Goal: Task Accomplishment & Management: Manage account settings

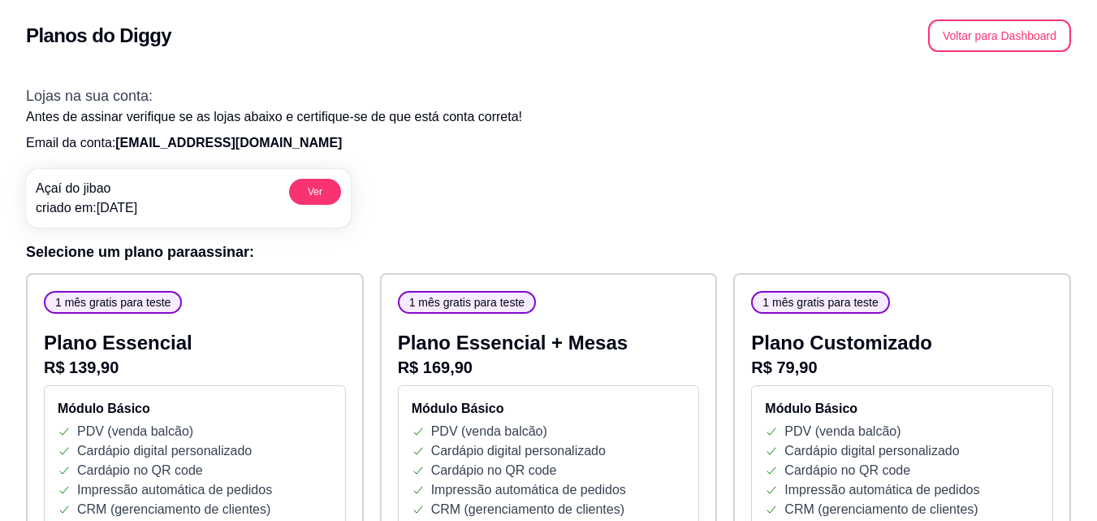
click at [841, 175] on div "Açaí do jibao criado em: [DATE] Ver" at bounding box center [548, 191] width 1045 height 71
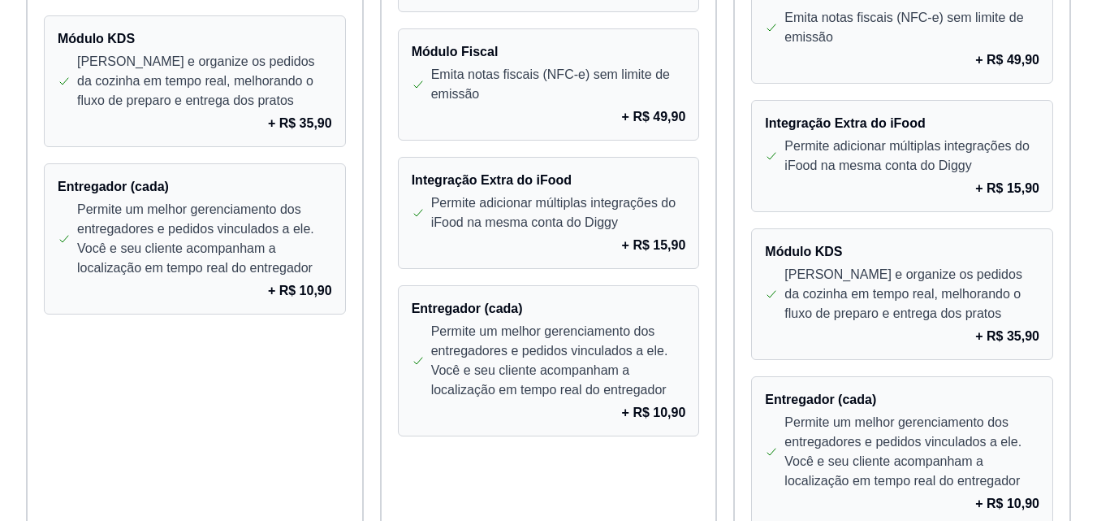
scroll to position [1206, 0]
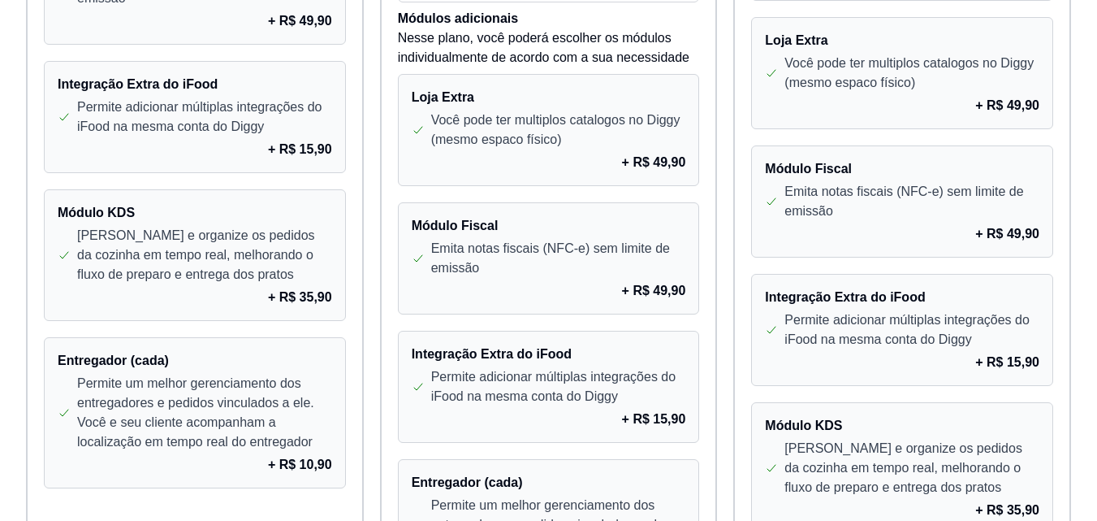
click at [618, 158] on div "+ R$ 49,90" at bounding box center [549, 162] width 275 height 19
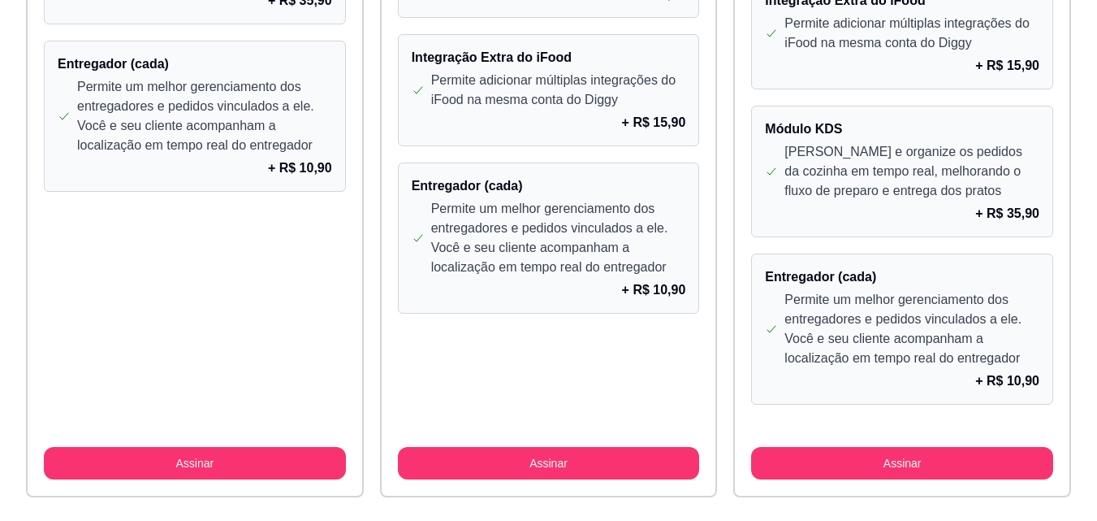
scroll to position [1531, 0]
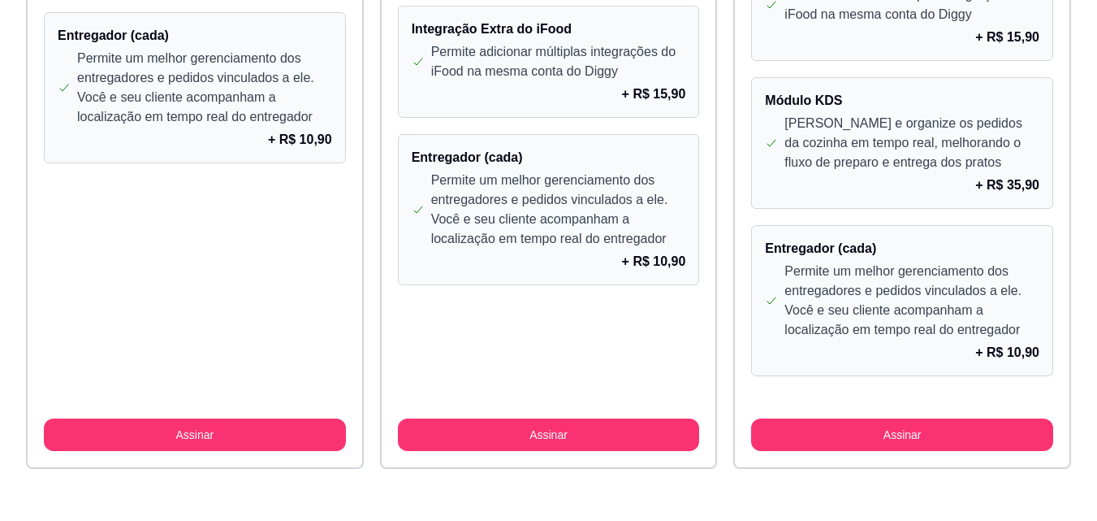
click at [919, 435] on button "Assinar" at bounding box center [902, 434] width 302 height 32
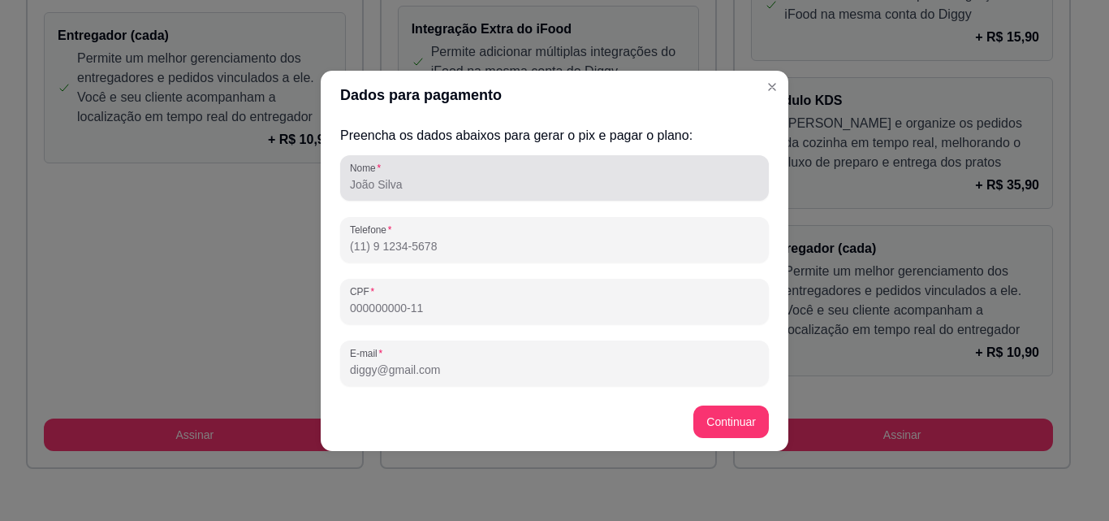
click at [433, 177] on input "Nome" at bounding box center [554, 184] width 409 height 16
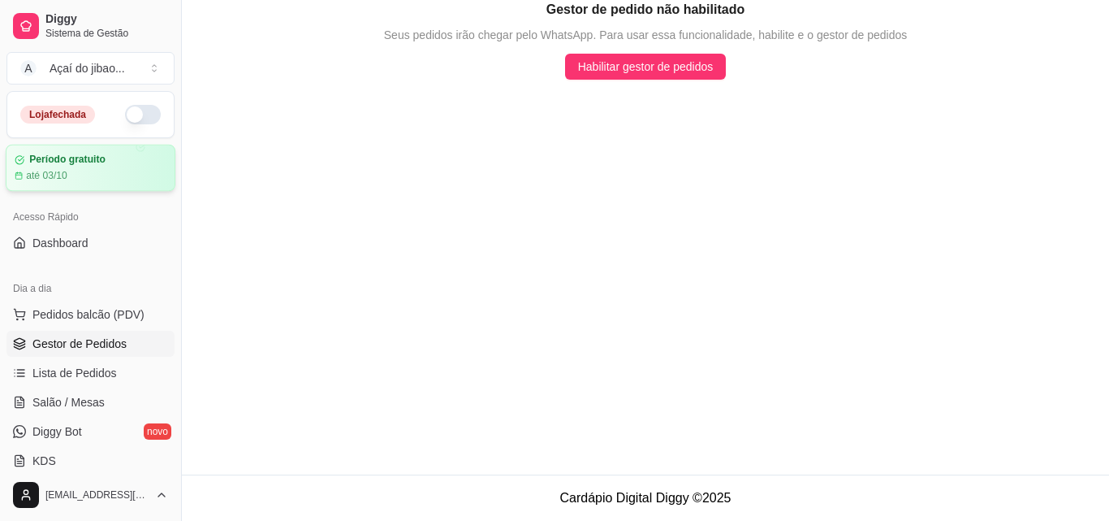
click at [76, 174] on div "até 03/10" at bounding box center [91, 175] width 152 height 13
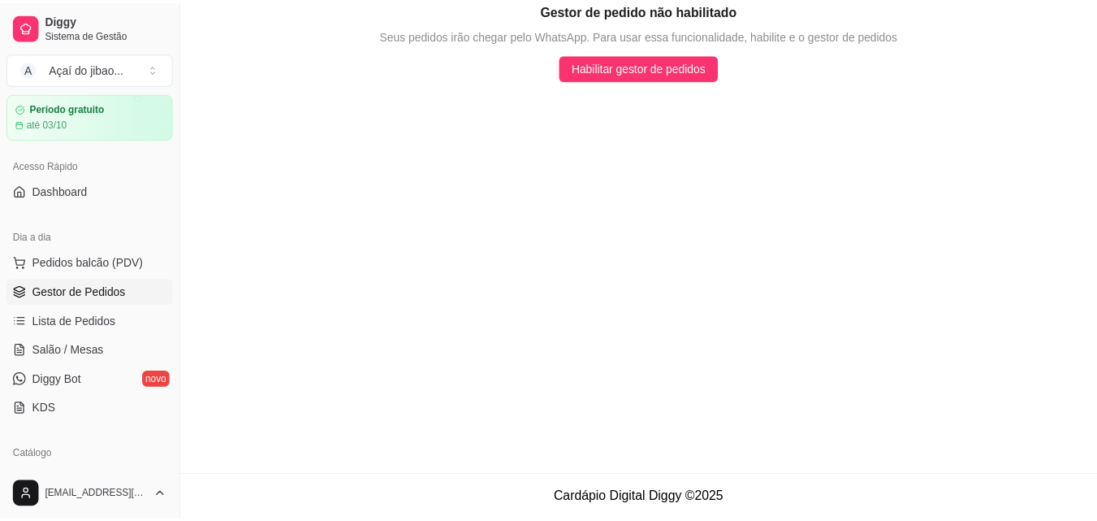
scroll to position [81, 0]
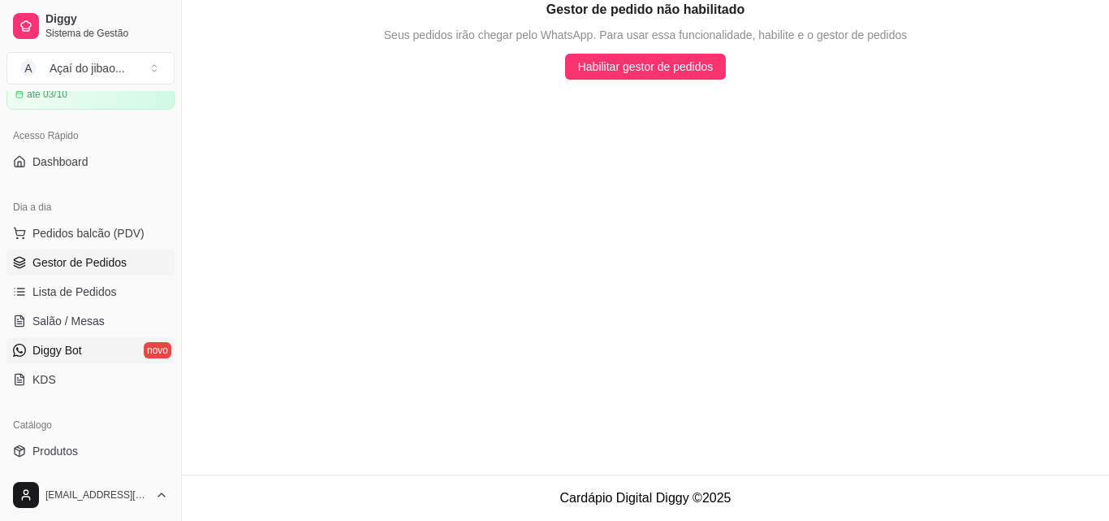
click at [77, 347] on span "Diggy Bot" at bounding box center [57, 350] width 50 height 16
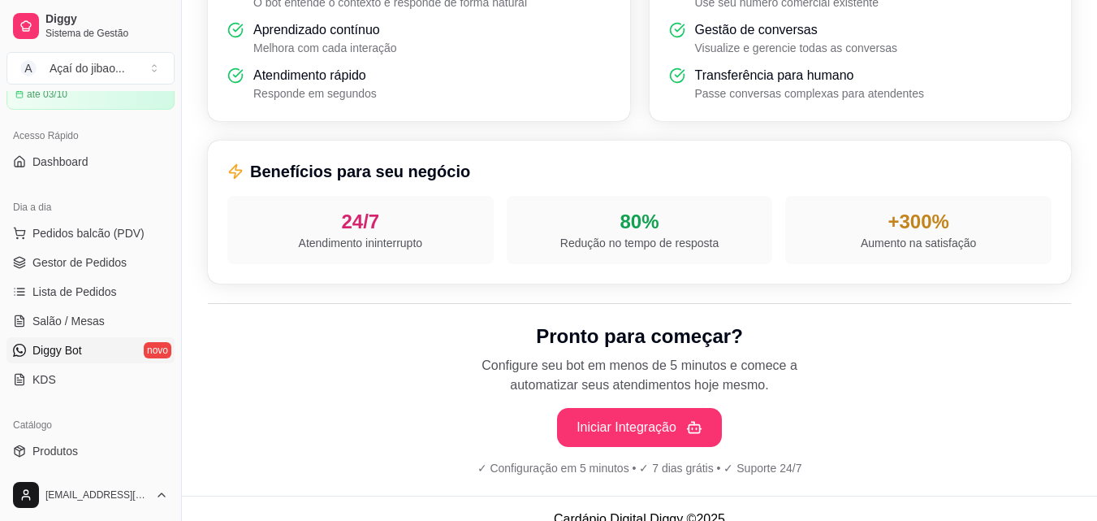
scroll to position [610, 0]
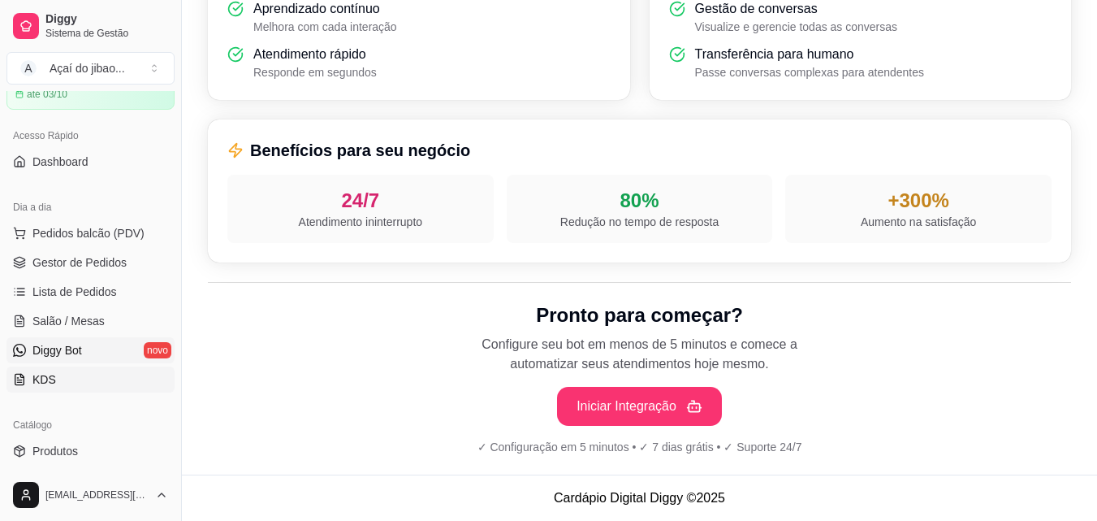
click at [63, 387] on link "KDS" at bounding box center [90, 379] width 168 height 26
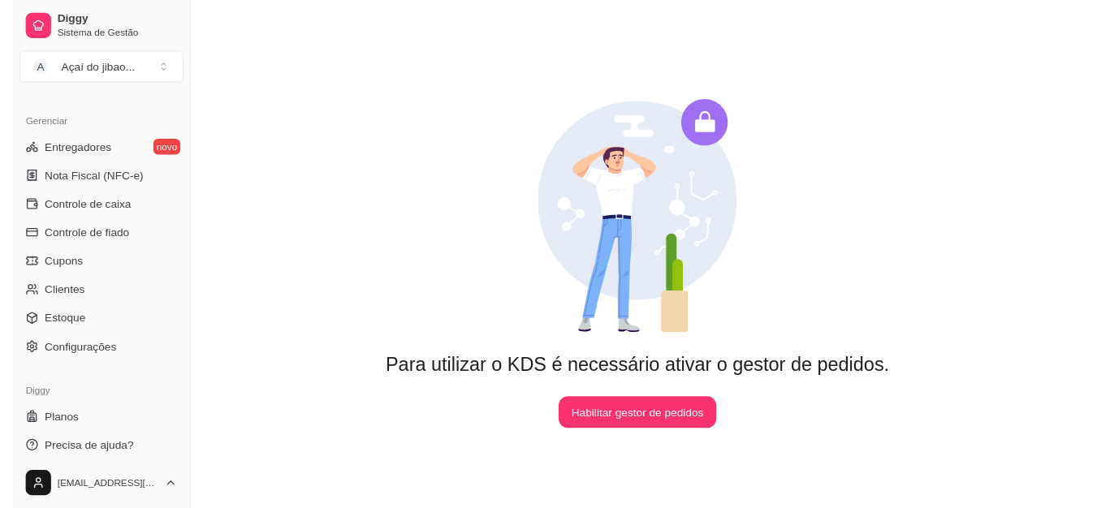
scroll to position [648, 0]
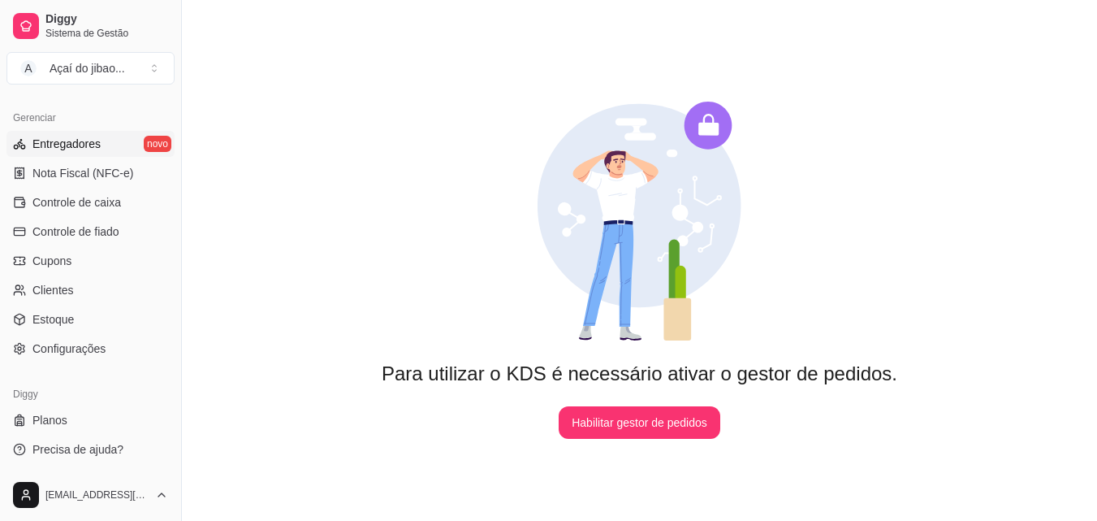
click at [117, 145] on link "Entregadores novo" at bounding box center [90, 144] width 168 height 26
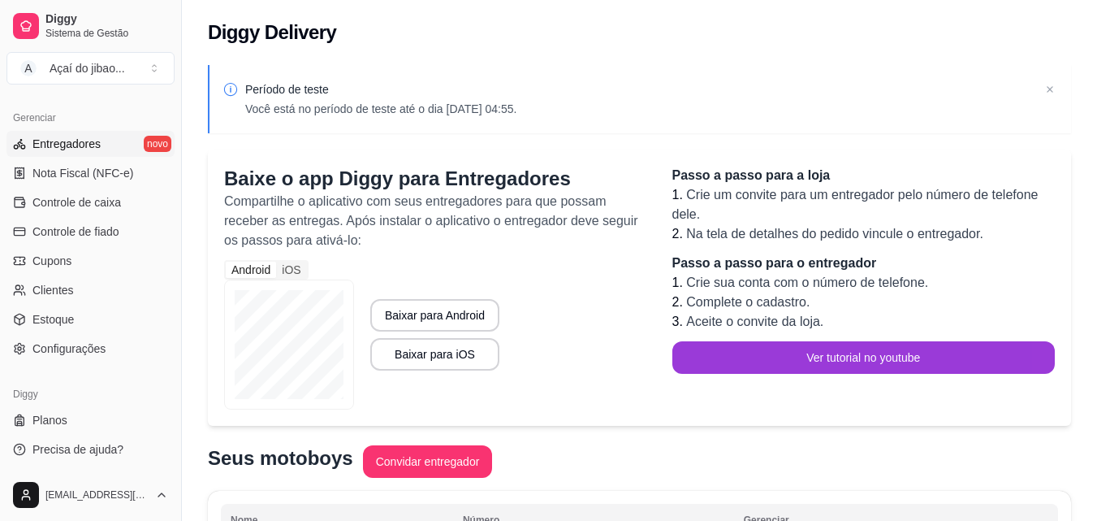
click at [772, 347] on button "Ver tutorial no youtube" at bounding box center [863, 357] width 383 height 32
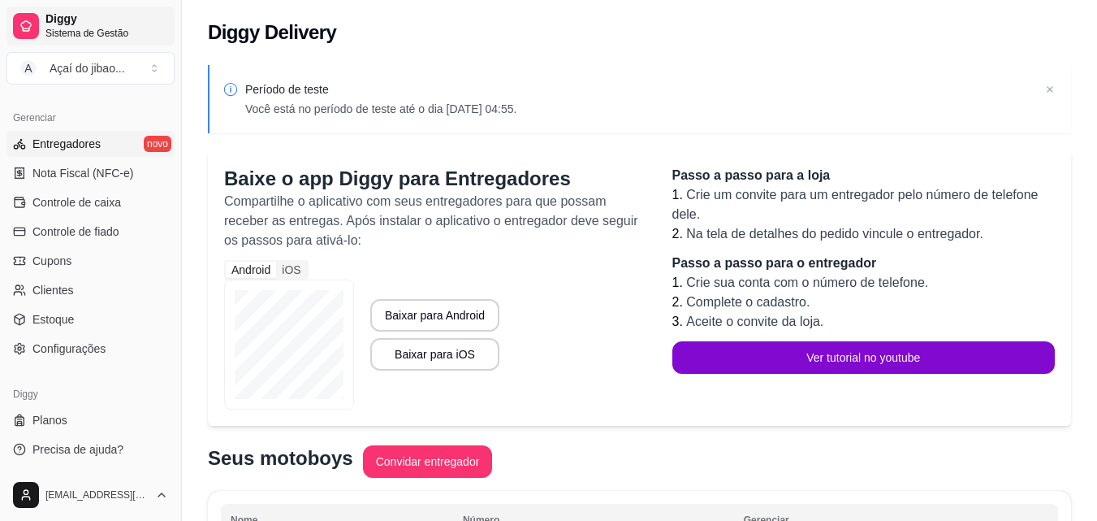
click at [10, 33] on link "Diggy Sistema de Gestão" at bounding box center [90, 25] width 168 height 39
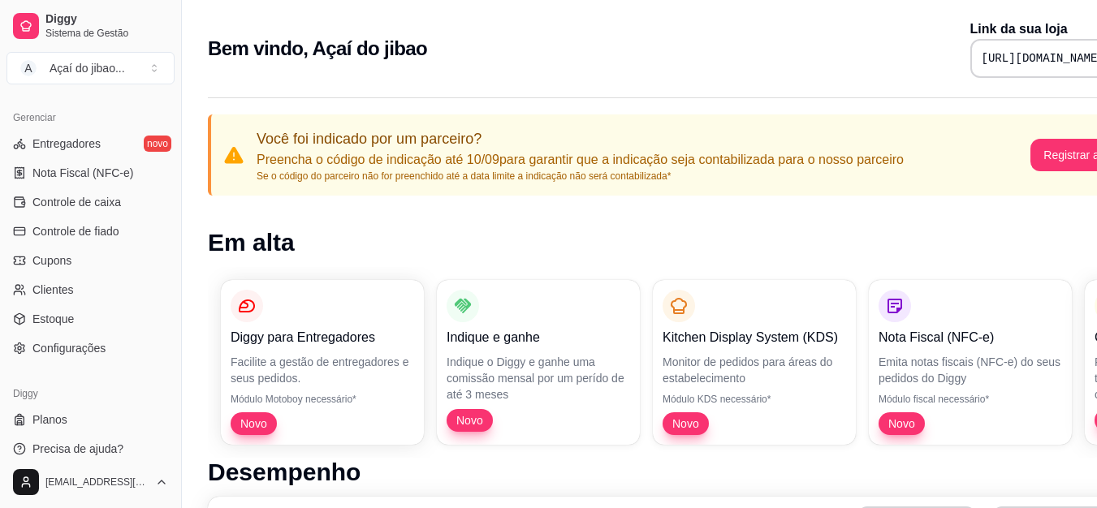
click at [390, 135] on p "Você foi indicado por um parceiro?" at bounding box center [580, 139] width 647 height 23
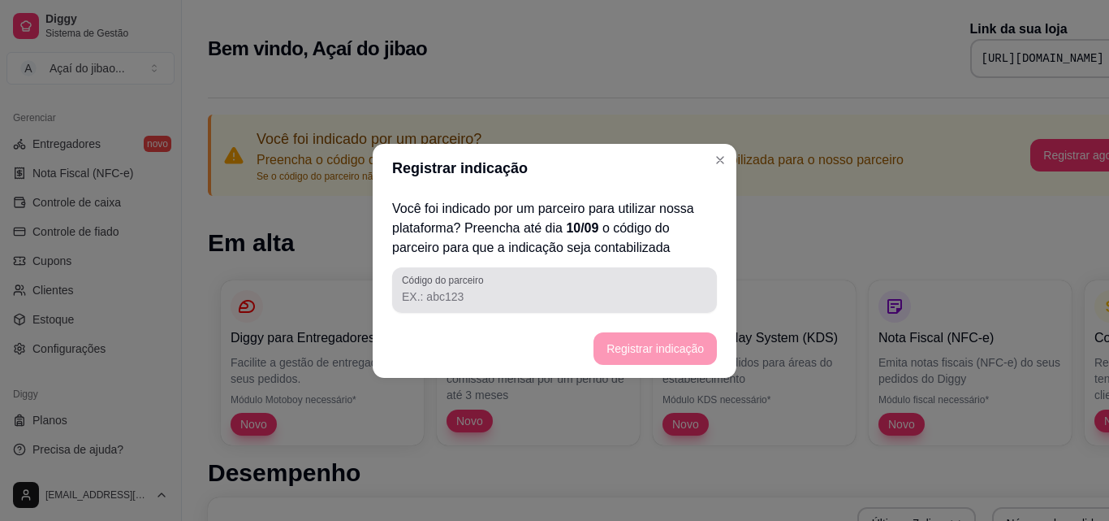
click at [497, 294] on input "Código do parceiro" at bounding box center [554, 296] width 305 height 16
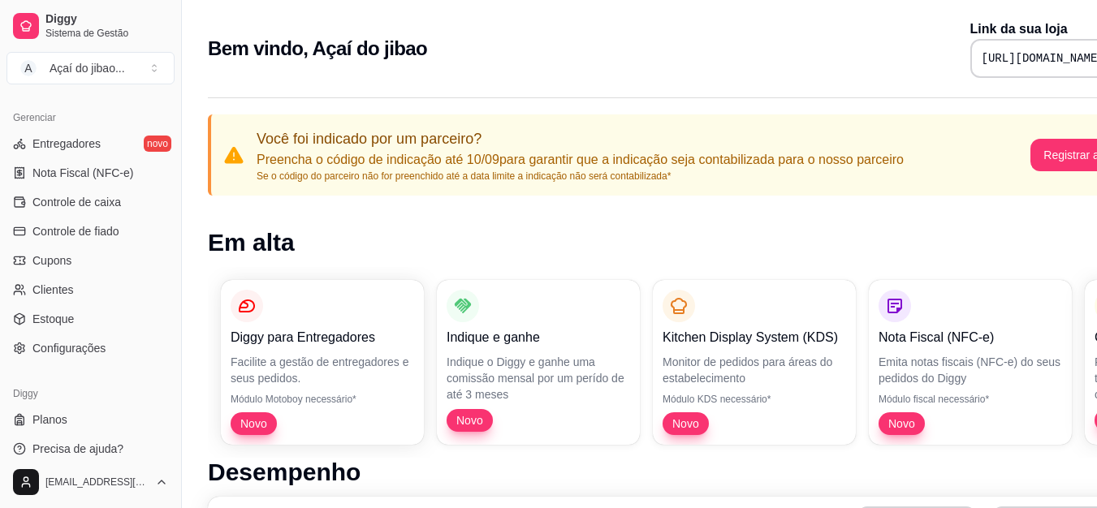
scroll to position [81, 0]
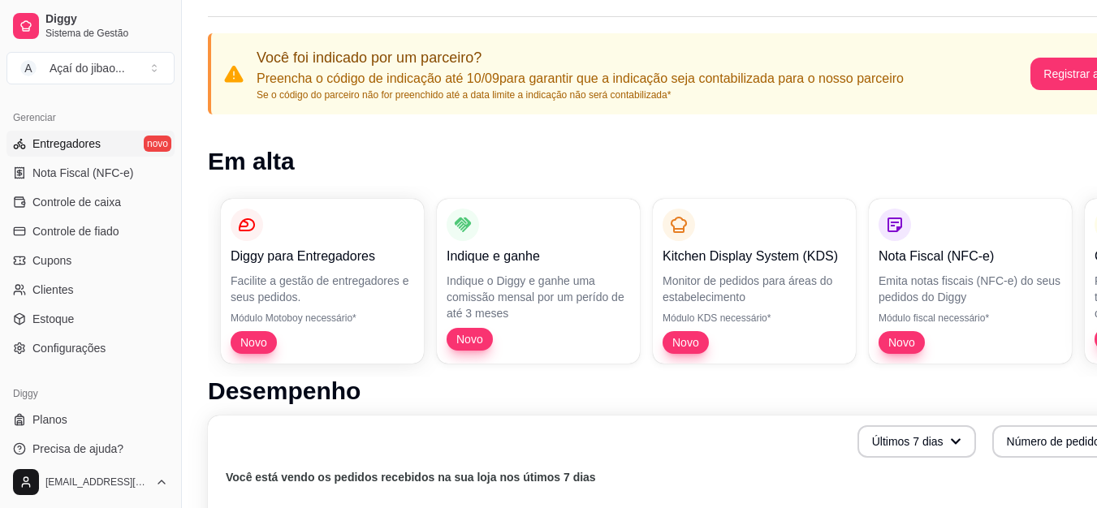
click at [97, 137] on span "Entregadores" at bounding box center [66, 144] width 68 height 16
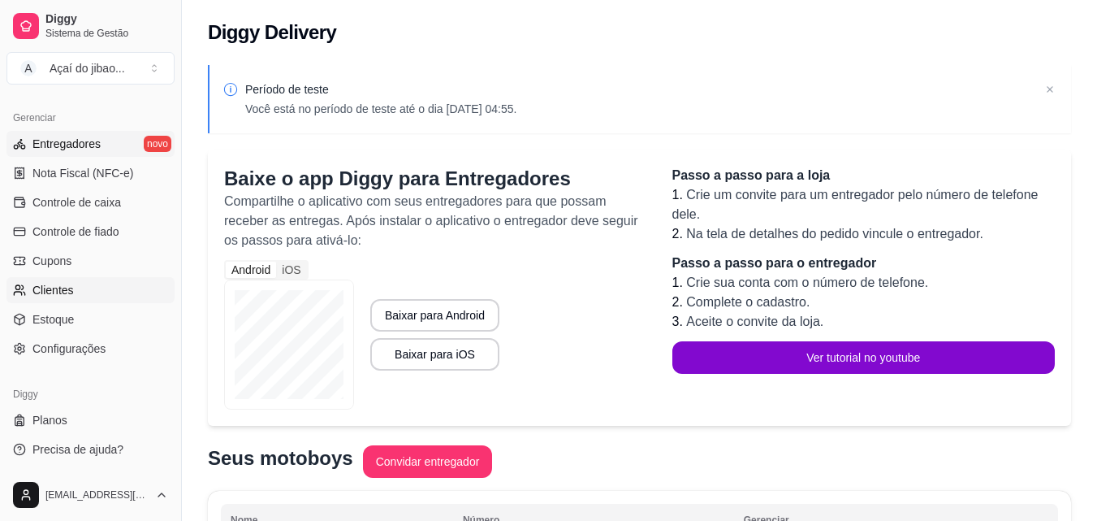
click at [55, 289] on span "Clientes" at bounding box center [52, 290] width 41 height 16
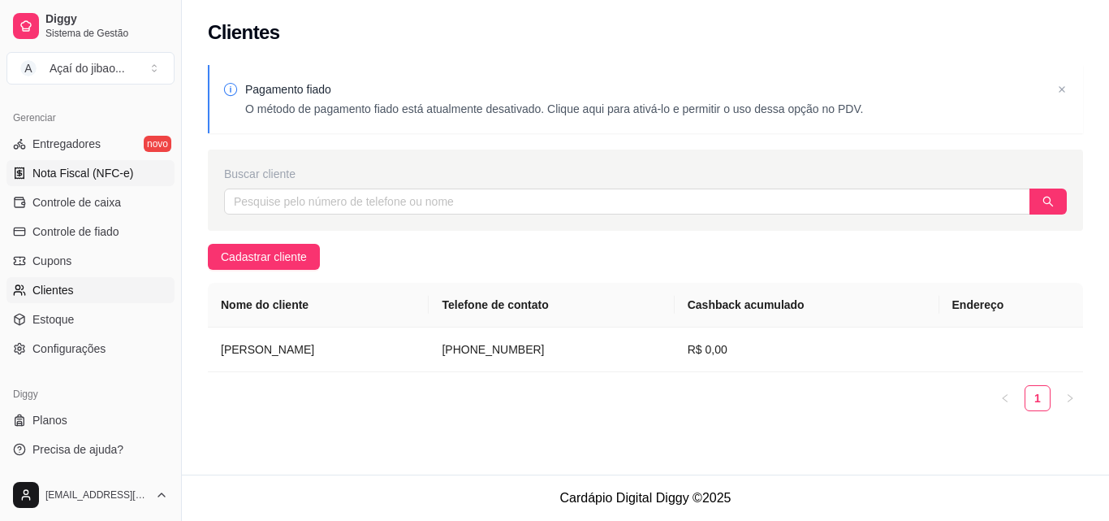
click at [82, 169] on span "Nota Fiscal (NFC-e)" at bounding box center [82, 173] width 101 height 16
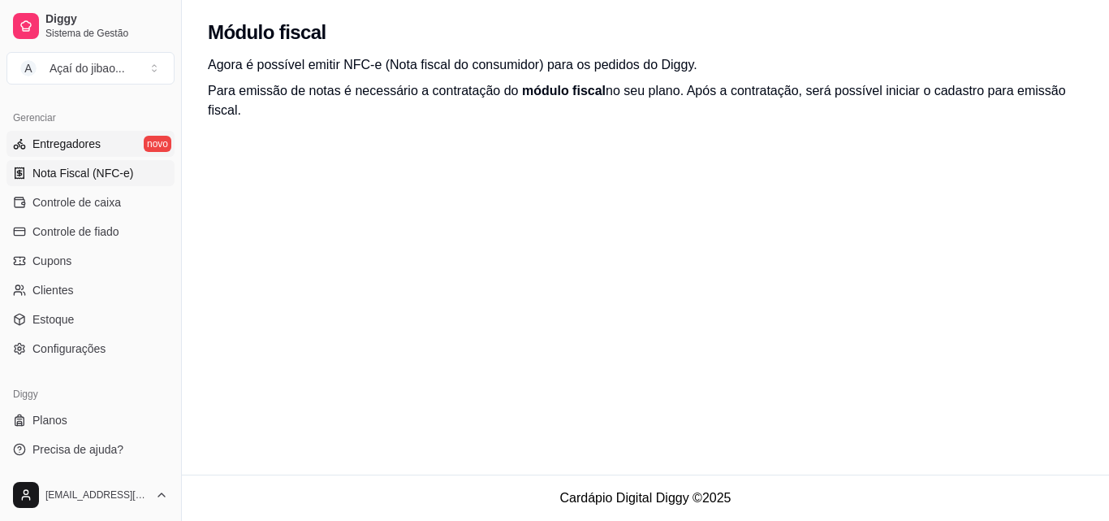
click at [76, 151] on span "Entregadores" at bounding box center [66, 144] width 68 height 16
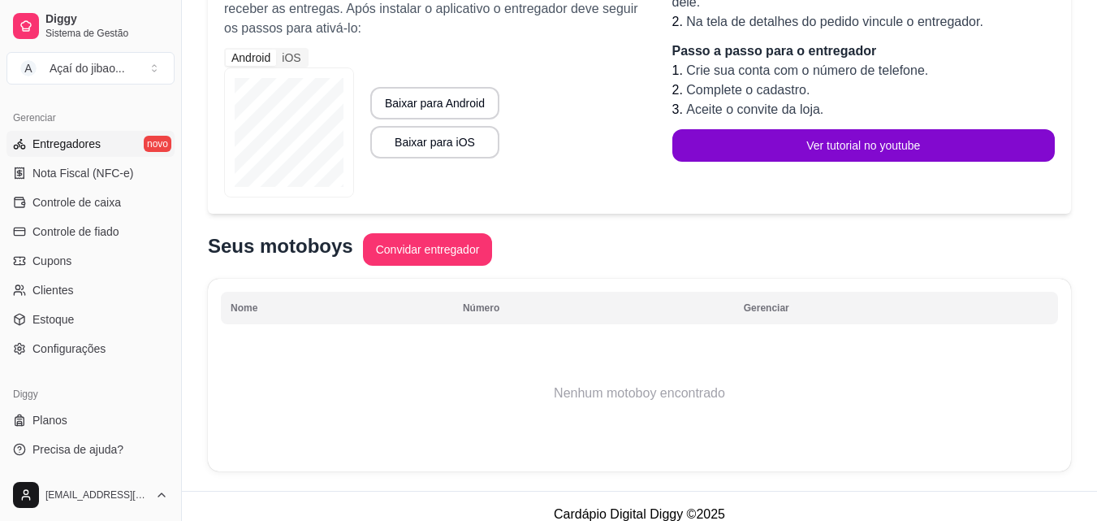
scroll to position [229, 0]
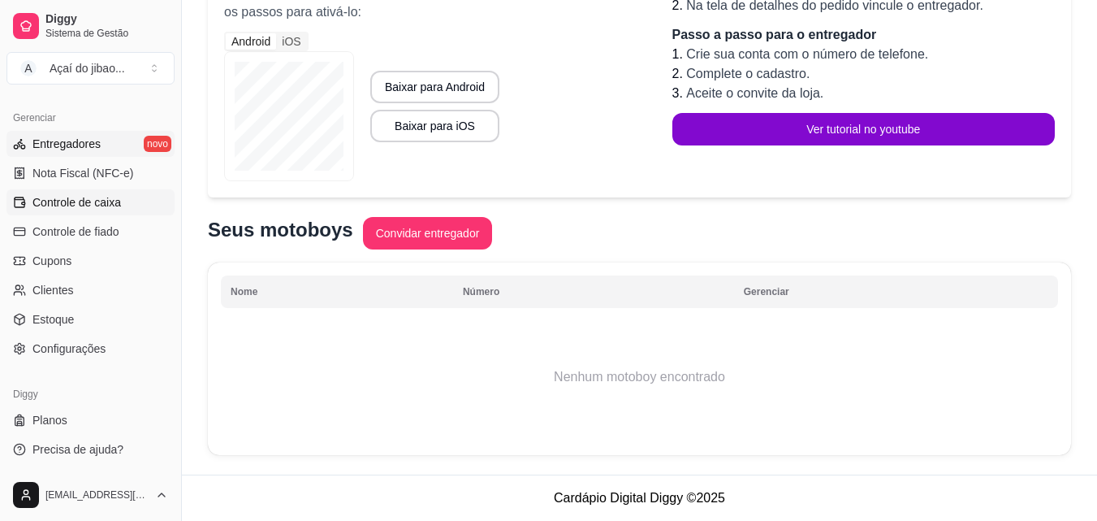
click at [61, 208] on span "Controle de caixa" at bounding box center [76, 202] width 89 height 16
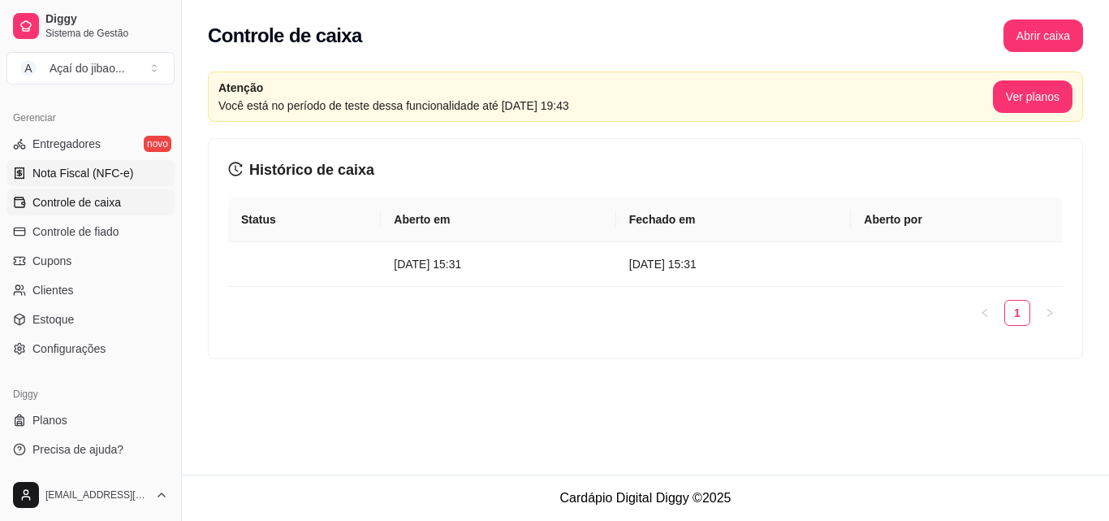
click at [68, 178] on span "Nota Fiscal (NFC-e)" at bounding box center [82, 173] width 101 height 16
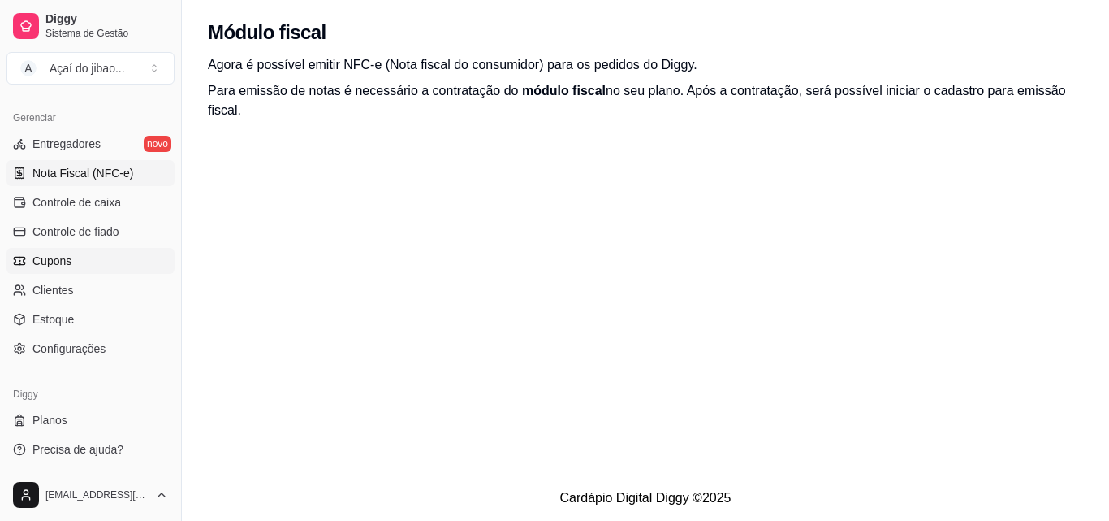
click at [74, 262] on link "Cupons" at bounding box center [90, 261] width 168 height 26
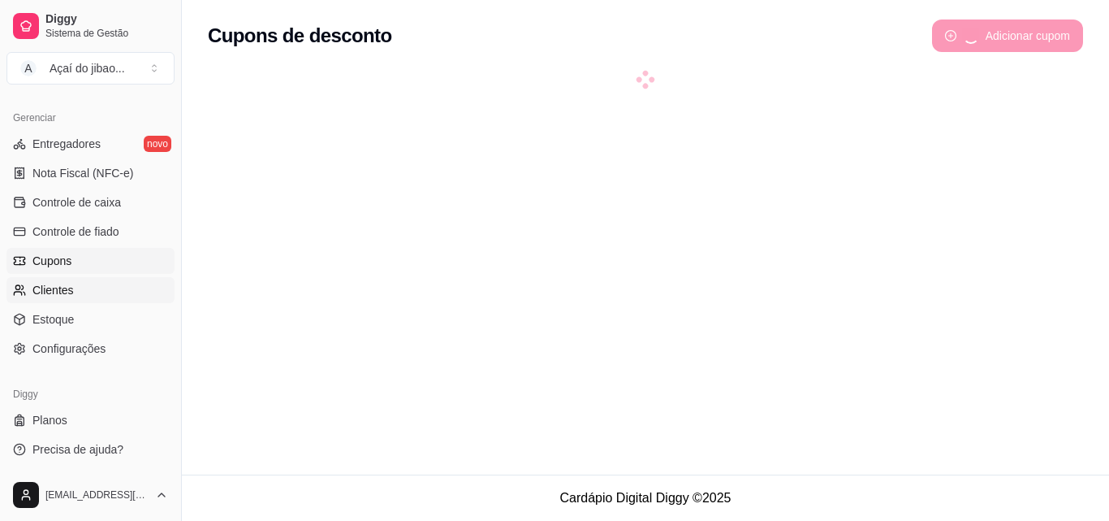
click at [74, 293] on link "Clientes" at bounding box center [90, 290] width 168 height 26
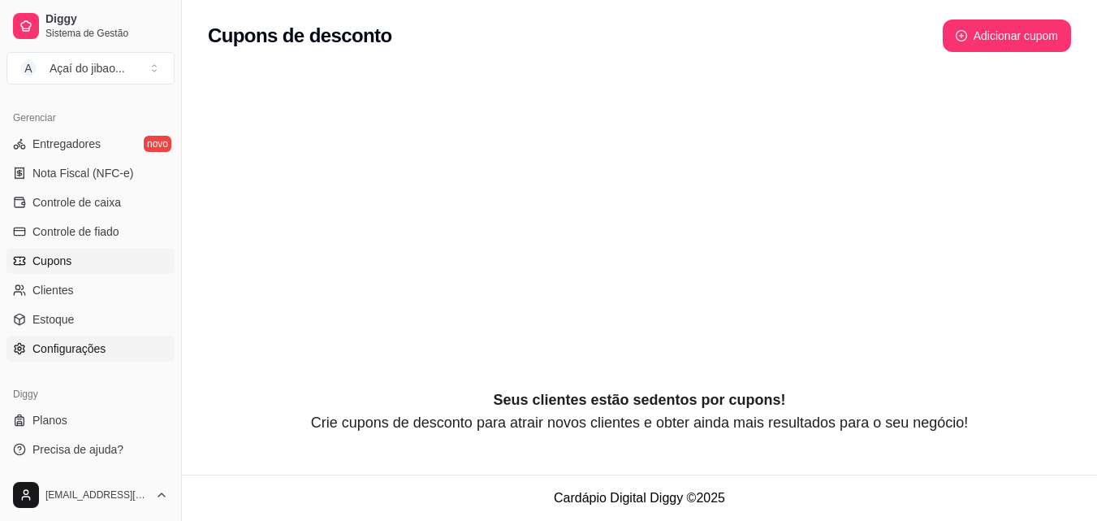
click at [70, 335] on link "Configurações" at bounding box center [90, 348] width 168 height 26
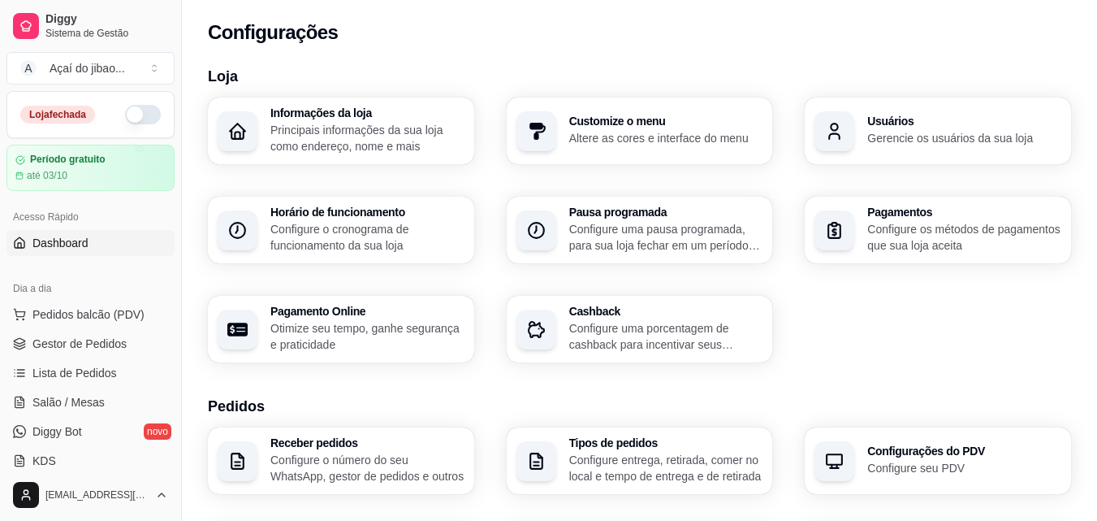
click at [89, 239] on link "Dashboard" at bounding box center [90, 243] width 168 height 26
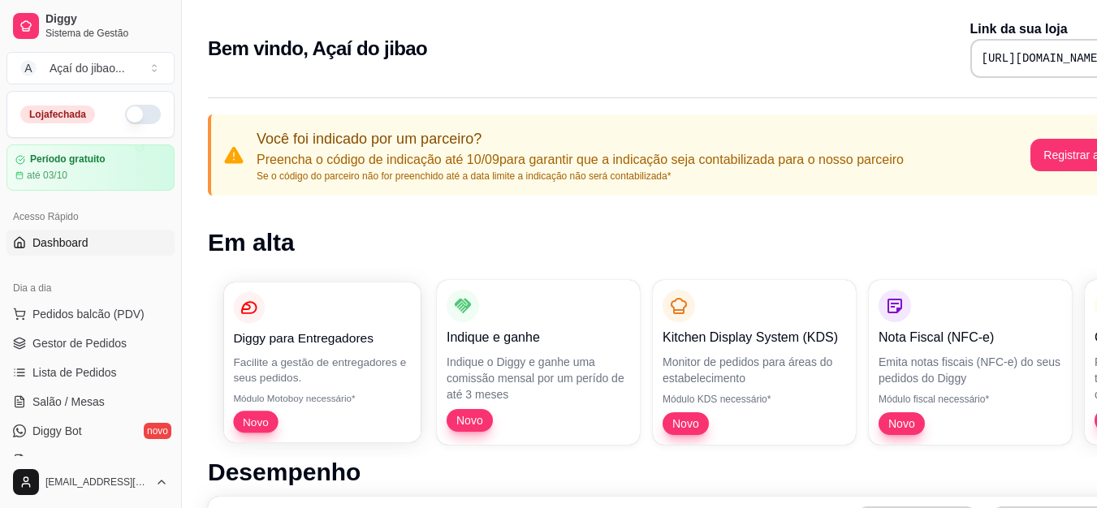
click at [337, 397] on p "Módulo Motoboy necessário*" at bounding box center [322, 398] width 178 height 13
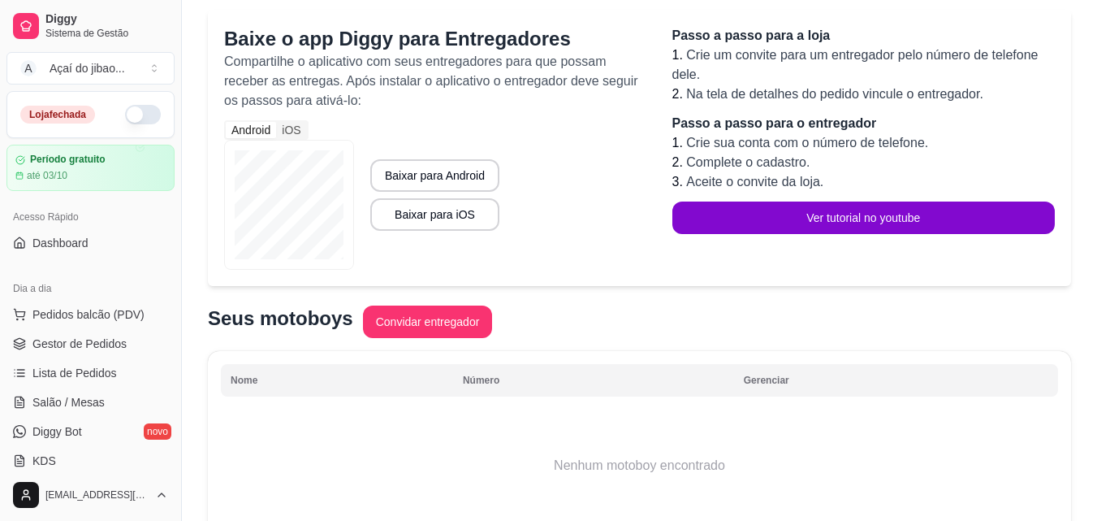
scroll to position [162, 0]
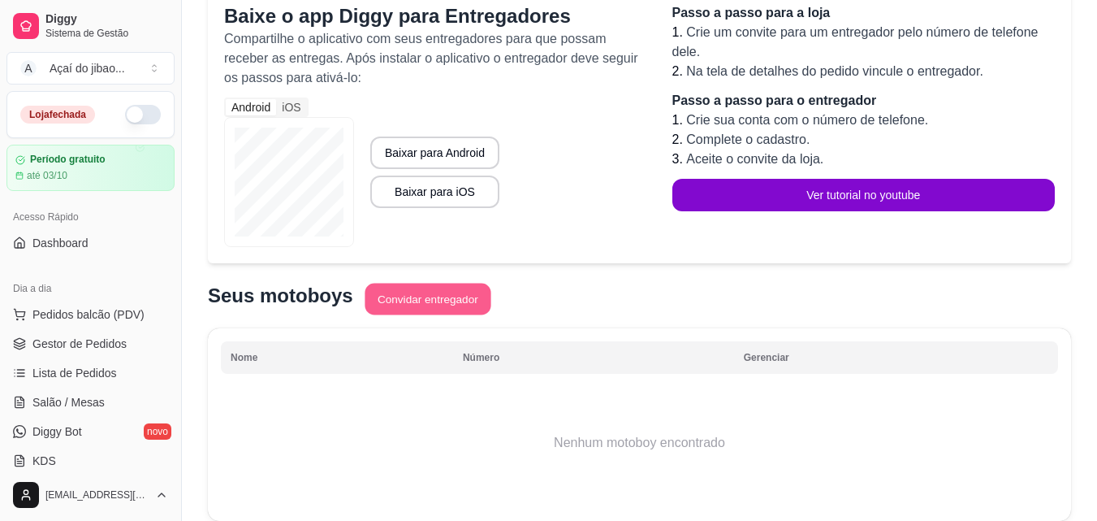
click at [434, 309] on button "Convidar entregador" at bounding box center [428, 299] width 126 height 32
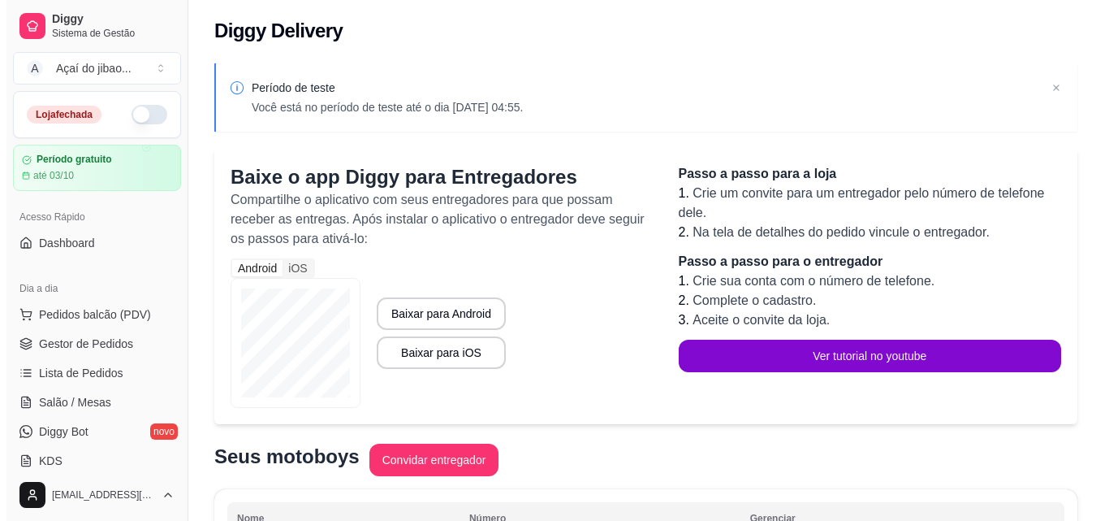
scroll to position [0, 0]
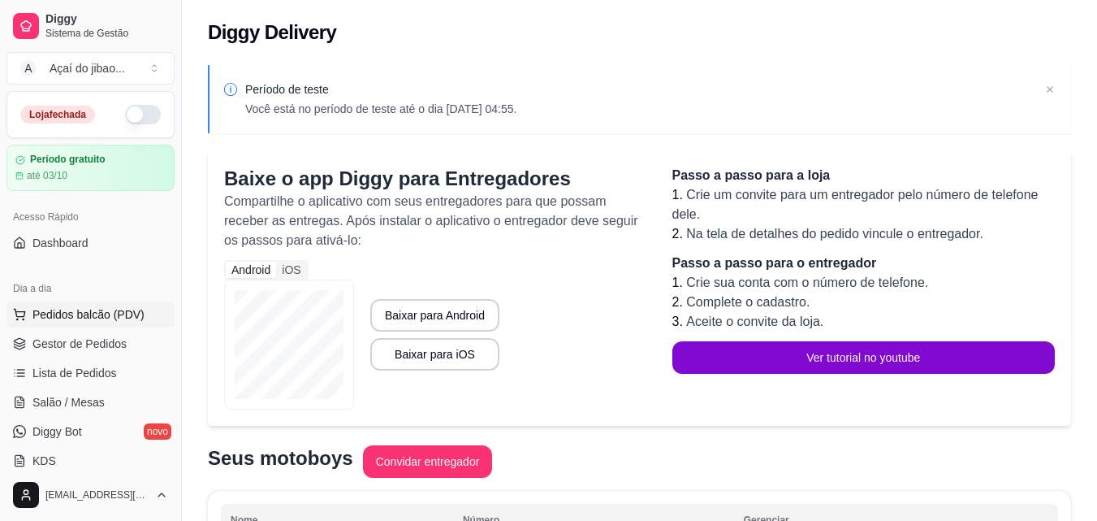
click at [136, 323] on button "Pedidos balcão (PDV)" at bounding box center [90, 314] width 168 height 26
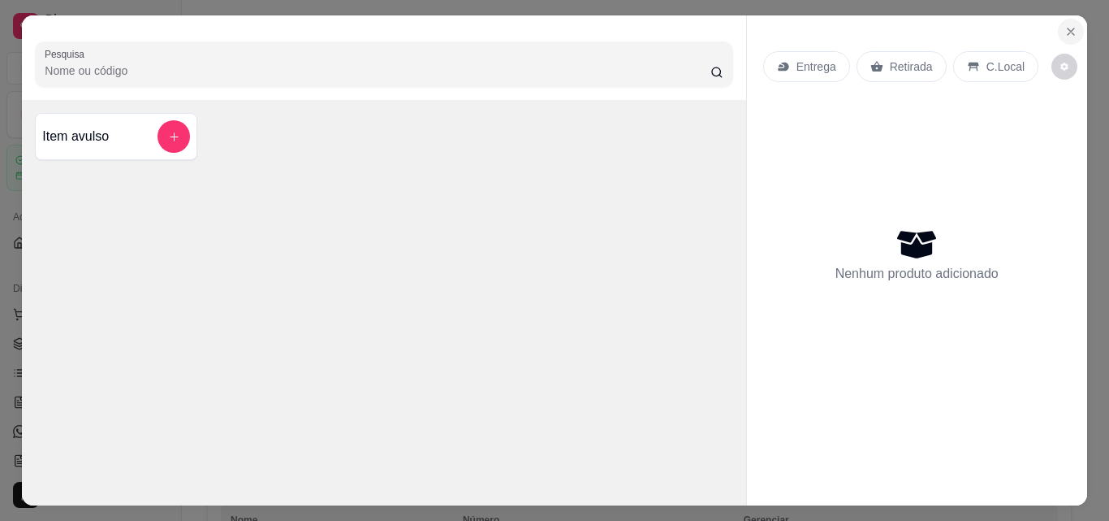
click at [1065, 28] on icon "Close" at bounding box center [1071, 31] width 13 height 13
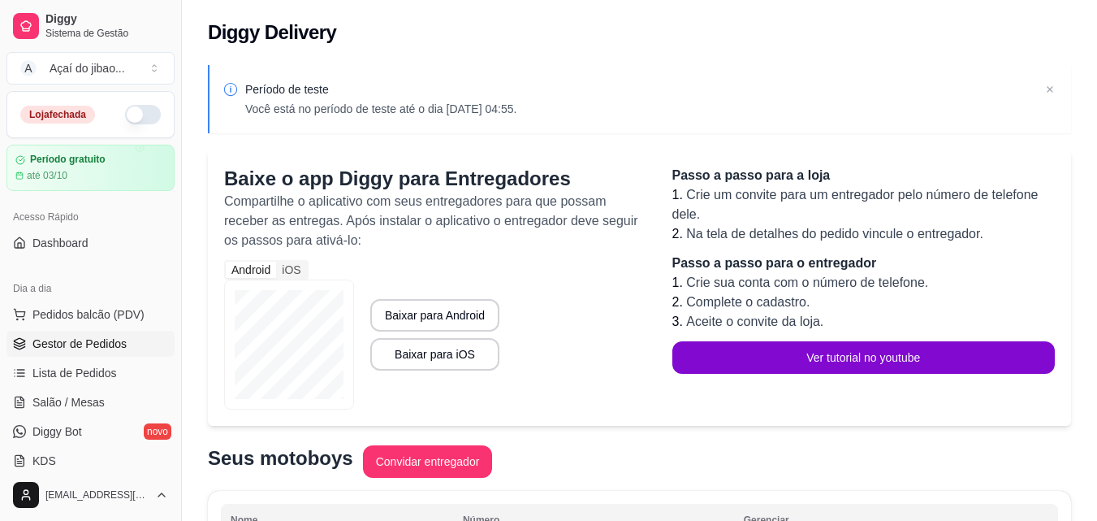
click at [106, 344] on span "Gestor de Pedidos" at bounding box center [79, 343] width 94 height 16
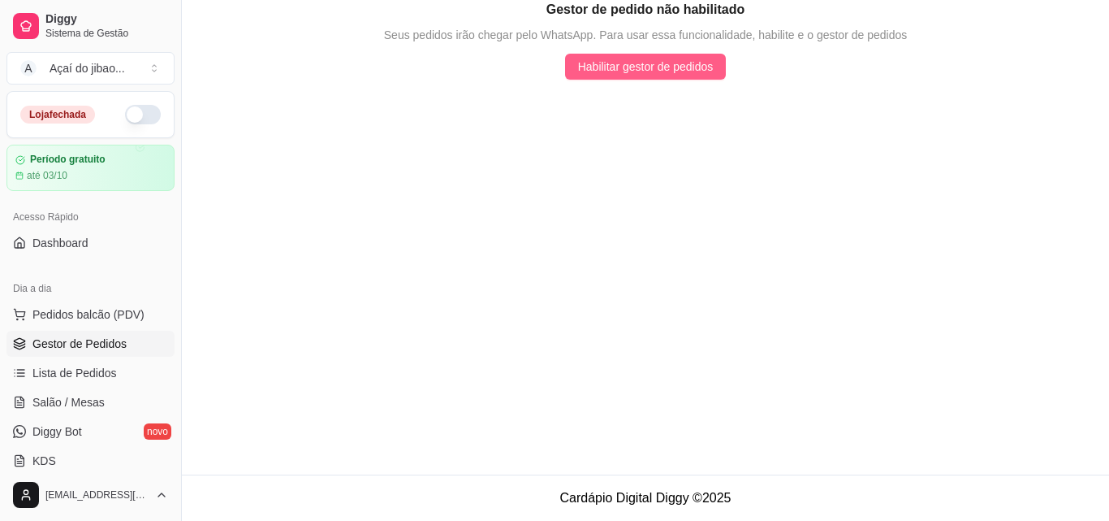
click at [676, 71] on span "Habilitar gestor de pedidos" at bounding box center [646, 67] width 136 height 18
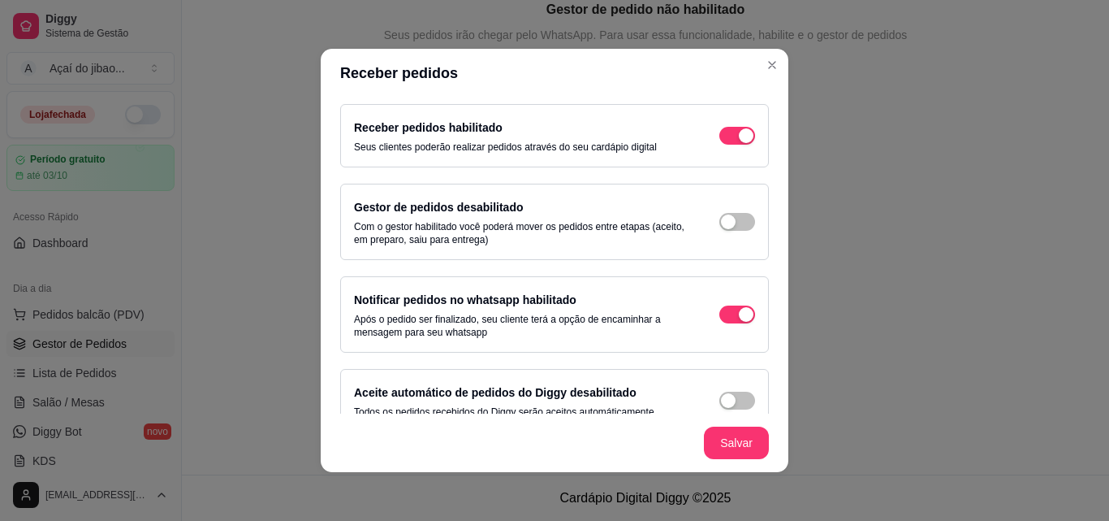
click at [700, 223] on div "Gestor de pedidos desabilitado Com o gestor habilitado você poderá mover os ped…" at bounding box center [554, 221] width 401 height 49
click at [698, 227] on div "Gestor de pedidos desabilitado Com o gestor habilitado você poderá mover os ped…" at bounding box center [554, 221] width 401 height 49
click at [700, 227] on div "Gestor de pedidos desabilitado Com o gestor habilitado você poderá mover os ped…" at bounding box center [554, 221] width 401 height 49
click at [721, 221] on div "button" at bounding box center [728, 221] width 15 height 15
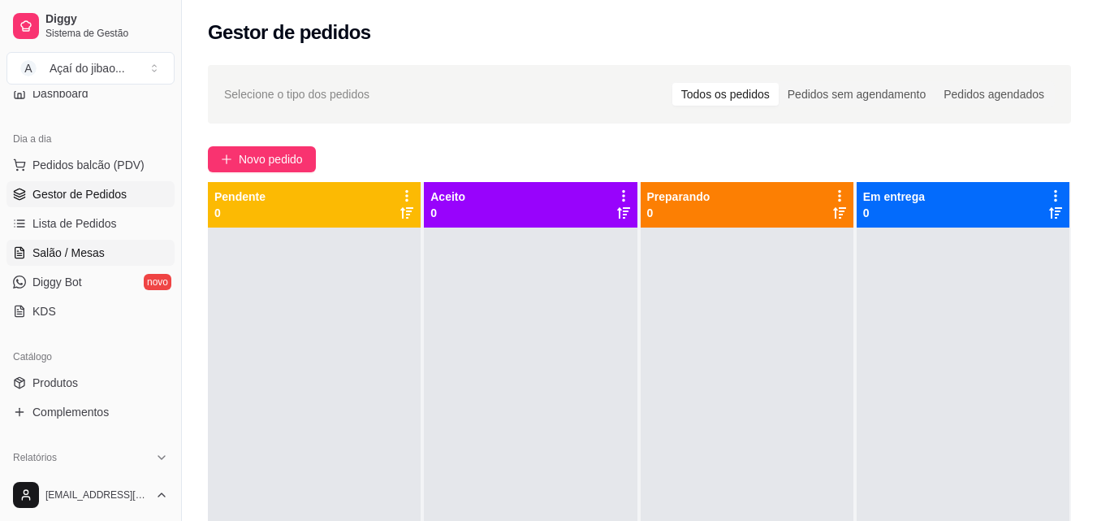
scroll to position [162, 0]
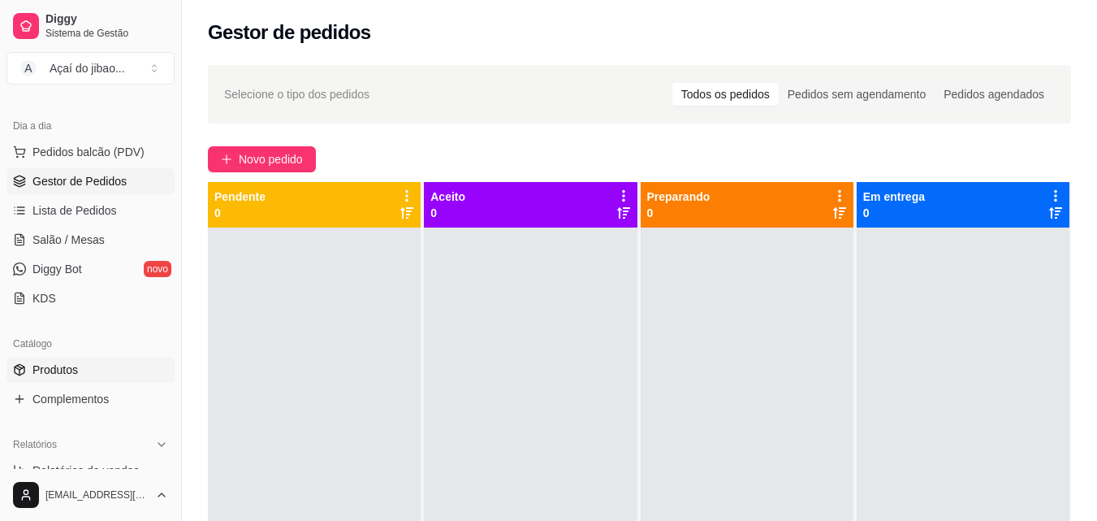
click at [109, 372] on link "Produtos" at bounding box center [90, 370] width 168 height 26
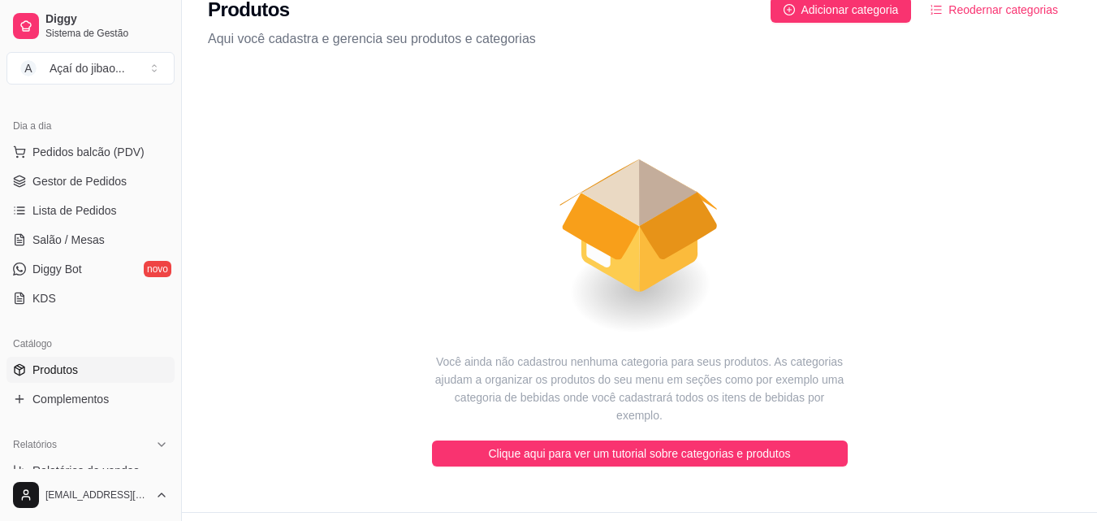
scroll to position [42, 0]
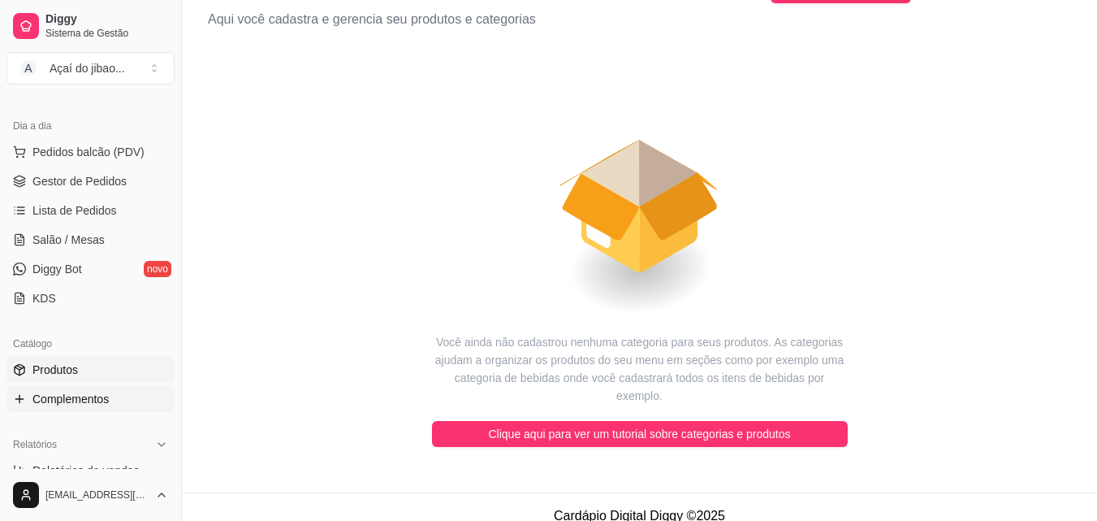
click at [74, 399] on span "Complementos" at bounding box center [70, 399] width 76 height 16
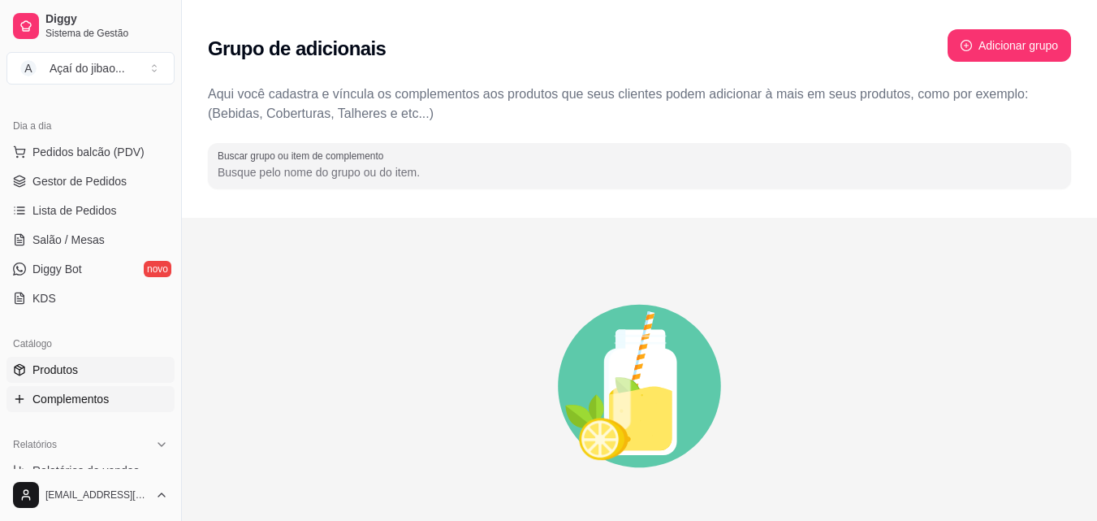
click at [97, 365] on link "Produtos" at bounding box center [90, 370] width 168 height 26
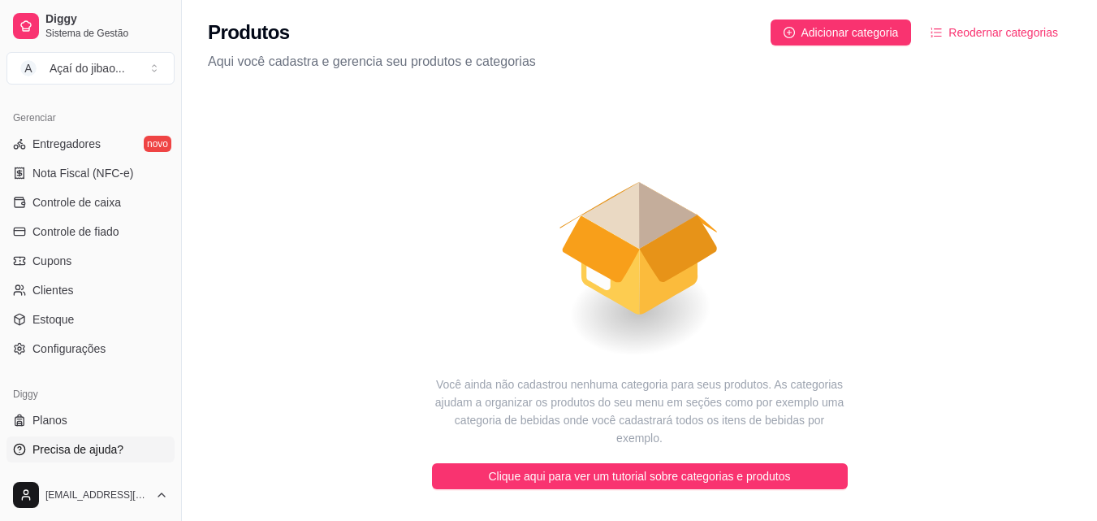
scroll to position [42, 0]
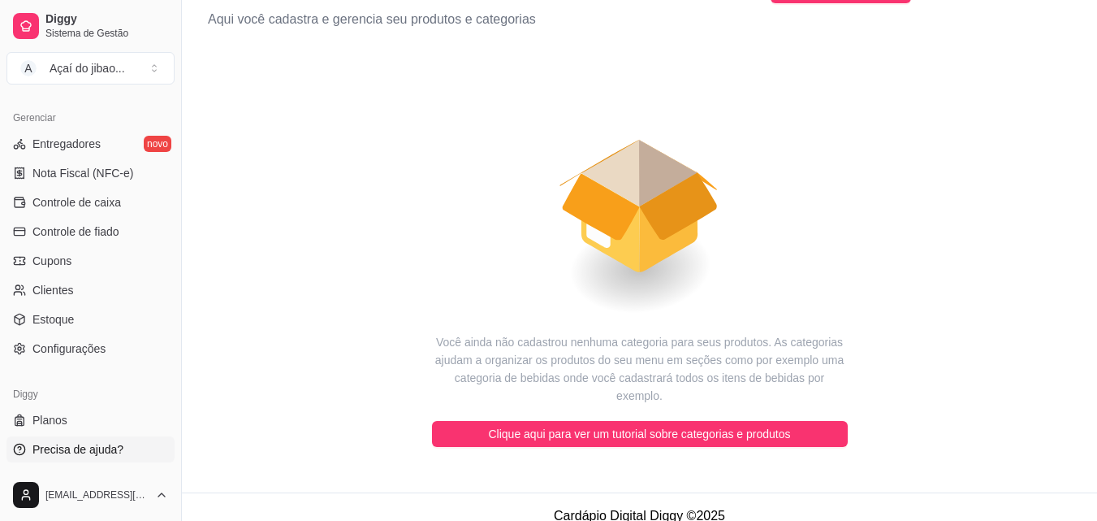
click at [97, 455] on span "Precisa de ajuda?" at bounding box center [77, 449] width 91 height 16
click at [54, 417] on span "Planos" at bounding box center [49, 420] width 35 height 16
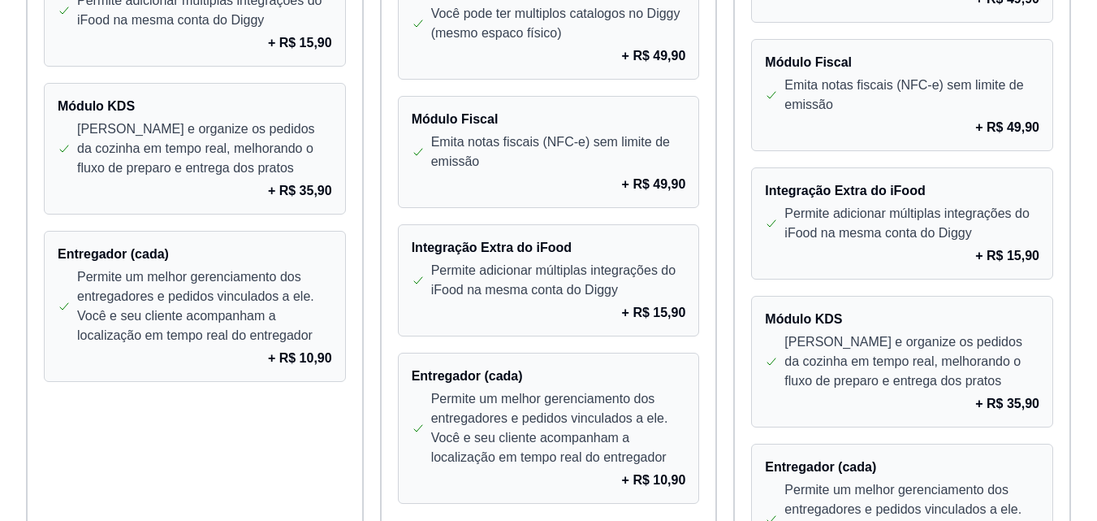
scroll to position [1368, 0]
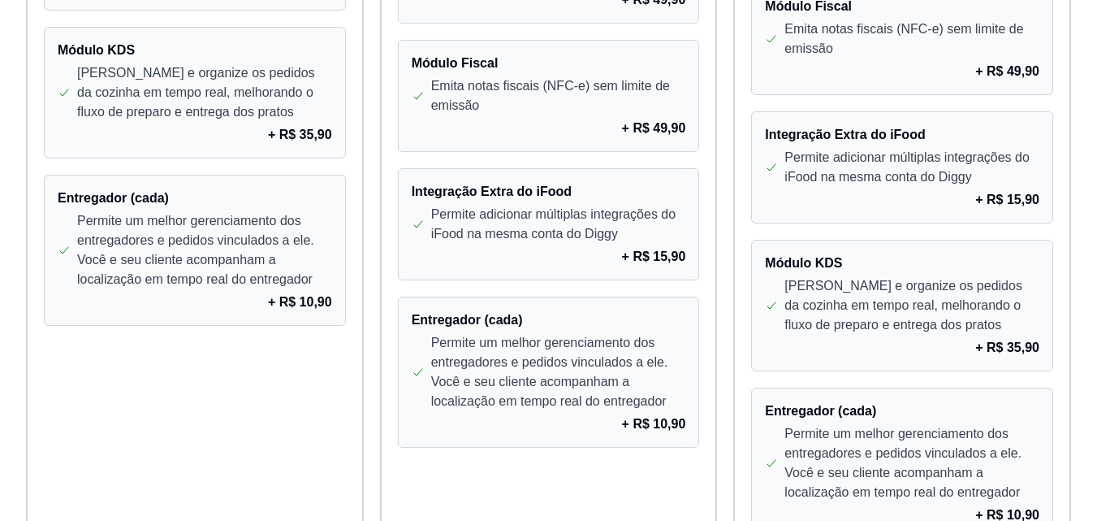
click at [249, 305] on div "+ R$ 10,90" at bounding box center [195, 301] width 275 height 19
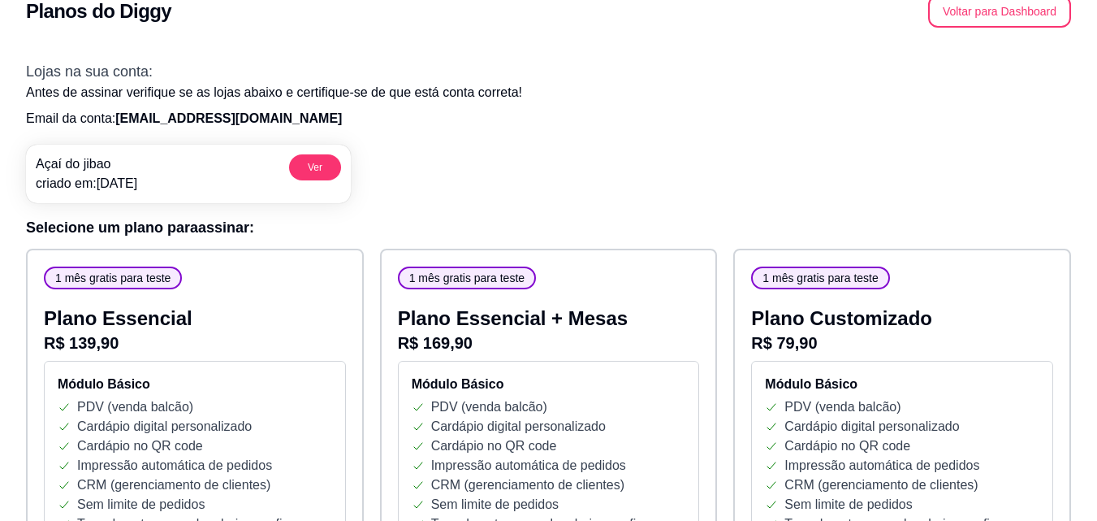
scroll to position [0, 0]
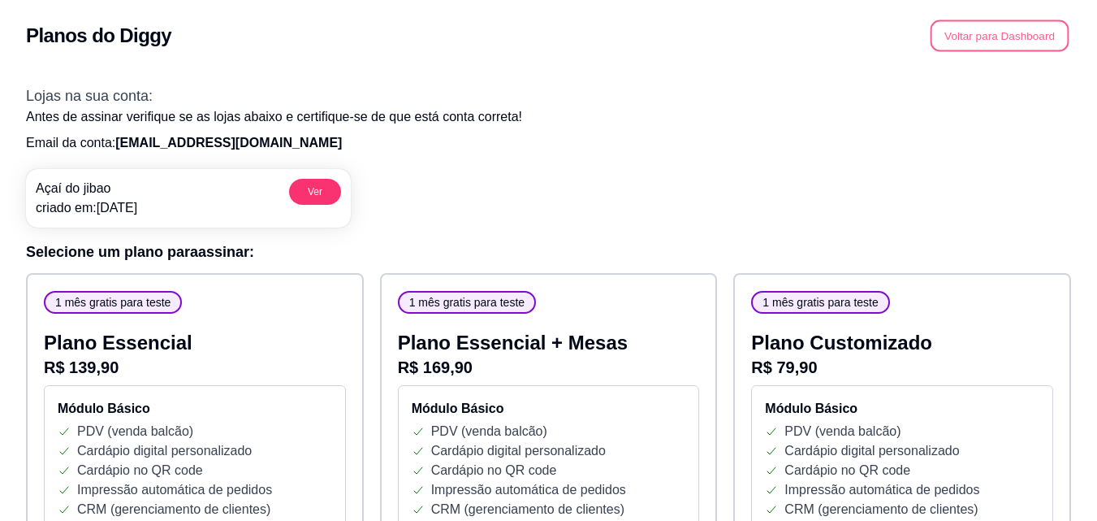
click at [1000, 44] on button "Voltar para Dashboard" at bounding box center [1000, 36] width 139 height 32
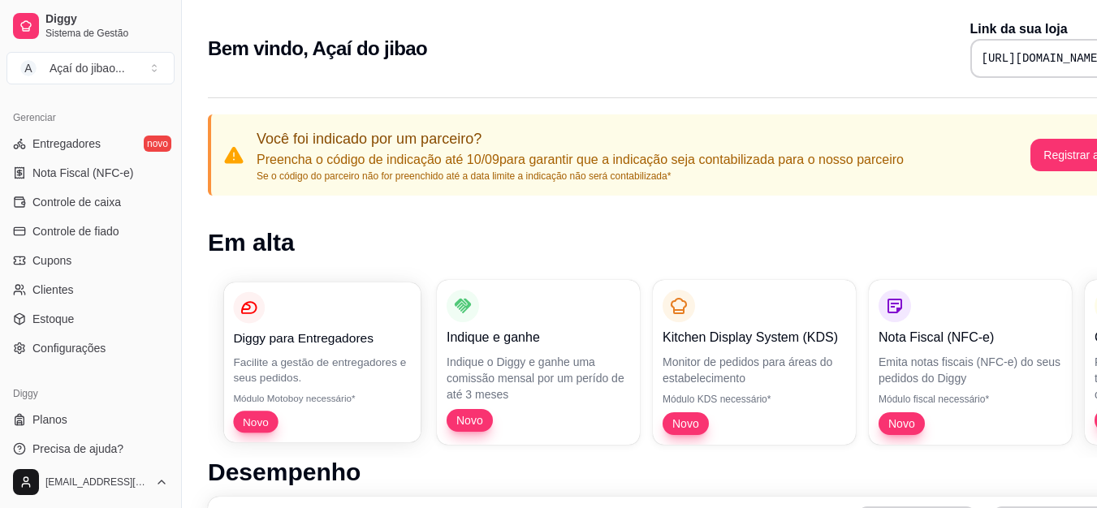
click at [355, 331] on p "Diggy para Entregadores" at bounding box center [322, 338] width 178 height 19
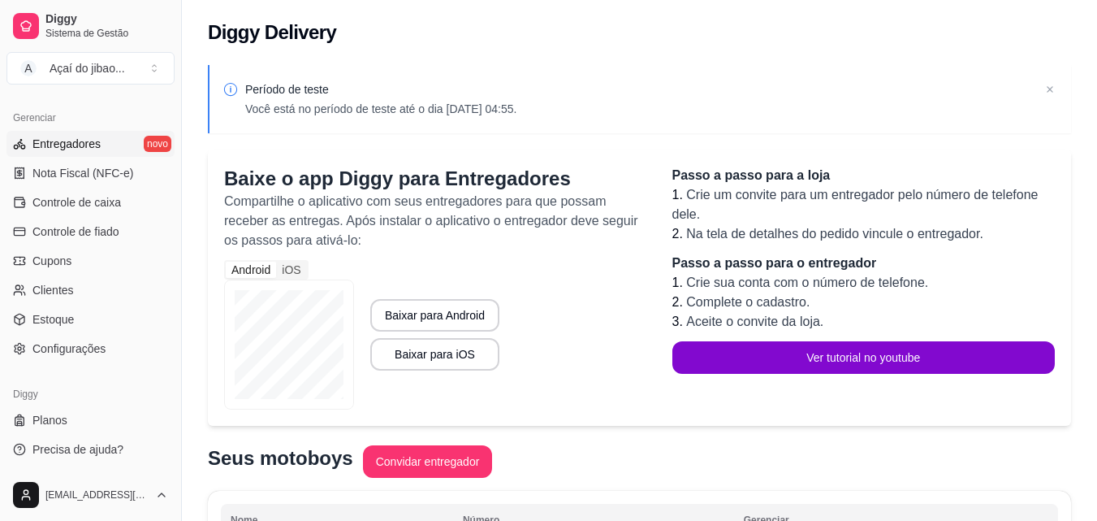
scroll to position [229, 0]
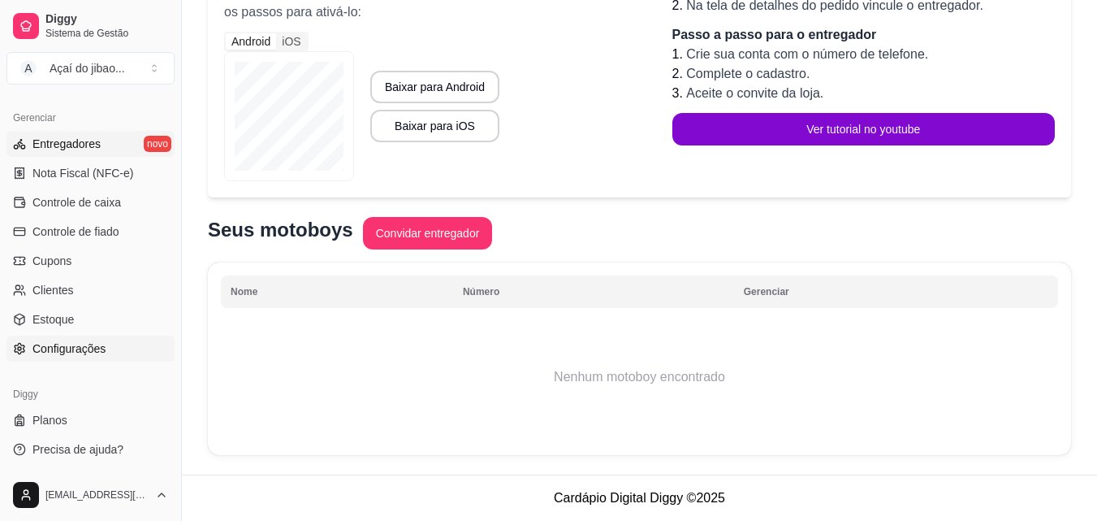
click at [83, 344] on span "Configurações" at bounding box center [68, 348] width 73 height 16
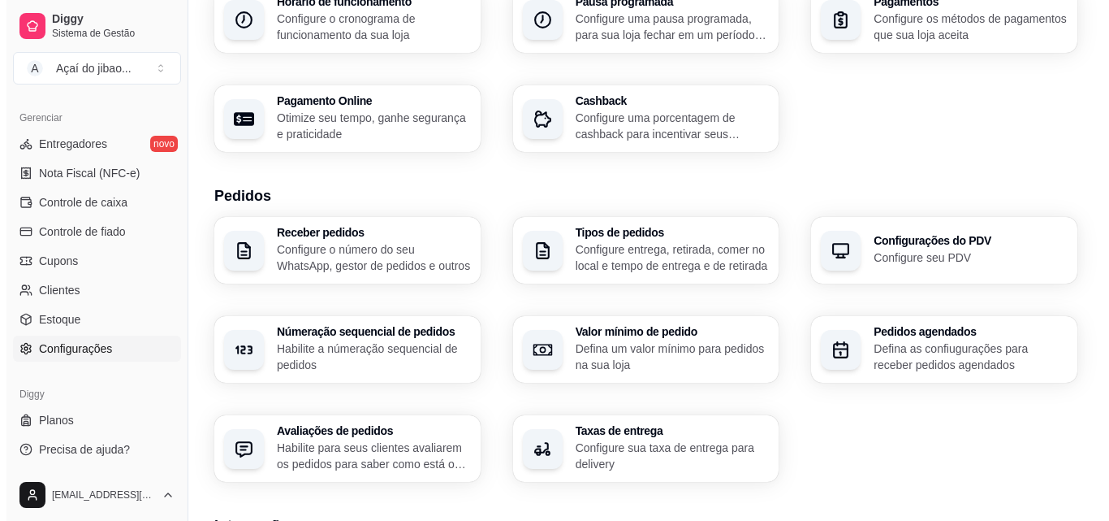
scroll to position [244, 0]
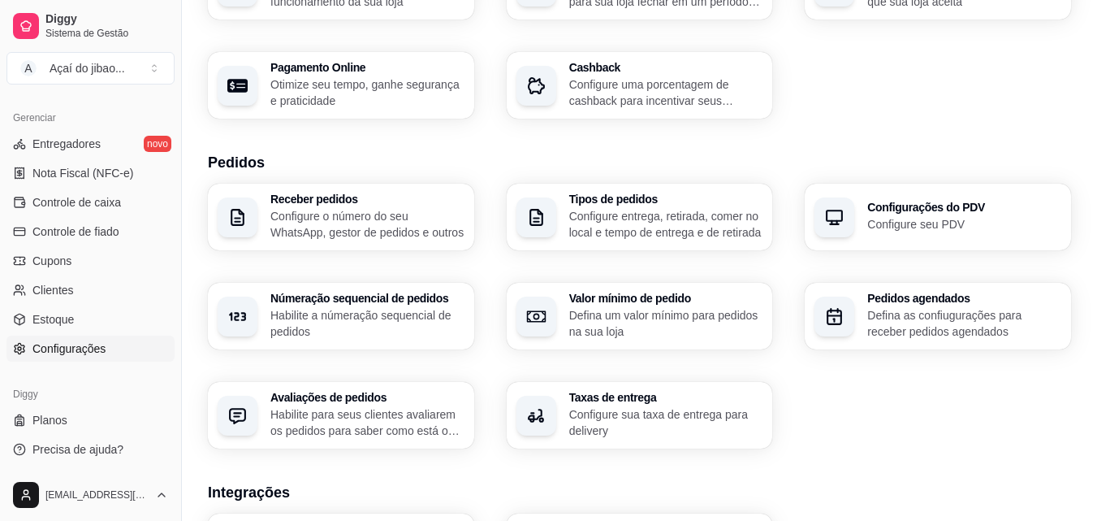
click at [642, 421] on p "Configure sua taxa de entrega para delivery" at bounding box center [666, 422] width 194 height 32
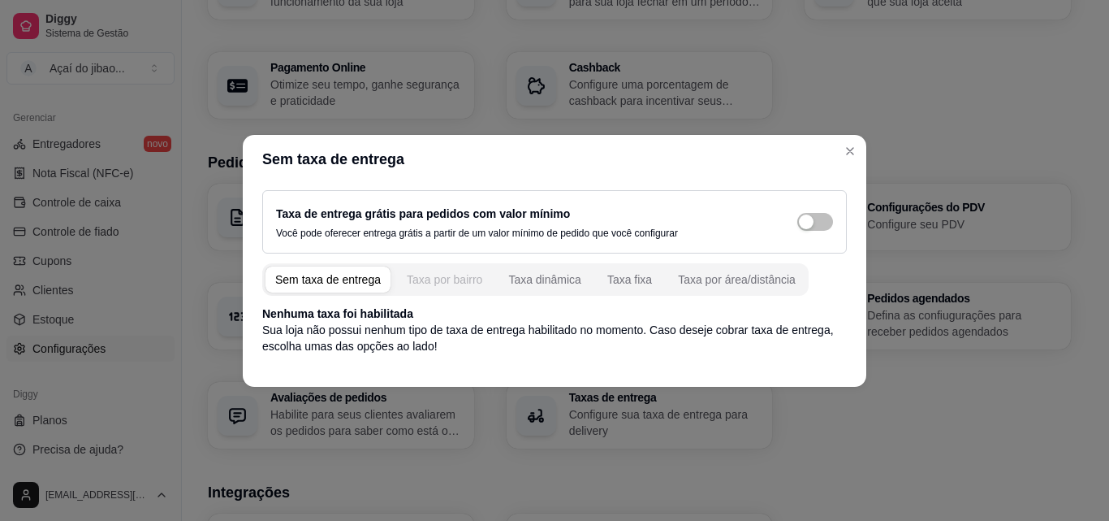
click at [439, 283] on div "Taxa por bairro" at bounding box center [445, 279] width 76 height 16
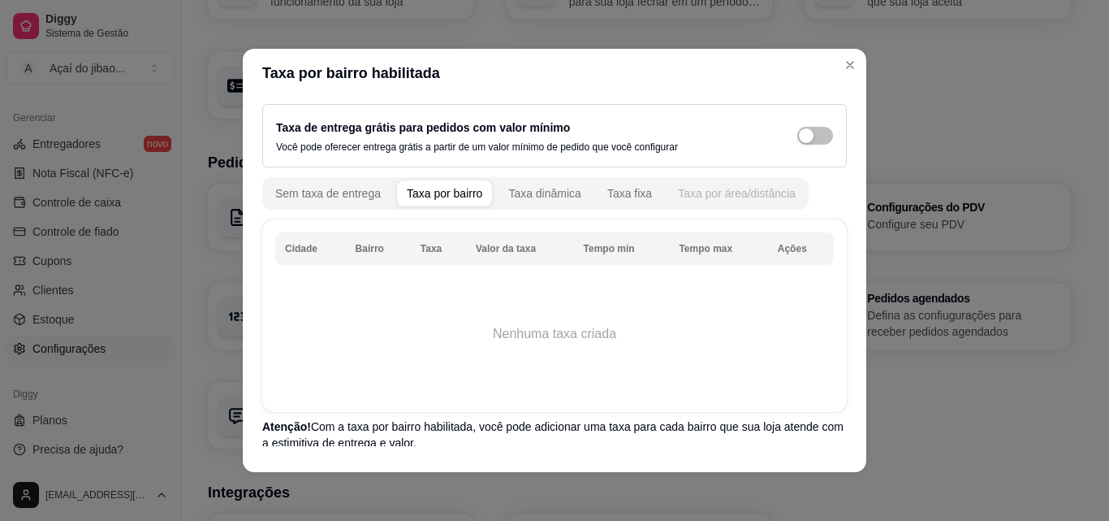
click at [678, 200] on div "Taxa por área/distância" at bounding box center [737, 193] width 118 height 16
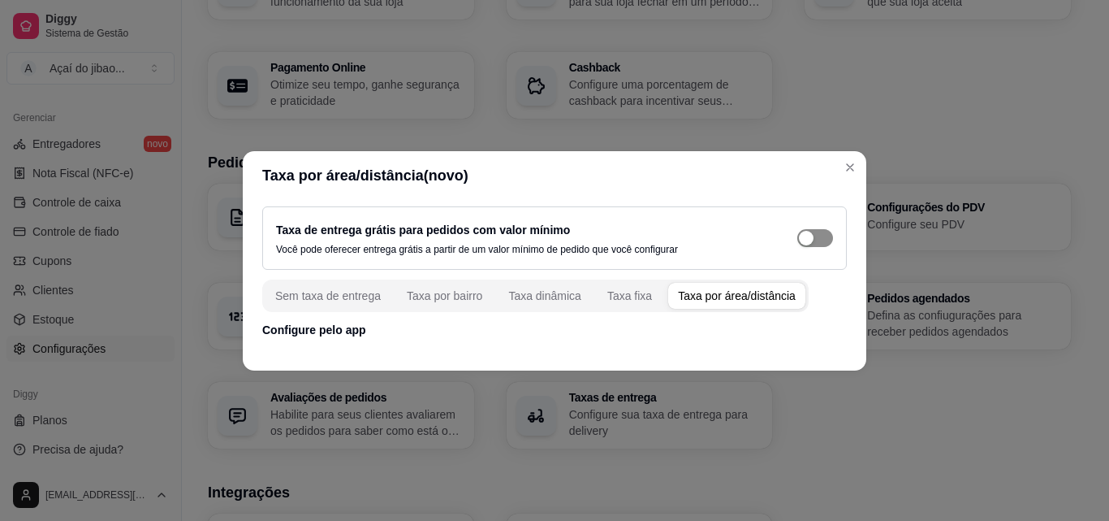
click at [812, 236] on div "button" at bounding box center [806, 238] width 15 height 15
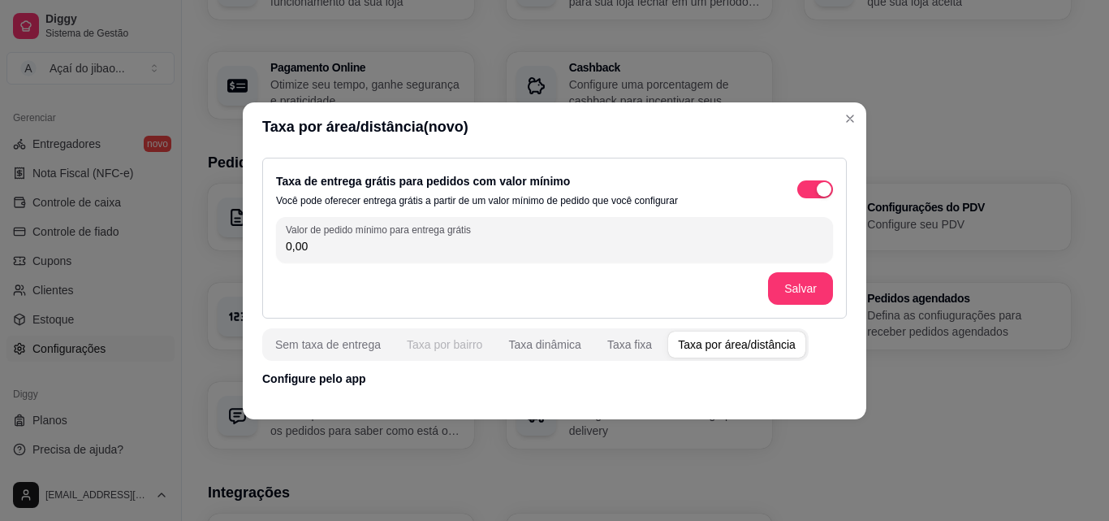
click at [450, 341] on div "Taxa por bairro" at bounding box center [445, 344] width 76 height 16
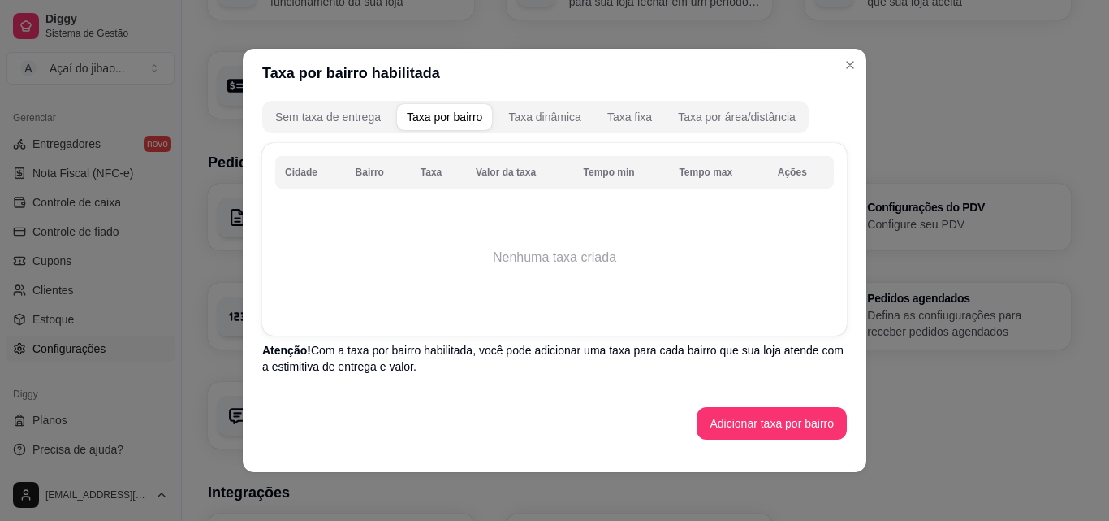
scroll to position [3, 0]
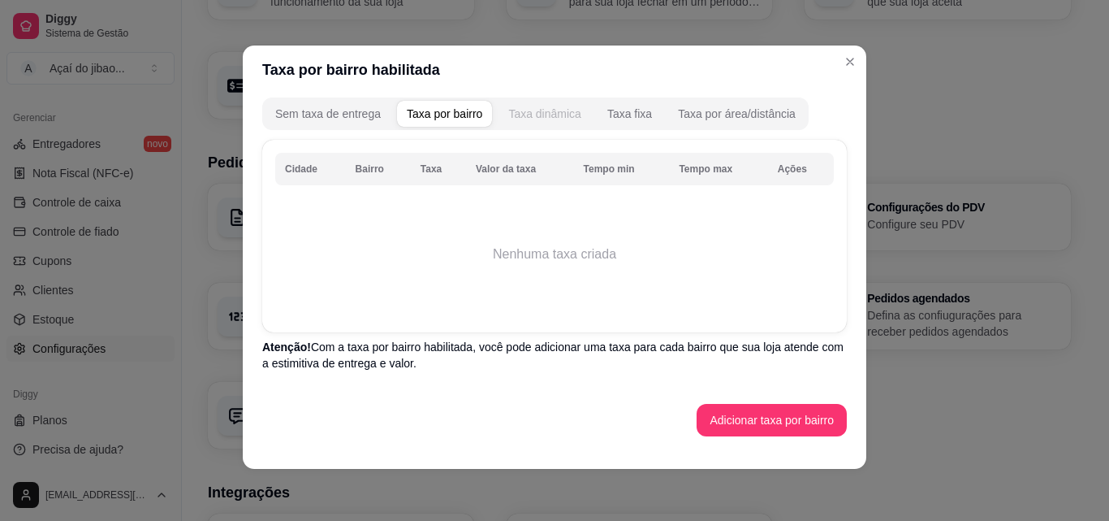
click at [540, 112] on div "Taxa dinâmica" at bounding box center [544, 114] width 73 height 16
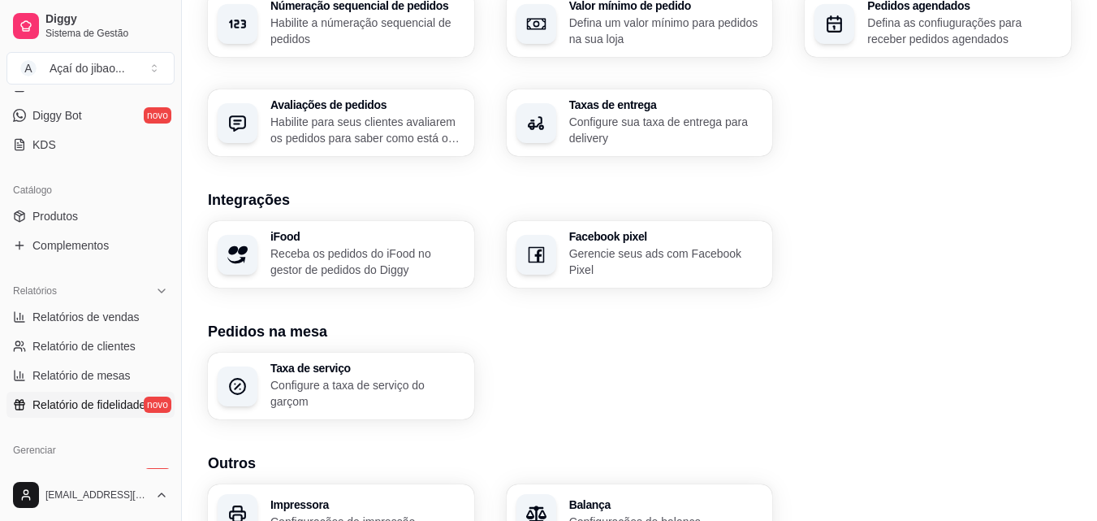
scroll to position [242, 0]
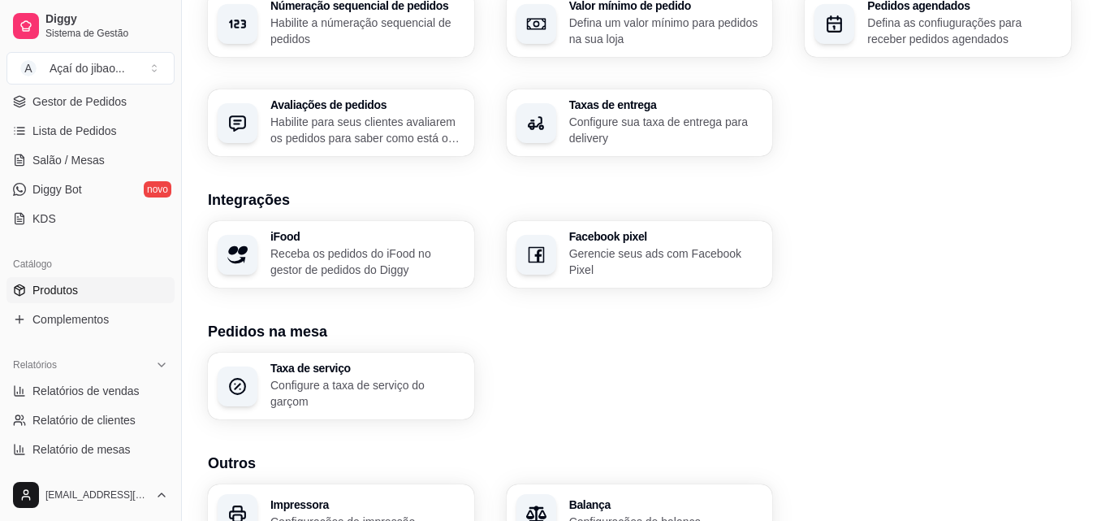
click at [84, 291] on link "Produtos" at bounding box center [90, 290] width 168 height 26
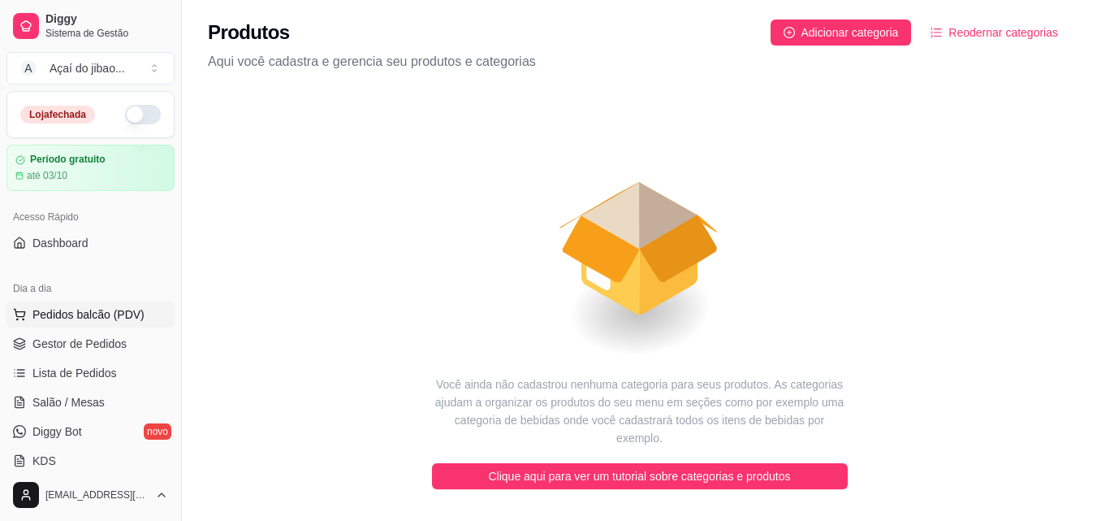
click at [99, 320] on span "Pedidos balcão (PDV)" at bounding box center [88, 314] width 112 height 16
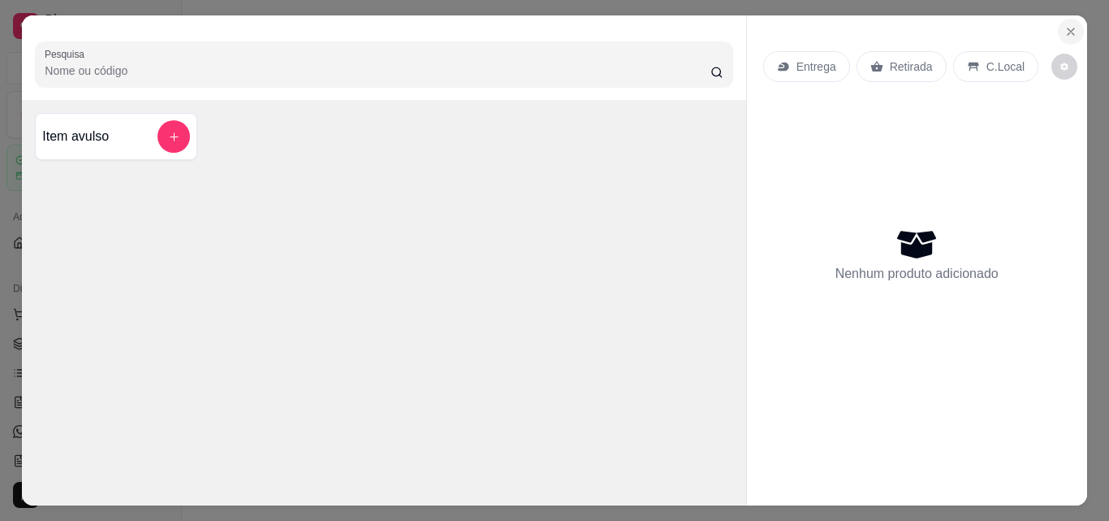
click at [1068, 25] on icon "Close" at bounding box center [1071, 31] width 13 height 13
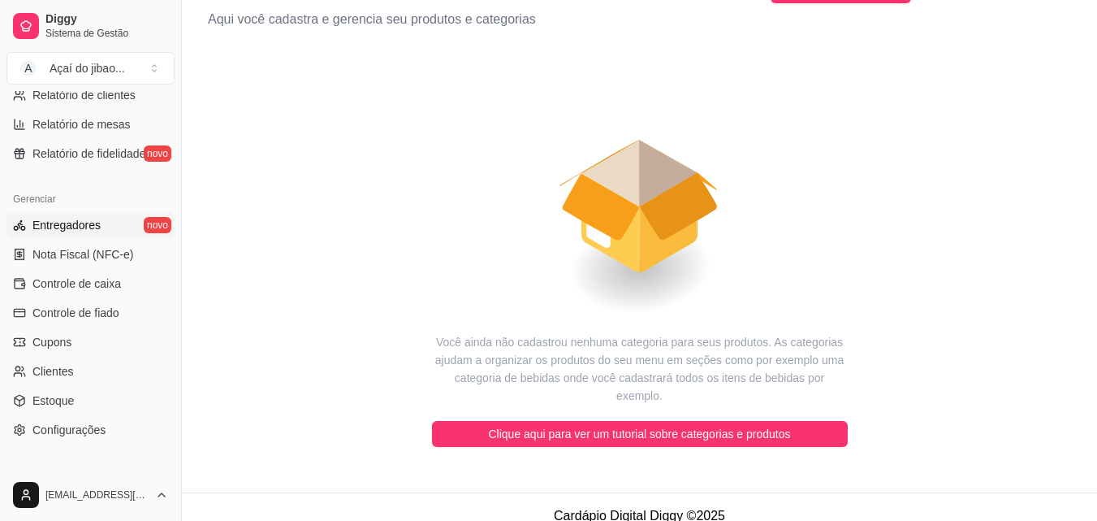
scroll to position [486, 0]
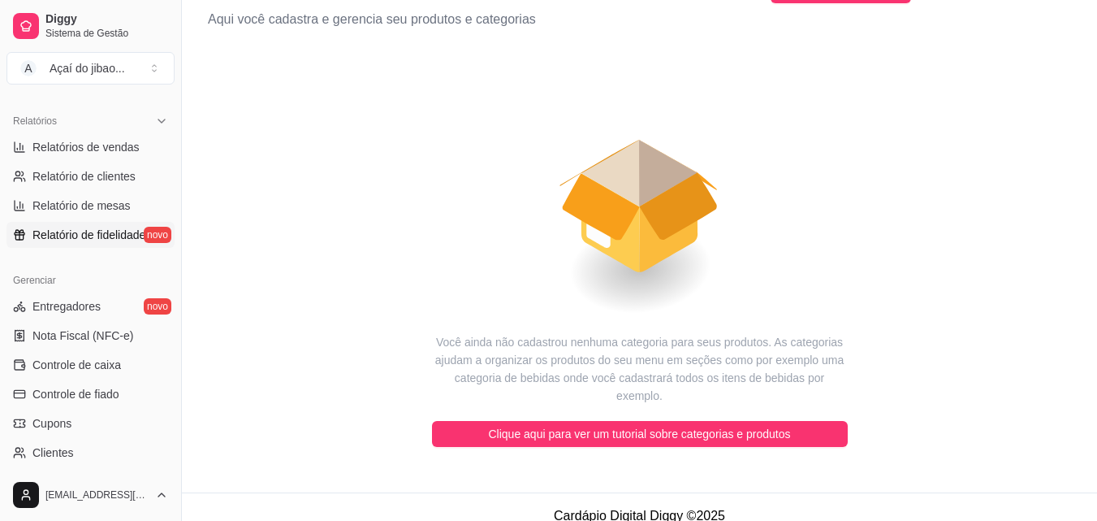
click at [70, 240] on span "Relatório de fidelidade" at bounding box center [88, 235] width 113 height 16
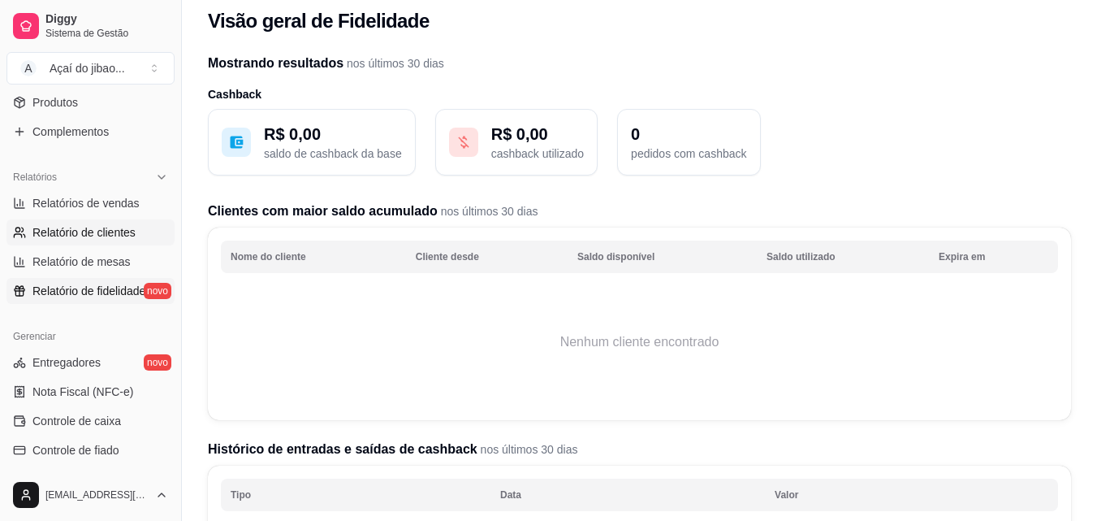
scroll to position [323, 0]
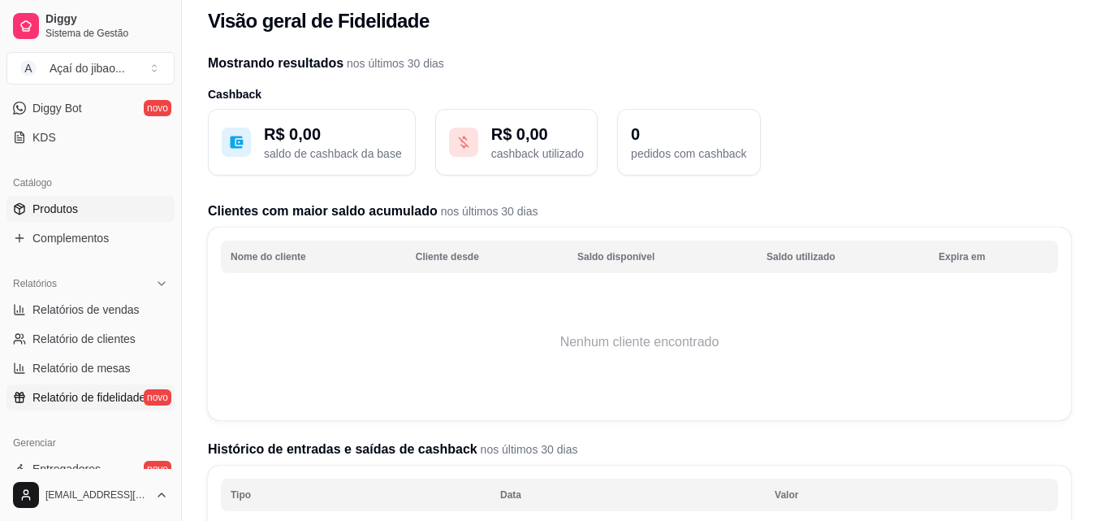
click at [86, 213] on link "Produtos" at bounding box center [90, 209] width 168 height 26
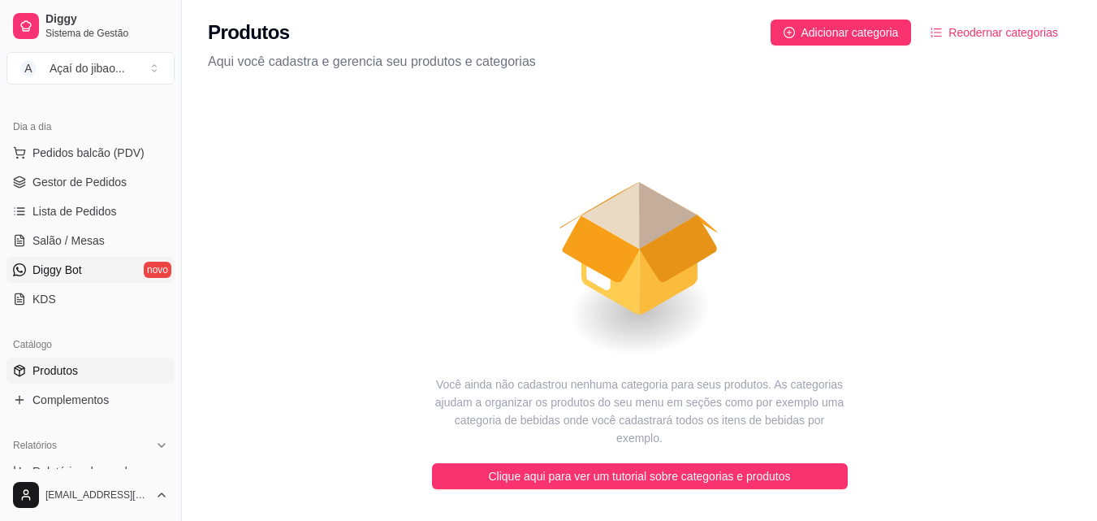
scroll to position [161, 0]
click at [106, 266] on link "Diggy Bot novo" at bounding box center [90, 270] width 168 height 26
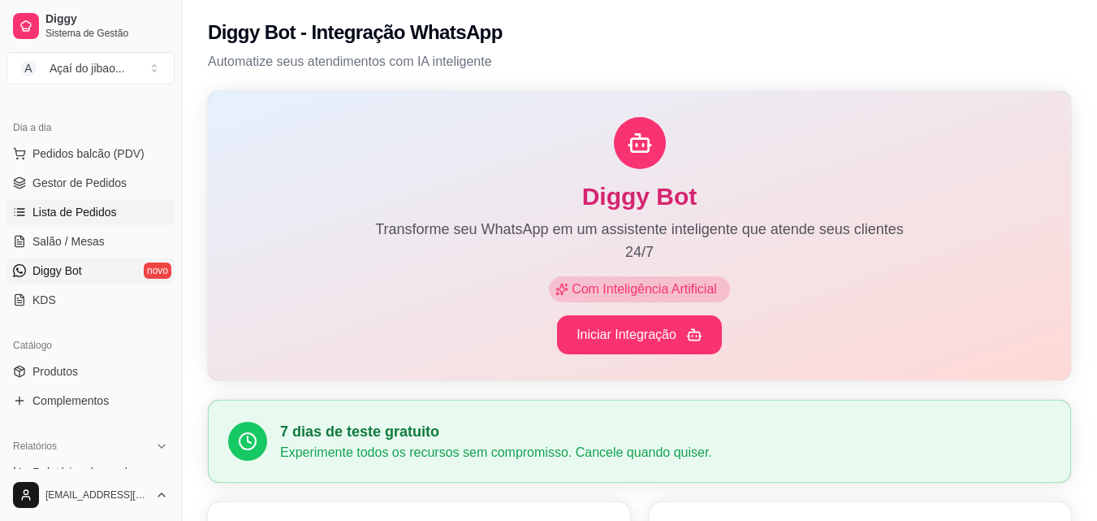
click at [77, 218] on span "Lista de Pedidos" at bounding box center [74, 212] width 84 height 16
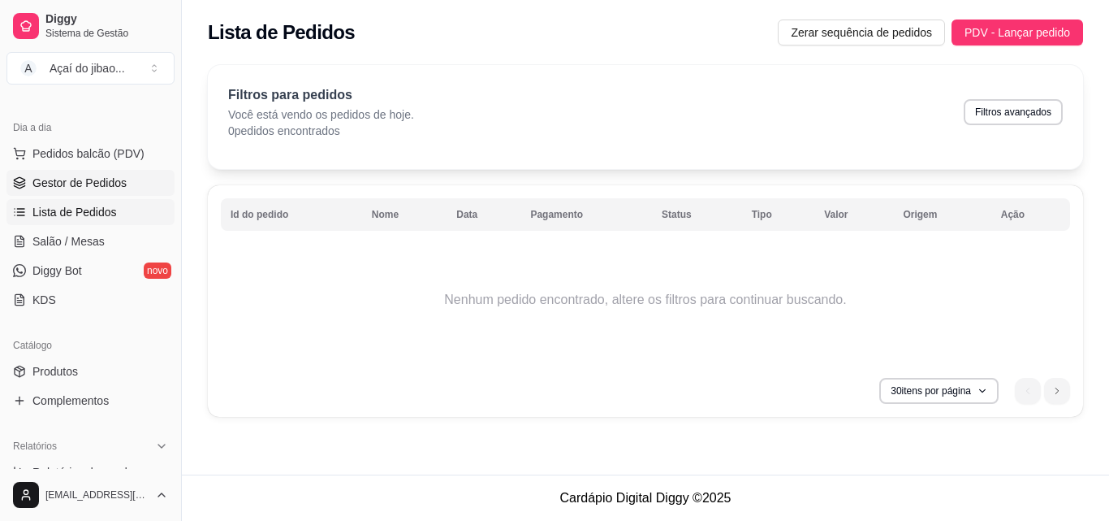
click at [77, 179] on span "Gestor de Pedidos" at bounding box center [79, 183] width 94 height 16
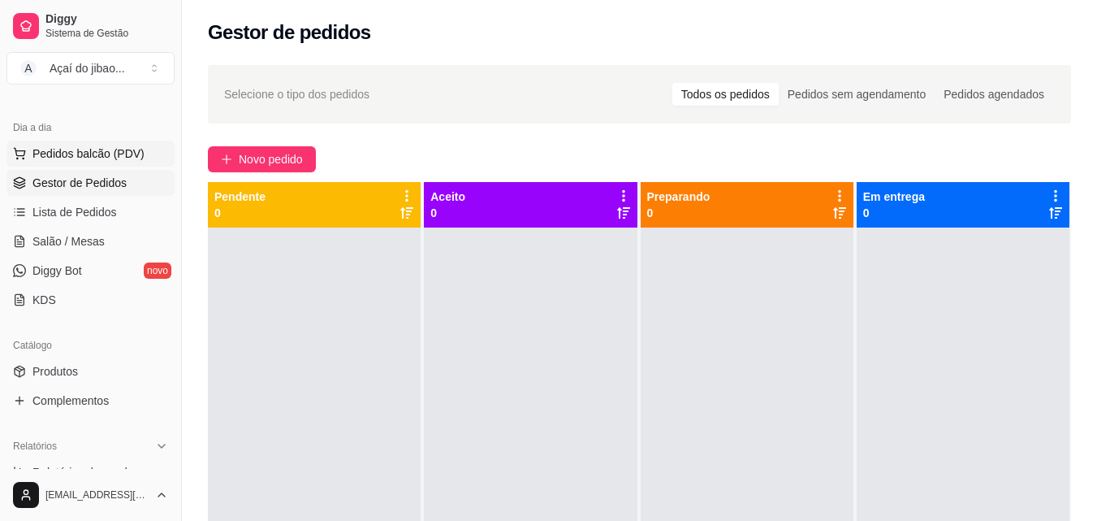
click at [84, 163] on button "Pedidos balcão (PDV)" at bounding box center [90, 153] width 168 height 26
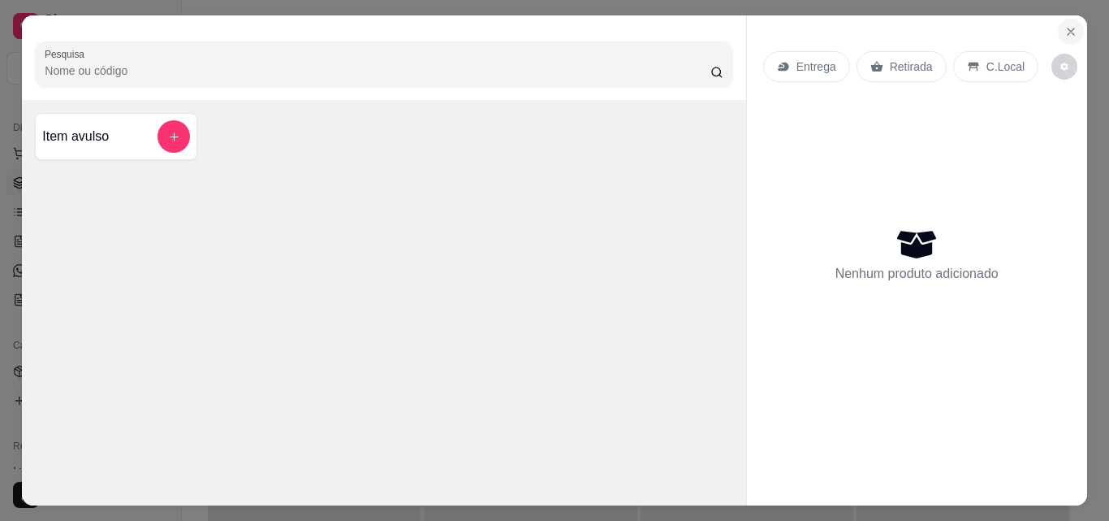
click at [1065, 25] on icon "Close" at bounding box center [1071, 31] width 13 height 13
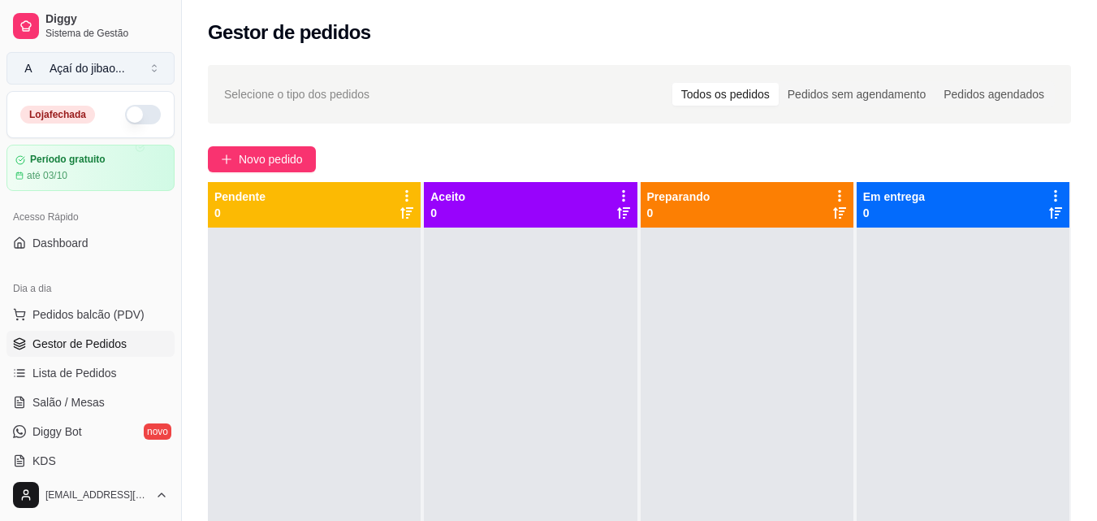
click at [84, 66] on div "Açaí do jibao ..." at bounding box center [88, 68] width 76 height 16
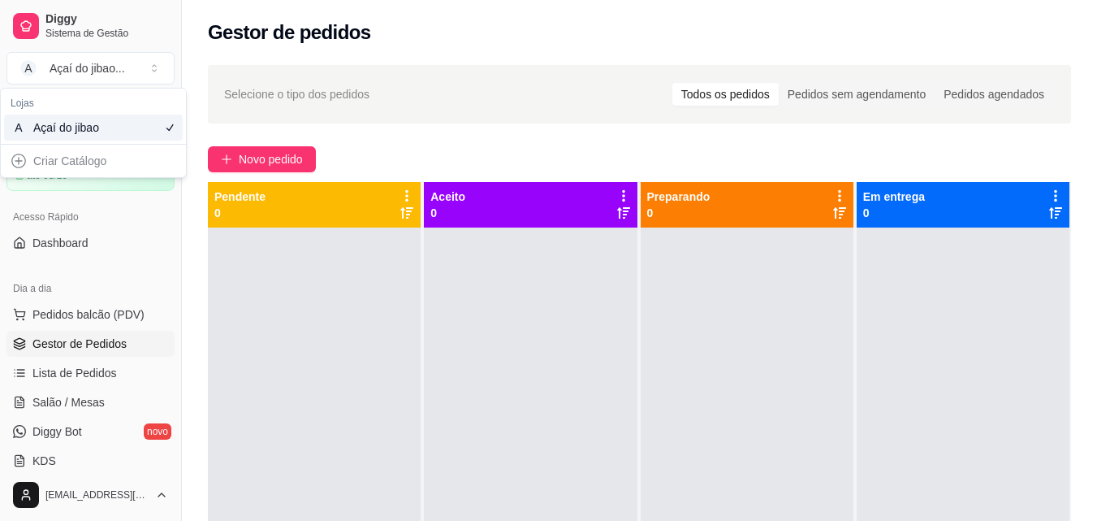
click at [56, 166] on div "Criar Catálogo" at bounding box center [93, 161] width 179 height 26
click at [16, 164] on div "Criar Catálogo" at bounding box center [93, 161] width 179 height 26
click at [106, 128] on div "Açaí do jibao" at bounding box center [69, 127] width 73 height 16
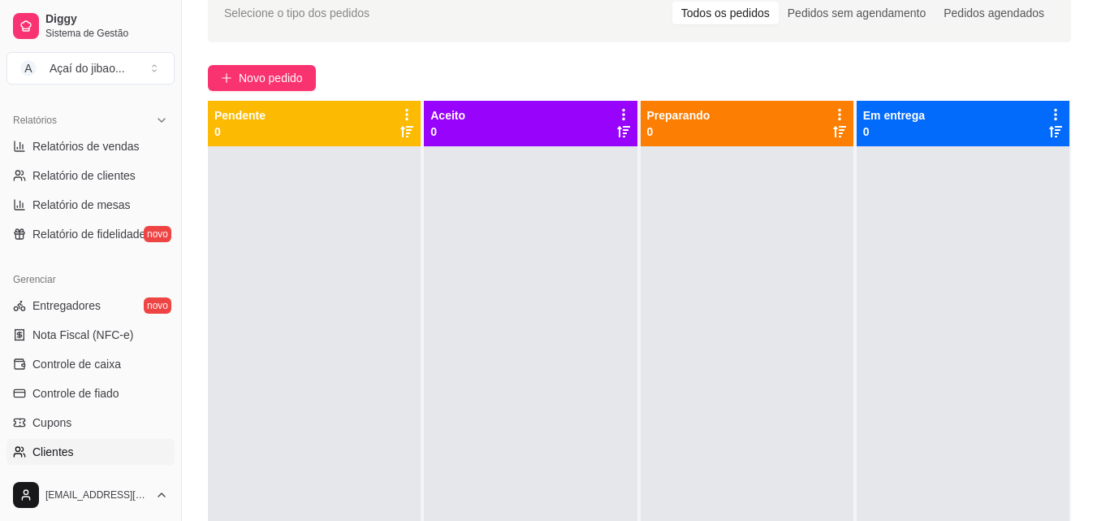
scroll to position [486, 0]
click at [76, 240] on span "Relatório de fidelidade" at bounding box center [88, 235] width 113 height 16
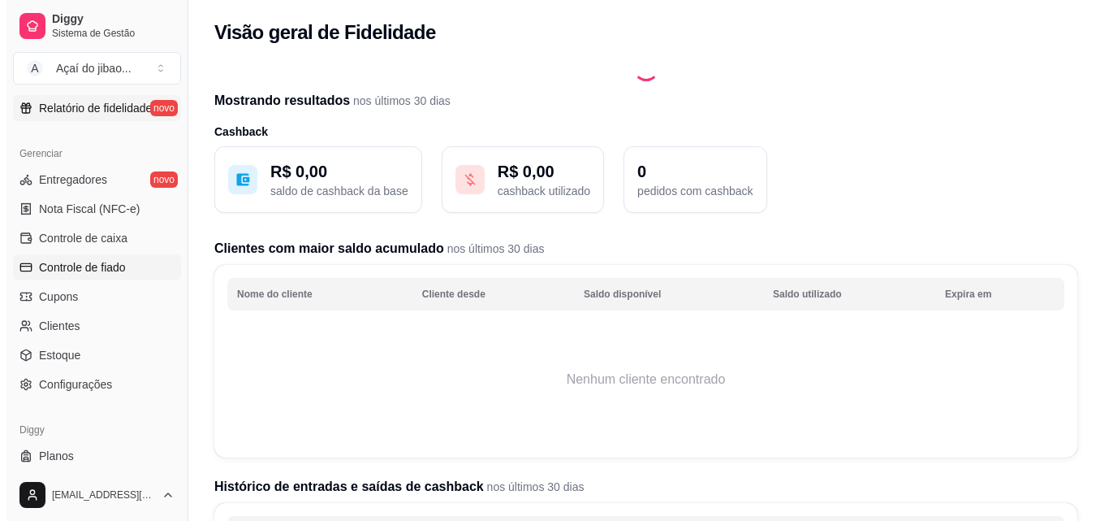
scroll to position [648, 0]
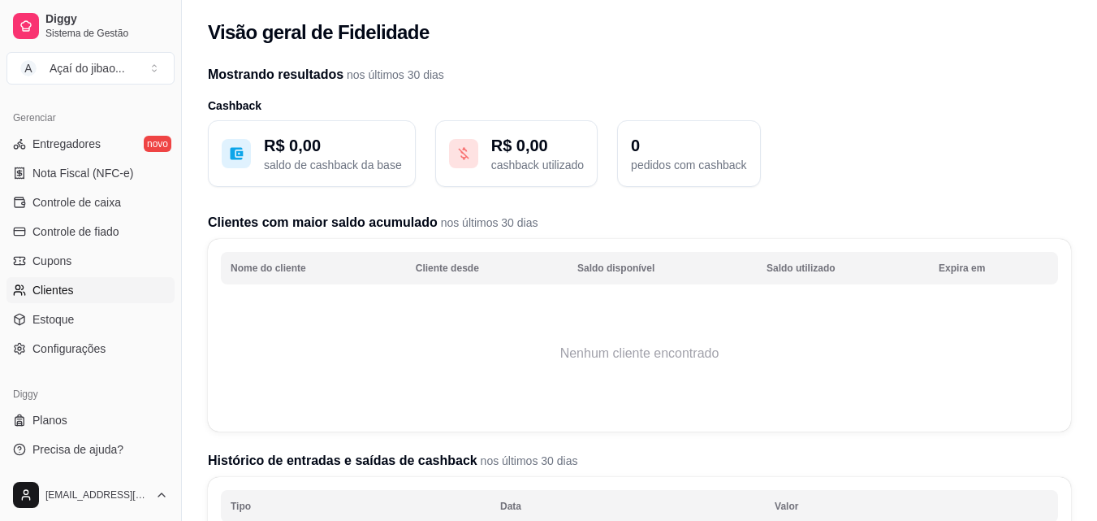
click at [76, 282] on link "Clientes" at bounding box center [90, 290] width 168 height 26
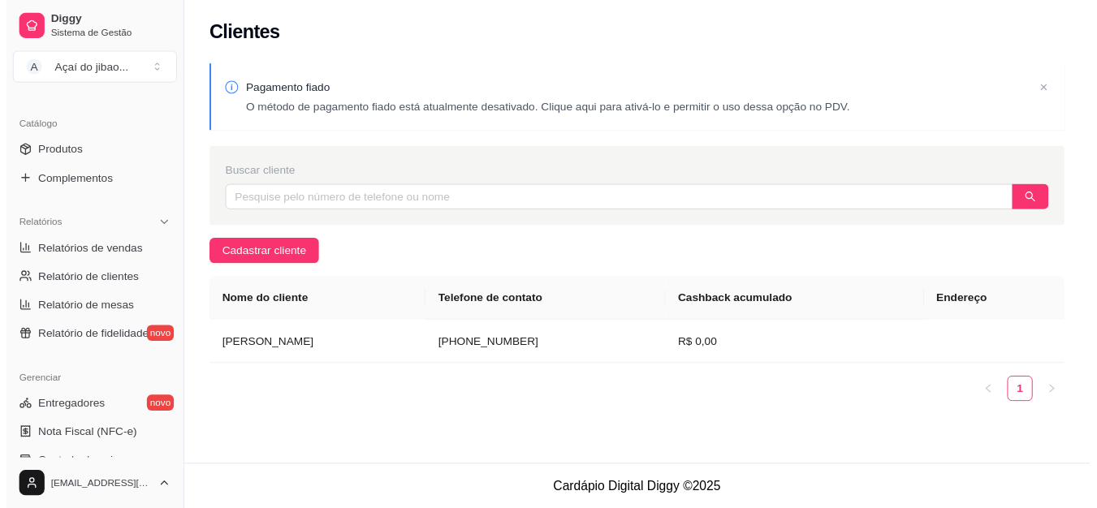
scroll to position [161, 0]
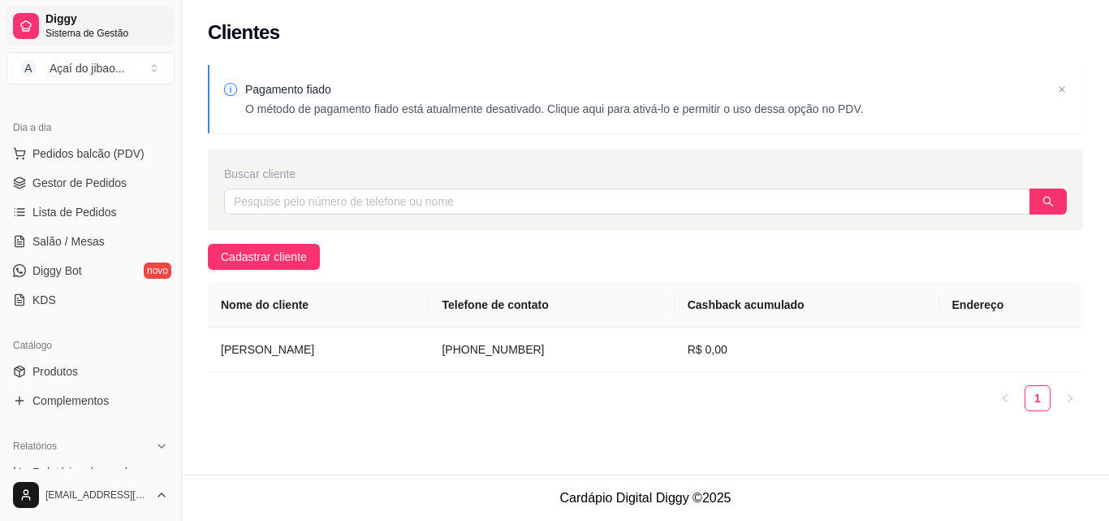
click at [79, 10] on link "Diggy Sistema de Gestão" at bounding box center [90, 25] width 168 height 39
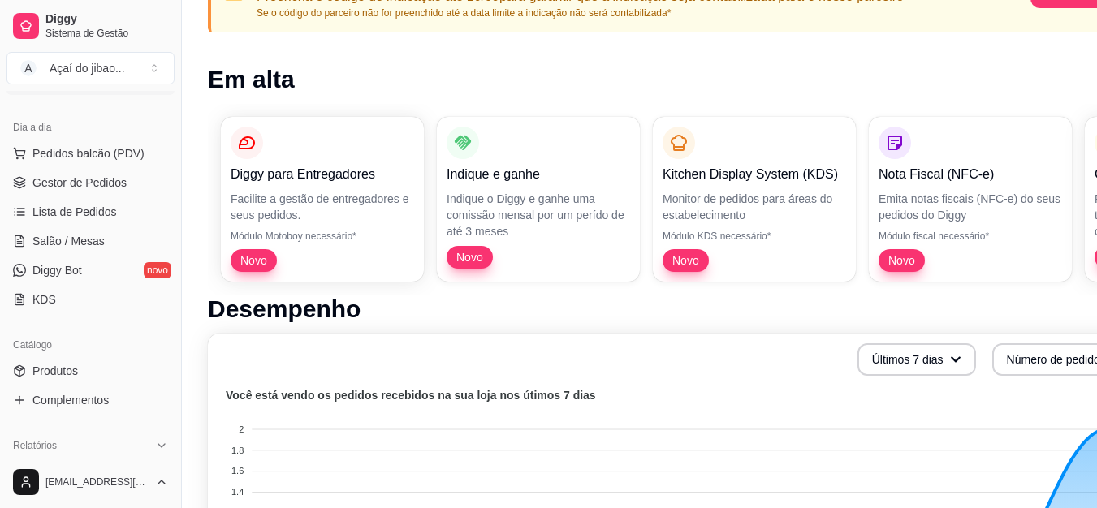
scroll to position [166, 0]
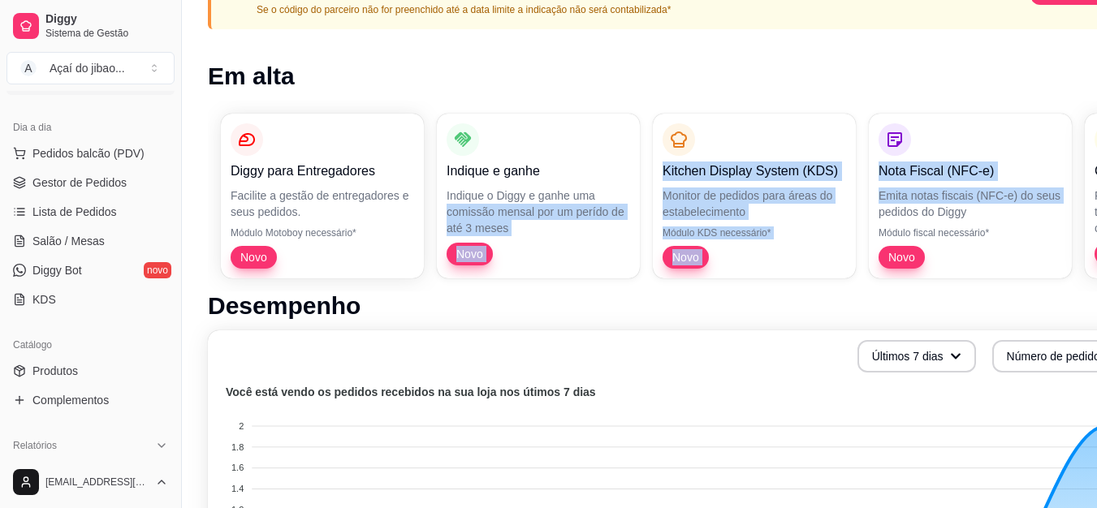
drag, startPoint x: 741, startPoint y: 209, endPoint x: 615, endPoint y: 227, distance: 128.1
click at [440, 202] on div "Diggy para Entregadores Facilite a gestão de entregadores e seus pedidos. Módul…" at bounding box center [678, 196] width 940 height 191
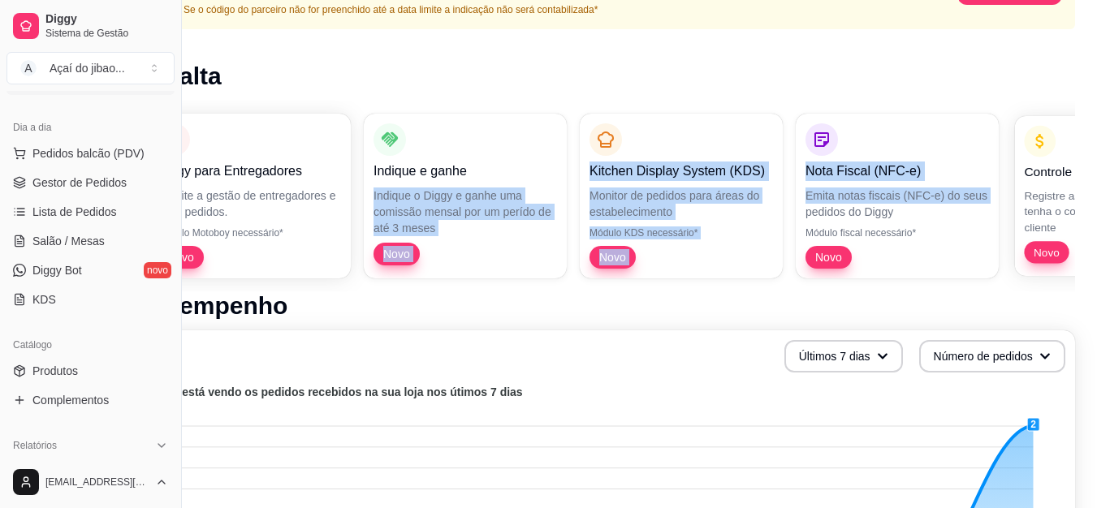
click at [1031, 188] on p "Registre as suas vendas em fiado e tenha o controle das contas de cada cliente" at bounding box center [1113, 211] width 178 height 47
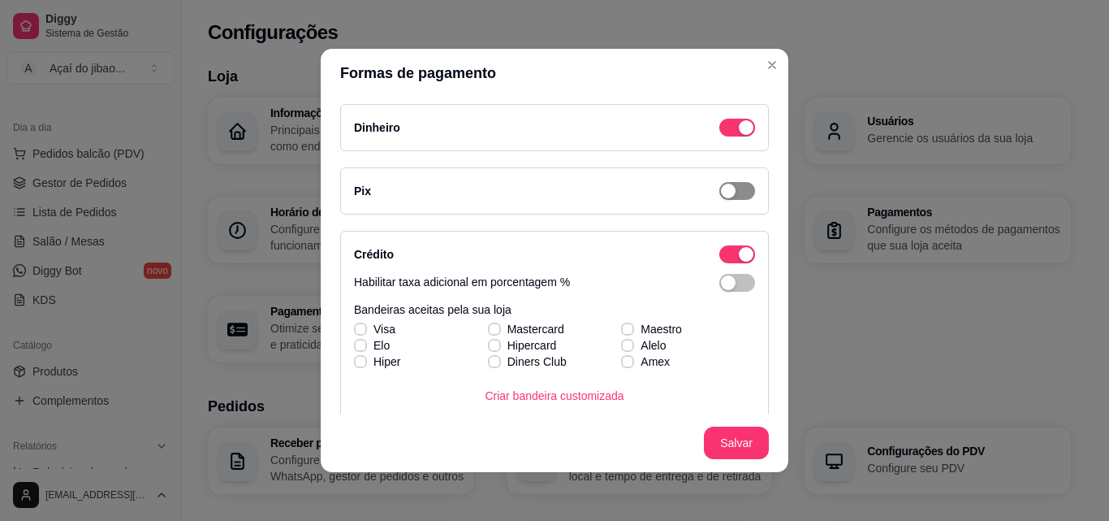
click at [721, 193] on div "button" at bounding box center [728, 191] width 15 height 15
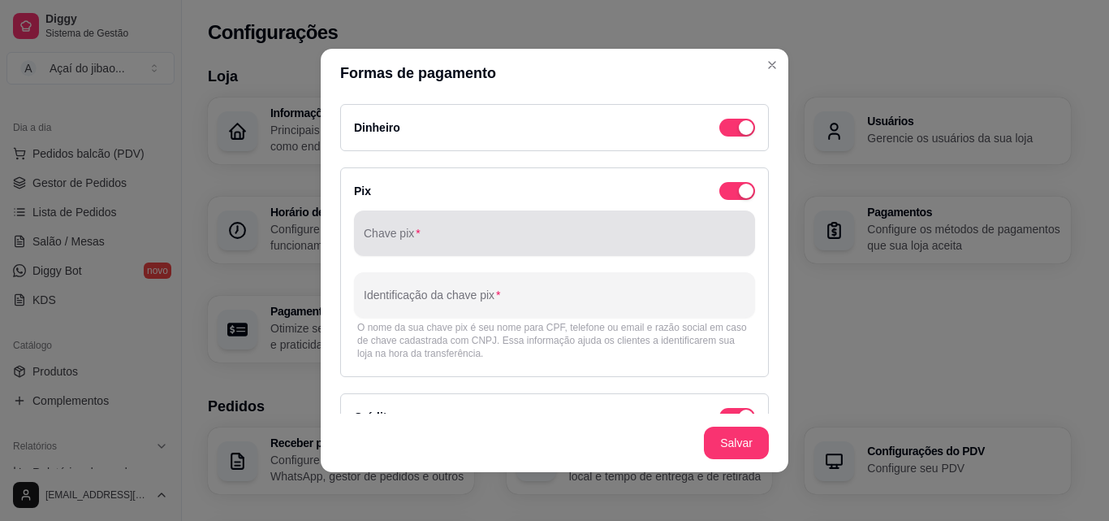
click at [607, 242] on input "Chave pix" at bounding box center [555, 239] width 382 height 16
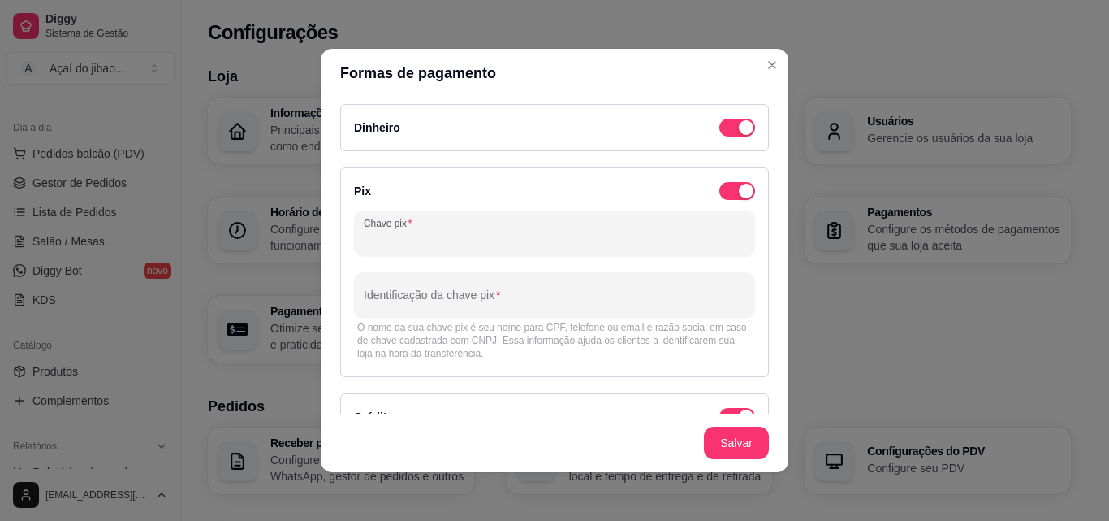
click at [425, 222] on div at bounding box center [555, 233] width 382 height 32
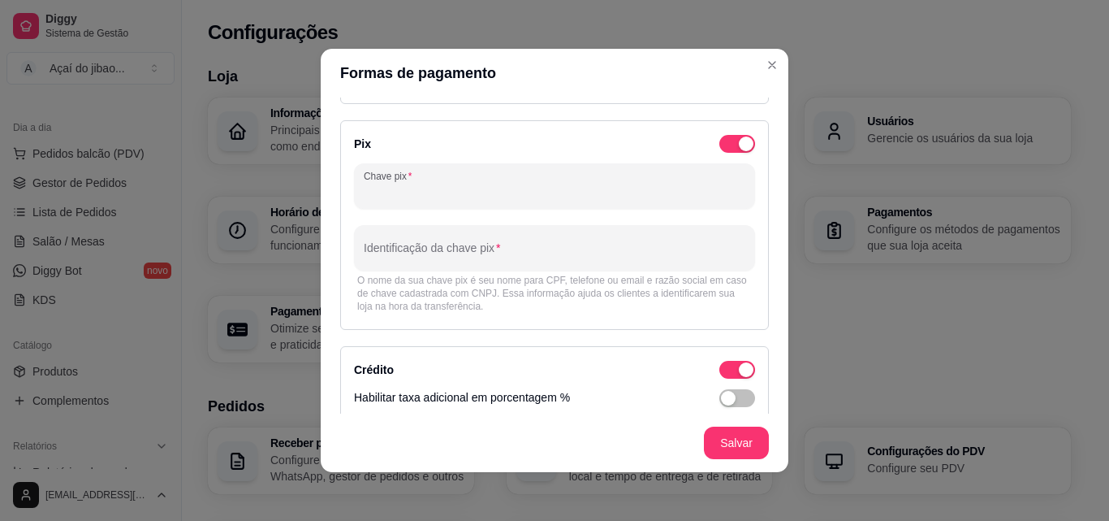
scroll to position [32, 0]
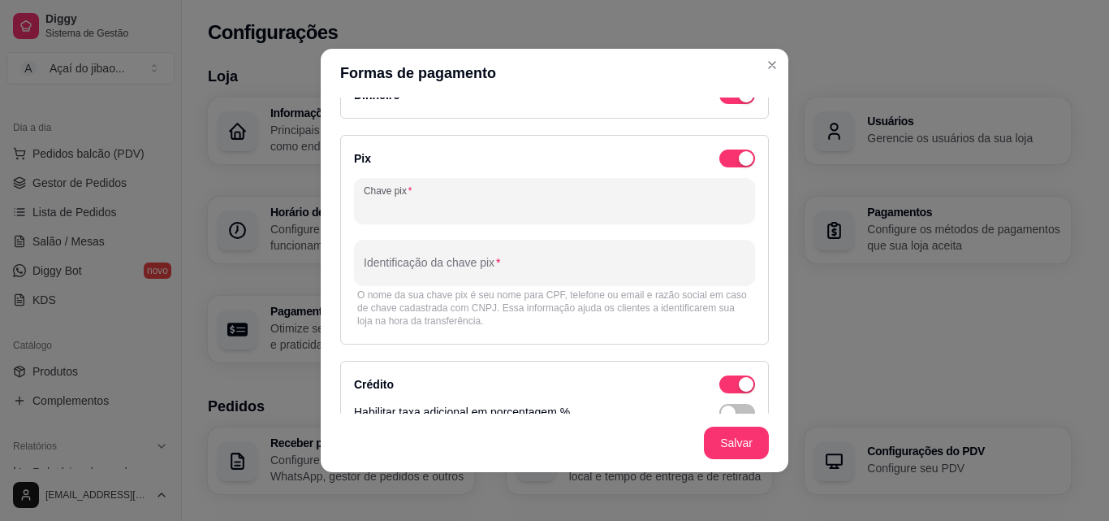
click at [447, 202] on input "Chave pix" at bounding box center [555, 207] width 382 height 16
type input "3"
type input "w"
type input "5"
type input "6"
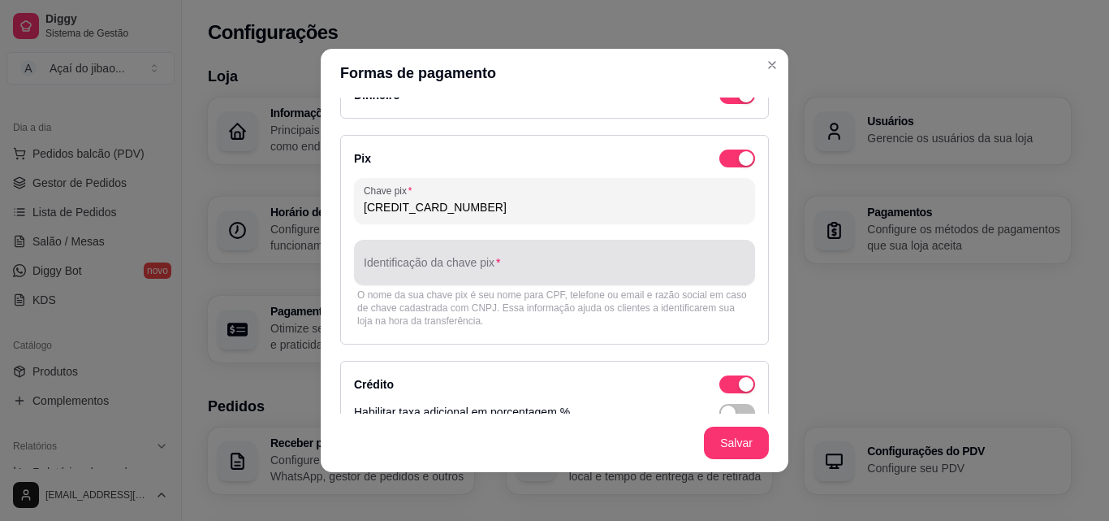
type input "62367632000145"
click at [451, 262] on div "Identificação da chave pix" at bounding box center [554, 262] width 401 height 45
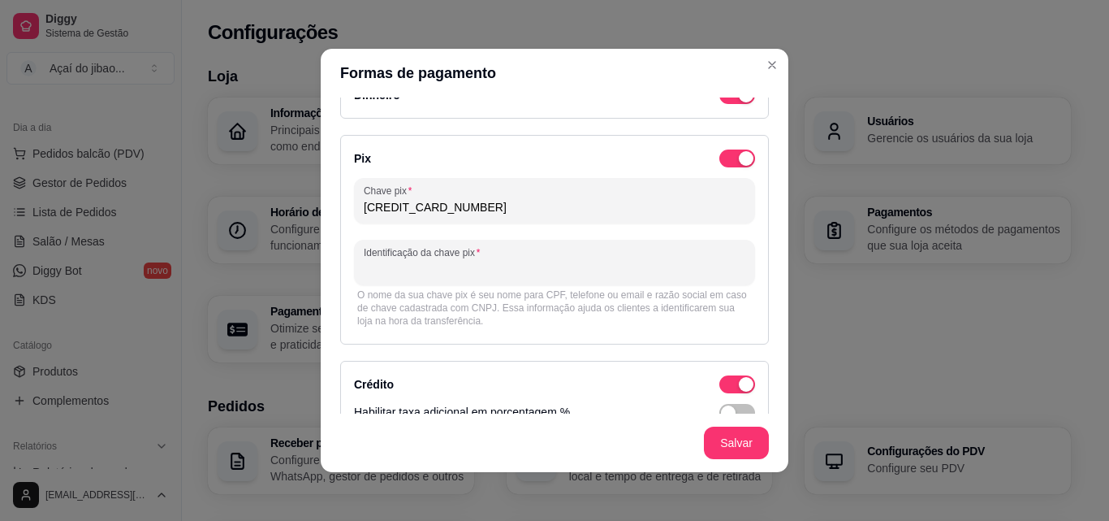
click at [409, 271] on input "Identificação da chave pix" at bounding box center [555, 269] width 382 height 16
click at [457, 269] on input "Identificação da chave pix" at bounding box center [555, 269] width 382 height 16
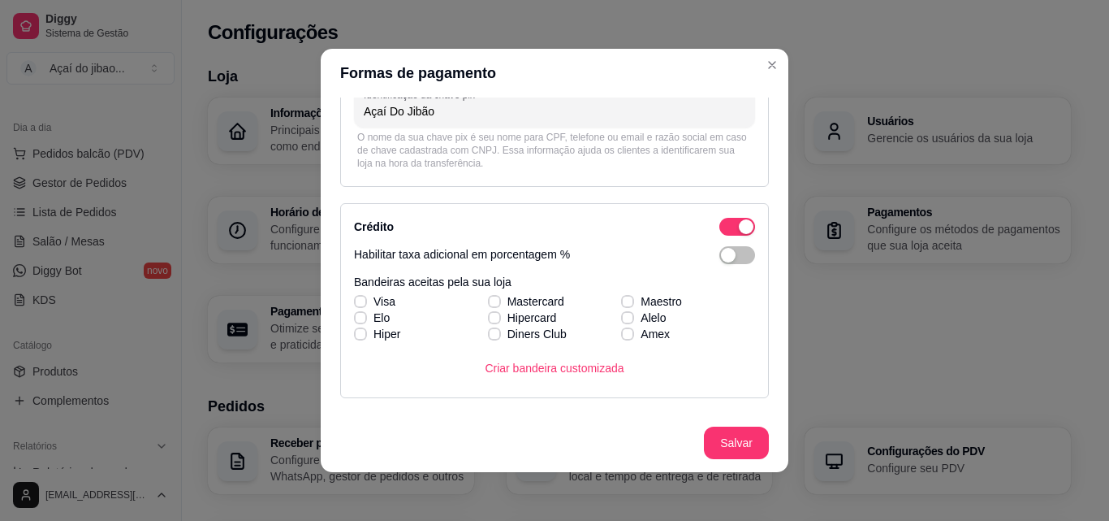
scroll to position [195, 0]
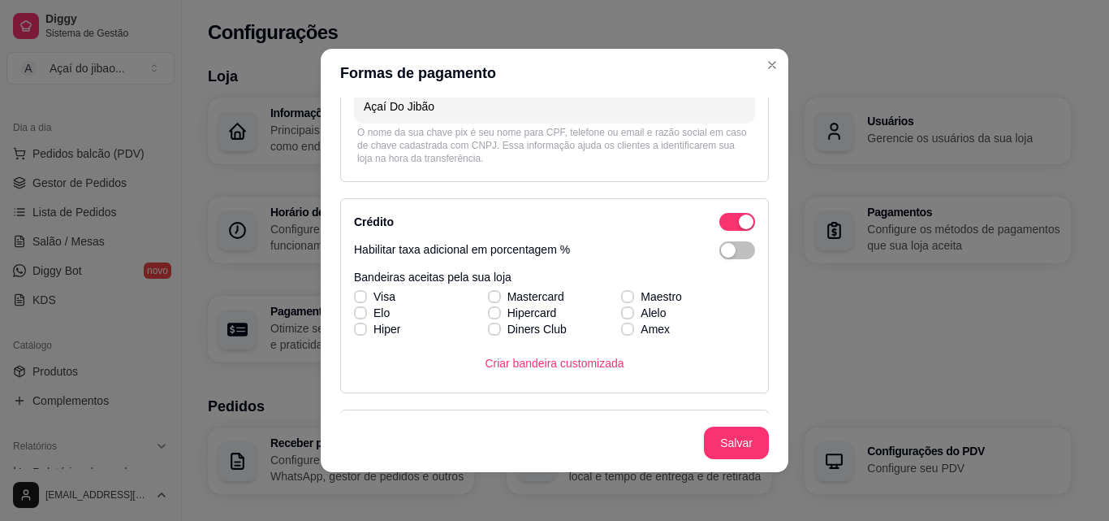
type input "Açaí Do Jibão"
click at [700, 252] on div "Habilitar taxa adicional em porcentagem %" at bounding box center [554, 250] width 401 height 18
click at [721, 252] on div "button" at bounding box center [728, 250] width 15 height 15
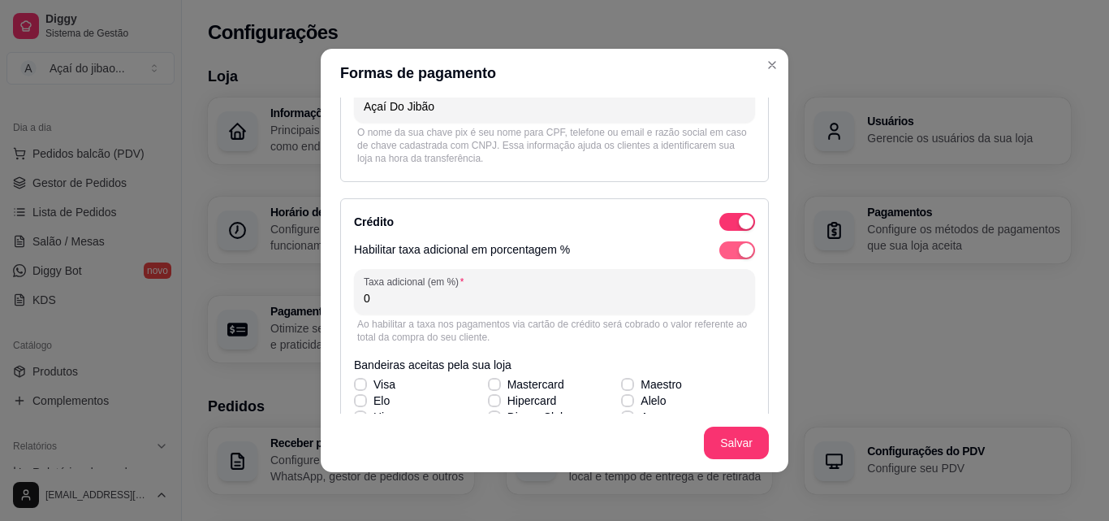
click at [739, 250] on div "button" at bounding box center [746, 250] width 15 height 15
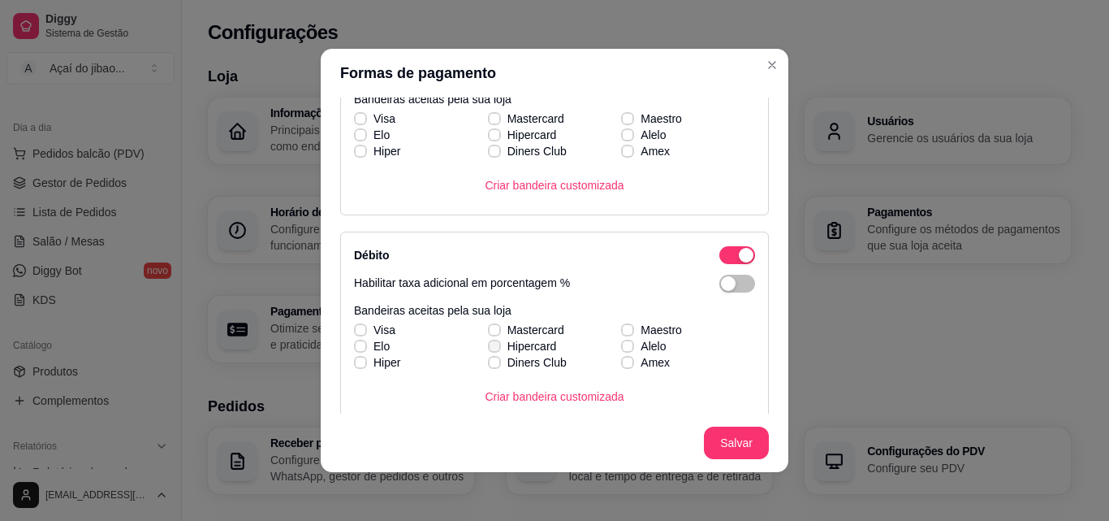
scroll to position [276, 0]
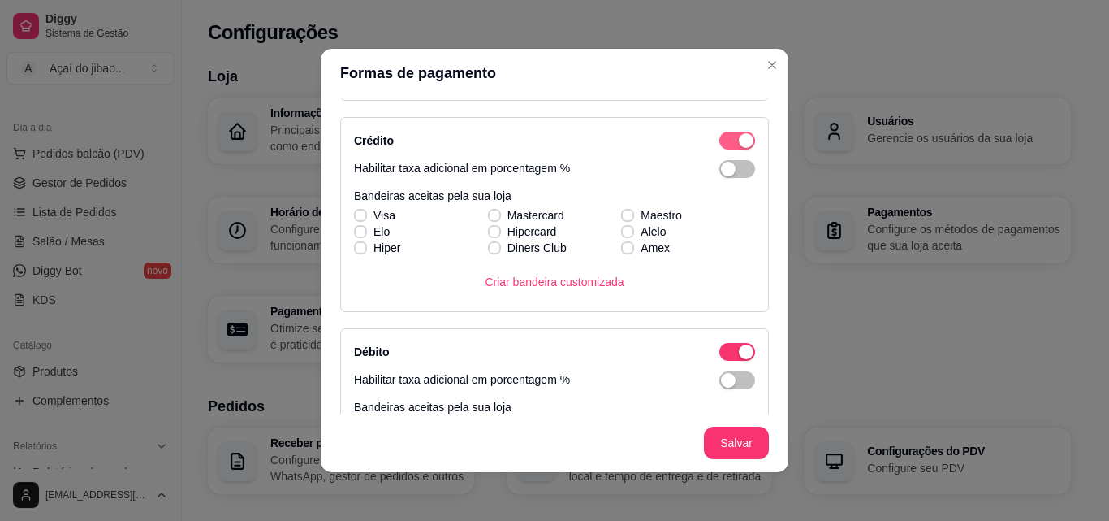
click at [720, 132] on span "button" at bounding box center [738, 141] width 36 height 18
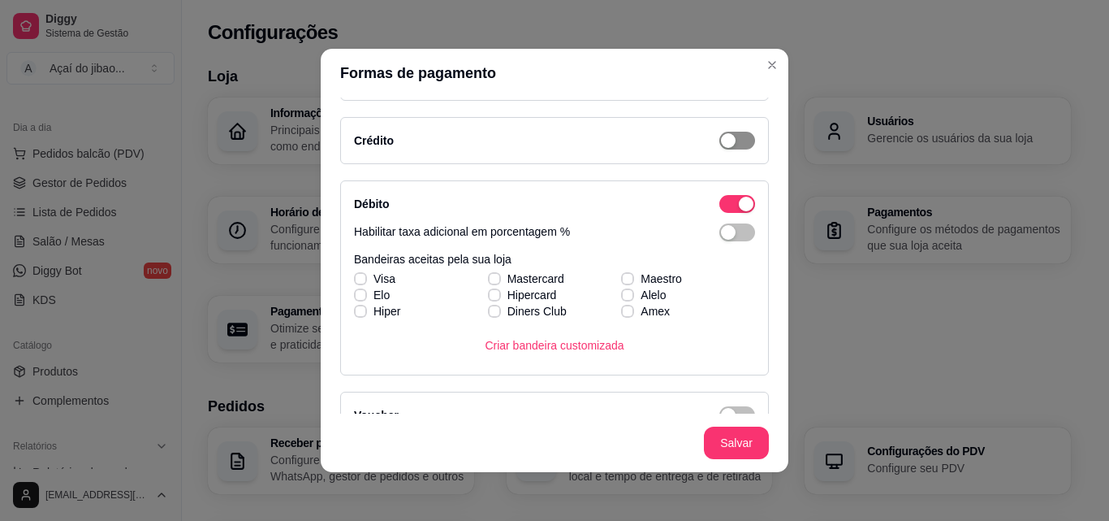
click at [727, 140] on span "button" at bounding box center [738, 141] width 36 height 18
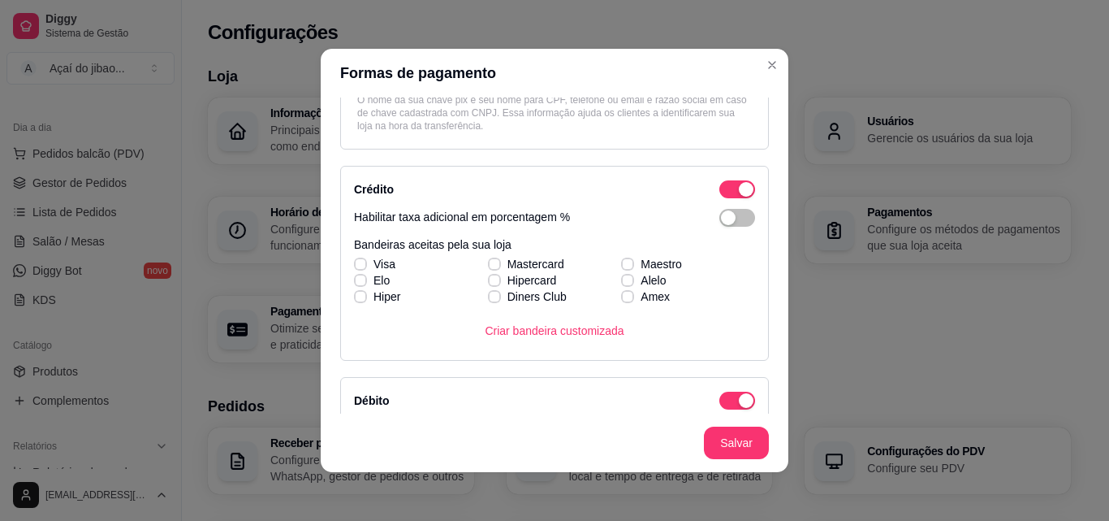
scroll to position [195, 0]
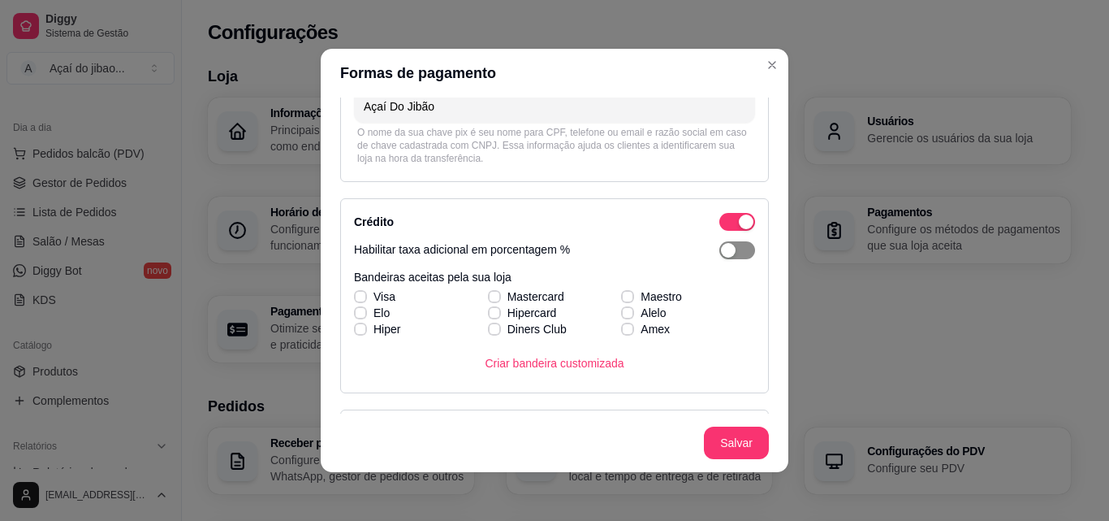
click at [721, 246] on div "button" at bounding box center [728, 250] width 15 height 15
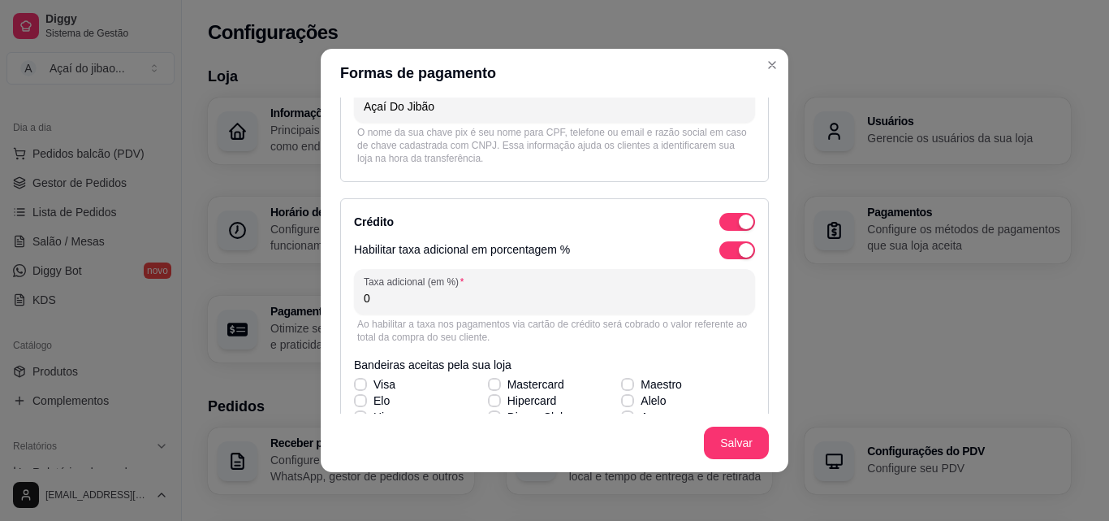
click at [509, 296] on input "0" at bounding box center [555, 298] width 382 height 16
click at [720, 250] on span "button" at bounding box center [738, 250] width 36 height 18
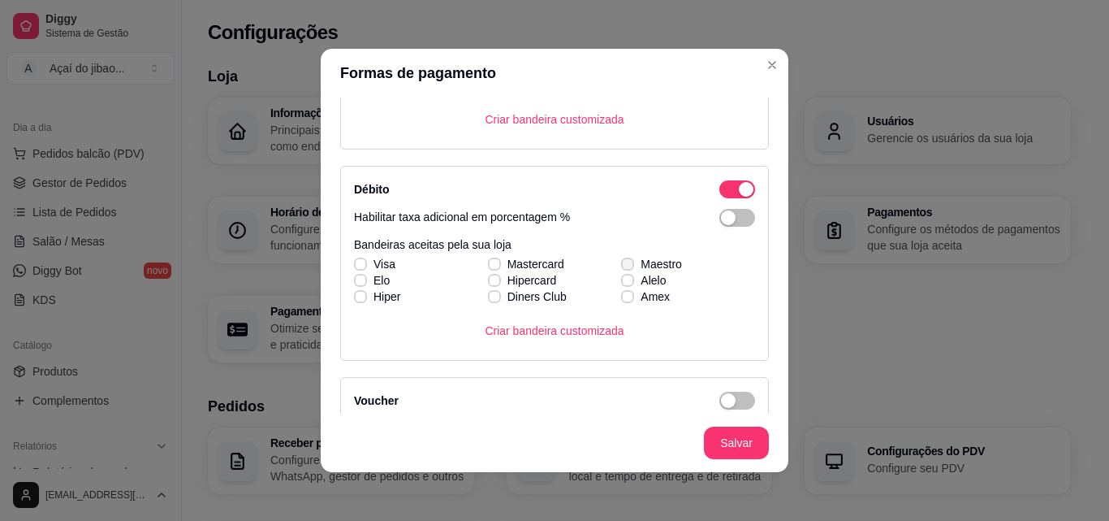
scroll to position [519, 0]
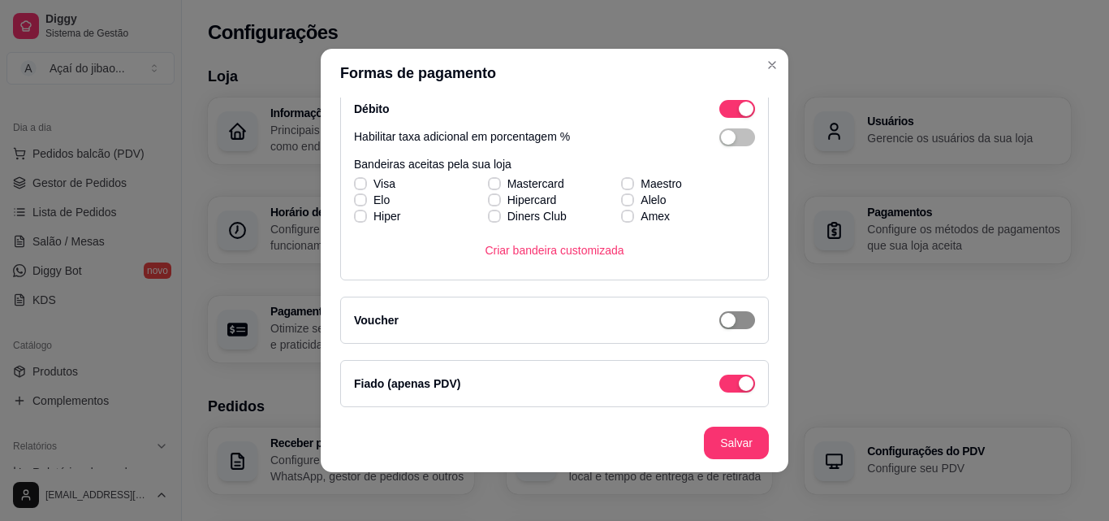
click at [729, 314] on span "button" at bounding box center [738, 320] width 36 height 18
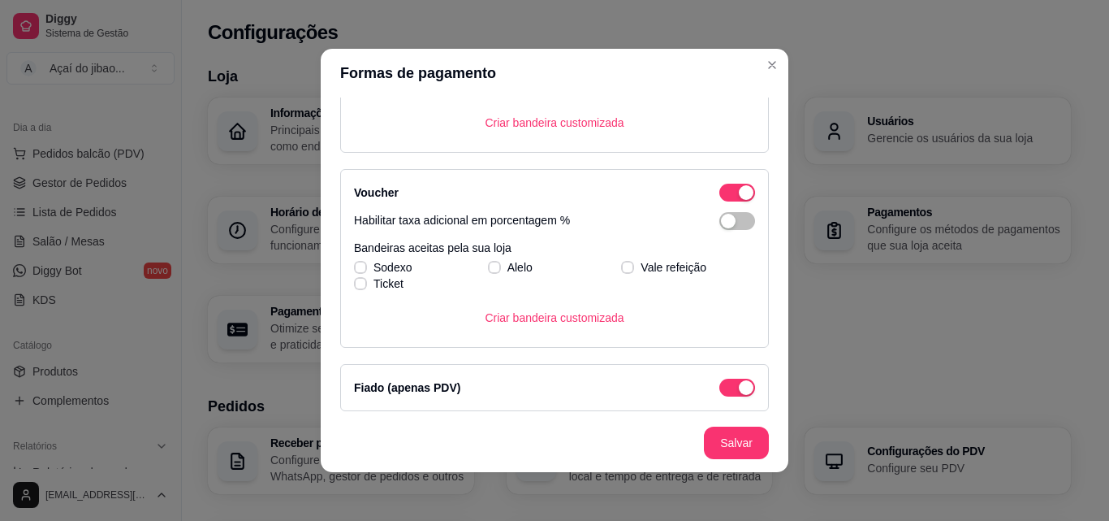
scroll to position [651, 0]
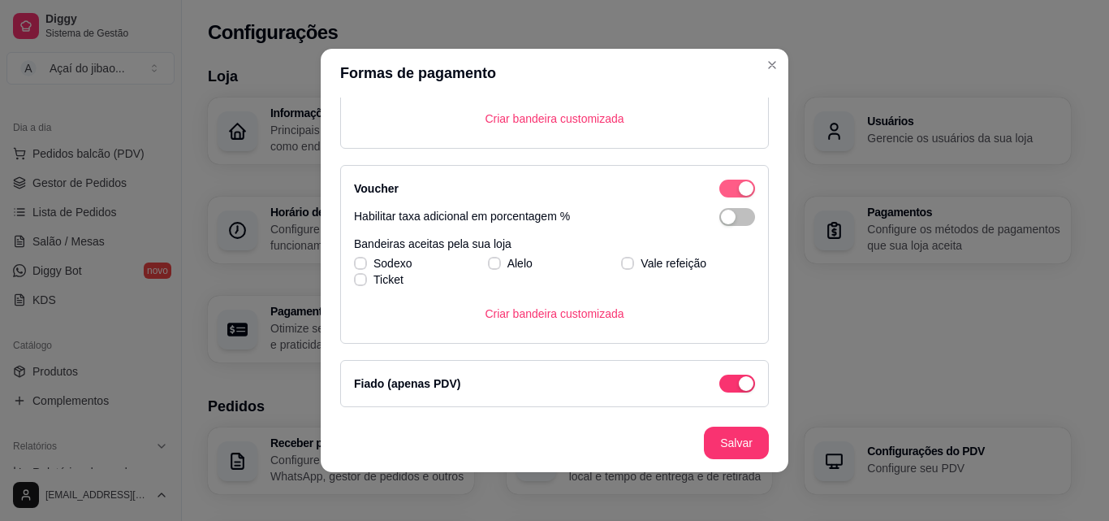
click at [720, 188] on button "button" at bounding box center [738, 188] width 36 height 18
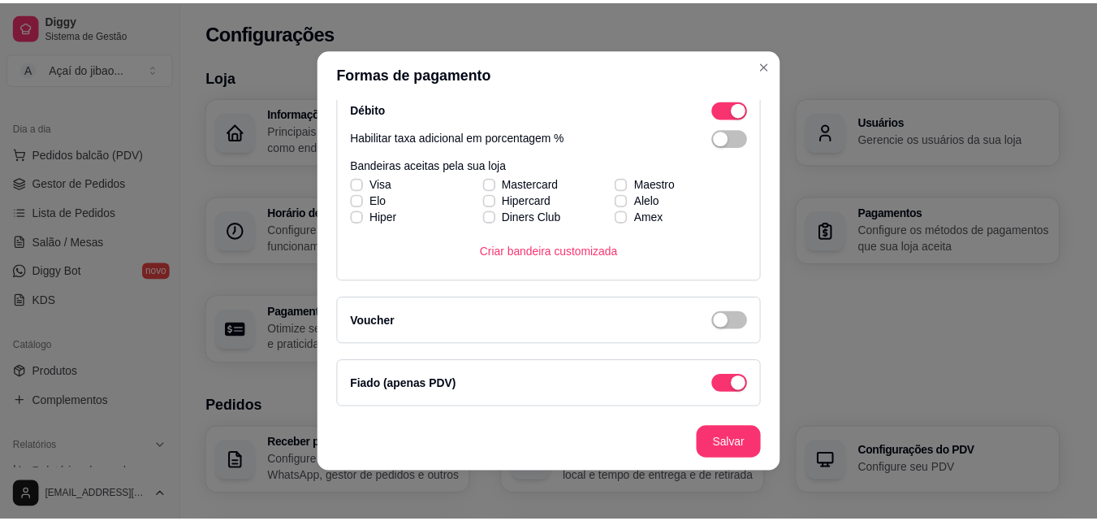
scroll to position [3, 0]
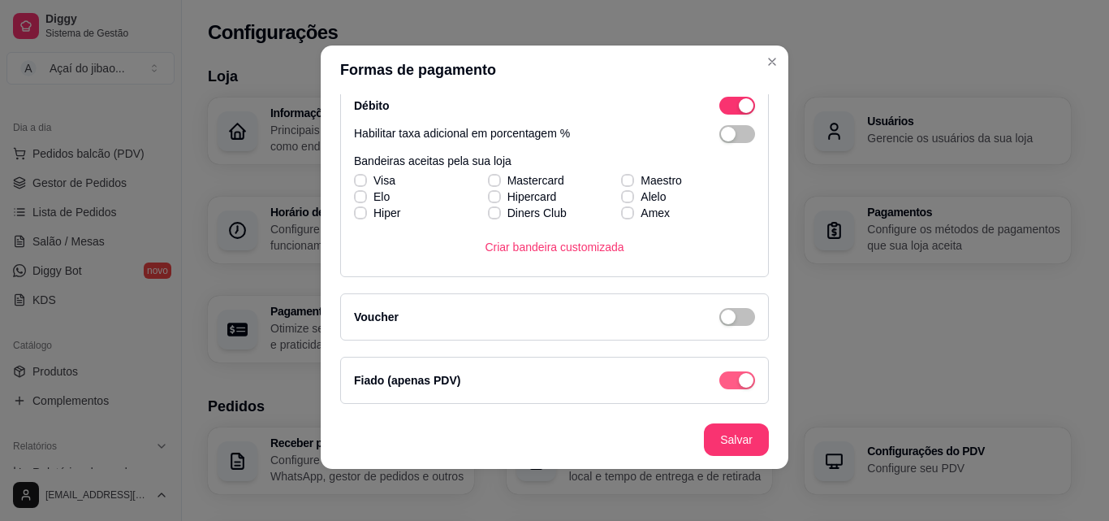
click at [720, 374] on span "button" at bounding box center [738, 380] width 36 height 18
click at [721, 381] on div "button" at bounding box center [728, 380] width 15 height 15
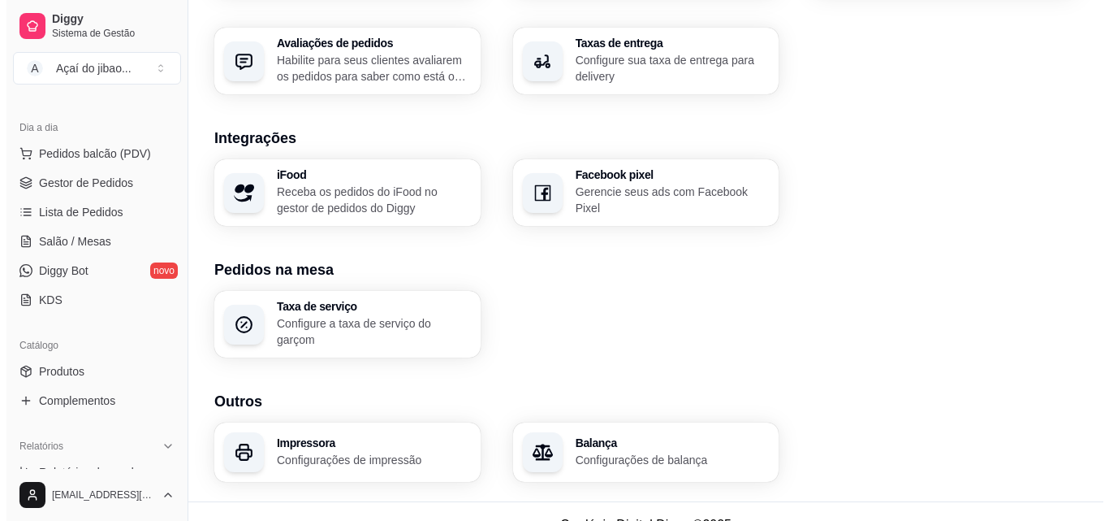
scroll to position [617, 0]
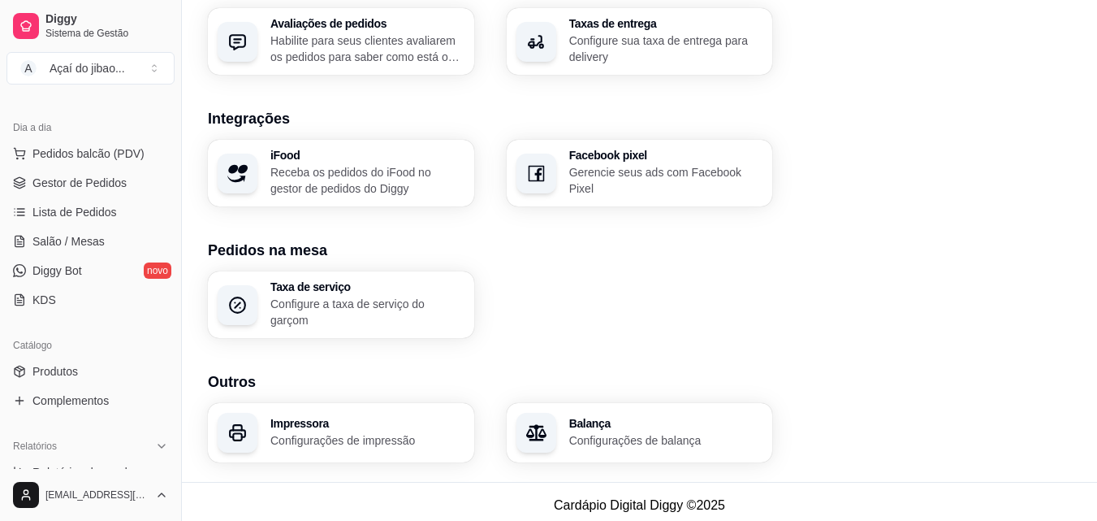
click at [334, 299] on div "Taxa de serviço Configure a taxa de serviço do garçom" at bounding box center [367, 304] width 194 height 47
click at [364, 192] on p "Receba os pedidos do iFood no gestor de pedidos do Diggy" at bounding box center [367, 180] width 194 height 32
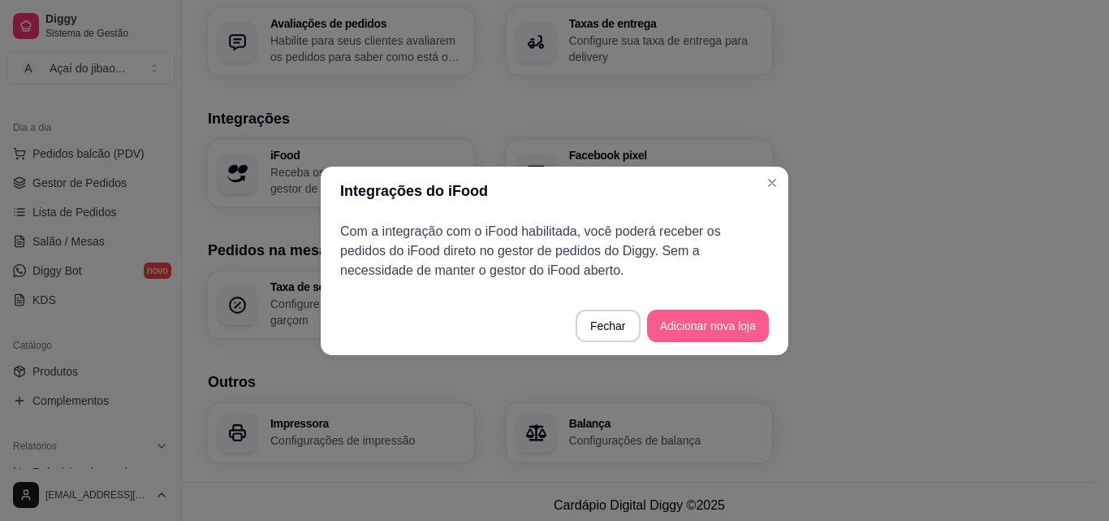
click at [680, 318] on button "Adicionar nova loja" at bounding box center [708, 325] width 122 height 32
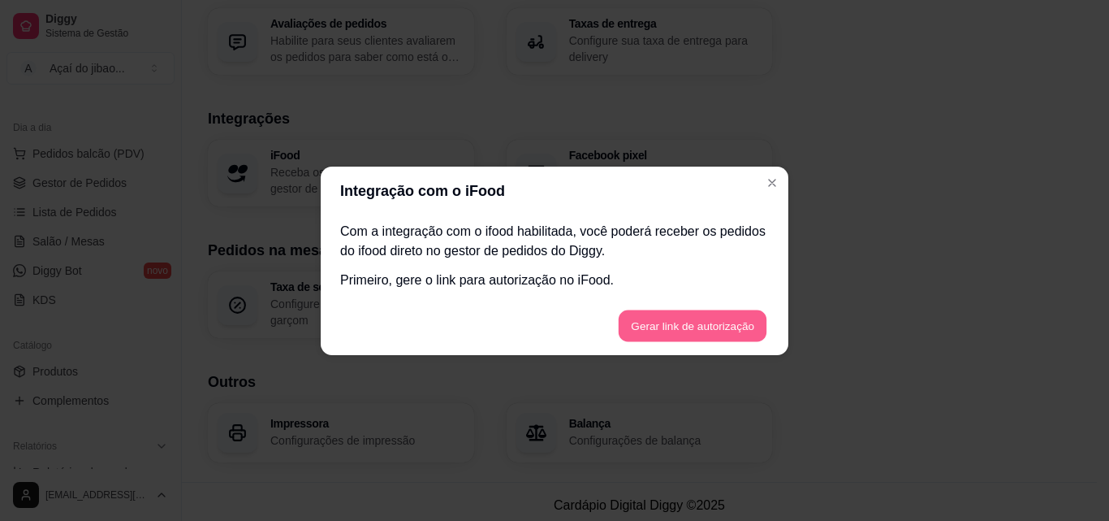
click at [678, 318] on button "Gerar link de autorização" at bounding box center [692, 325] width 149 height 32
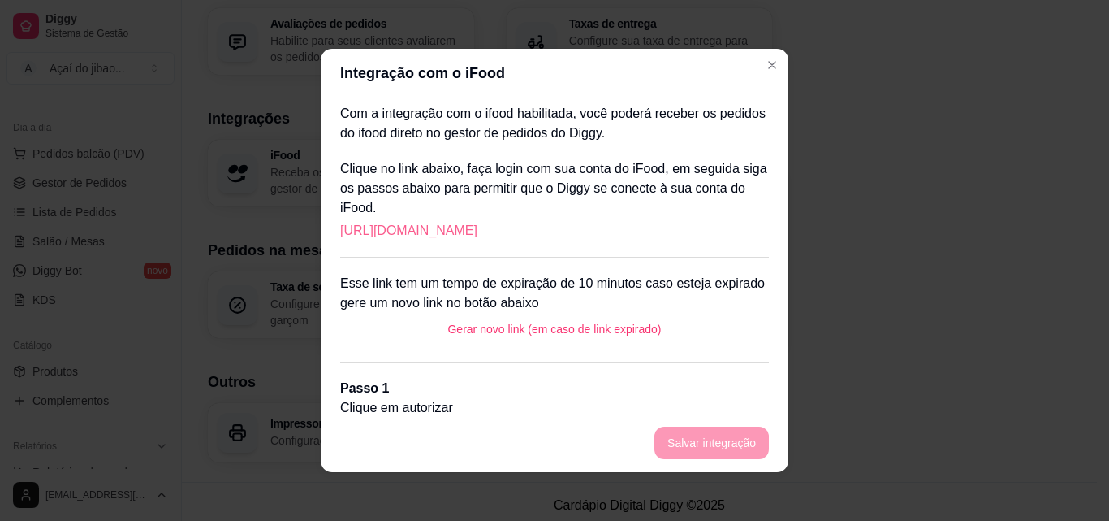
click at [449, 229] on link "https://portal.ifood.com.br/apps/code?c=XRFQ-ZQQG" at bounding box center [408, 230] width 137 height 19
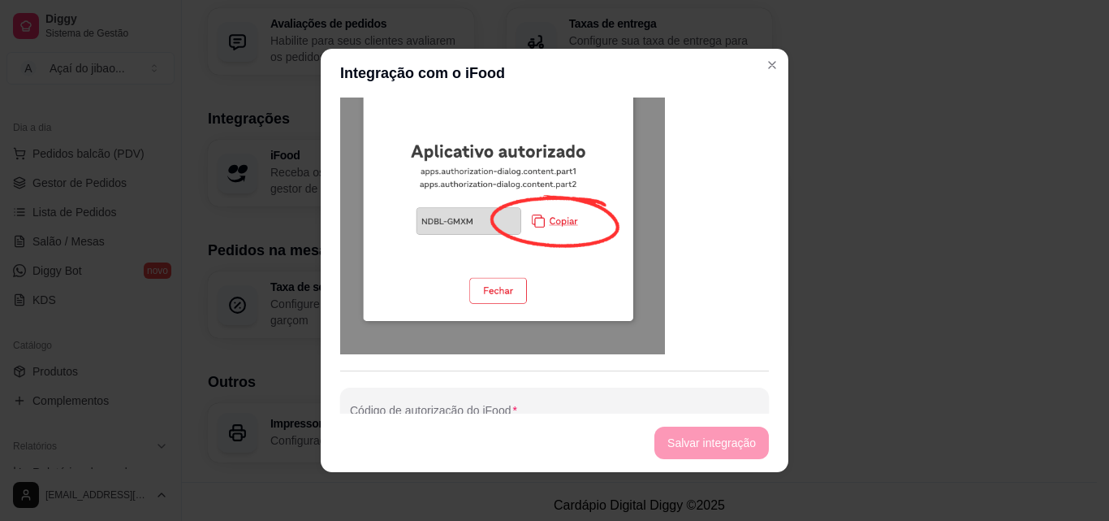
scroll to position [841, 0]
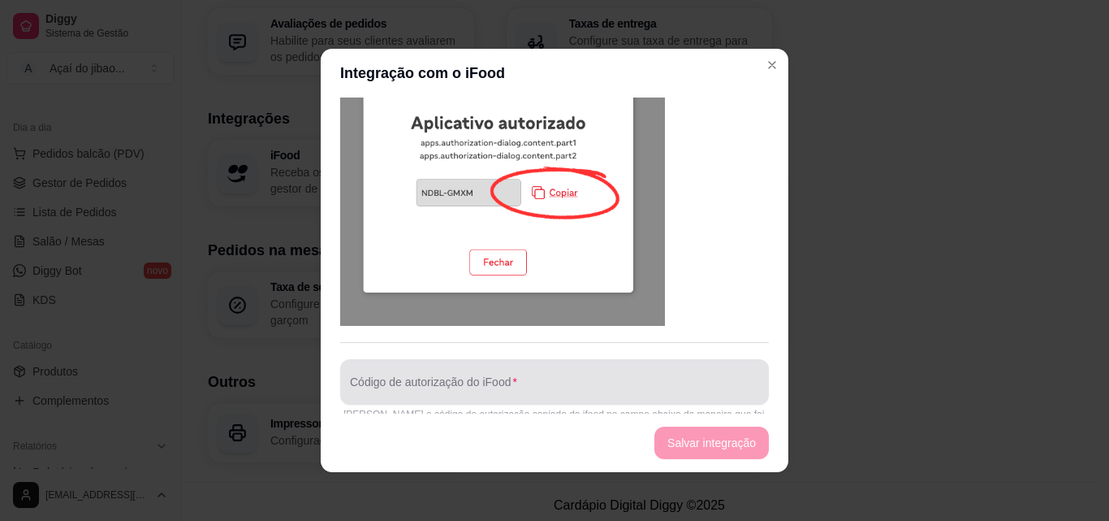
click at [460, 359] on div "Código de autorização do iFood" at bounding box center [554, 381] width 429 height 45
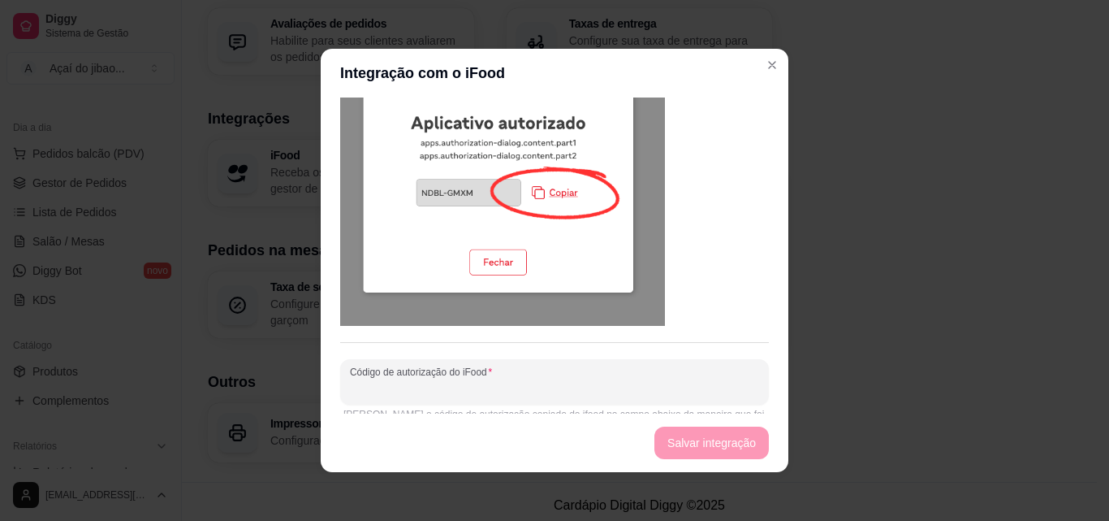
paste input "KCGN-GVSD"
type input "KCGN-GVSD"
click at [681, 447] on button "Salvar integração" at bounding box center [712, 442] width 115 height 32
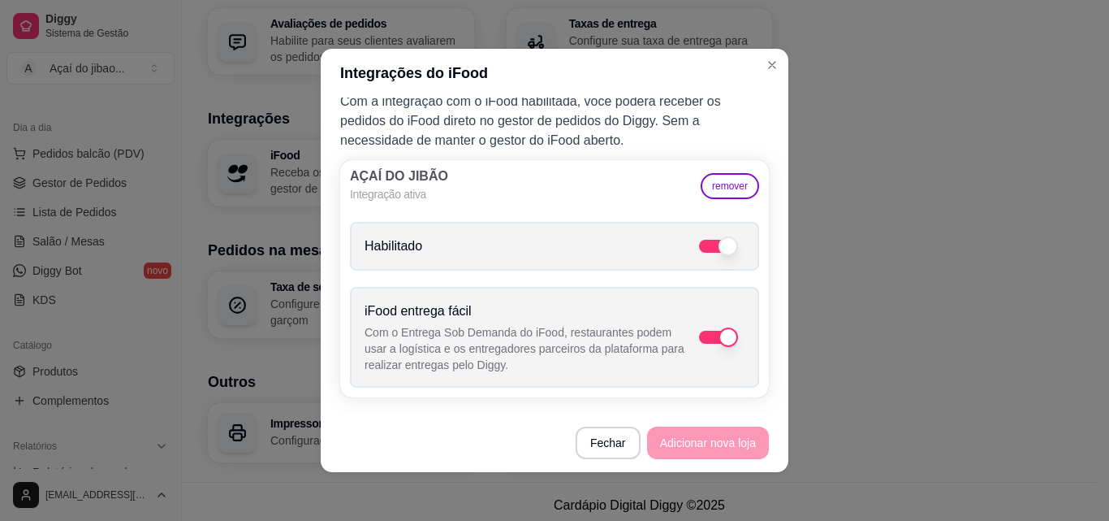
scroll to position [15, 0]
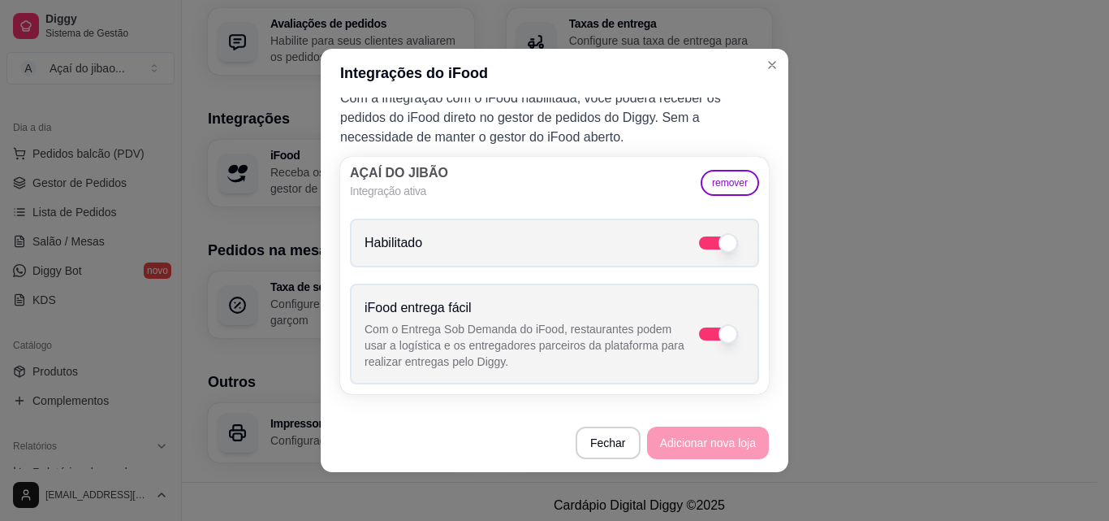
click at [719, 447] on footer "Fechar Adicionar nova loja" at bounding box center [555, 442] width 468 height 58
click at [712, 334] on span at bounding box center [723, 333] width 23 height 19
click at [745, 337] on input "iFood entrega fácil Com o Entrega Sob Demanda do iFood, restaurantes podem usar…" at bounding box center [750, 342] width 11 height 11
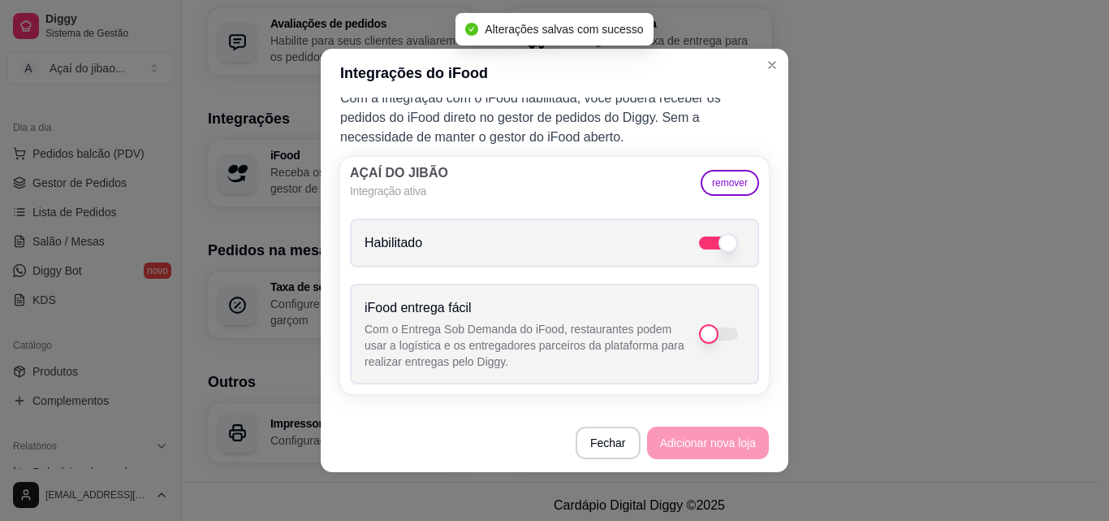
click at [700, 335] on span at bounding box center [708, 333] width 19 height 19
click at [745, 337] on input "iFood entrega fácil Com o Entrega Sob Demanda do iFood, restaurantes podem usar…" at bounding box center [750, 342] width 11 height 11
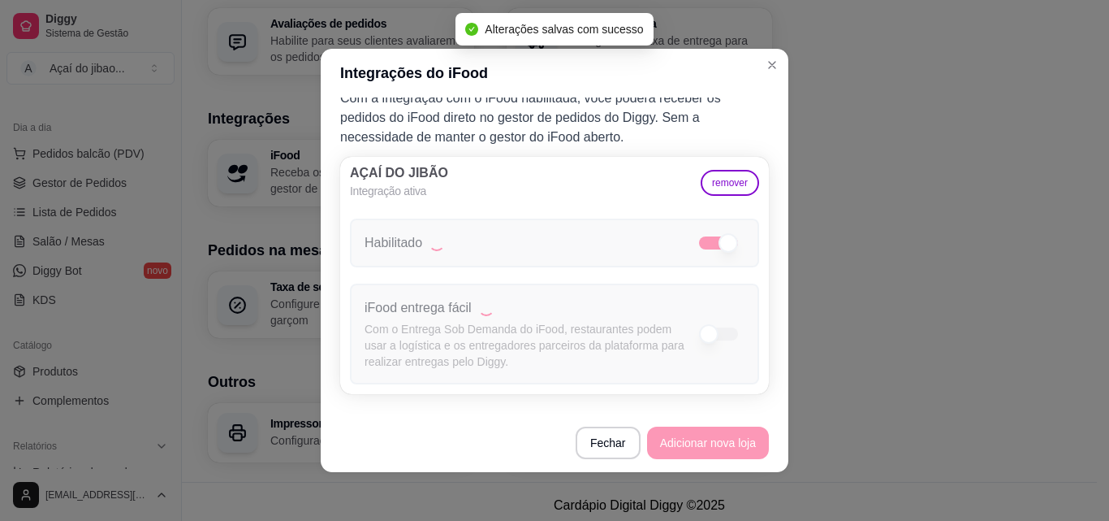
checkbox input "true"
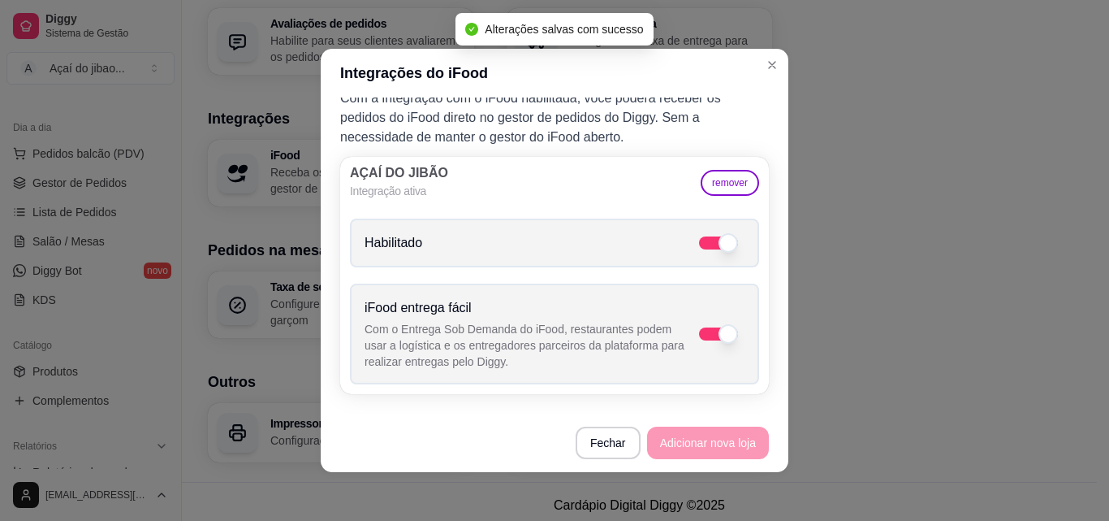
click at [701, 433] on footer "Fechar Adicionar nova loja" at bounding box center [555, 442] width 468 height 58
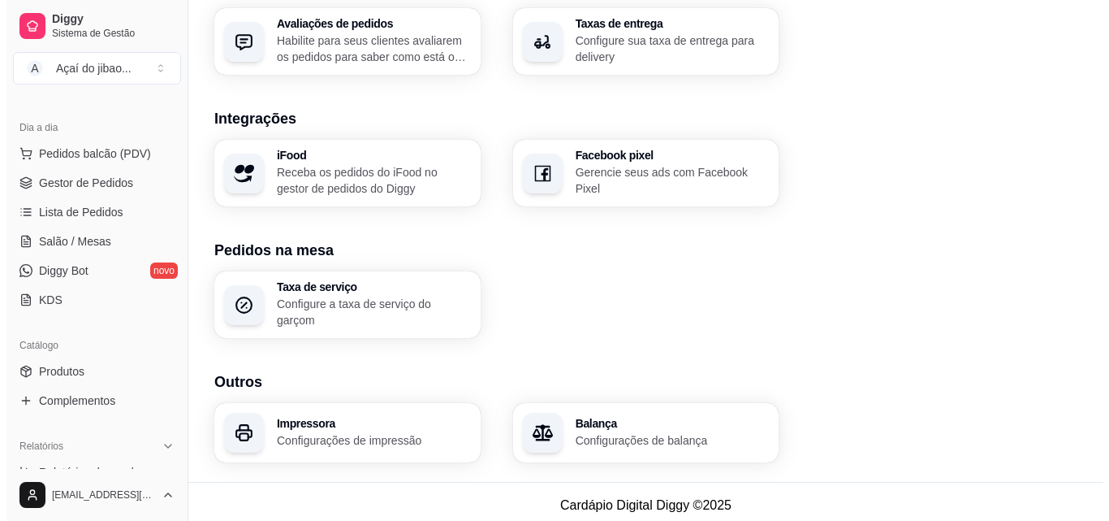
scroll to position [536, 0]
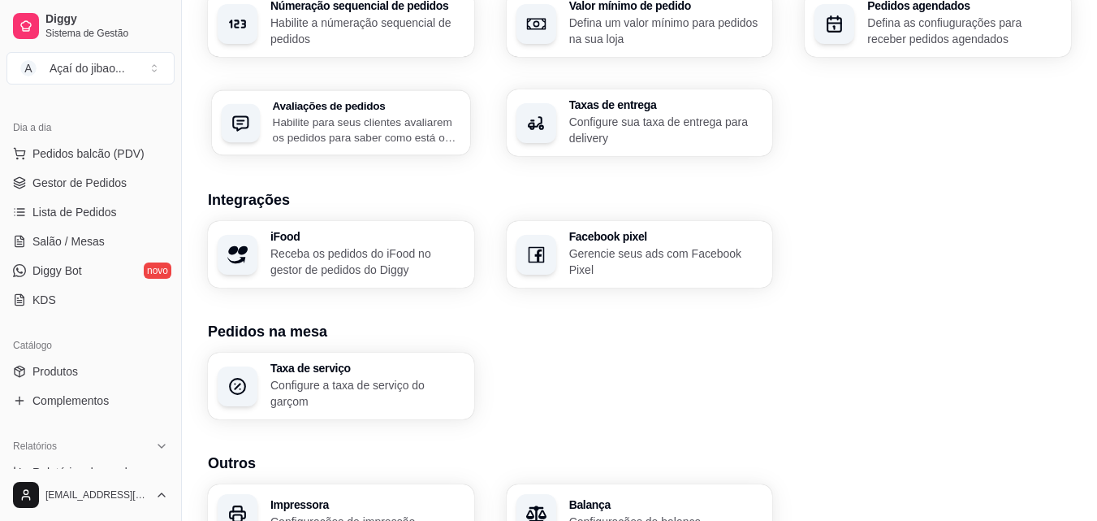
click at [309, 143] on p "Habilite para seus clientes avaliarem os pedidos para saber como está o feedbac…" at bounding box center [367, 130] width 188 height 32
click at [646, 128] on p "Configure sua taxa de entrega para delivery" at bounding box center [665, 130] width 188 height 32
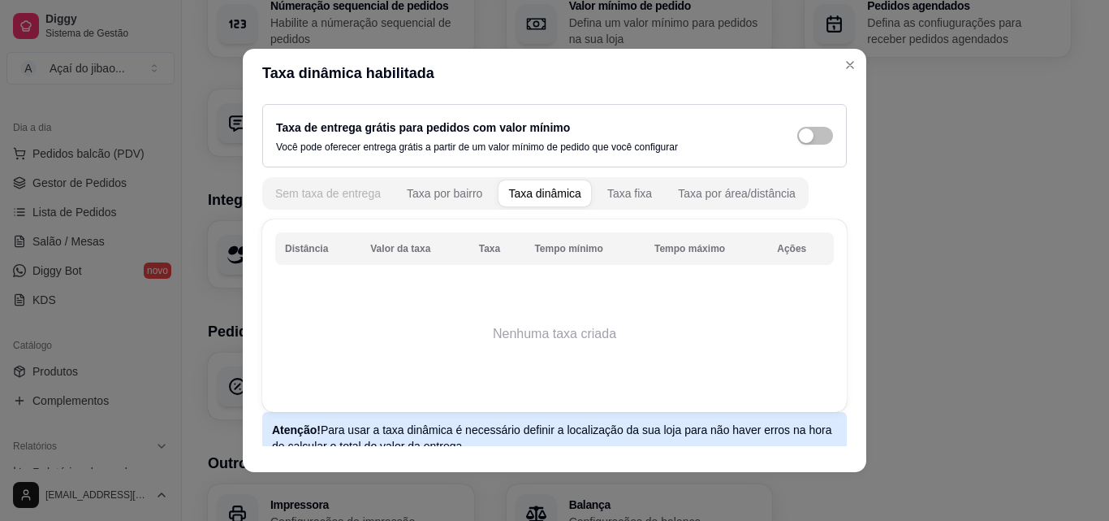
click at [311, 195] on div "Sem taxa de entrega" at bounding box center [328, 193] width 106 height 16
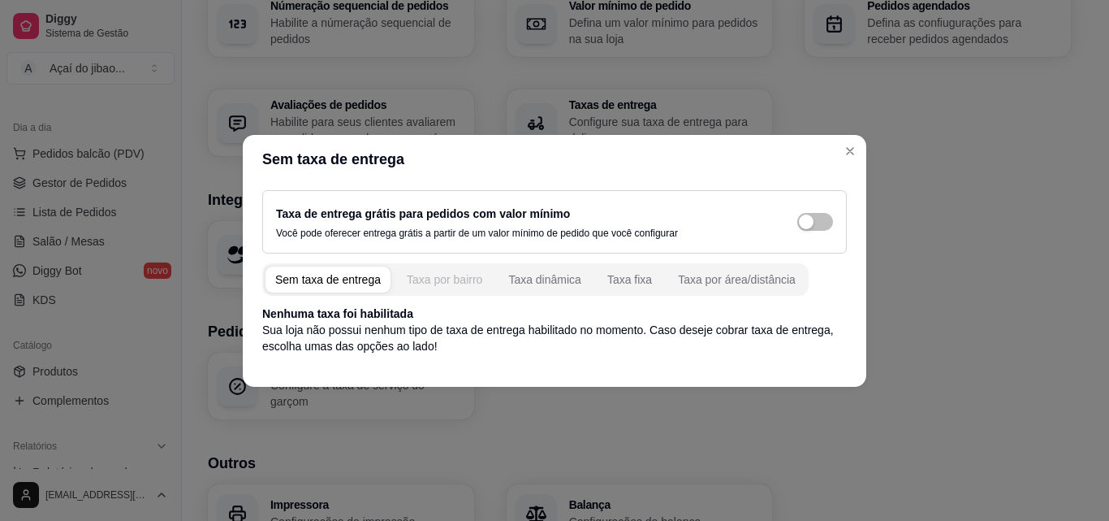
click at [426, 279] on div "Taxa por bairro" at bounding box center [445, 279] width 76 height 16
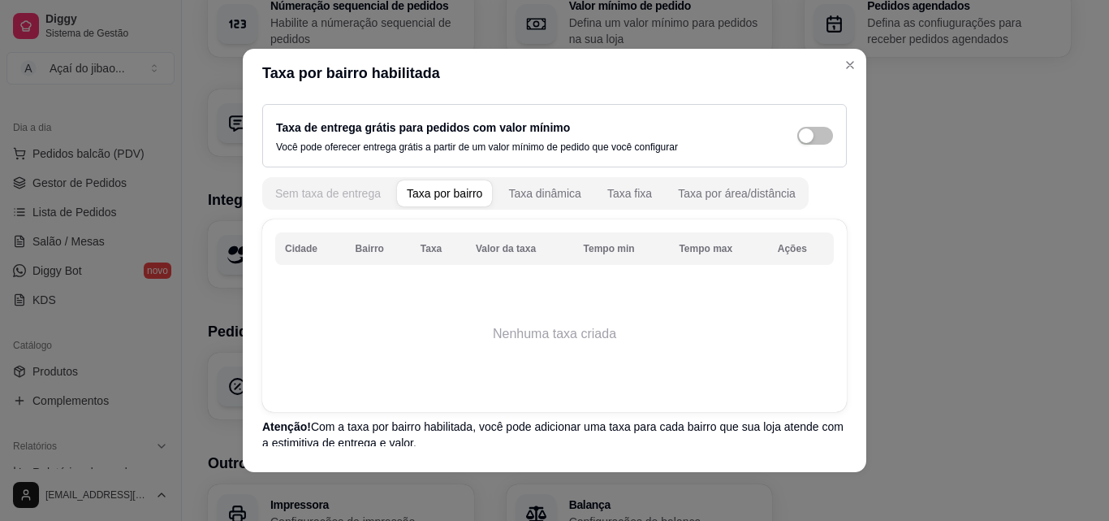
click at [303, 195] on div "Sem taxa de entrega" at bounding box center [328, 193] width 106 height 16
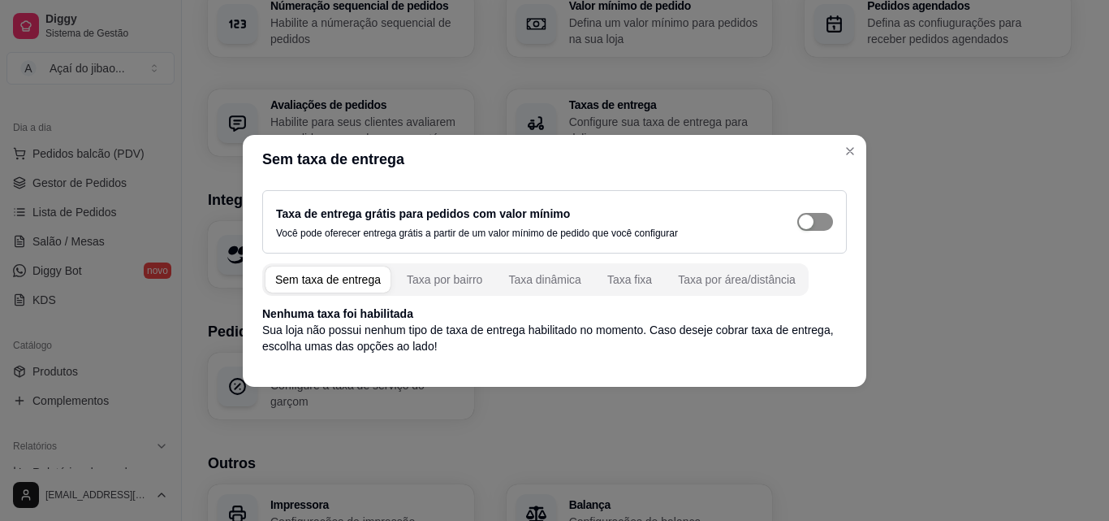
click at [804, 220] on div "button" at bounding box center [806, 221] width 15 height 15
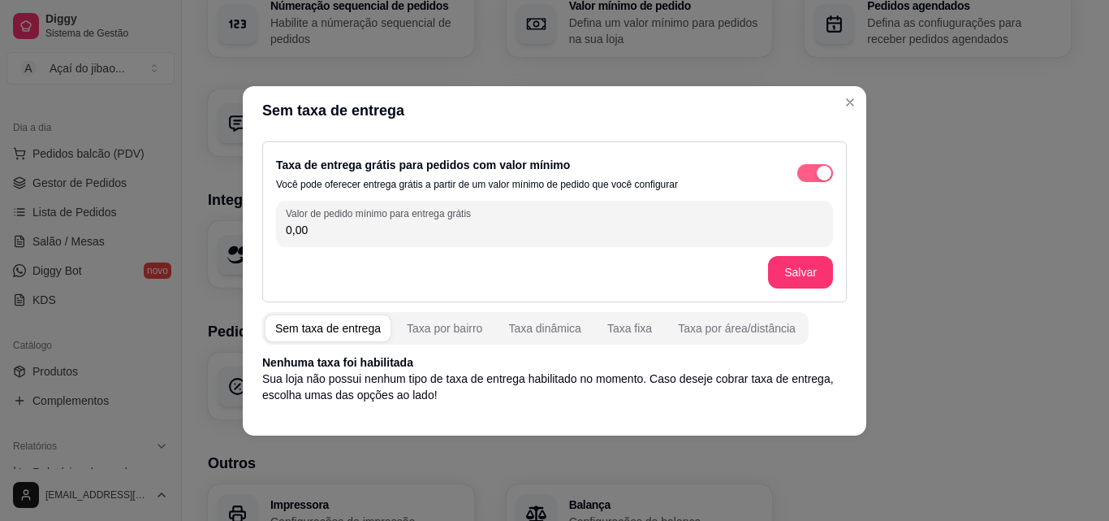
click at [818, 172] on div "button" at bounding box center [824, 173] width 15 height 15
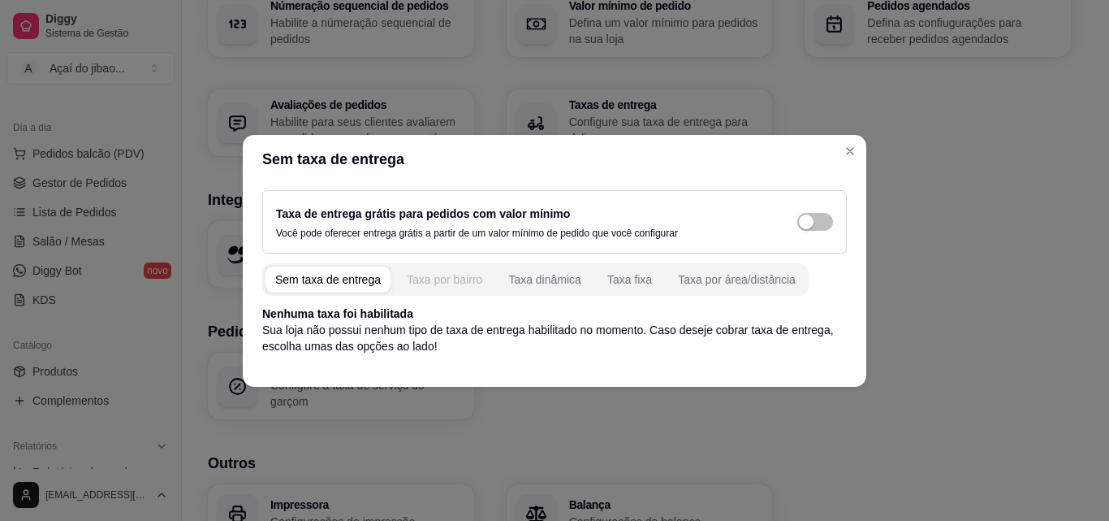
click at [453, 281] on div "Taxa por bairro" at bounding box center [445, 279] width 76 height 16
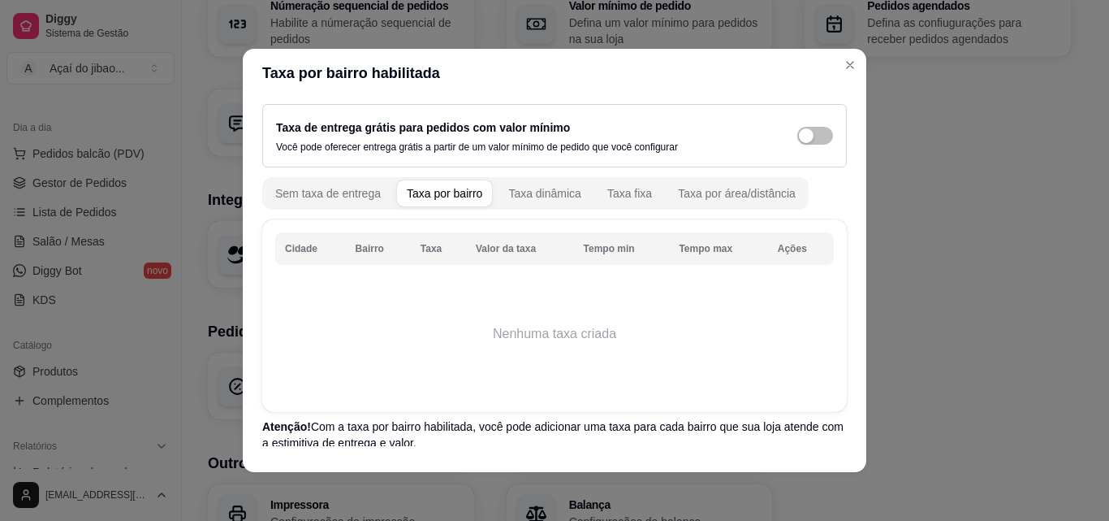
click at [447, 313] on td "Nenhuma taxa criada" at bounding box center [554, 334] width 559 height 130
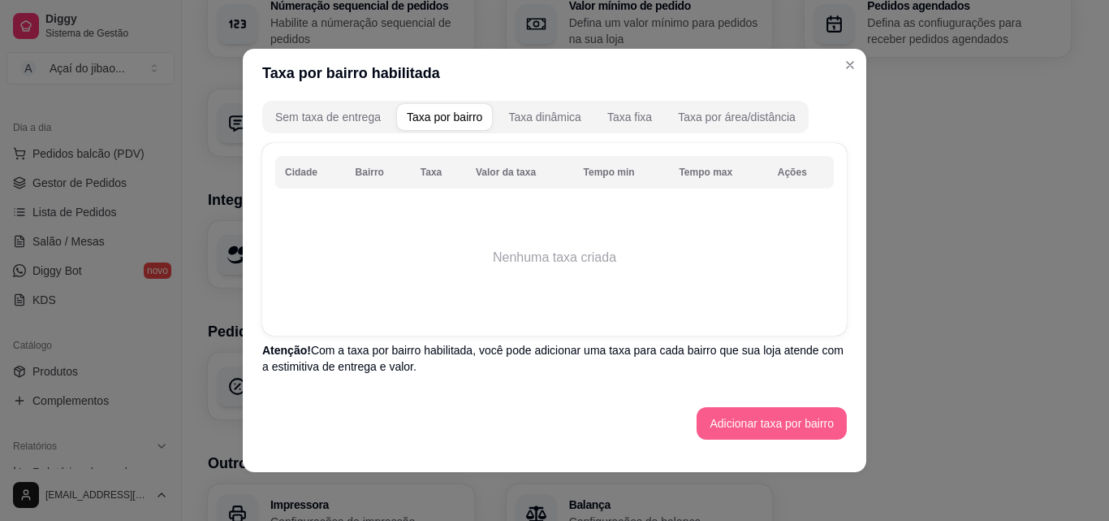
click at [706, 420] on button "Adicionar taxa por bairro" at bounding box center [772, 423] width 150 height 32
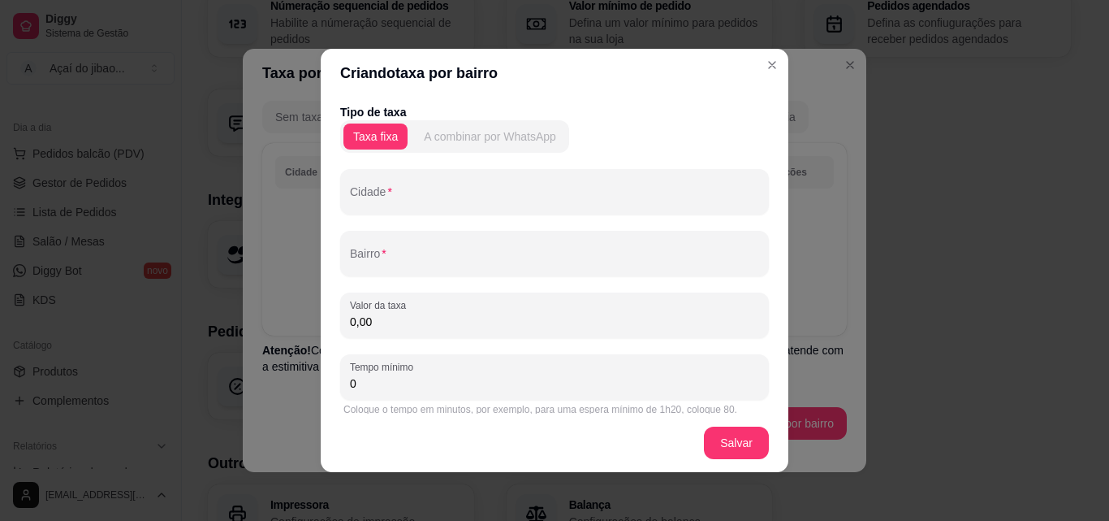
click at [460, 135] on div "A combinar por WhatsApp" at bounding box center [490, 136] width 132 height 16
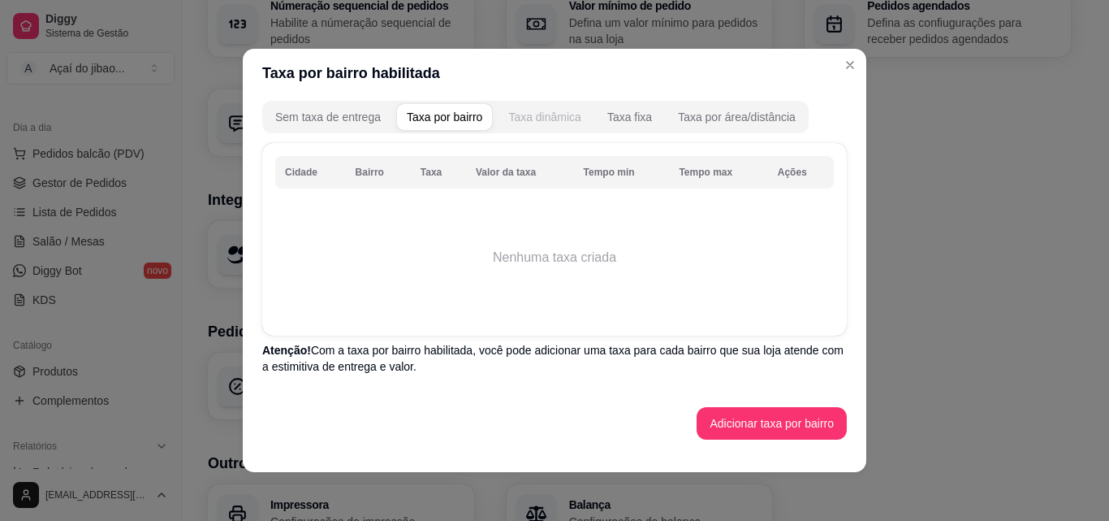
click at [548, 122] on div "Taxa dinâmica" at bounding box center [544, 117] width 73 height 16
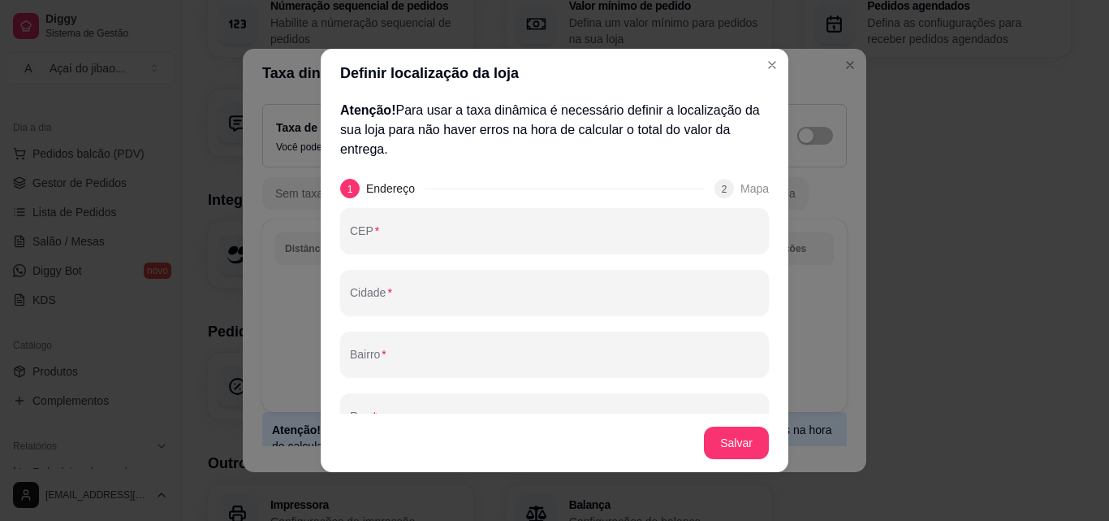
scroll to position [0, 0]
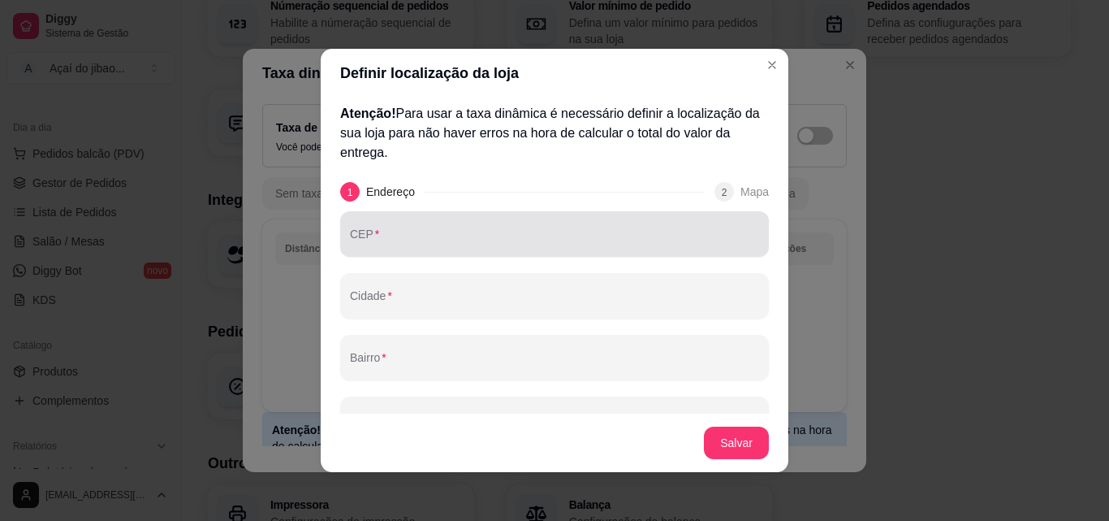
click at [449, 244] on input "CEP" at bounding box center [554, 240] width 409 height 16
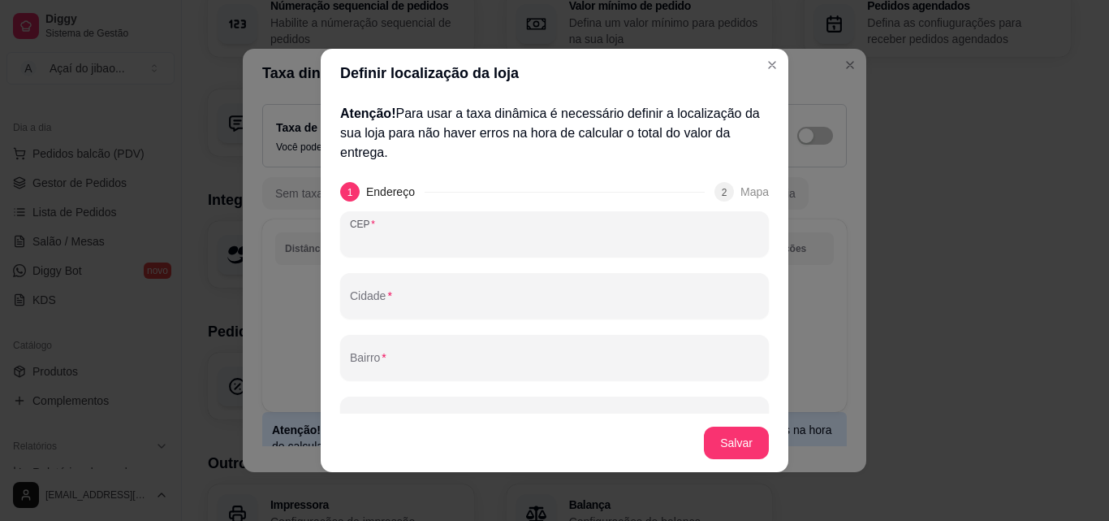
type input "74917-504"
type input "APARECIDA DE GOIANIA"
type input "JARDIM MONT SERRAT"
type input "GO"
type input "CASA QD 5 L32"
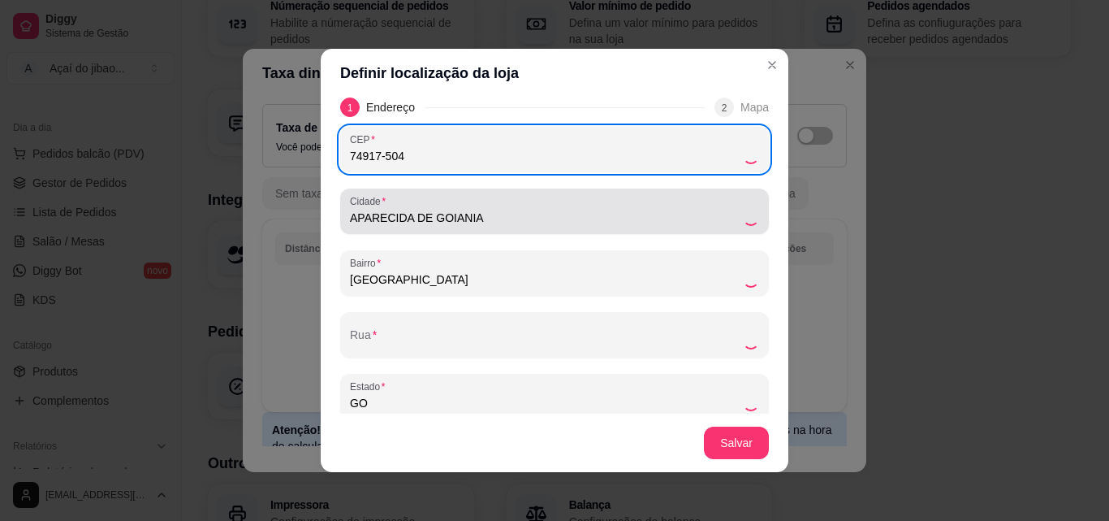
type input "Aparecida de Goiânia"
type input "Jardim Mont Serrat"
type input "Rua 504"
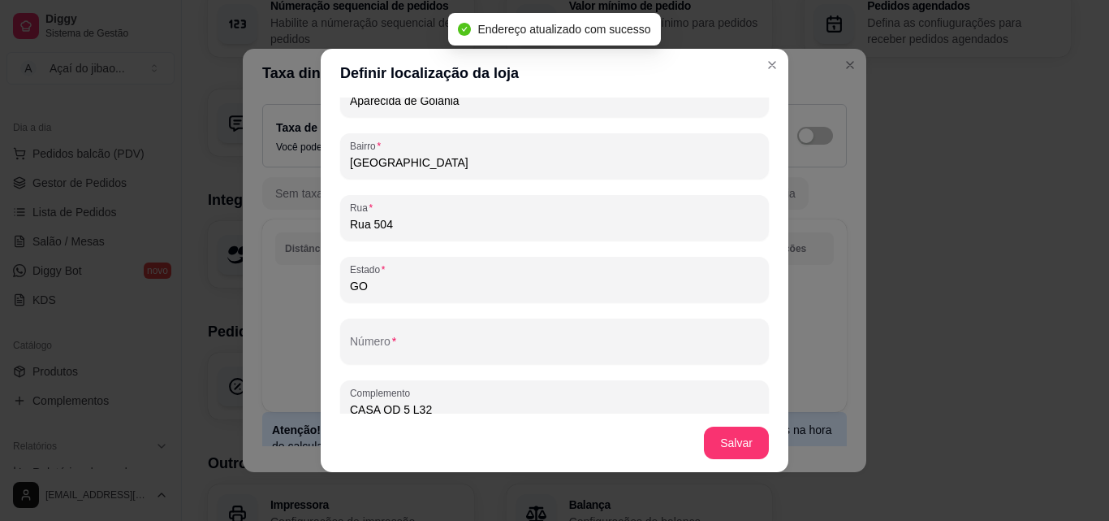
scroll to position [220, 0]
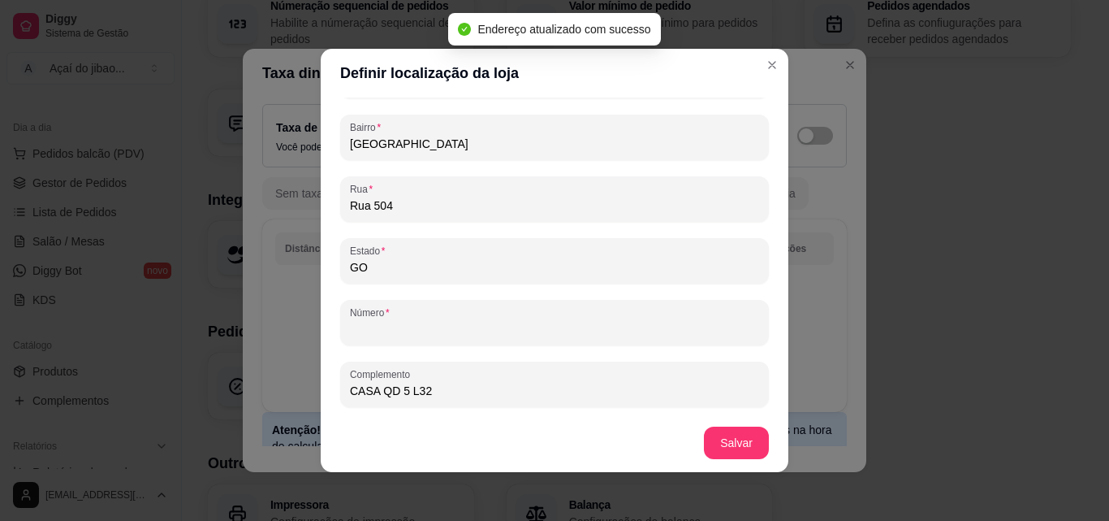
click at [466, 323] on input "Número" at bounding box center [554, 329] width 409 height 16
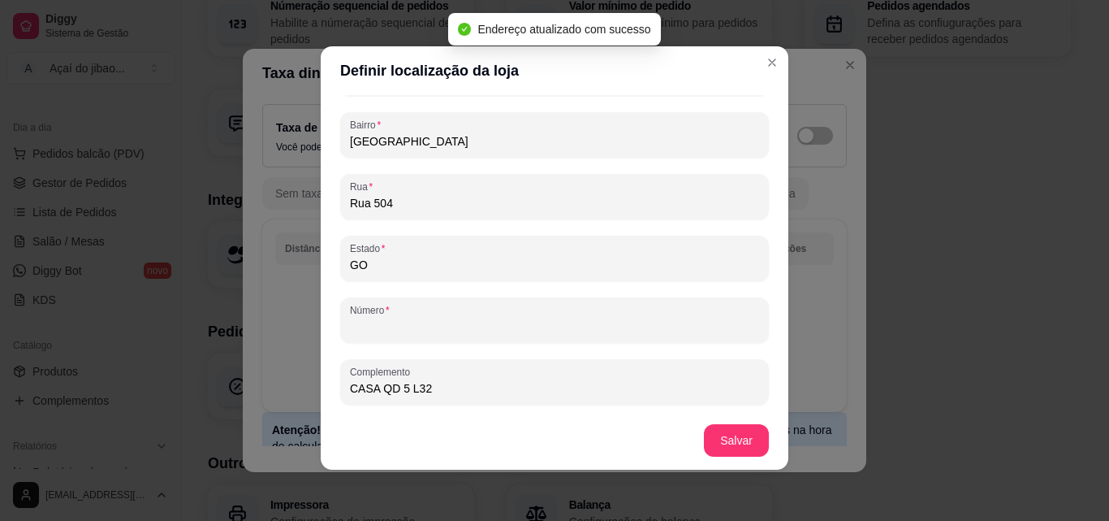
scroll to position [3, 0]
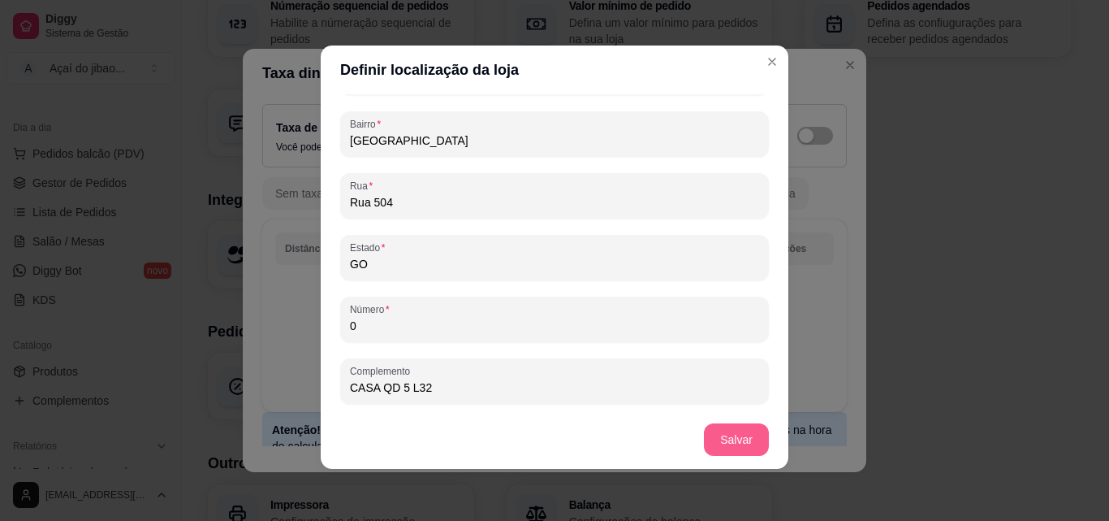
type input "0"
click at [716, 439] on button "Salvar" at bounding box center [736, 439] width 65 height 32
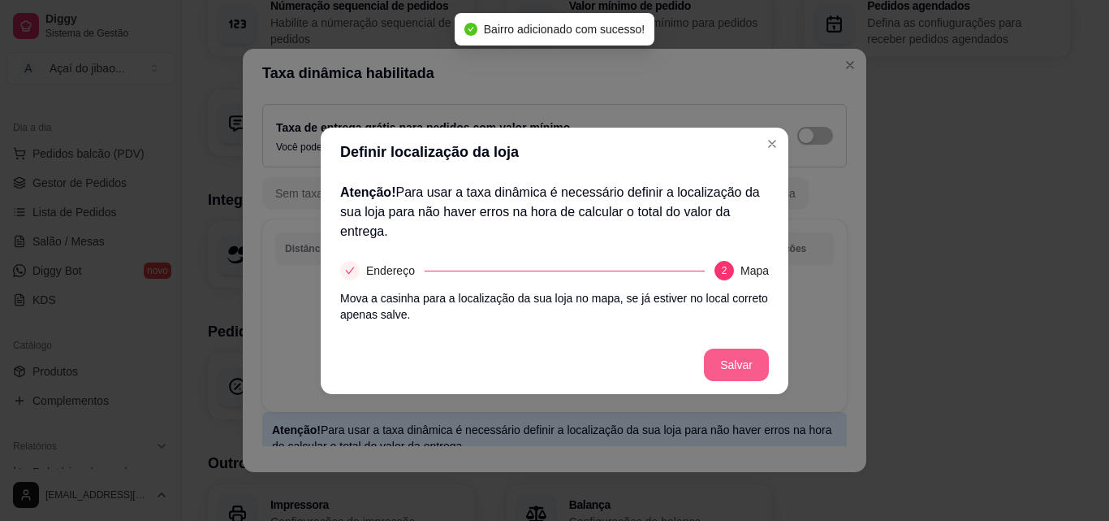
click at [746, 369] on button "Salvar" at bounding box center [736, 364] width 65 height 32
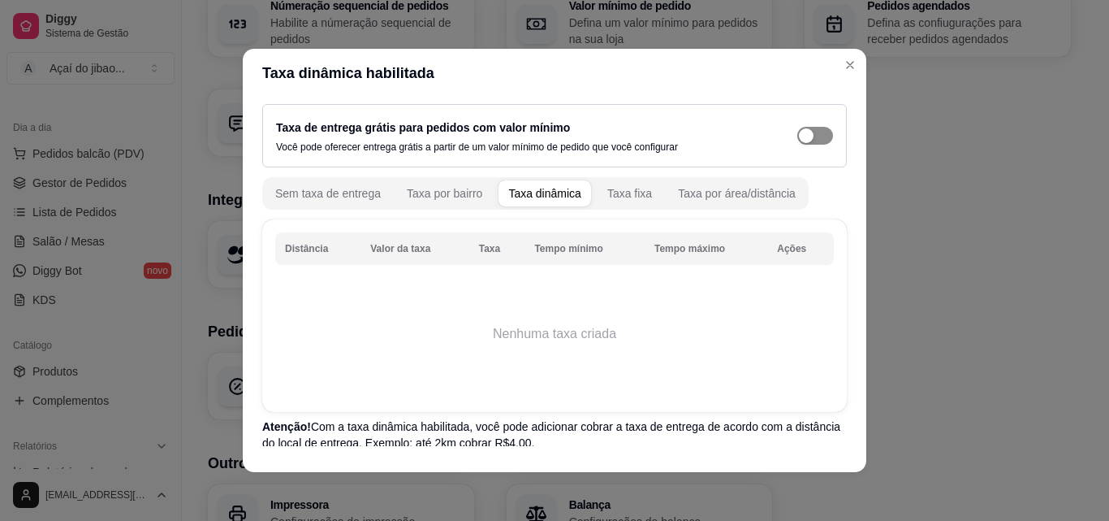
click at [799, 142] on div "button" at bounding box center [806, 135] width 15 height 15
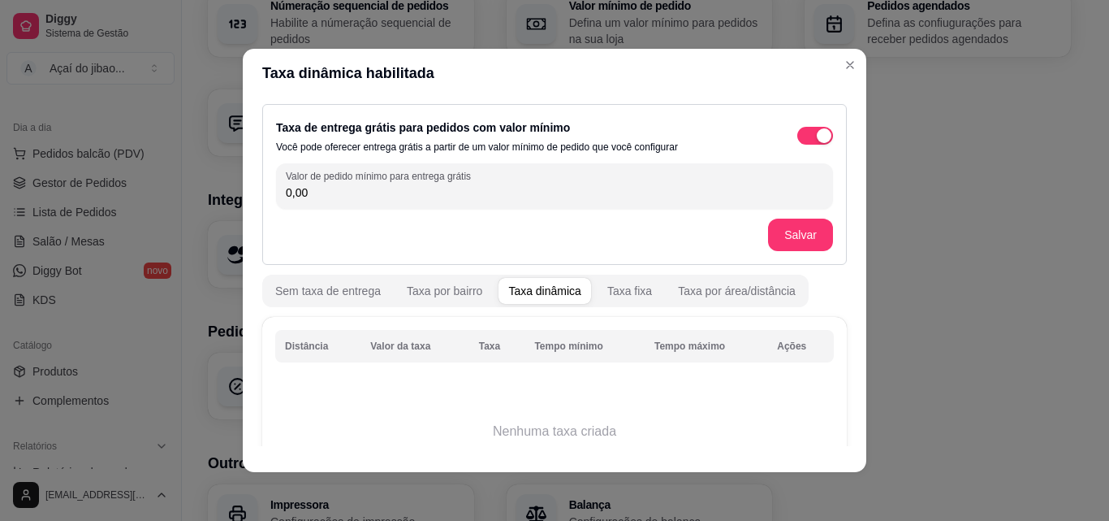
click at [325, 198] on input "0,00" at bounding box center [555, 192] width 538 height 16
type input "35,00"
click at [782, 239] on button "Salvar" at bounding box center [800, 234] width 65 height 32
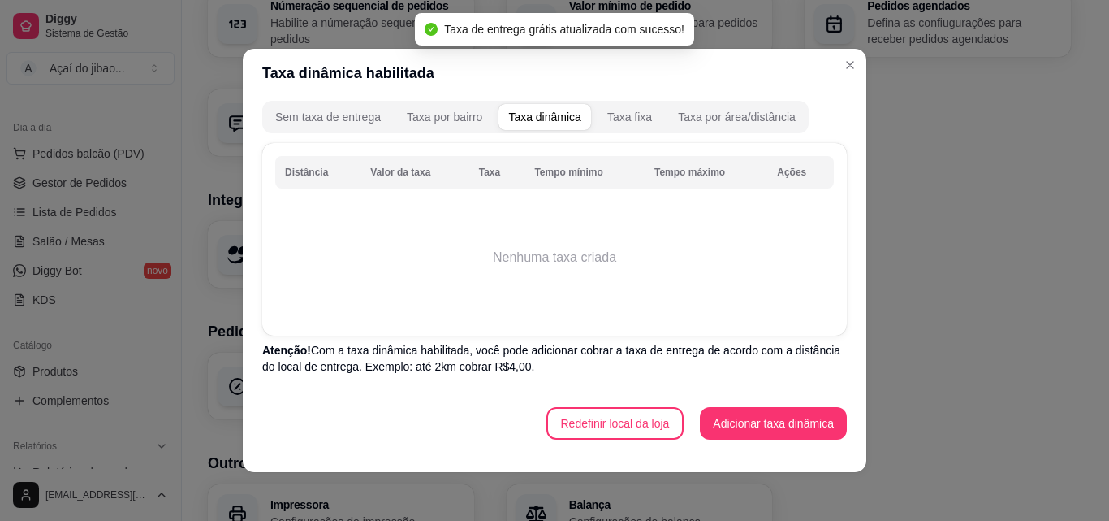
scroll to position [3, 0]
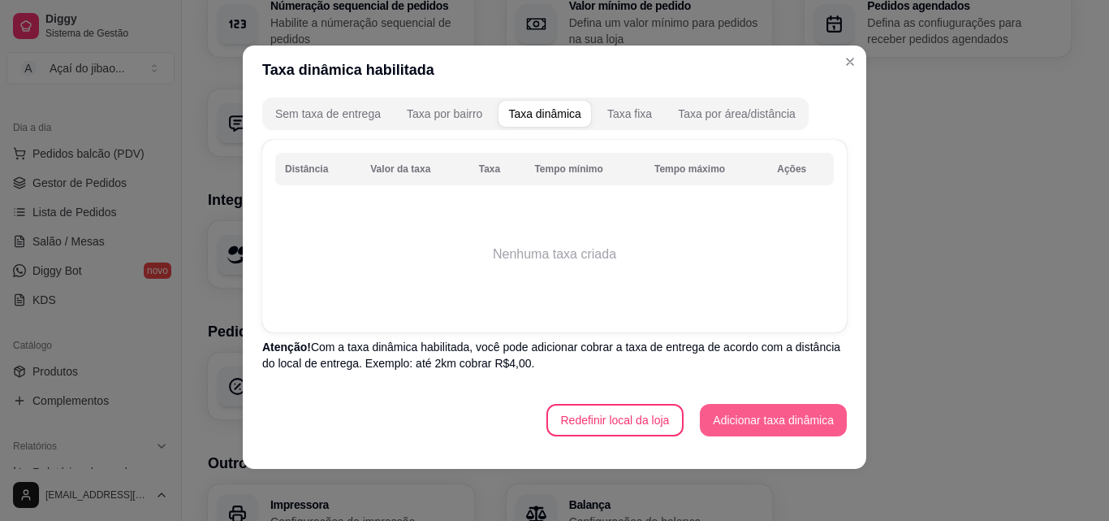
click at [776, 424] on button "Adicionar taxa dinâmica" at bounding box center [773, 420] width 147 height 32
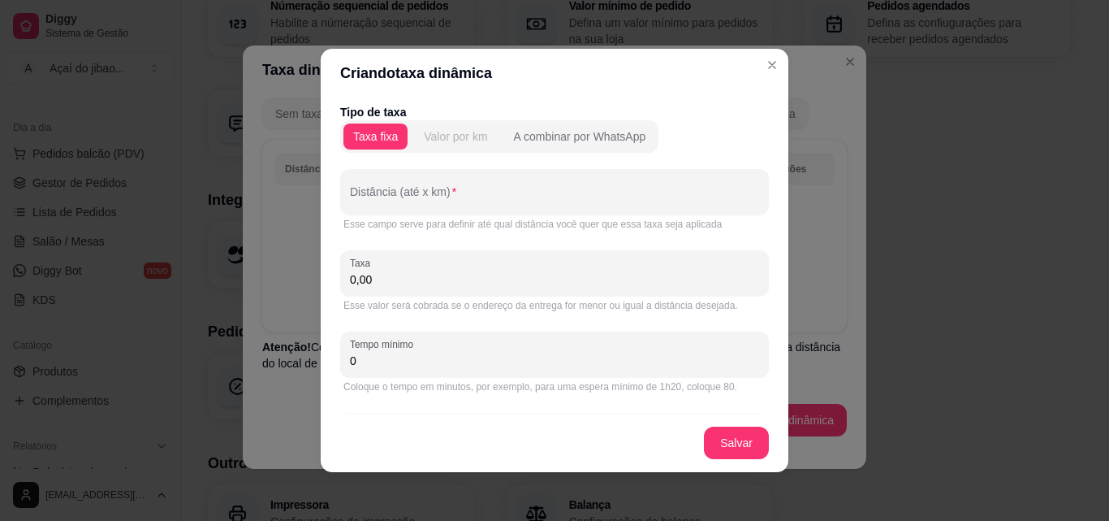
click at [449, 136] on div "Valor por km" at bounding box center [455, 136] width 63 height 16
click at [556, 144] on div "A combinar por WhatsApp" at bounding box center [580, 136] width 132 height 16
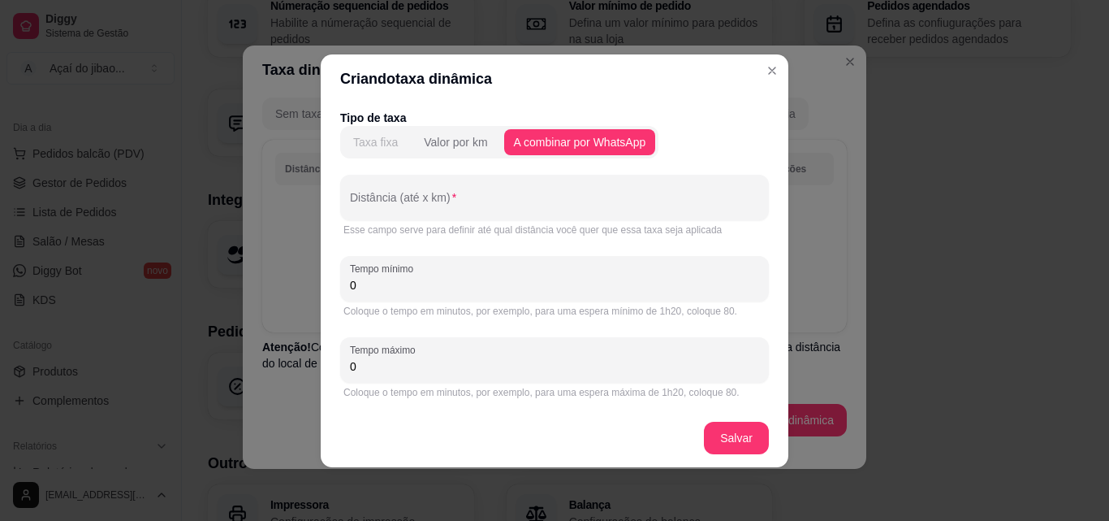
click at [375, 146] on div "Taxa fixa" at bounding box center [375, 142] width 45 height 16
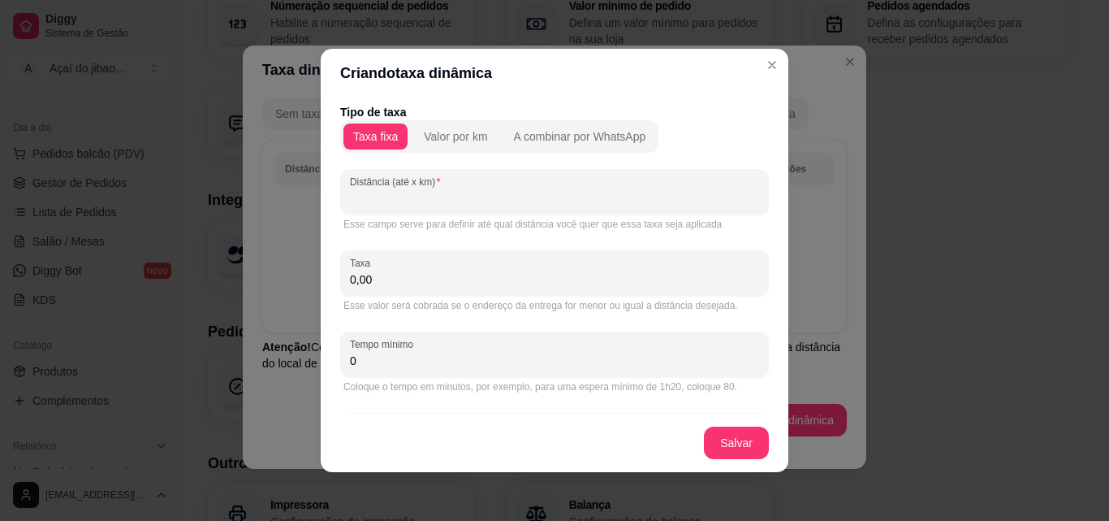
click at [386, 205] on input "Distância (até x km)" at bounding box center [554, 198] width 409 height 16
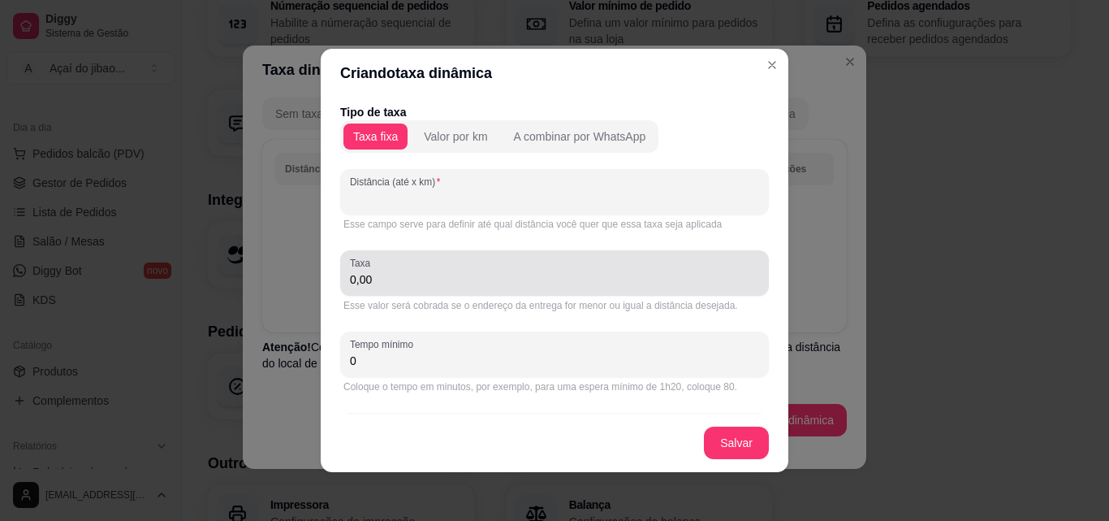
click at [377, 283] on input "0,00" at bounding box center [554, 279] width 409 height 16
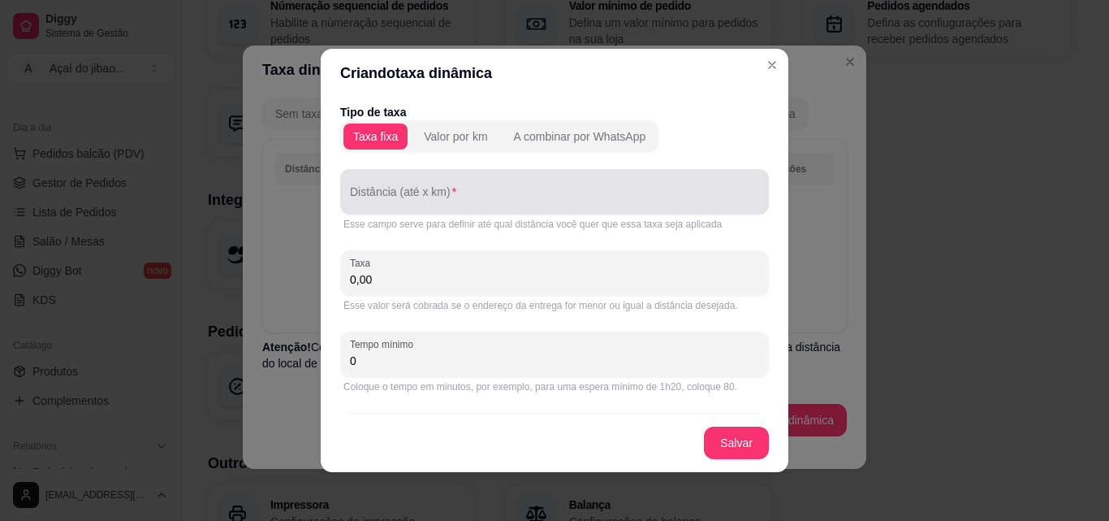
click at [425, 192] on input "Distância (até x km)" at bounding box center [554, 198] width 409 height 16
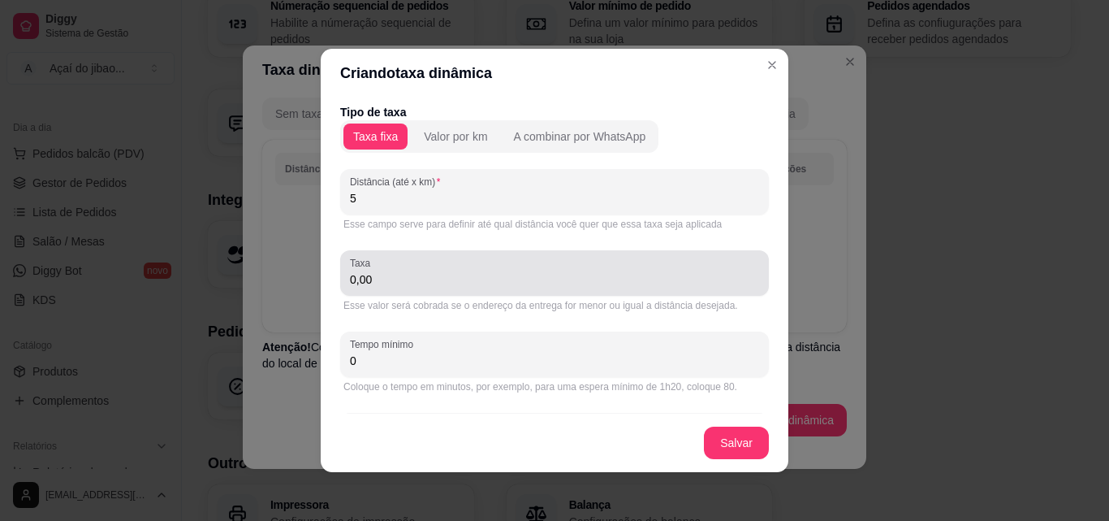
type input "5"
click at [368, 280] on input "0,00" at bounding box center [554, 279] width 409 height 16
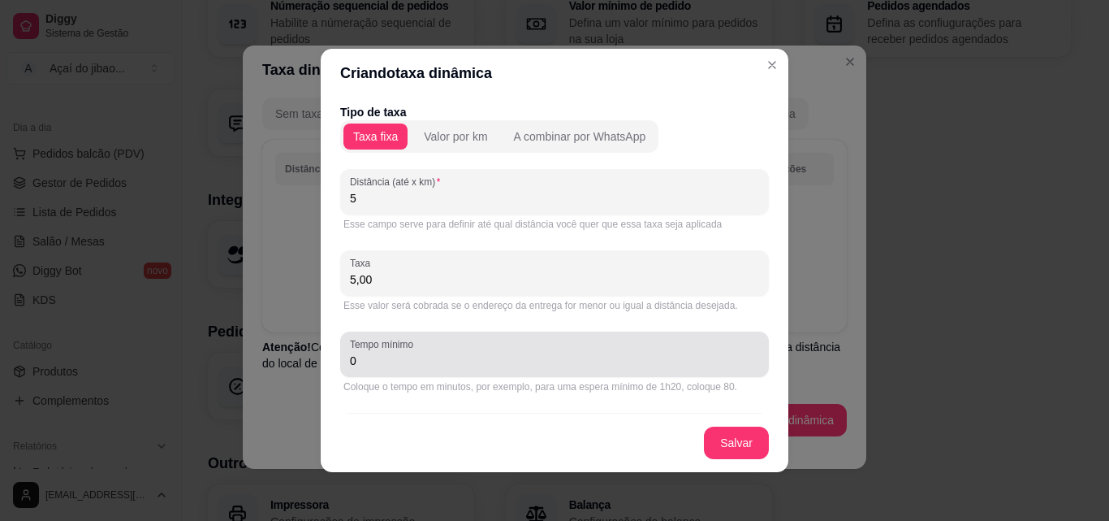
type input "5,00"
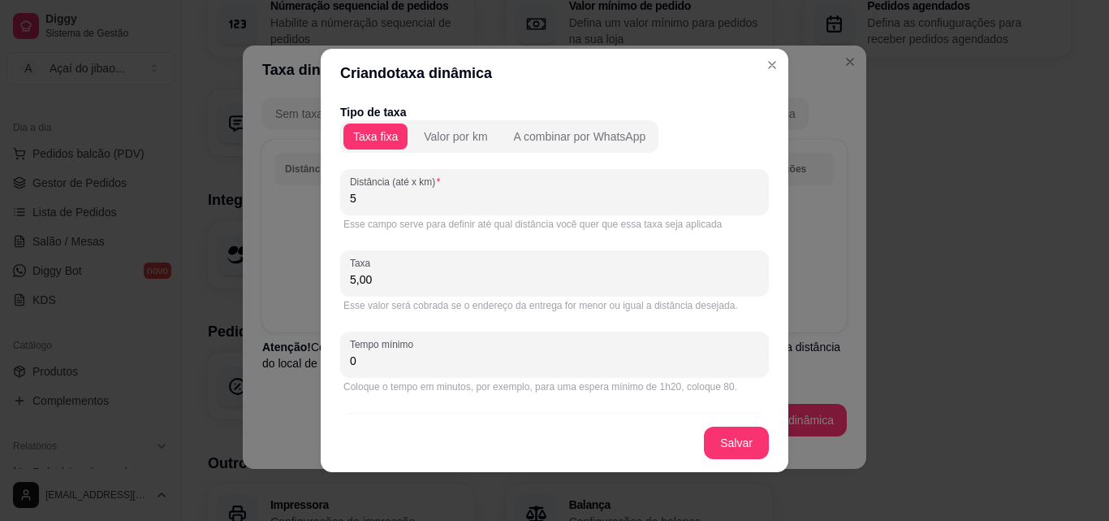
click at [418, 354] on input "0" at bounding box center [554, 360] width 409 height 16
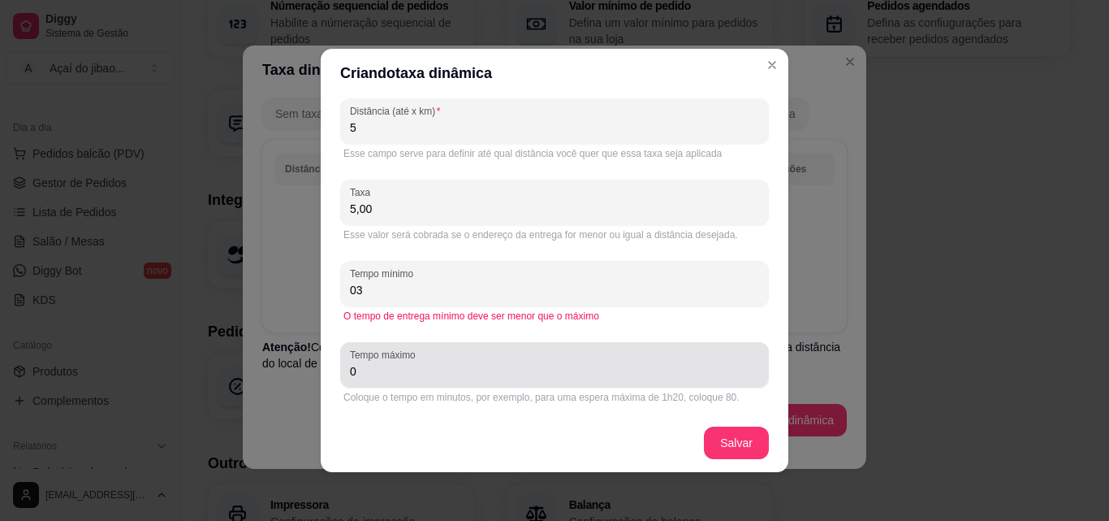
type input "0"
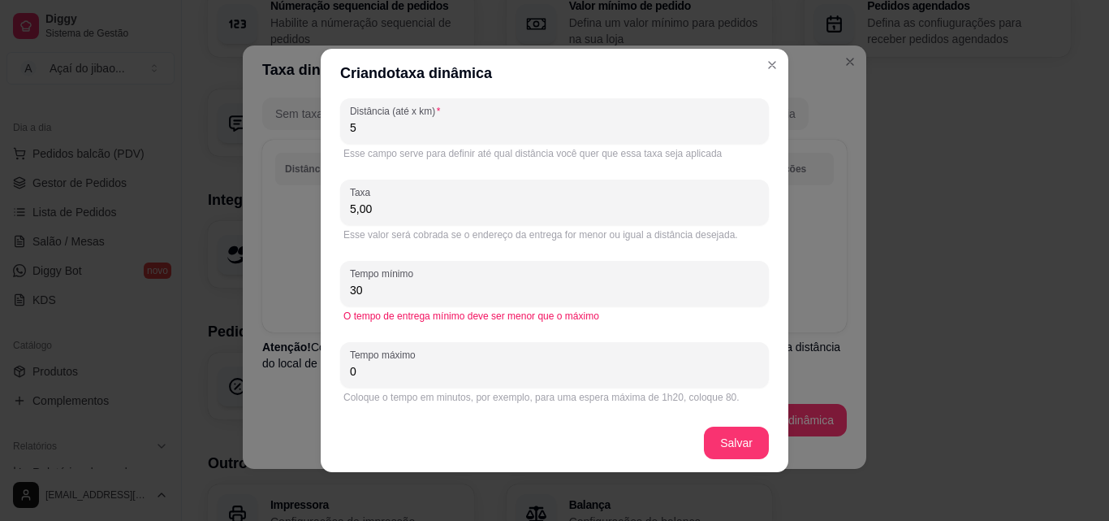
type input "3"
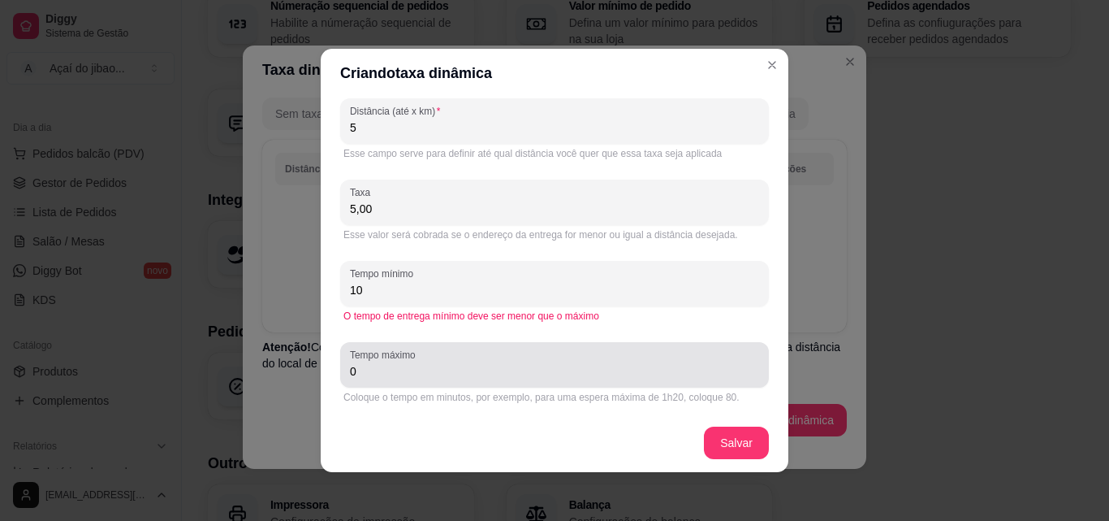
type input "10"
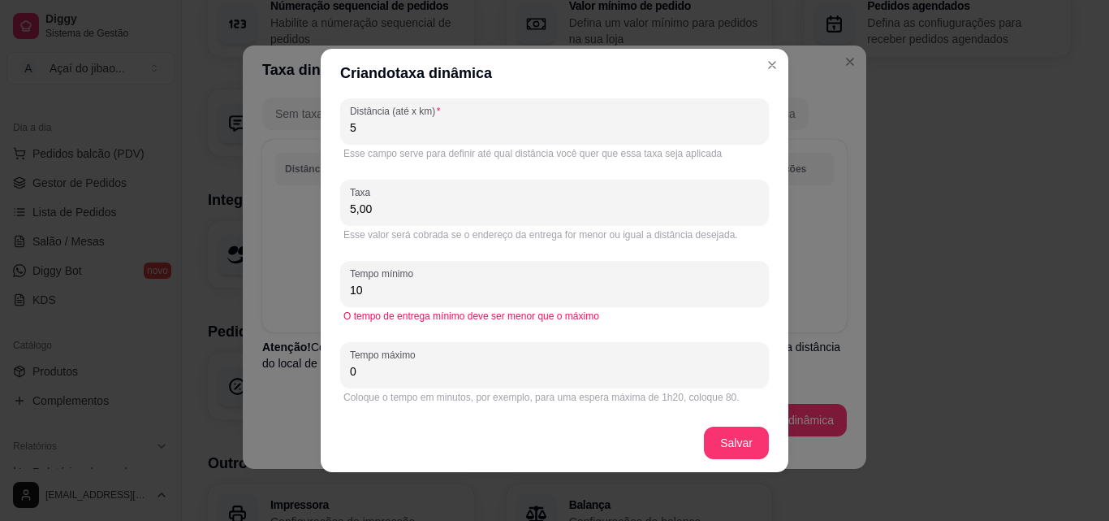
click at [374, 366] on input "0" at bounding box center [554, 371] width 409 height 16
type input "0"
type input "60"
click at [331, 322] on div "Tipo de taxa Taxa fixa Valor por km A combinar por WhatsApp Distância (até x km…" at bounding box center [555, 255] width 468 height 316
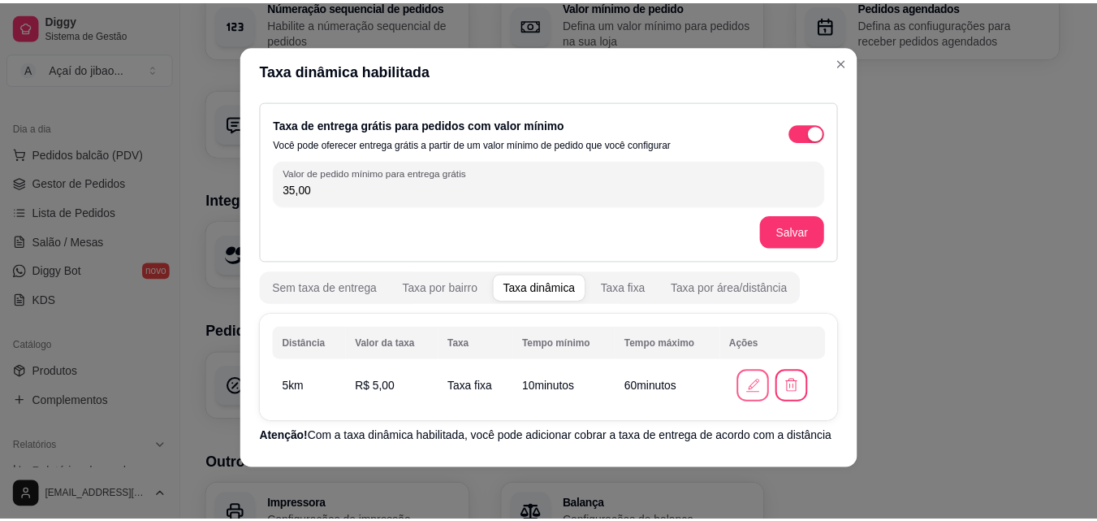
scroll to position [0, 0]
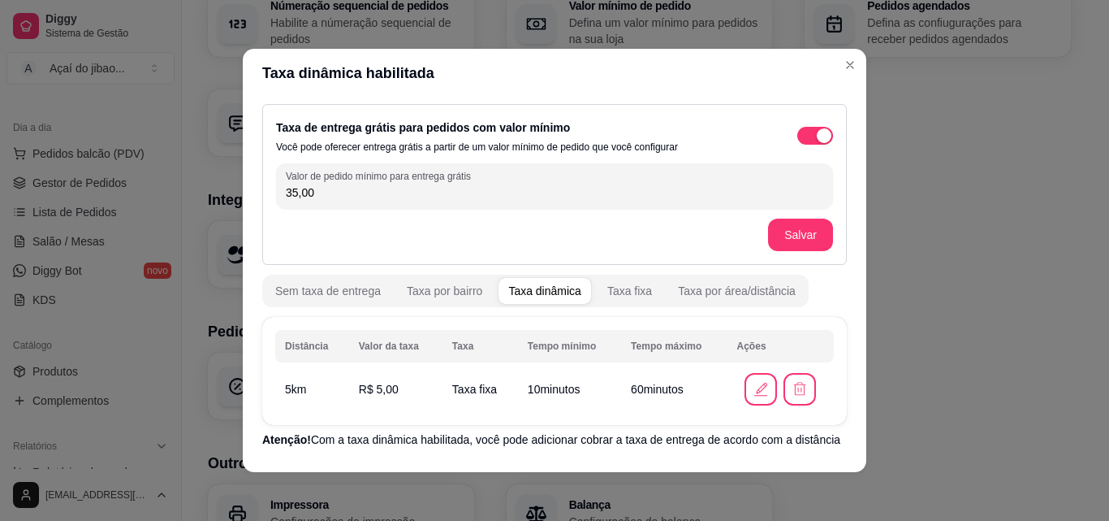
click at [821, 217] on div "Taxa de entrega grátis para pedidos com valor mínimo Você pode oferecer entrega…" at bounding box center [554, 184] width 585 height 161
click at [795, 240] on button "Salvar" at bounding box center [800, 234] width 65 height 32
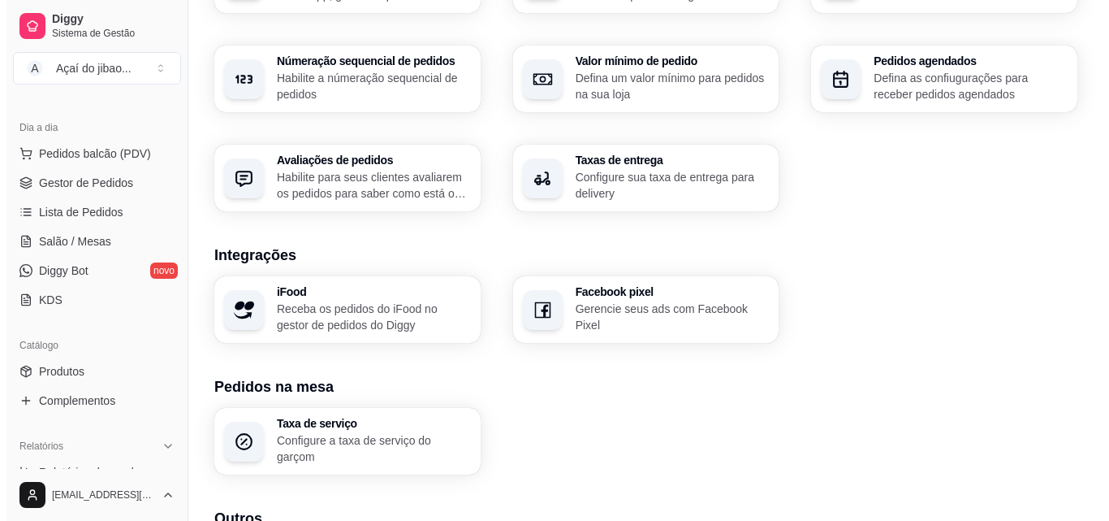
scroll to position [455, 0]
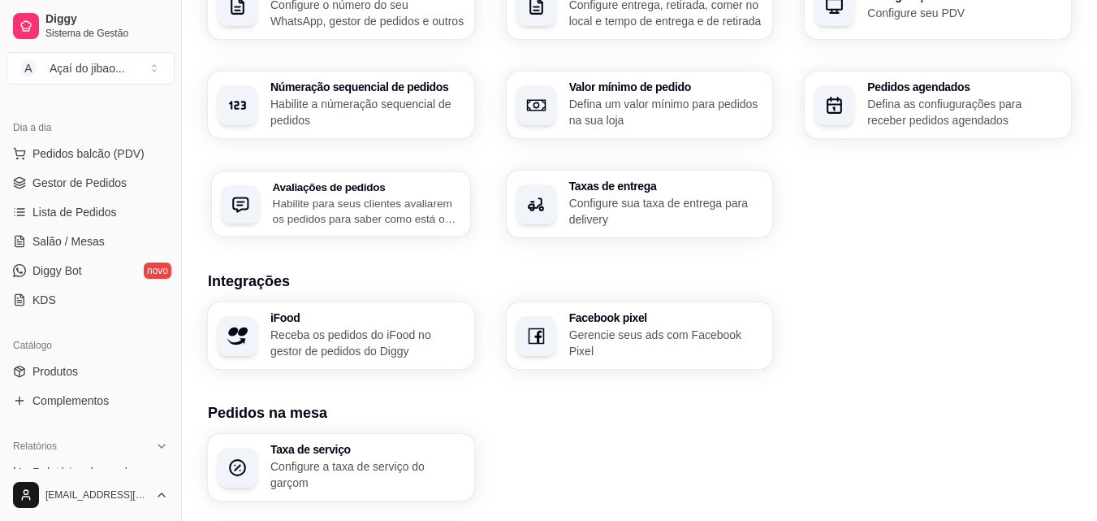
click at [352, 203] on p "Habilite para seus clientes avaliarem os pedidos para saber como está o feedbac…" at bounding box center [367, 211] width 188 height 32
click at [677, 117] on p "Defina um valor mínimo para pedidos na sua loja" at bounding box center [665, 112] width 188 height 32
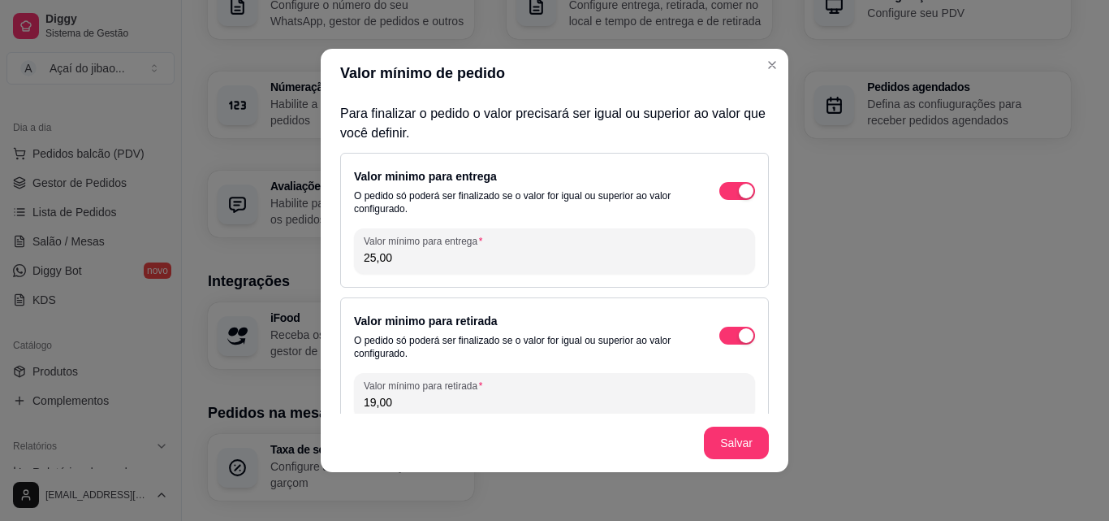
drag, startPoint x: 414, startPoint y: 262, endPoint x: 349, endPoint y: 281, distance: 67.8
click at [349, 281] on div "Valor minimo para entrega O pedido só poderá ser finalizado se o valor for igua…" at bounding box center [554, 220] width 429 height 135
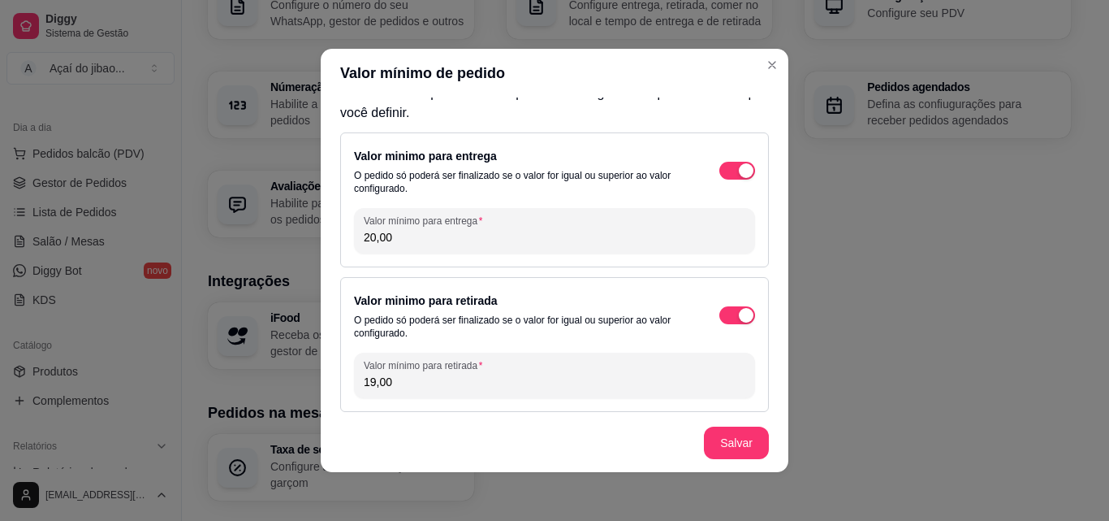
scroll to position [25, 0]
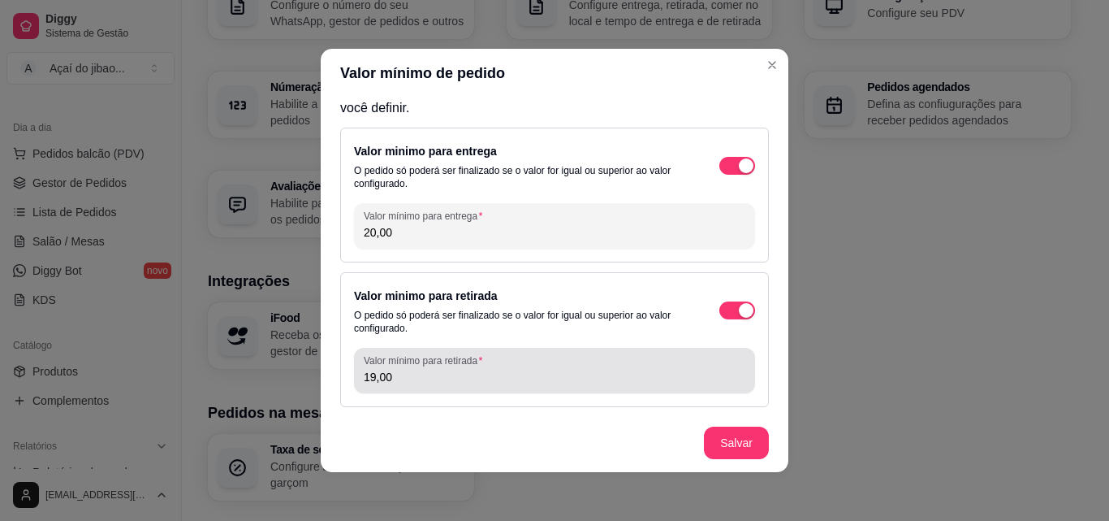
type input "20,00"
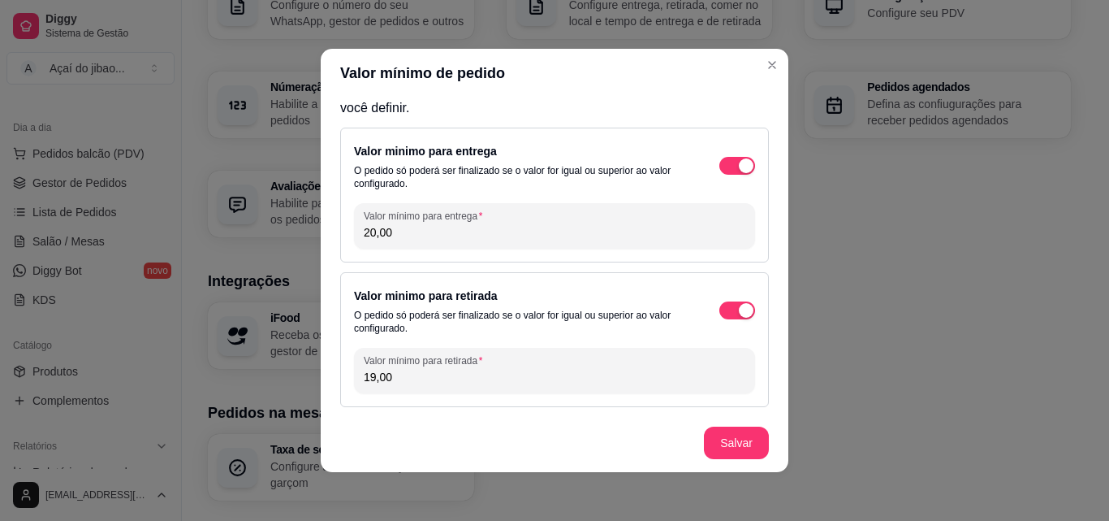
drag, startPoint x: 370, startPoint y: 374, endPoint x: 304, endPoint y: 367, distance: 66.9
click at [304, 367] on div "Valor mínimo de pedido Para finalizar o pedido o valor precisará ser igual ou s…" at bounding box center [554, 260] width 1109 height 521
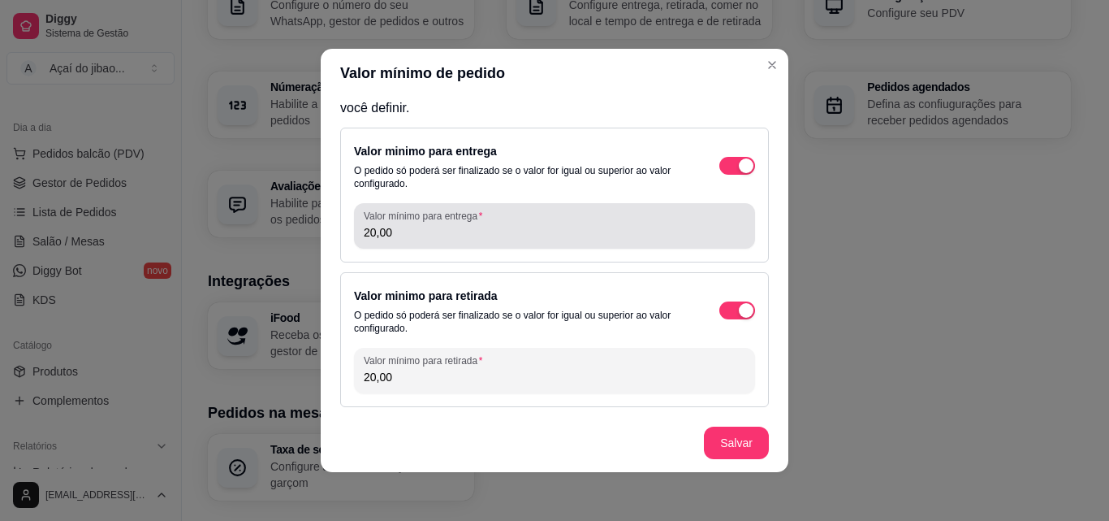
type input "20,00"
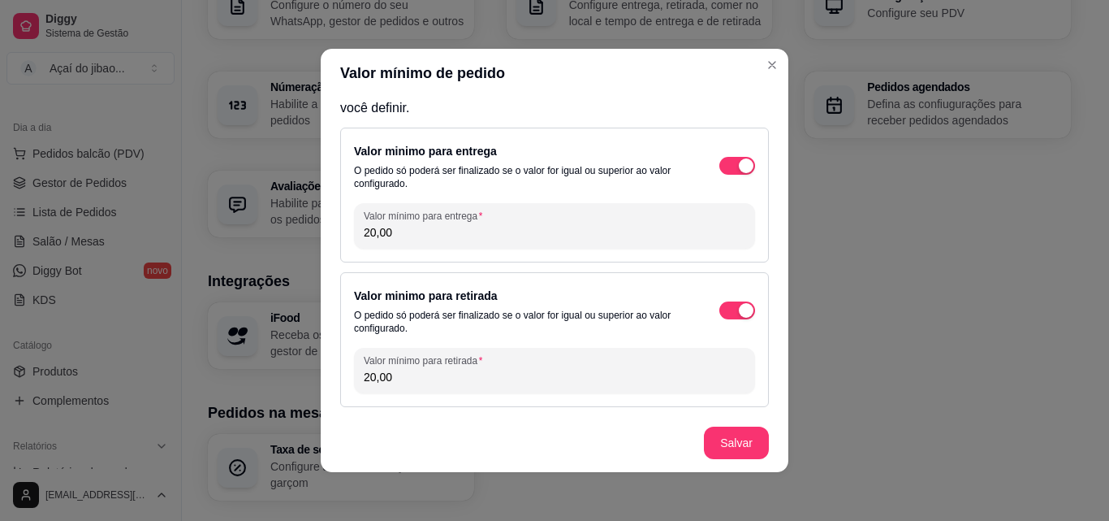
drag, startPoint x: 391, startPoint y: 236, endPoint x: 336, endPoint y: 234, distance: 54.5
click at [340, 234] on div "Valor minimo para entrega O pedido só poderá ser finalizado se o valor for igua…" at bounding box center [554, 195] width 429 height 135
click at [547, 293] on div "Valor minimo para retirada O pedido só poderá ser finalizado se o valor for igu…" at bounding box center [520, 310] width 333 height 49
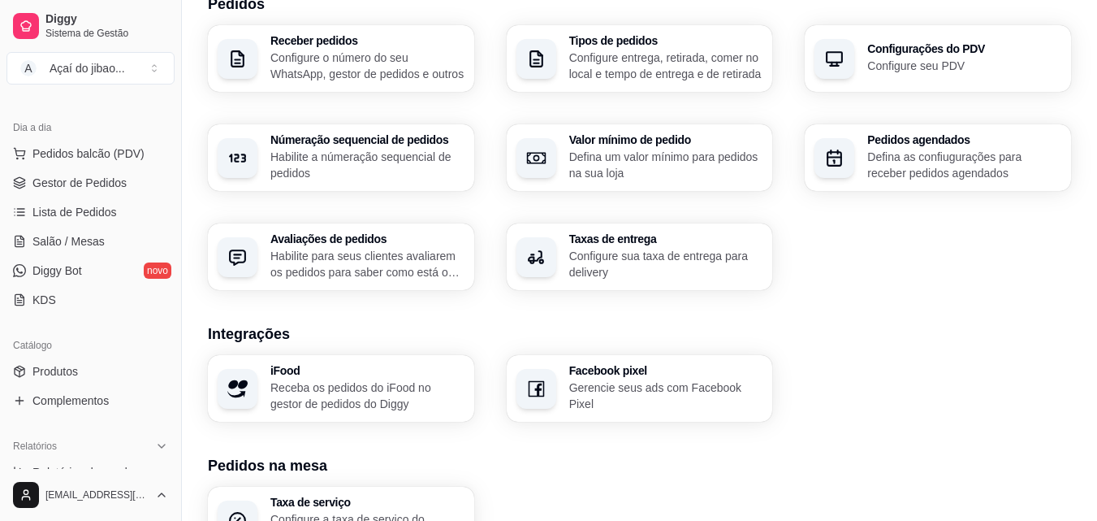
scroll to position [374, 0]
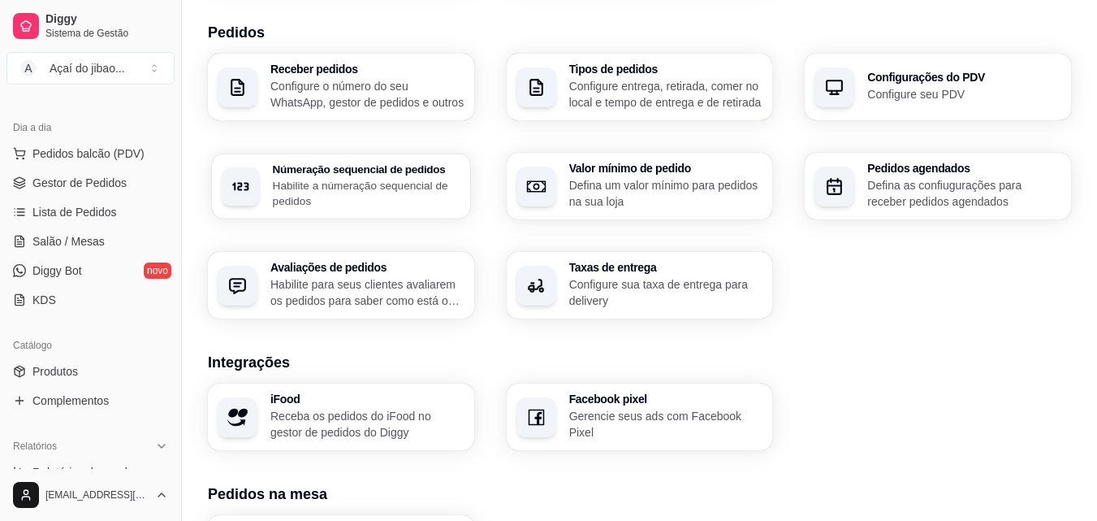
click at [413, 193] on p "Habilite a númeração sequencial de pedidos" at bounding box center [367, 193] width 188 height 32
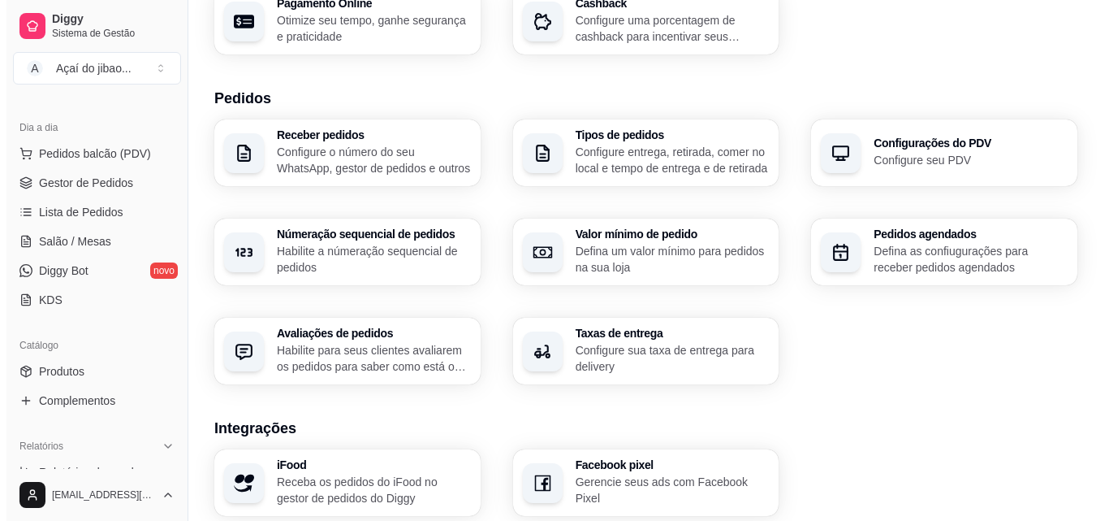
scroll to position [211, 0]
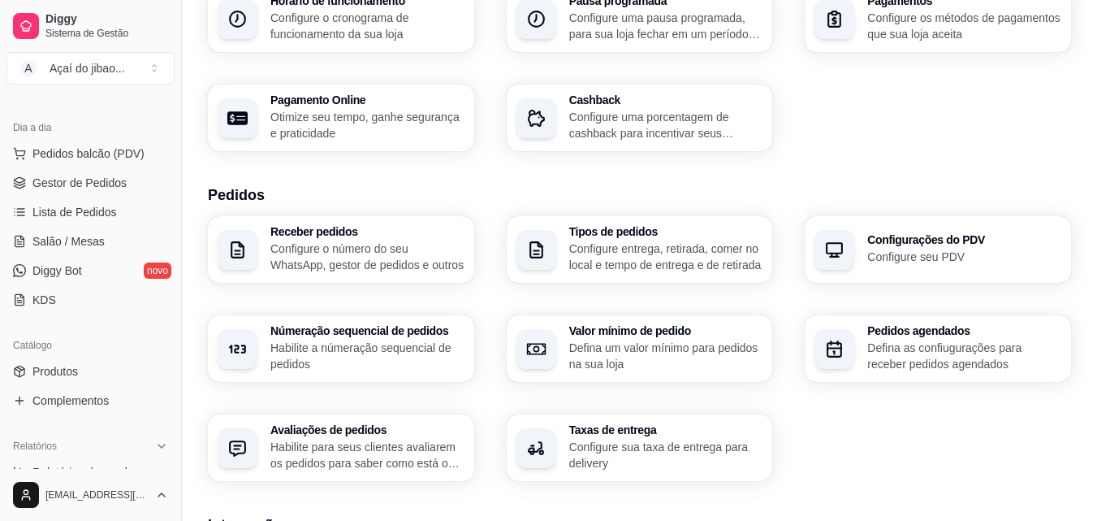
click at [899, 268] on div "Configurações do PDV Configure seu PDV" at bounding box center [938, 249] width 266 height 67
click at [658, 246] on p "Configure entrega, retirada, comer no local e tempo de entrega e de retirada" at bounding box center [666, 256] width 194 height 32
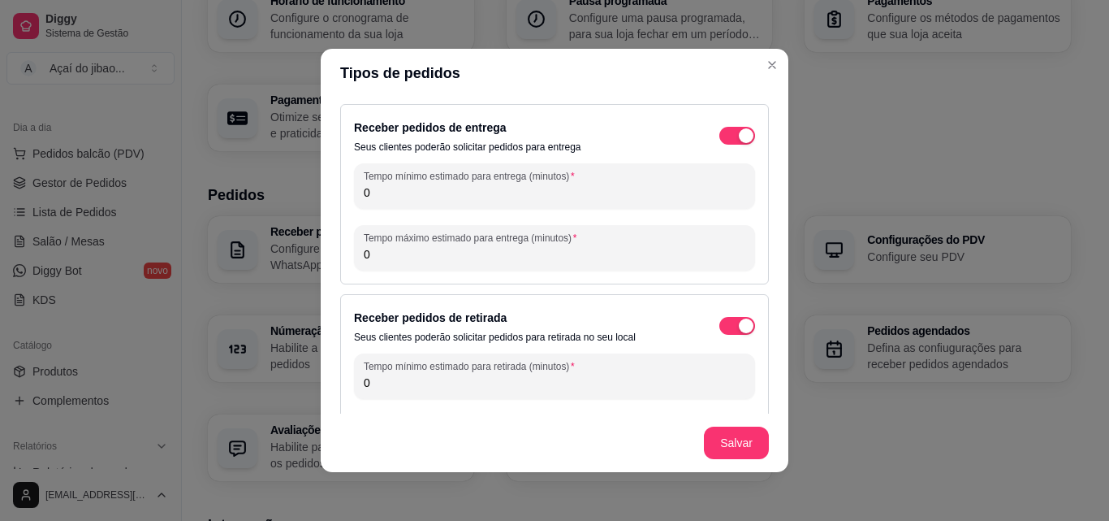
drag, startPoint x: 838, startPoint y: 465, endPoint x: 773, endPoint y: 456, distance: 65.5
drag, startPoint x: 773, startPoint y: 456, endPoint x: 548, endPoint y: 183, distance: 354.3
click at [548, 183] on div "0" at bounding box center [555, 186] width 382 height 32
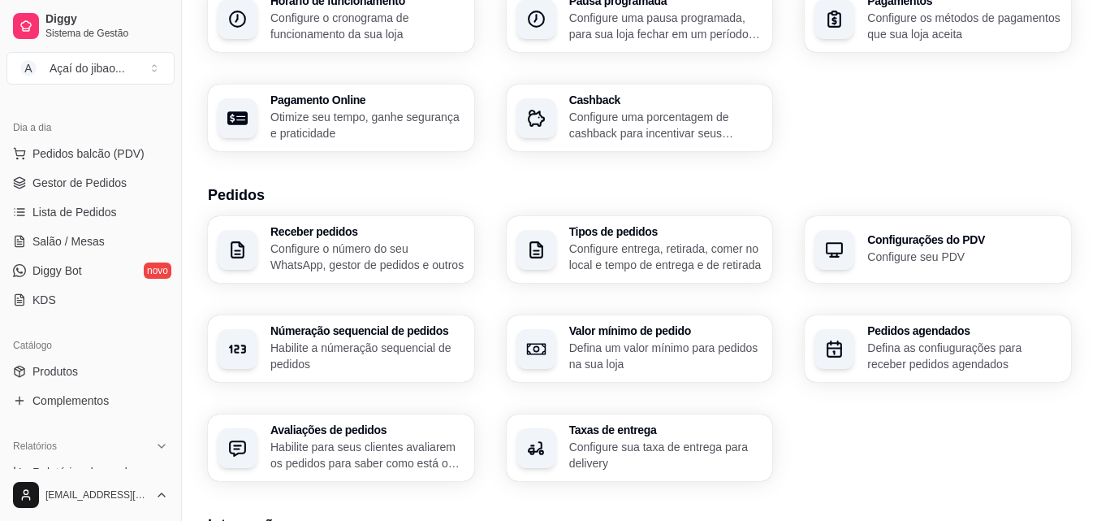
click at [374, 250] on p "Configure o número do seu WhatsApp, gestor de pedidos e outros" at bounding box center [367, 256] width 194 height 32
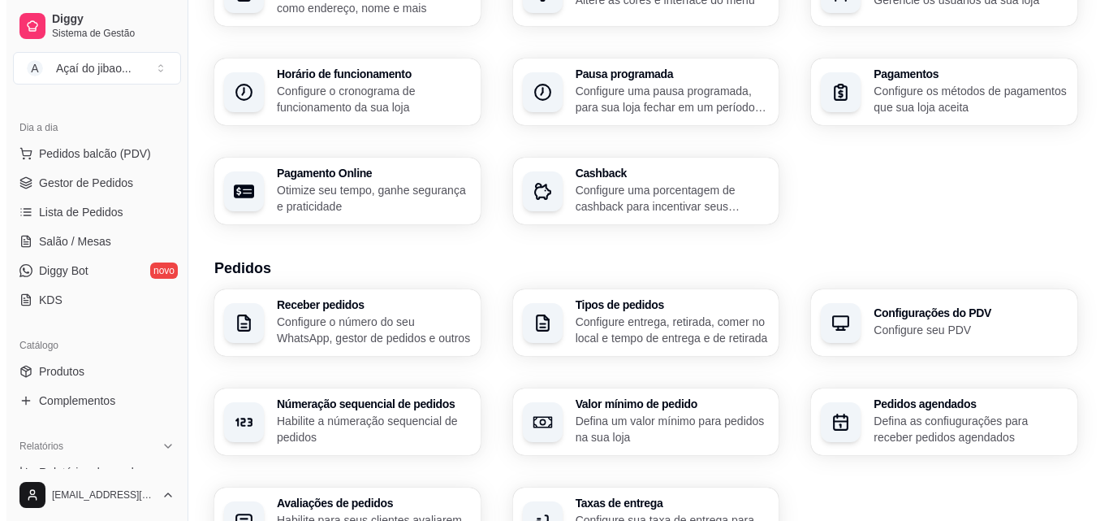
scroll to position [130, 0]
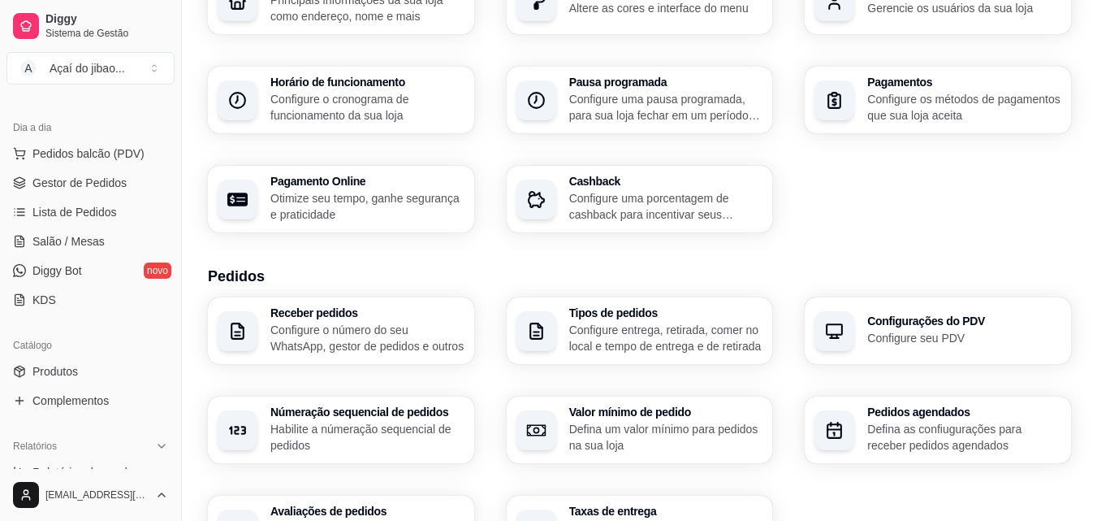
click at [589, 318] on h3 "Tipos de pedidos" at bounding box center [666, 312] width 194 height 11
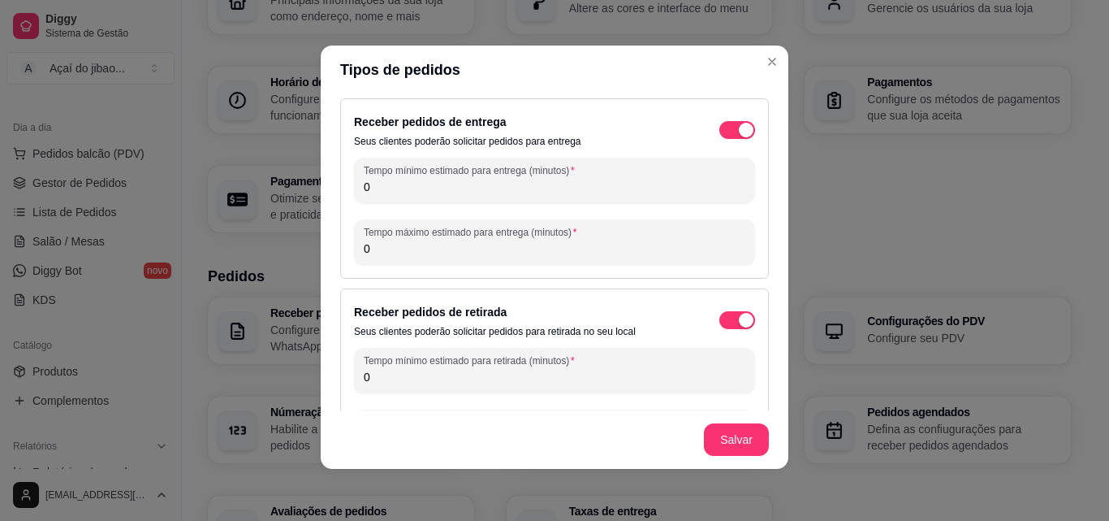
scroll to position [0, 0]
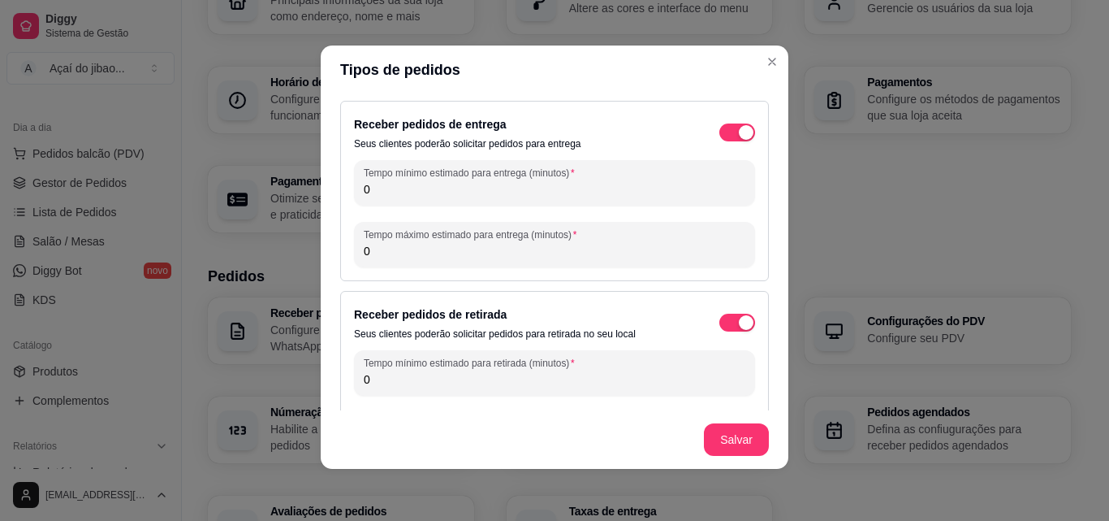
click at [405, 192] on input "0" at bounding box center [555, 189] width 382 height 16
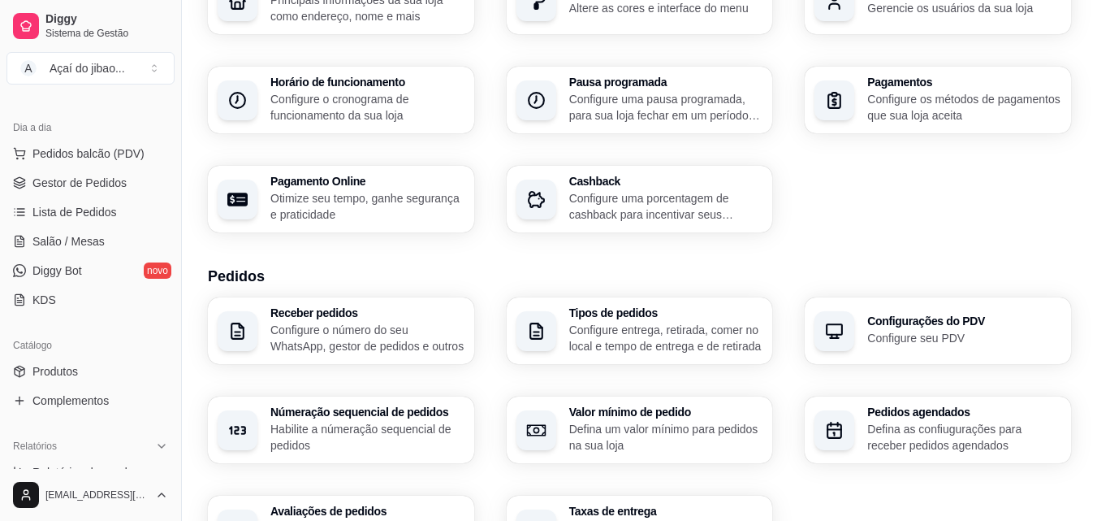
click at [398, 181] on h3 "Pagamento Online" at bounding box center [367, 180] width 194 height 11
select select "4.98"
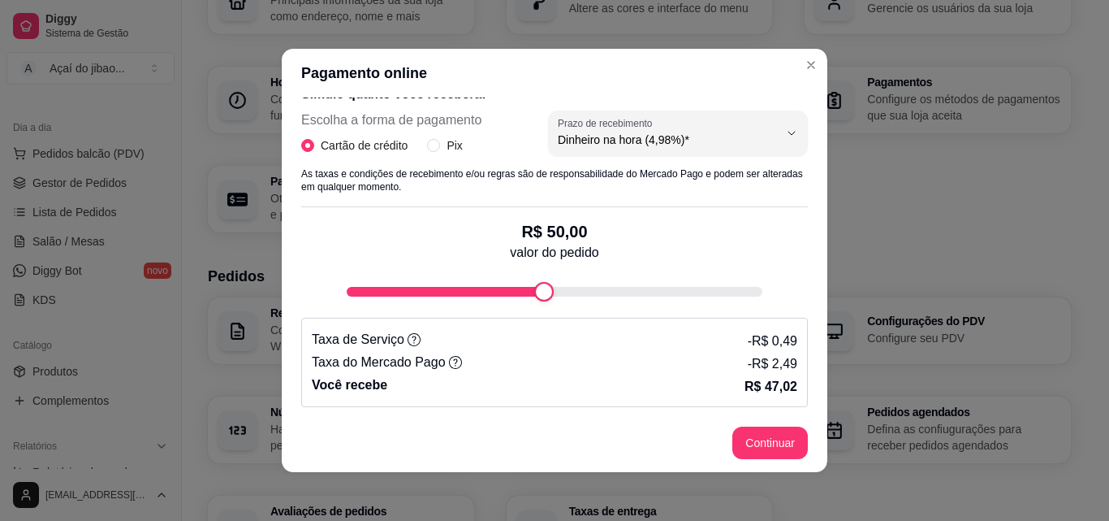
scroll to position [257, 0]
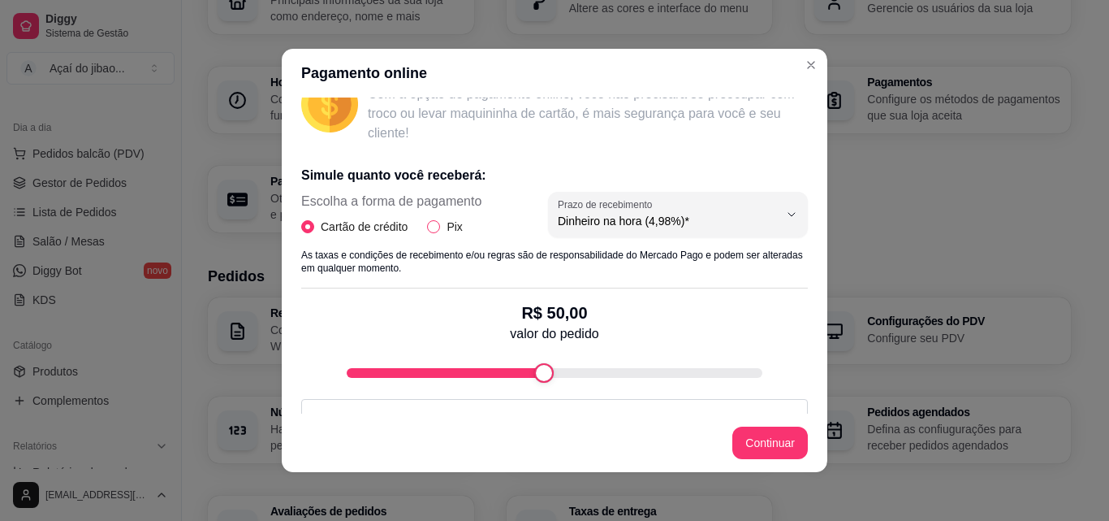
click at [428, 227] on input "Pix" at bounding box center [433, 226] width 13 height 13
radio input "true"
radio input "false"
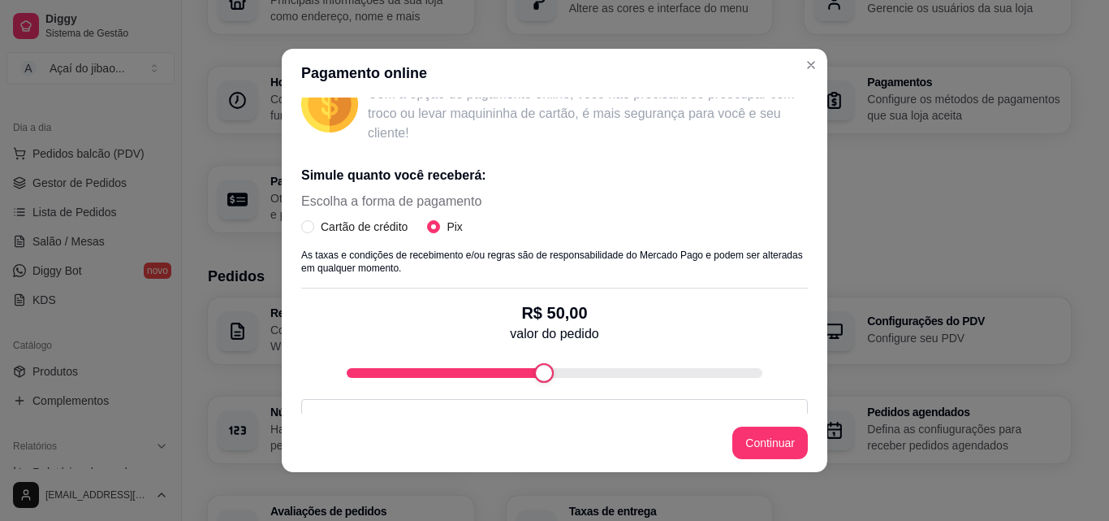
scroll to position [338, 0]
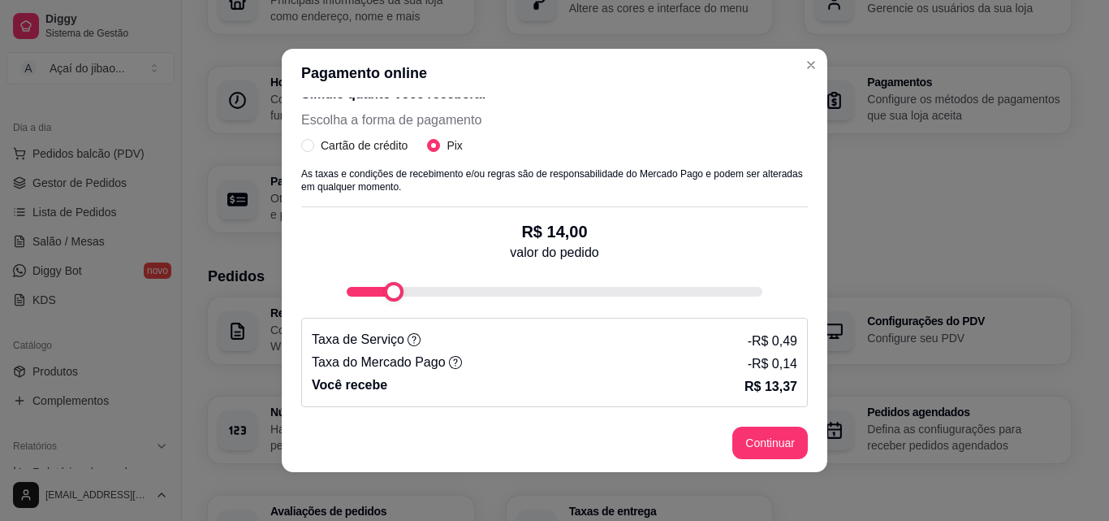
click at [384, 296] on div "fee-calculator" at bounding box center [393, 291] width 19 height 19
click at [482, 301] on div "fee-calculator" at bounding box center [489, 291] width 19 height 19
type input "50"
click at [538, 354] on div "Simule quanto você receberá: Escolha a forma de pagamento Cartão de crédito Pix…" at bounding box center [554, 238] width 507 height 335
click at [740, 446] on button "Continuar" at bounding box center [770, 443] width 73 height 32
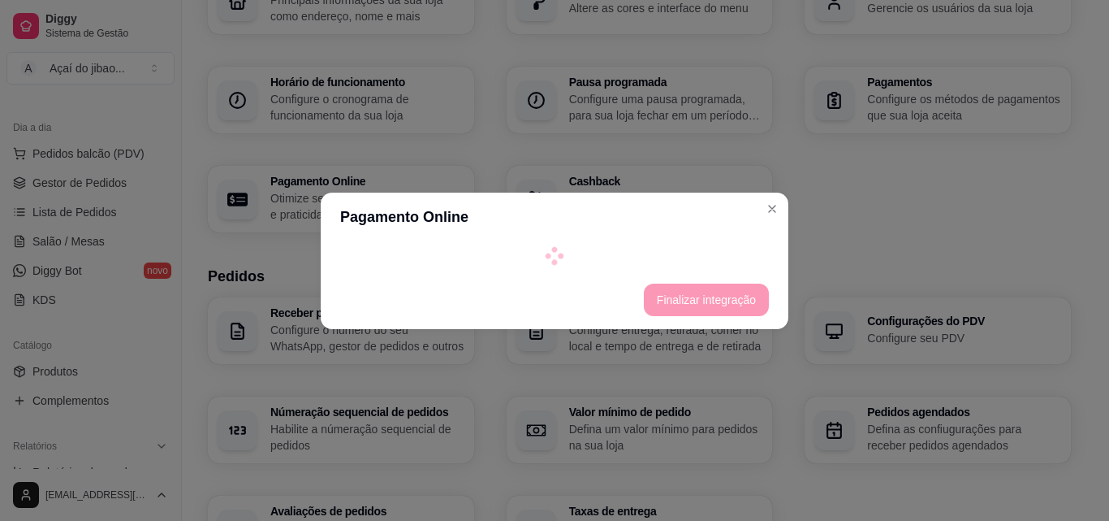
select select "4.98"
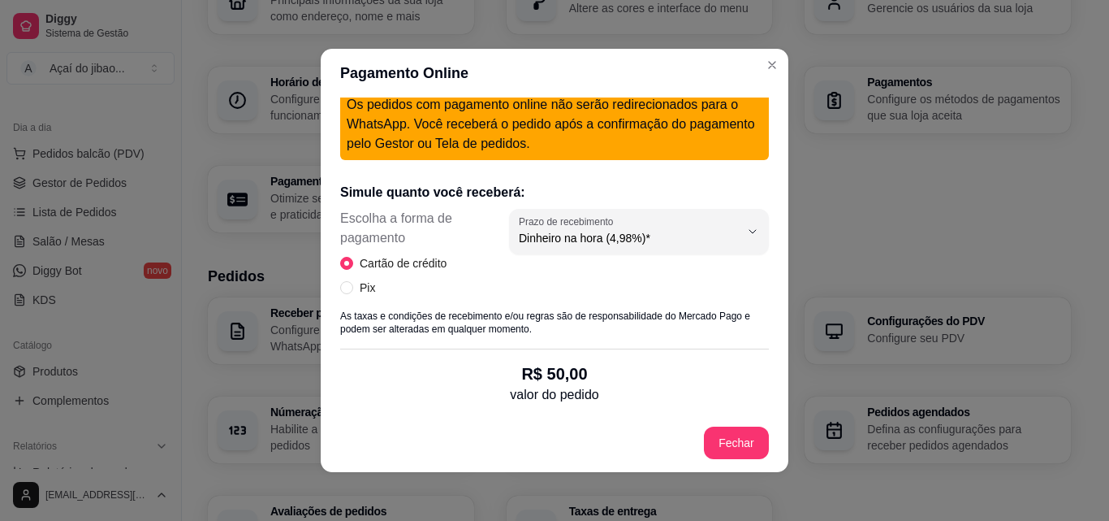
scroll to position [325, 0]
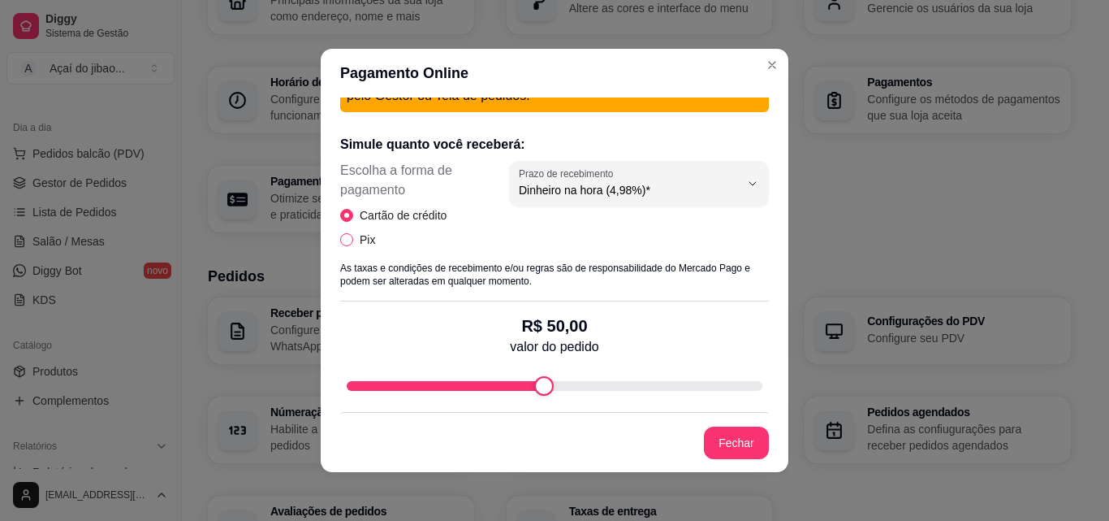
click at [340, 239] on input "Pix" at bounding box center [346, 239] width 13 height 13
radio input "true"
radio input "false"
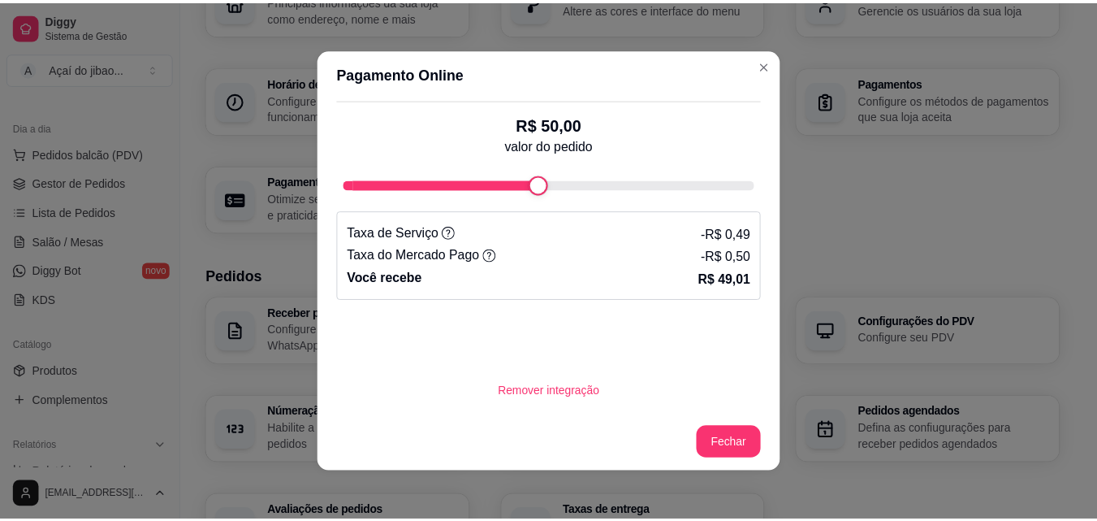
scroll to position [3, 0]
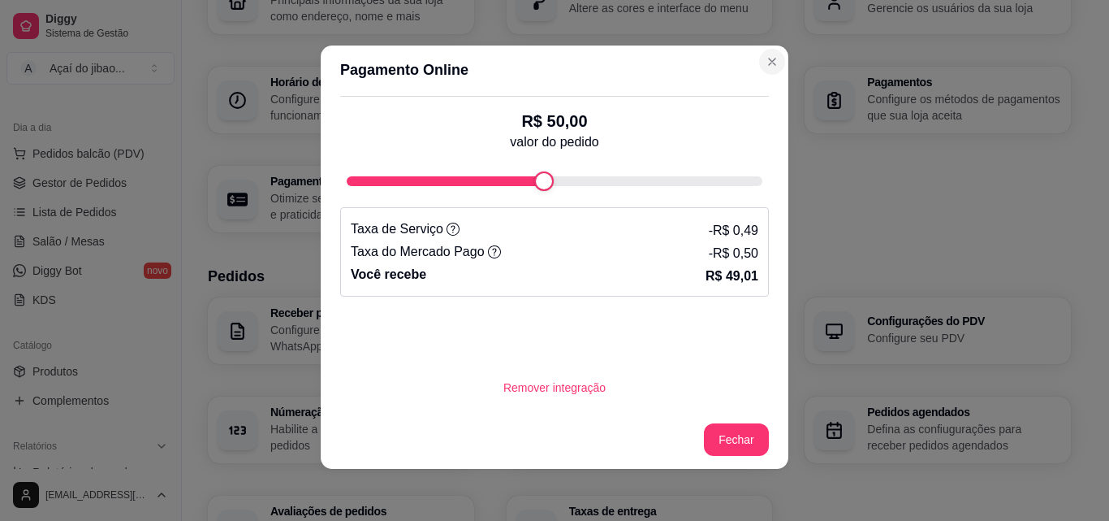
click at [764, 59] on div "Informações da loja Principais informações da sua loja como endereço, nome e ma…" at bounding box center [639, 100] width 863 height 265
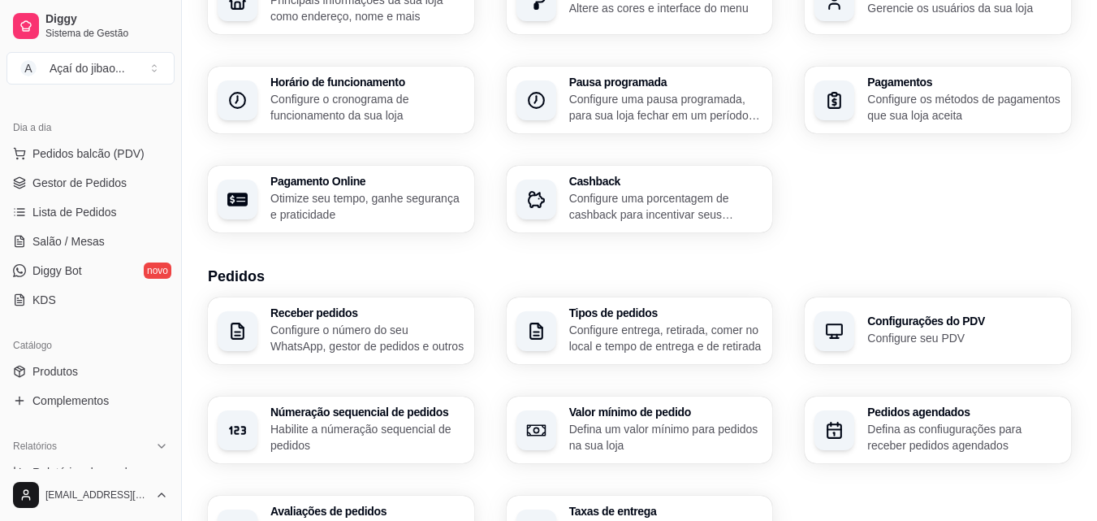
click at [904, 71] on div "Pagamentos Configure os métodos de pagamentos que sua loja aceita" at bounding box center [938, 100] width 266 height 67
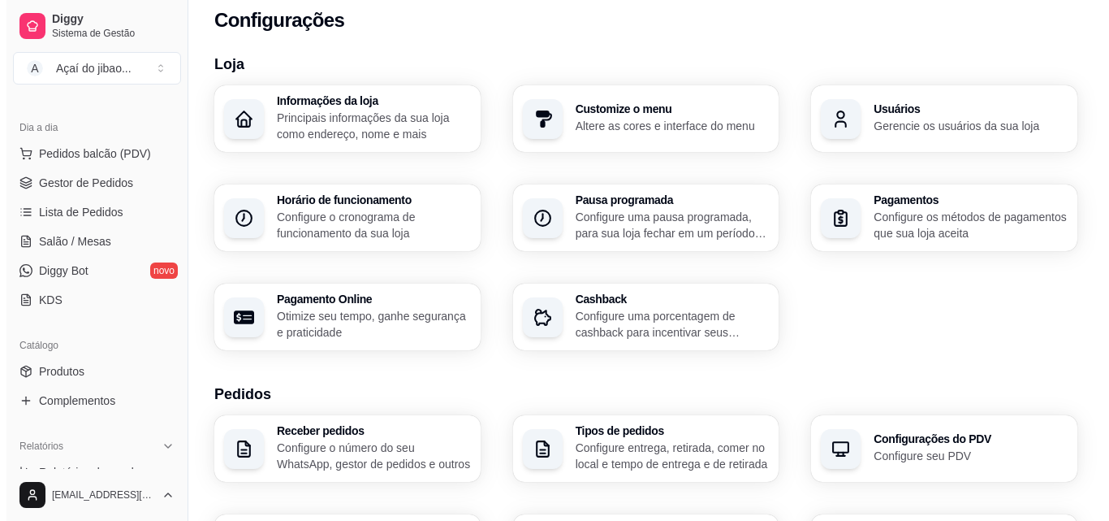
scroll to position [0, 0]
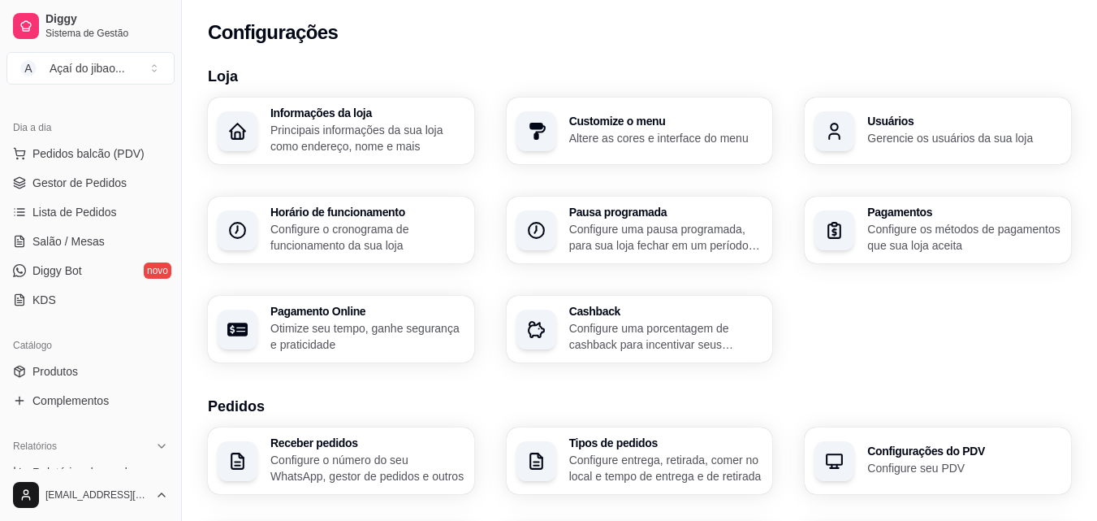
click at [897, 227] on p "Configure os métodos de pagamentos que sua loja aceita" at bounding box center [964, 237] width 194 height 32
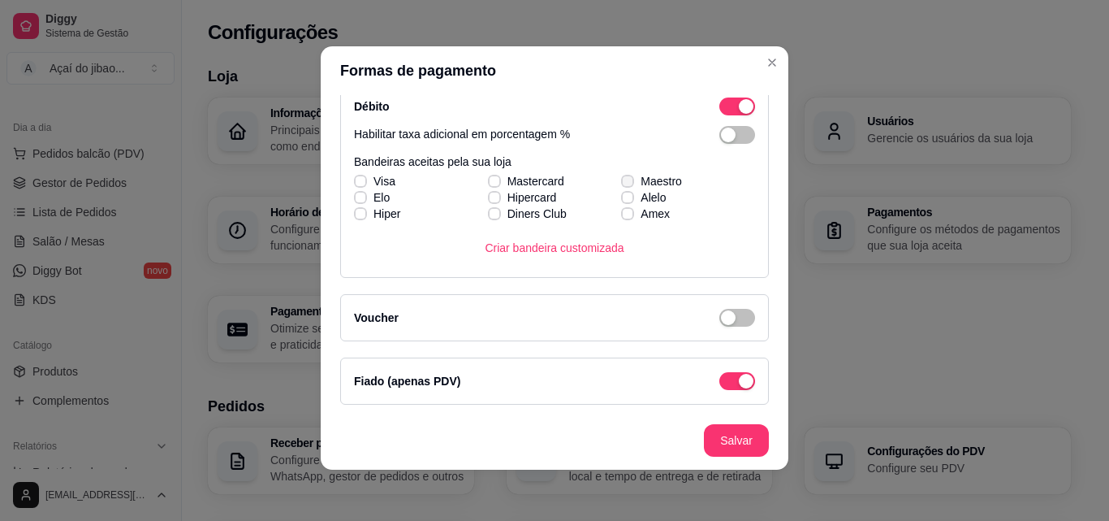
scroll to position [3, 0]
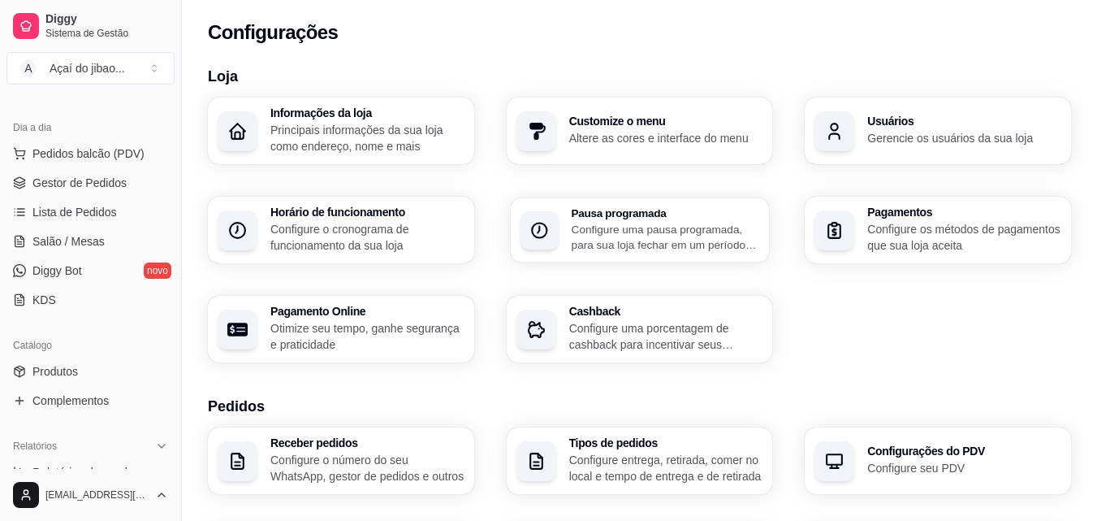
click at [676, 219] on div "Pausa programada Configure uma pausa programada, para sua loja fechar em um per…" at bounding box center [665, 229] width 188 height 45
click at [417, 238] on p "Configure o cronograma de funcionamento da sua loja" at bounding box center [367, 237] width 188 height 32
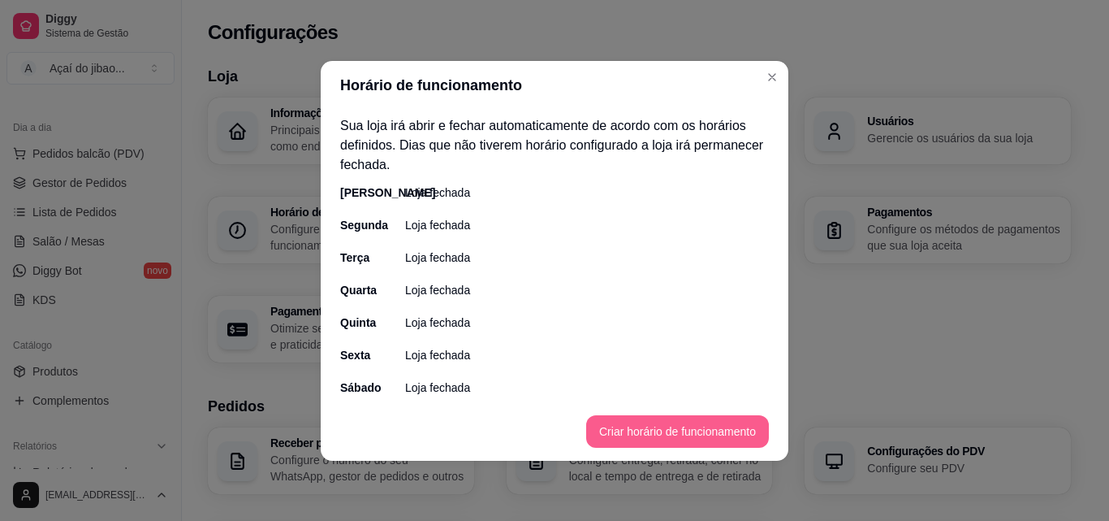
click at [630, 429] on button "Criar horário de funcionamento" at bounding box center [677, 431] width 183 height 32
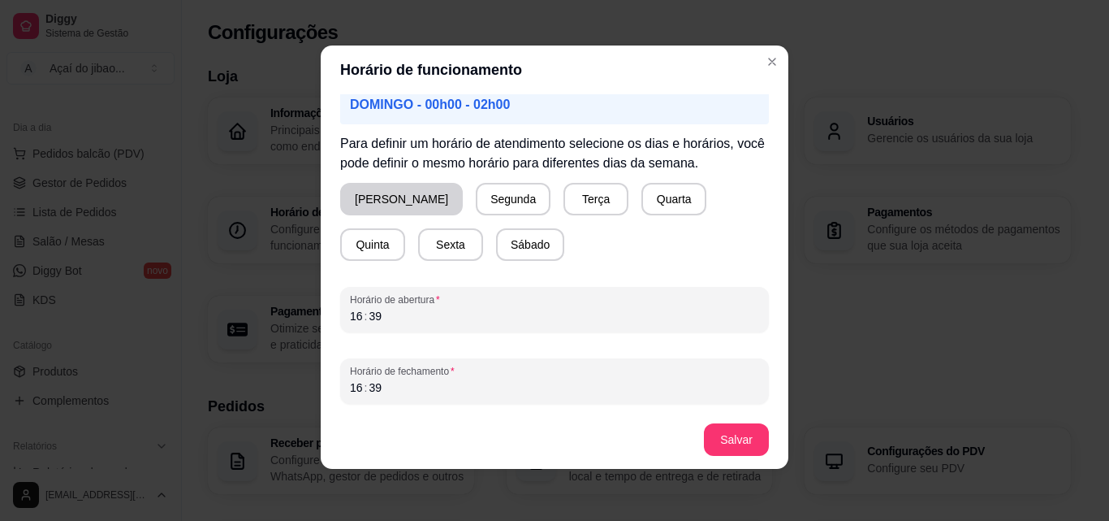
click at [386, 205] on button "Domingo" at bounding box center [401, 199] width 123 height 32
click at [474, 199] on button "Segunda" at bounding box center [510, 200] width 72 height 32
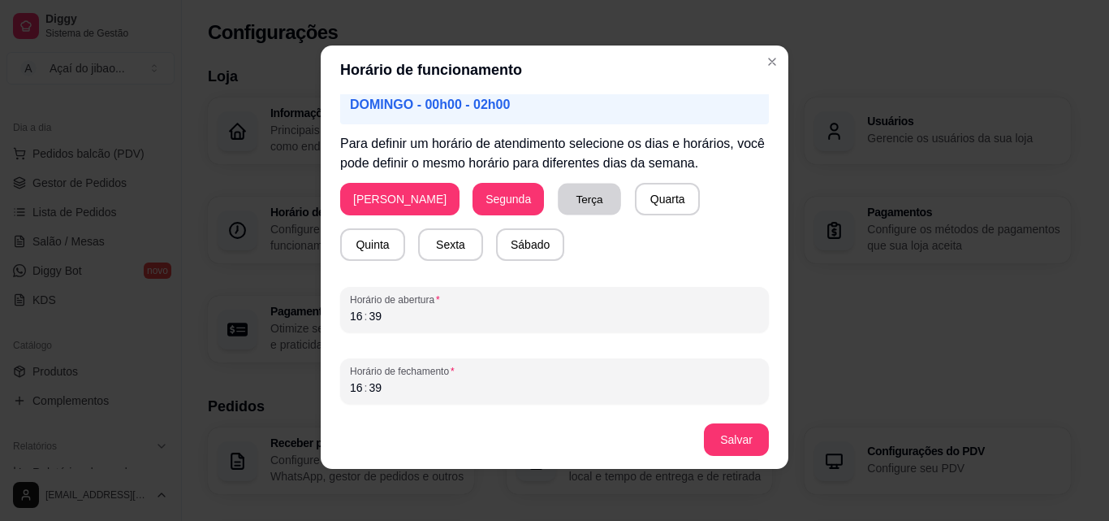
click at [558, 190] on button "Terça" at bounding box center [589, 200] width 63 height 32
click at [636, 192] on button "Quarta" at bounding box center [667, 200] width 63 height 32
click at [656, 185] on div "Domingo Segunda Terça Quarta Quinta Sexta Sábado" at bounding box center [554, 222] width 429 height 78
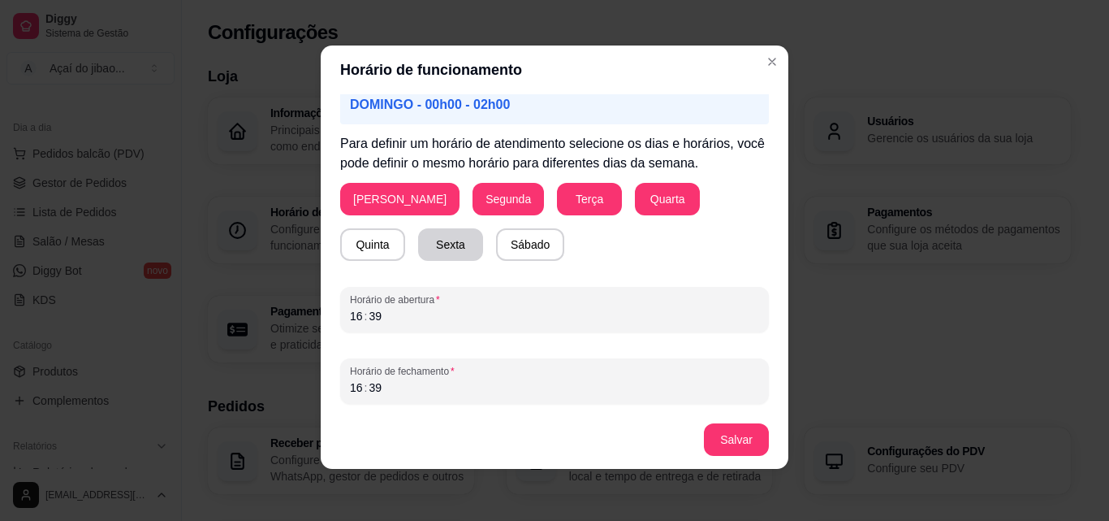
click at [418, 232] on button "Sexta" at bounding box center [450, 244] width 65 height 32
click at [497, 237] on button "Sábado" at bounding box center [530, 245] width 67 height 32
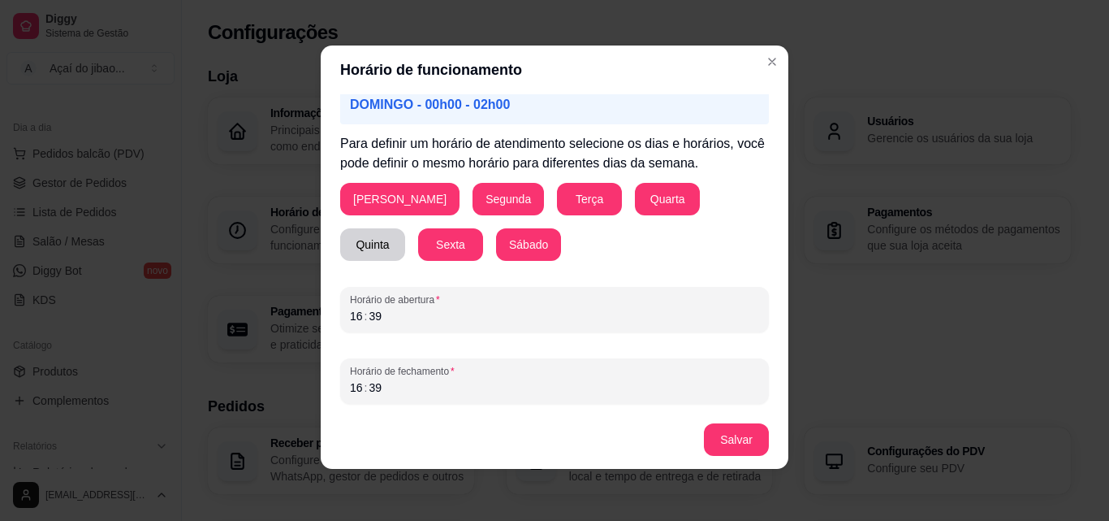
click at [405, 228] on button "Quinta" at bounding box center [372, 244] width 65 height 32
click at [331, 319] on div "Atenção! Caso seu horário de funcionamento se estenda pela madrugada por exempl…" at bounding box center [555, 252] width 468 height 316
drag, startPoint x: 354, startPoint y: 308, endPoint x: 336, endPoint y: 307, distance: 17.9
click at [340, 307] on div "Horário de abertura 16 : 39" at bounding box center [554, 309] width 429 height 45
click at [250, 378] on div "Horário de funcionamento Atenção! Caso seu horário de funcionamento se estenda …" at bounding box center [554, 260] width 1109 height 521
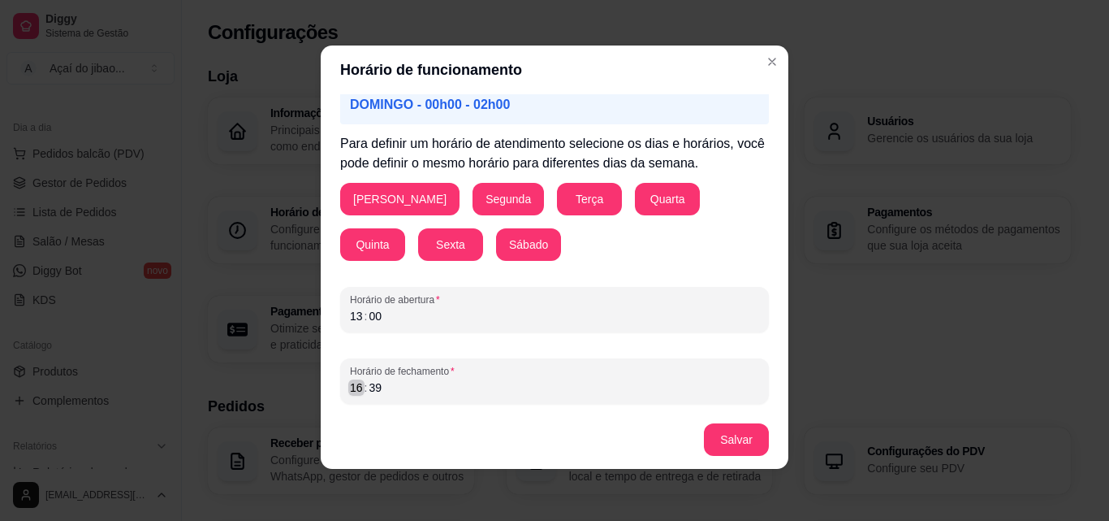
click at [350, 389] on div "16" at bounding box center [356, 387] width 16 height 16
click at [731, 437] on button "Salvar" at bounding box center [736, 440] width 63 height 32
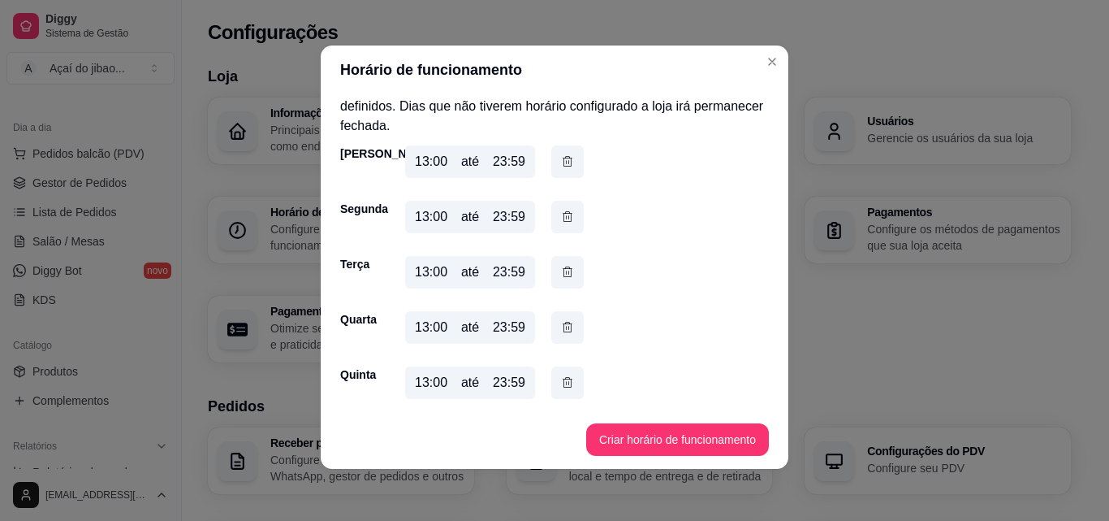
scroll to position [0, 0]
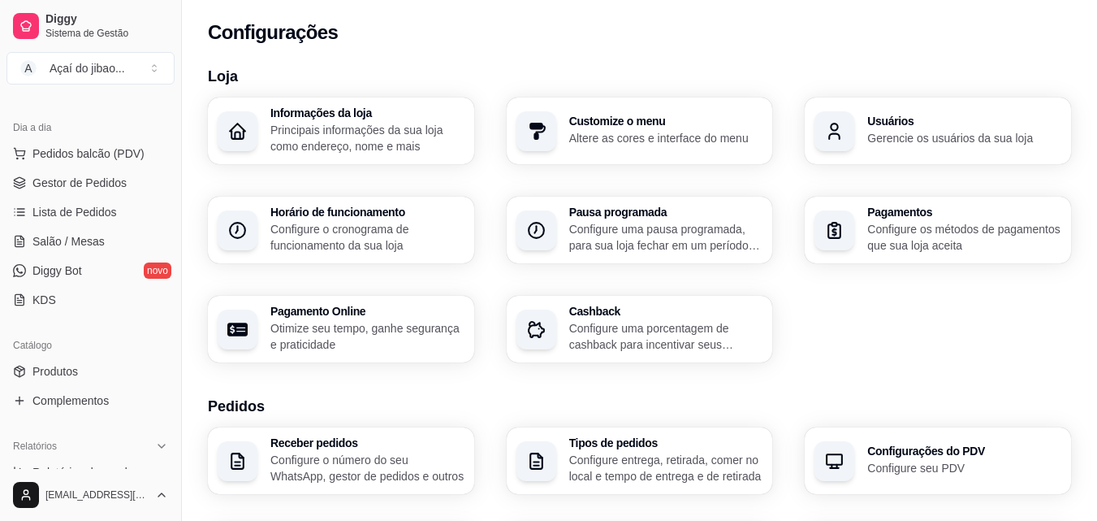
click at [889, 136] on p "Gerencie os usuários da sua loja" at bounding box center [964, 138] width 194 height 16
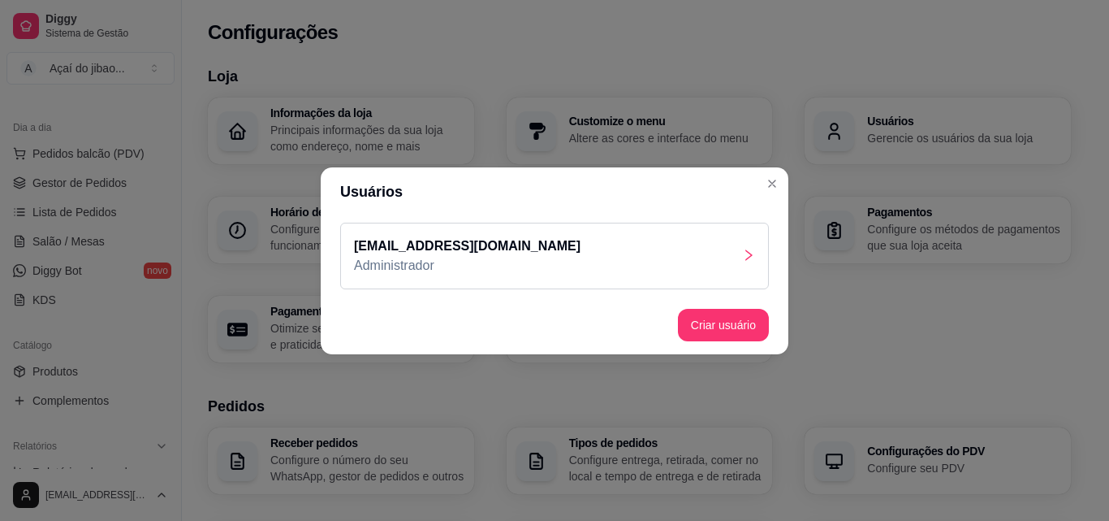
click at [720, 260] on div "joaopsilva8290@gmail.com Administrador" at bounding box center [554, 256] width 429 height 67
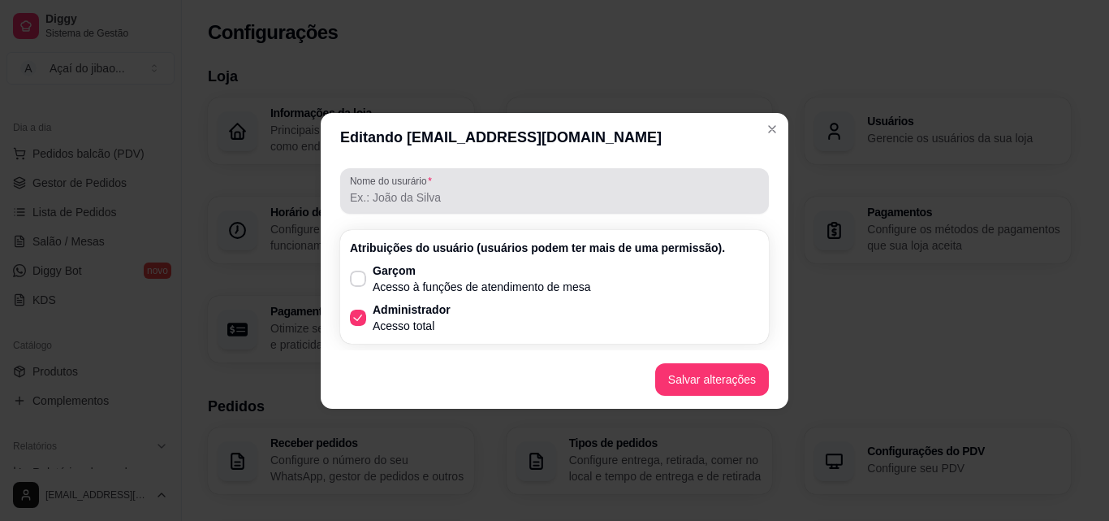
click at [415, 193] on input "Nome do usurário" at bounding box center [554, 197] width 409 height 16
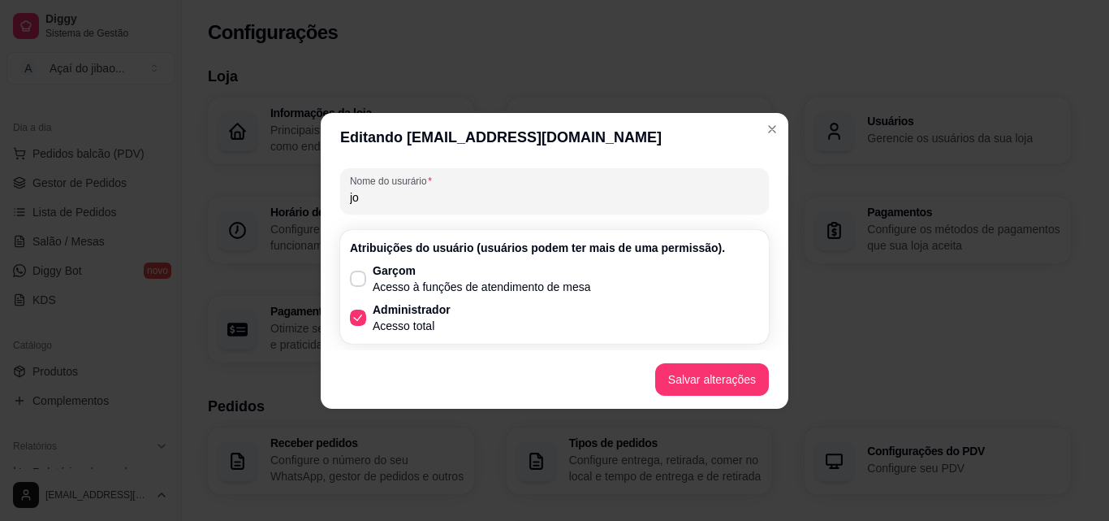
type input "j"
click at [369, 197] on input "Joao paulo" at bounding box center [554, 197] width 409 height 16
type input "Joao paulo"
drag, startPoint x: 366, startPoint y: 196, endPoint x: 506, endPoint y: 128, distance: 155.1
click at [508, 128] on header "Editando joaopsilva8290@gmail.com" at bounding box center [555, 137] width 468 height 49
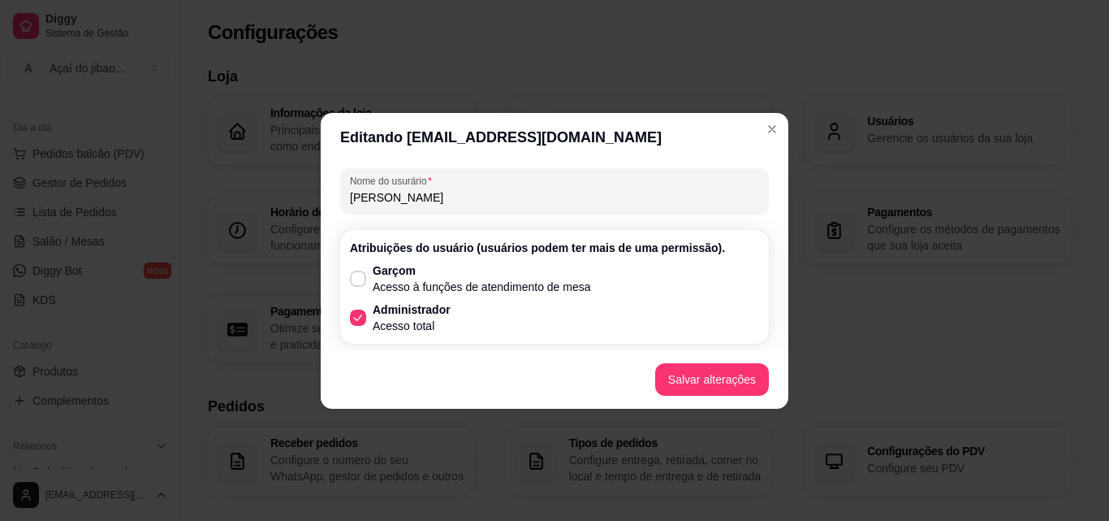
click at [394, 197] on input "Joao paulo" at bounding box center [554, 197] width 409 height 16
click at [490, 184] on div "Joao paulo" at bounding box center [554, 191] width 409 height 32
click at [710, 388] on button "Salvar alterações" at bounding box center [712, 379] width 114 height 32
click at [461, 279] on p "Acesso à funções de atendimento de mesa" at bounding box center [482, 287] width 218 height 16
click at [360, 281] on input "Garçom Acesso à funções de atendimento de mesa" at bounding box center [354, 286] width 11 height 11
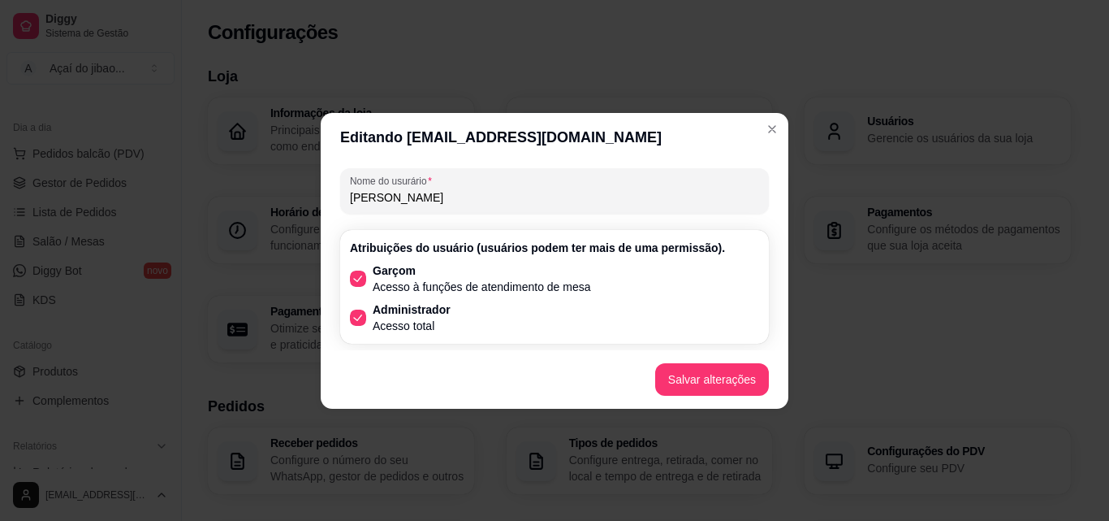
click at [357, 271] on span at bounding box center [358, 278] width 16 height 16
click at [357, 281] on input "Garçom Acesso à funções de atendimento de mesa" at bounding box center [354, 286] width 11 height 11
checkbox input "false"
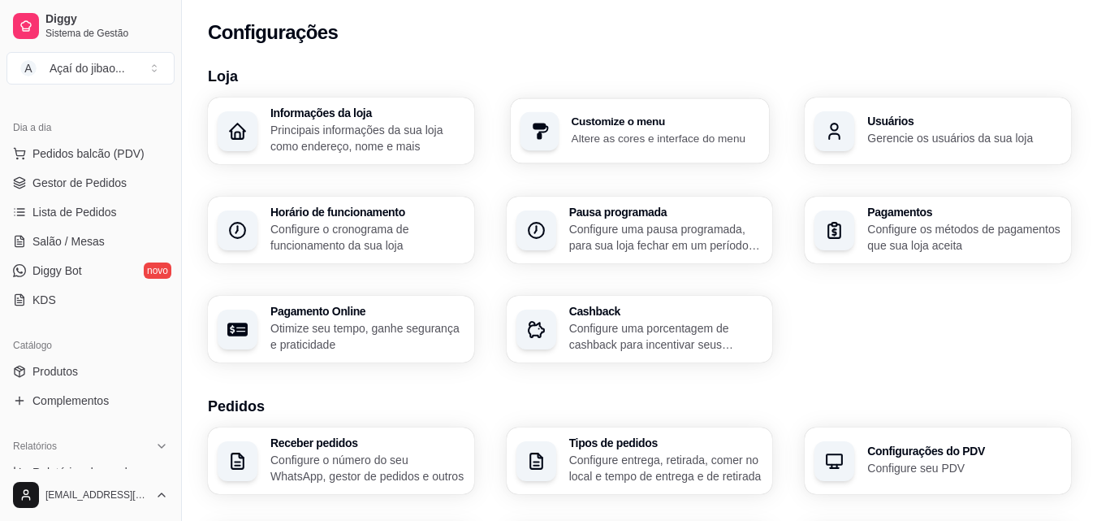
click at [727, 151] on div "Customize o menu Altere as cores e interface do menu" at bounding box center [640, 130] width 258 height 65
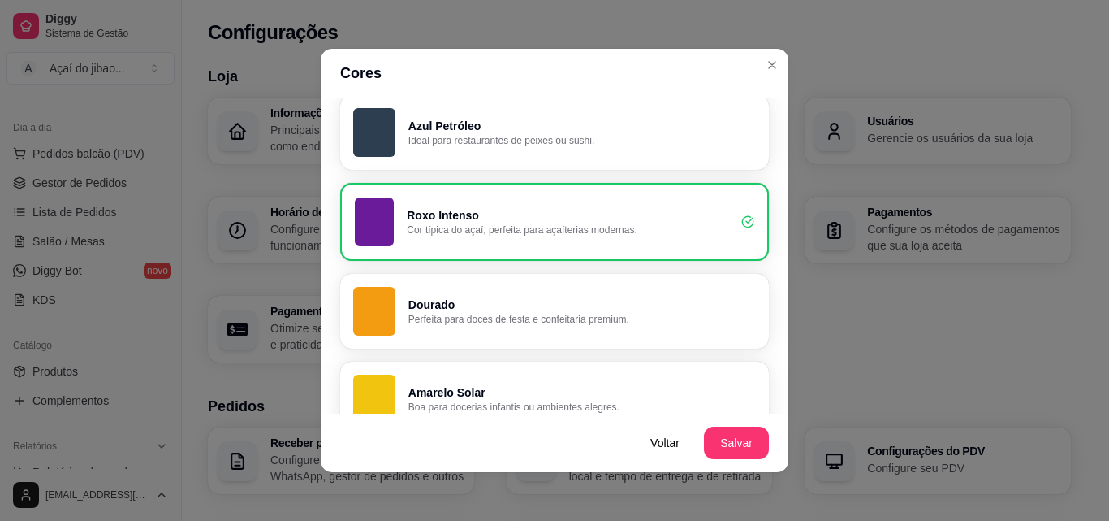
scroll to position [893, 0]
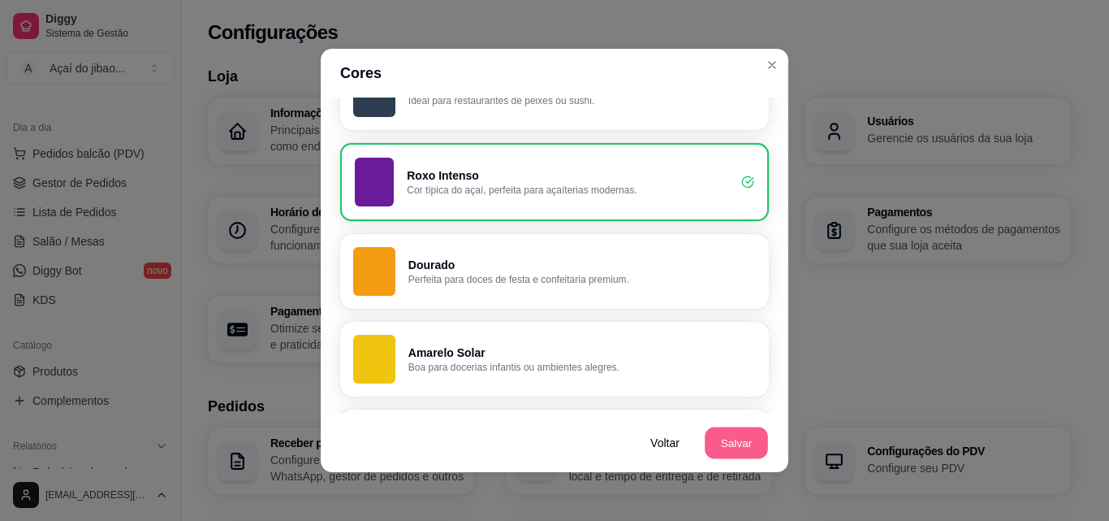
click at [733, 445] on button "Salvar" at bounding box center [736, 443] width 63 height 32
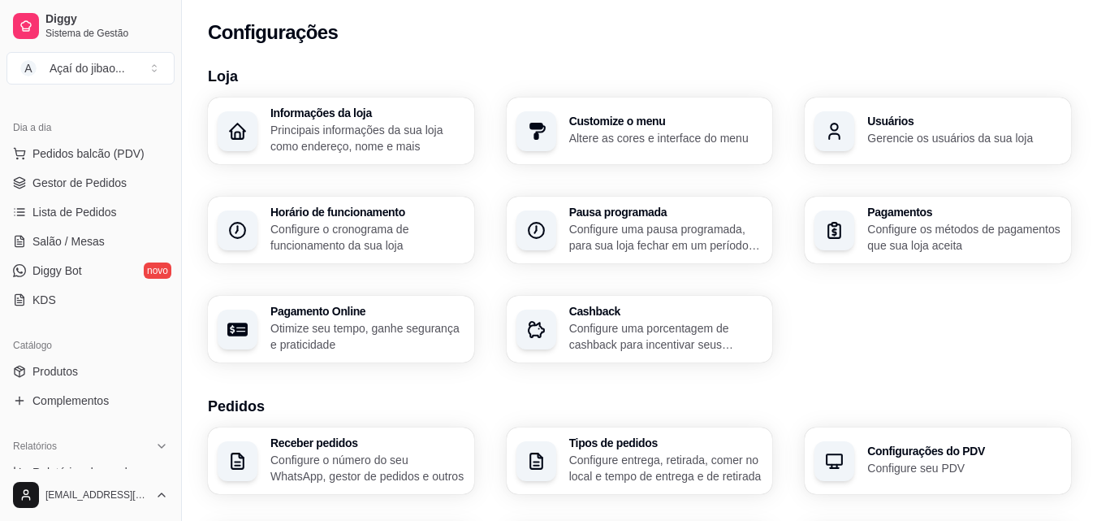
click at [355, 125] on p "Principais informações da sua loja como endereço, nome e mais" at bounding box center [367, 138] width 194 height 32
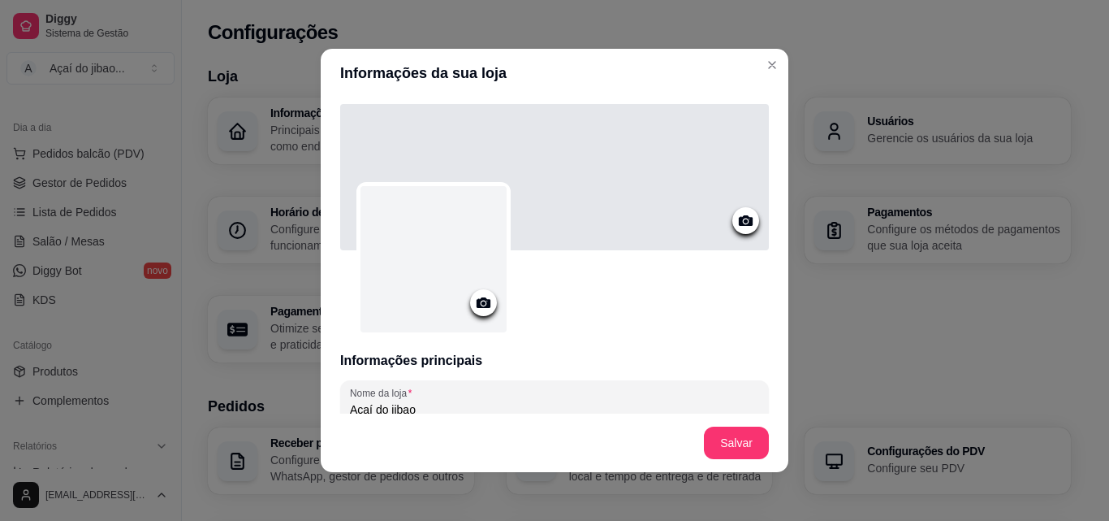
click at [482, 307] on icon at bounding box center [484, 302] width 14 height 11
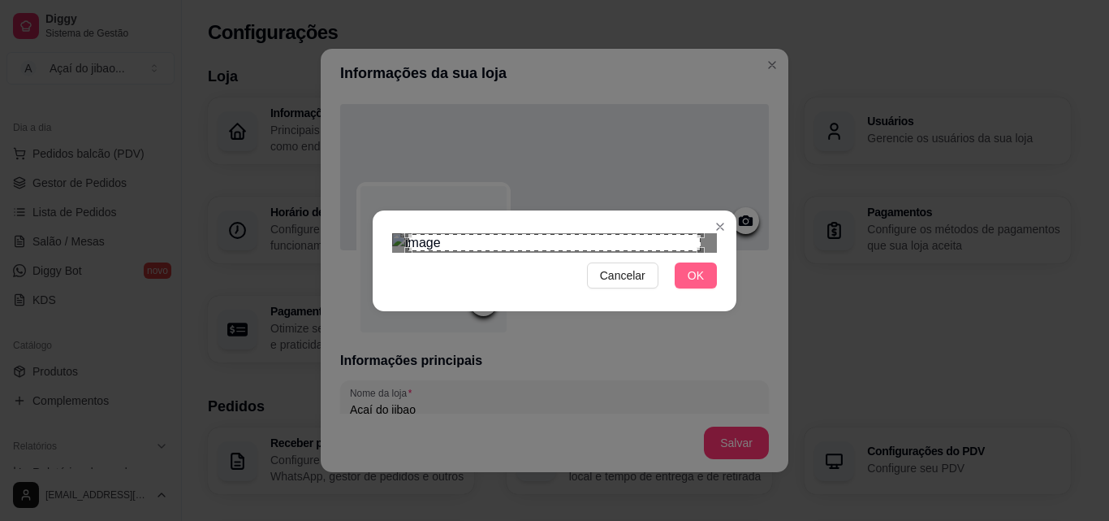
click at [691, 284] on span "OK" at bounding box center [696, 275] width 16 height 18
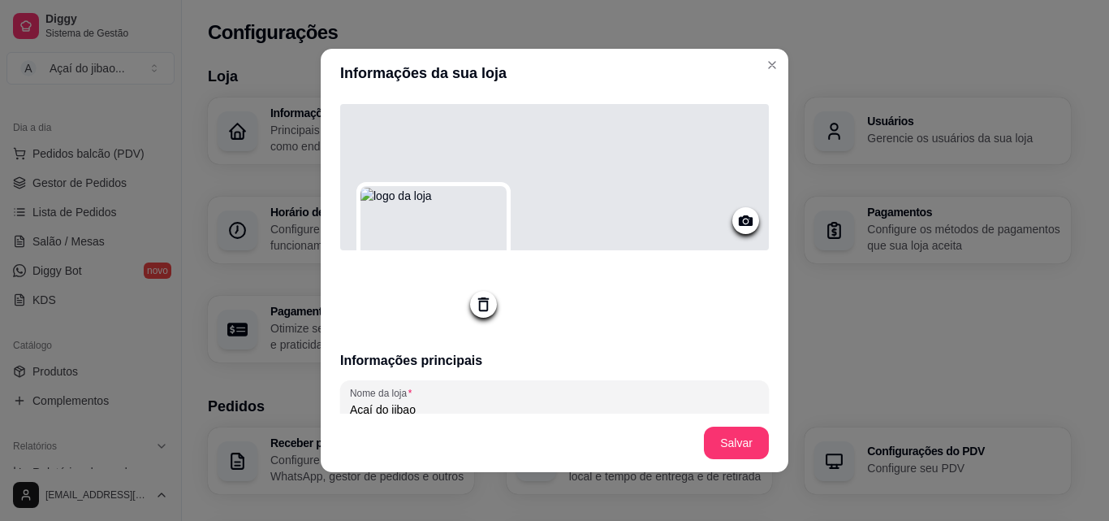
click at [737, 218] on div at bounding box center [746, 220] width 27 height 27
click at [739, 218] on icon at bounding box center [746, 220] width 14 height 11
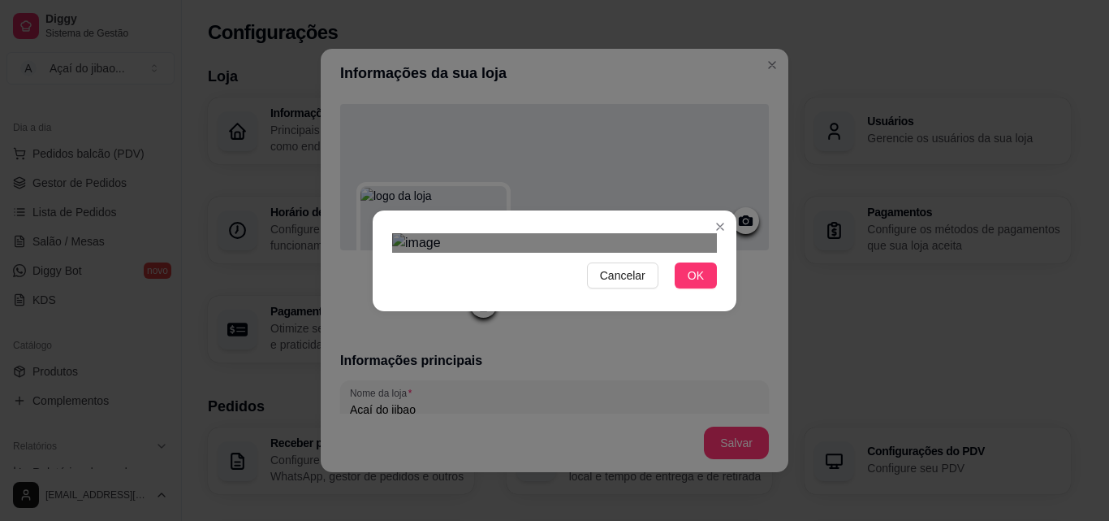
click at [535, 446] on div "Use the arrow keys to move the crop selection area" at bounding box center [555, 494] width 292 height 97
click at [691, 288] on button "OK" at bounding box center [696, 275] width 42 height 26
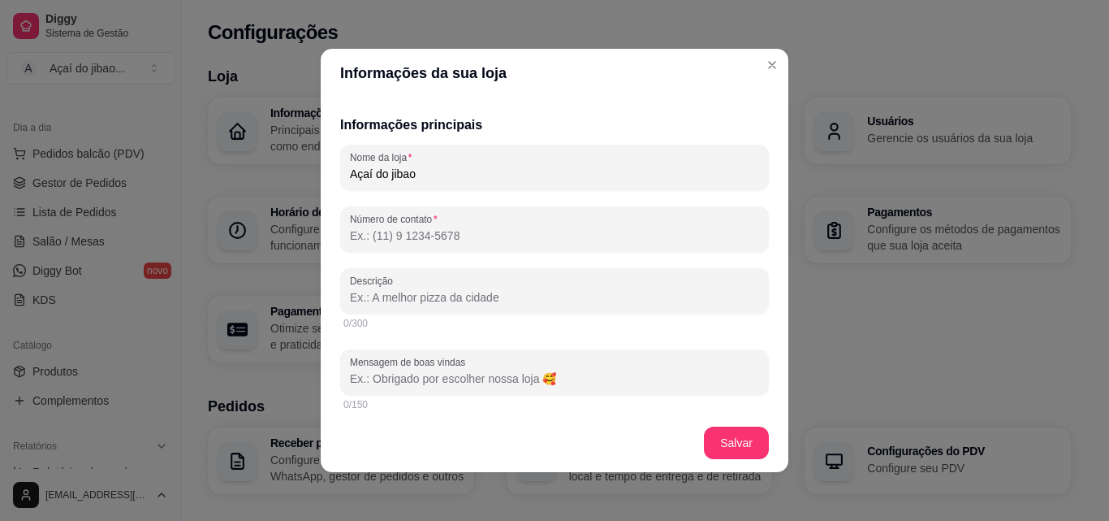
scroll to position [244, 0]
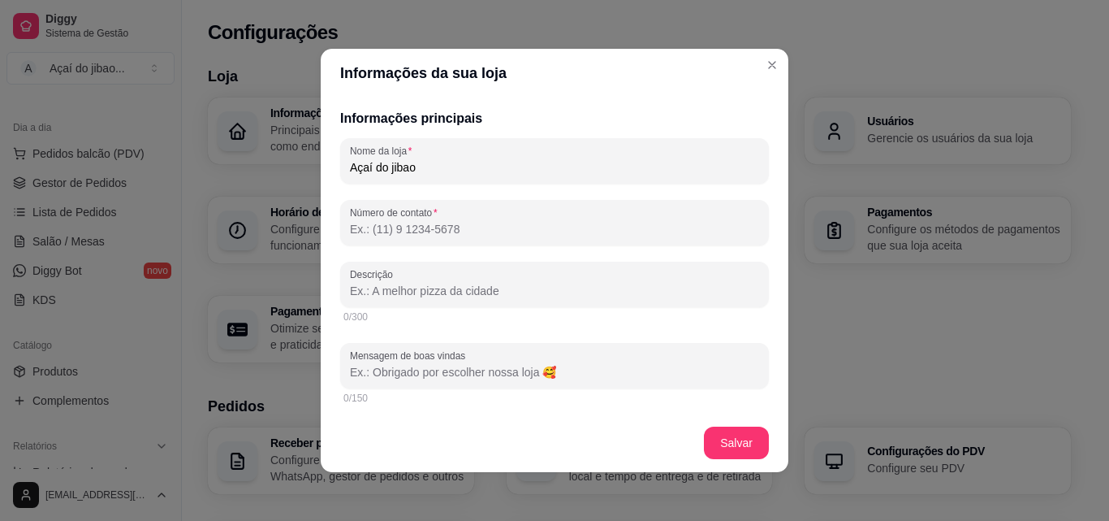
drag, startPoint x: 425, startPoint y: 172, endPoint x: 380, endPoint y: 179, distance: 45.3
click at [380, 177] on div "Açaí do jibao" at bounding box center [554, 161] width 409 height 32
type input "Açaí do JiBão"
click at [546, 89] on header "Informações da sua loja" at bounding box center [555, 73] width 468 height 49
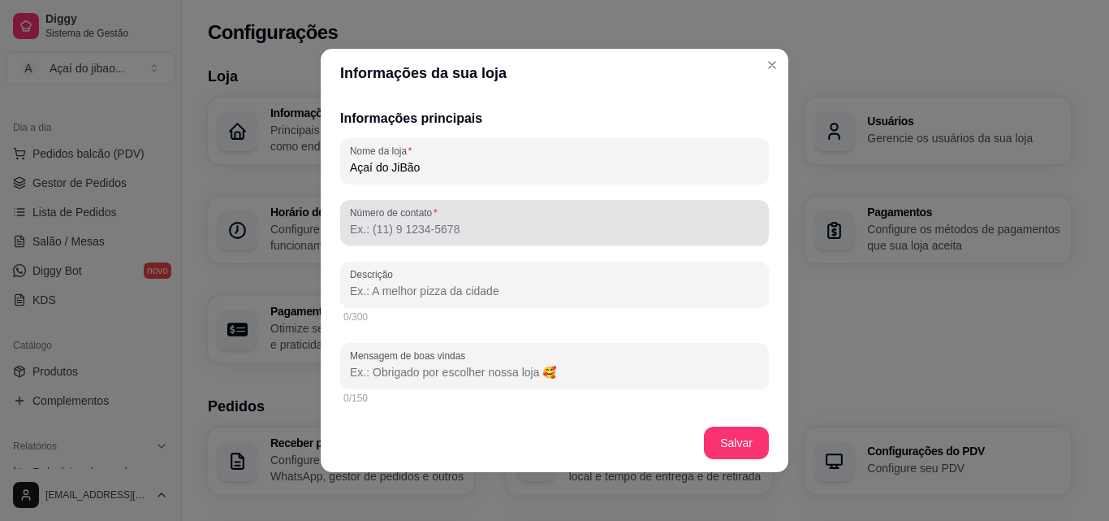
click at [471, 244] on div "Número de contato" at bounding box center [554, 222] width 429 height 45
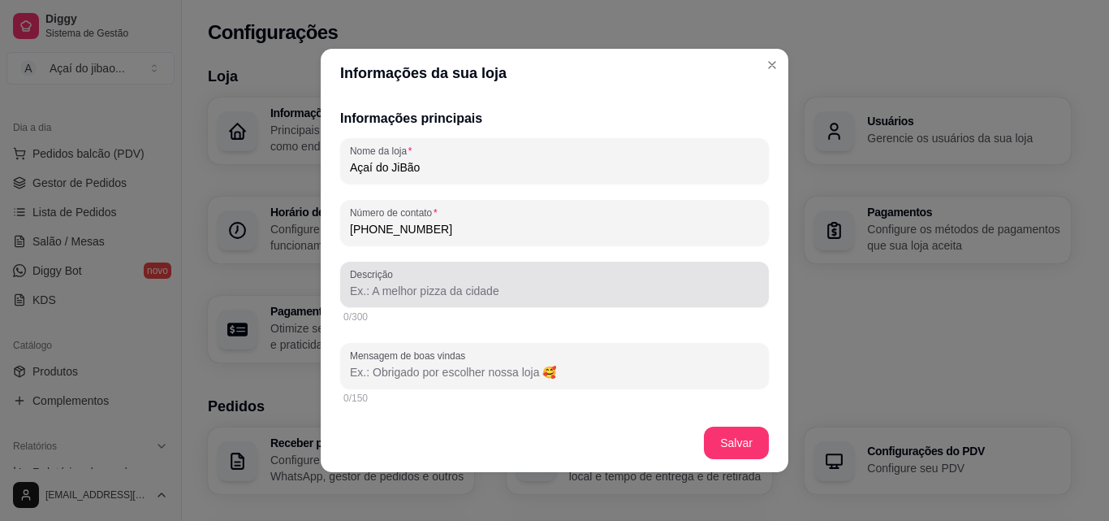
type input "[PHONE_NUMBER]"
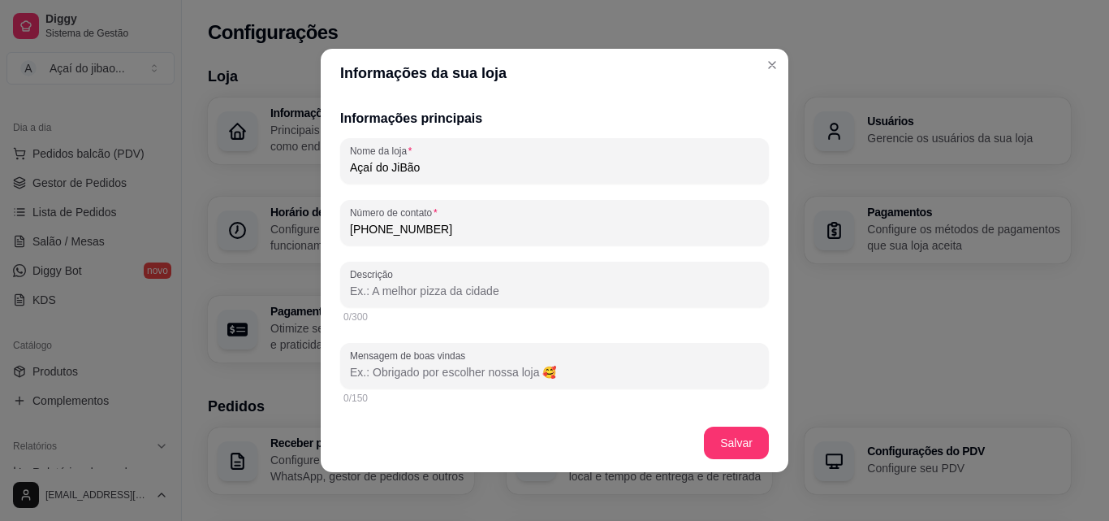
click at [489, 299] on input "Descrição" at bounding box center [554, 291] width 409 height 16
click at [413, 295] on input "Não e qualquer açai e do Jibao" at bounding box center [554, 291] width 409 height 16
click at [434, 298] on input "Não e qualquer açai e do Jibao" at bounding box center [554, 291] width 409 height 16
click at [525, 299] on input "Não e qualquer açaí e do Jibao" at bounding box center [554, 291] width 409 height 16
type input "Não e qualquer açaí e do Jibao"
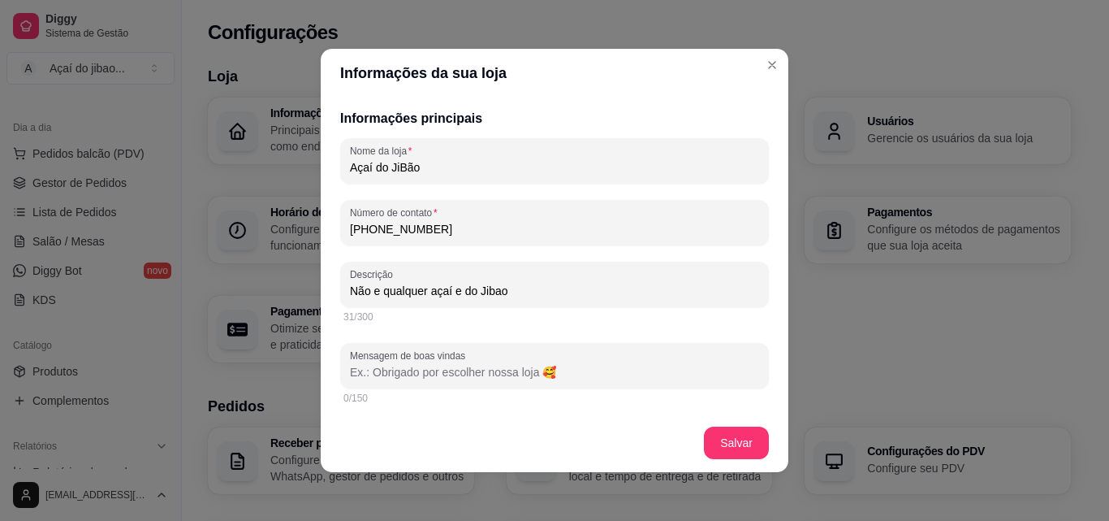
click at [491, 284] on div "Não e qualquer açaí e do Jibao" at bounding box center [554, 284] width 409 height 32
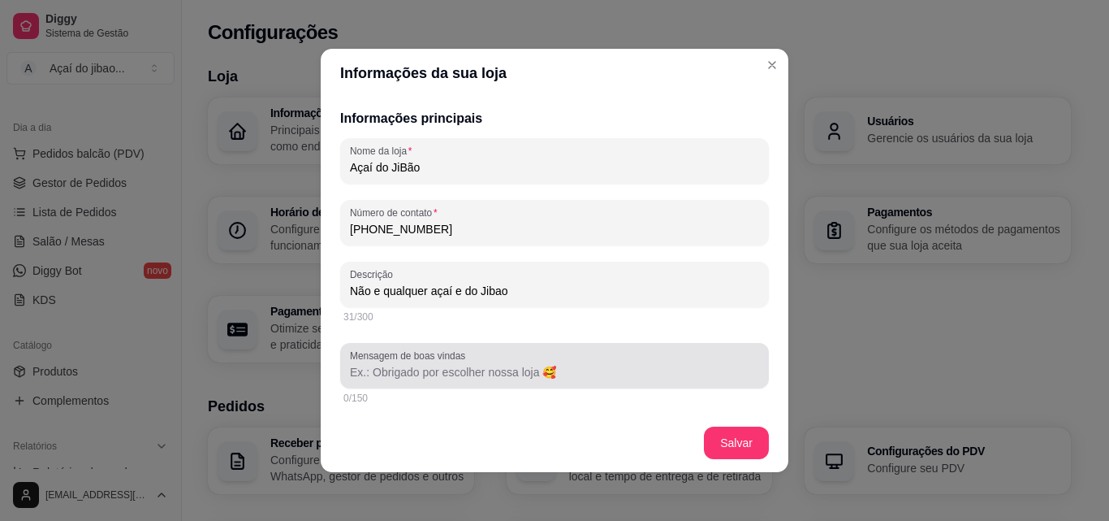
click at [540, 365] on div at bounding box center [554, 365] width 409 height 32
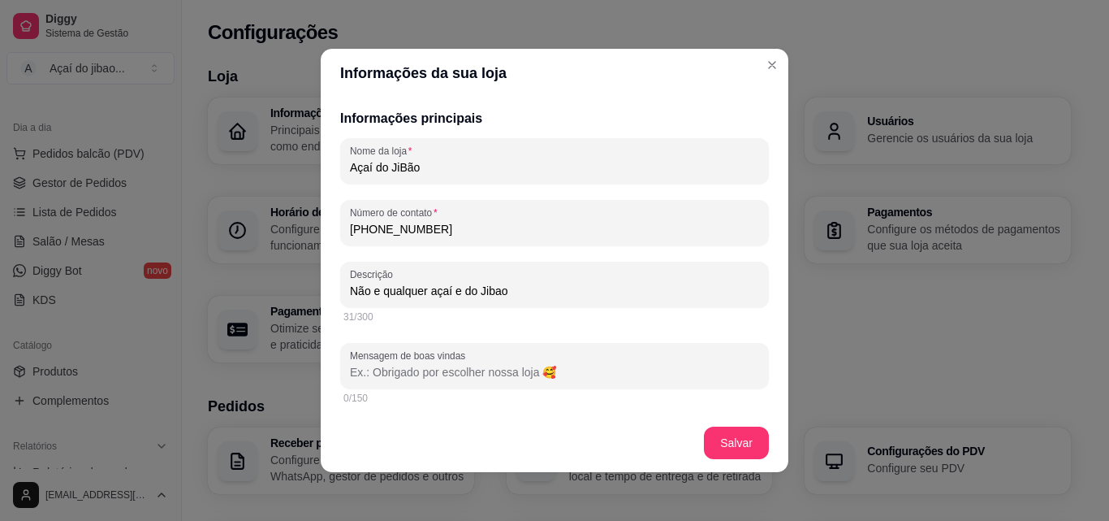
click at [573, 375] on input "Mensagem de boas vindas" at bounding box center [554, 372] width 409 height 16
type input "o"
type input "V"
click at [389, 368] on input "Mensagem de boas vindas" at bounding box center [554, 372] width 409 height 16
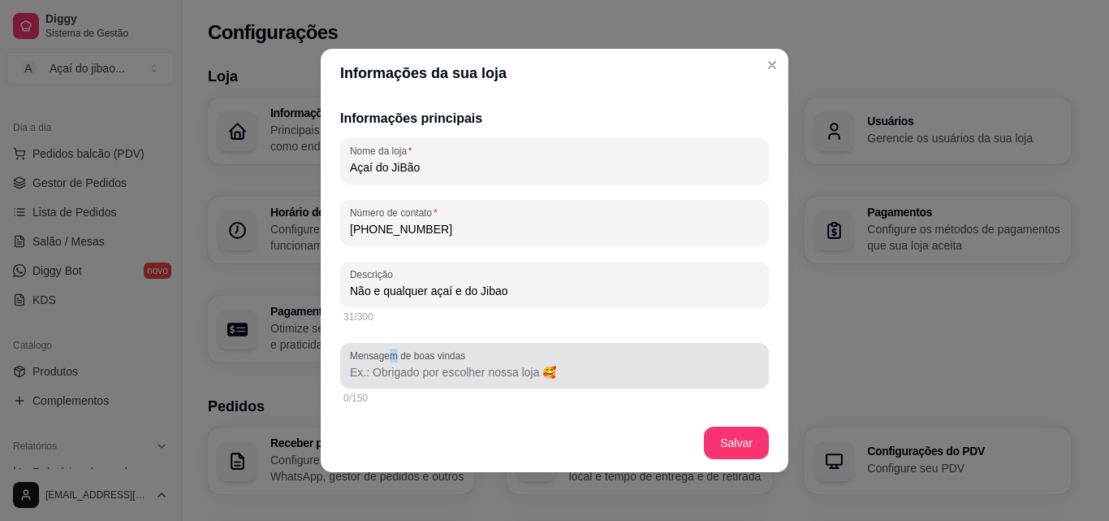
click at [387, 353] on label "Mensagem de boas vindas" at bounding box center [410, 355] width 121 height 14
click at [469, 380] on input "Mensagem de boas vindas" at bounding box center [554, 372] width 409 height 16
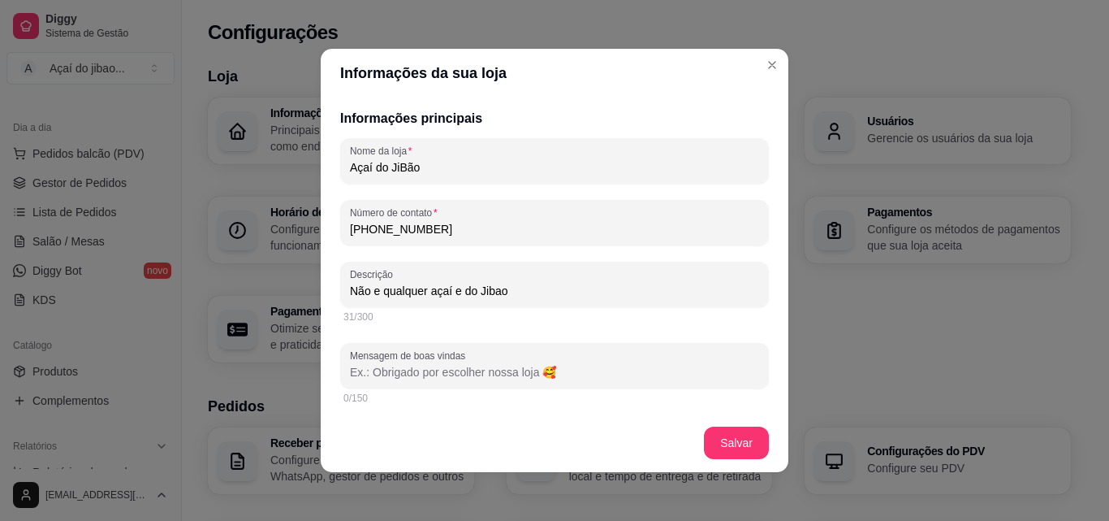
paste input ""Olá! 😃 Seja bem-vindo(a) ao Açaí do Jibão! 🍧💜 Não é qualquer açaí, é do Jibão!…"
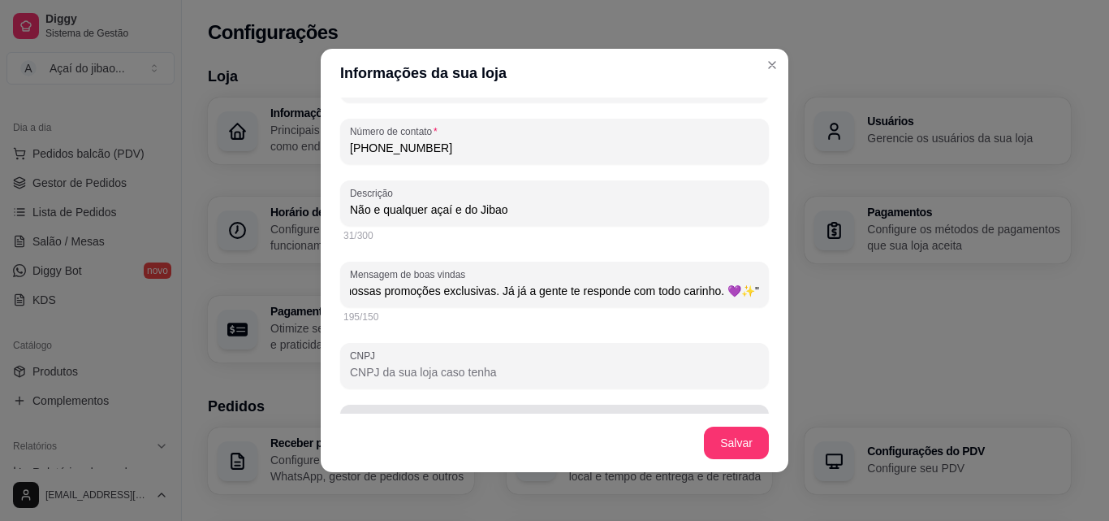
type input ""Olá! 😃 Seja bem-vindo(a) ao Açaí do Jibão! 🍧💜 Não é qualquer açaí, é do Jibão!…"
click at [536, 412] on div "Link customizado" at bounding box center [554, 426] width 429 height 45
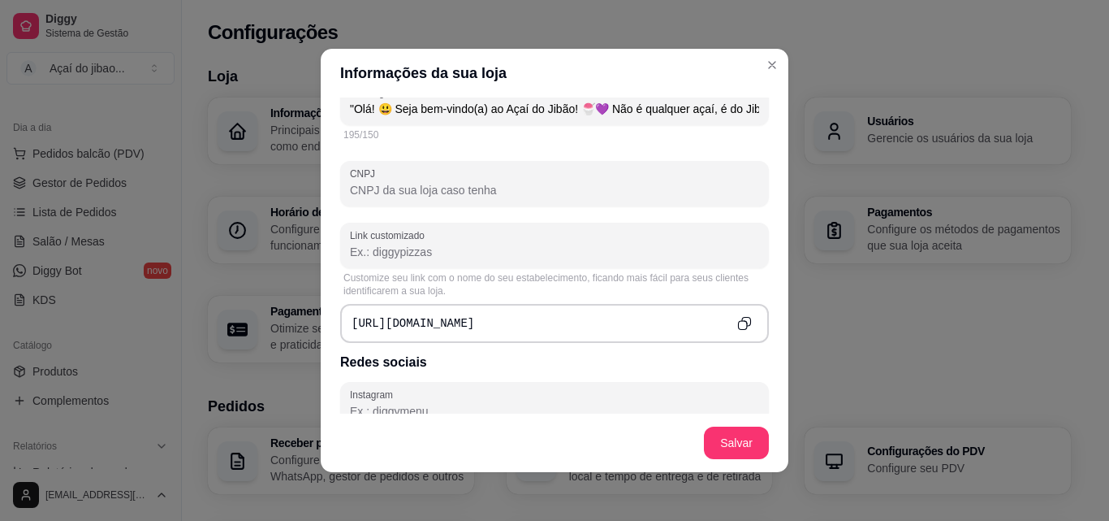
scroll to position [426, 0]
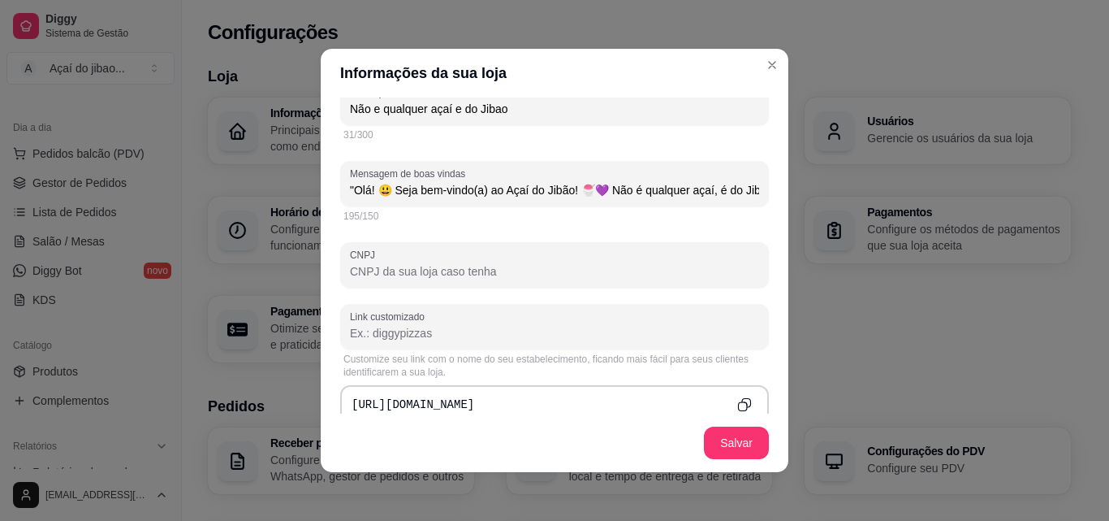
click at [409, 232] on div "Nome da loja Açaí do JiBão Número de contato (62) 9 8103-9525 Descrição Não e q…" at bounding box center [554, 190] width 429 height 468
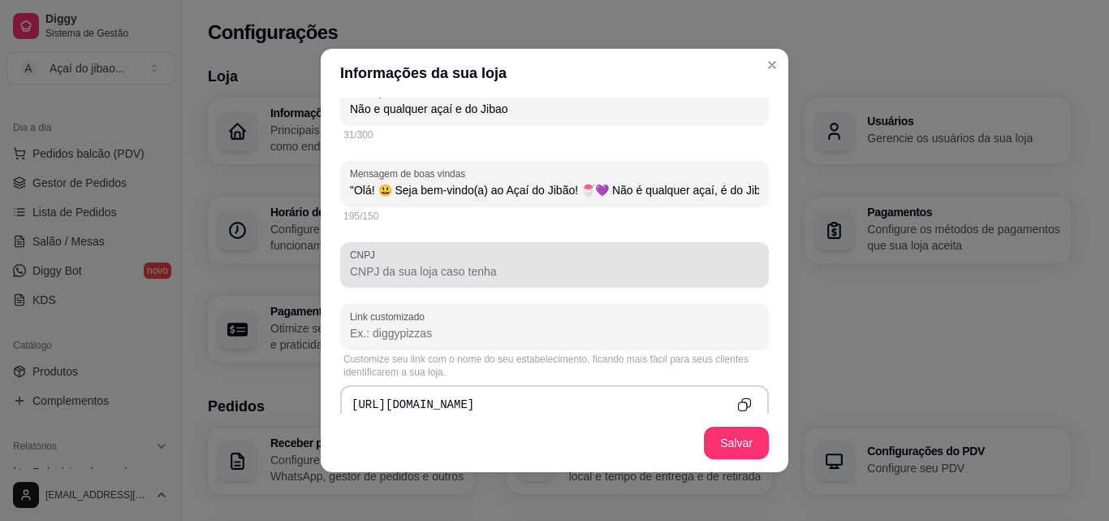
click at [427, 279] on input "CNPJ" at bounding box center [554, 271] width 409 height 16
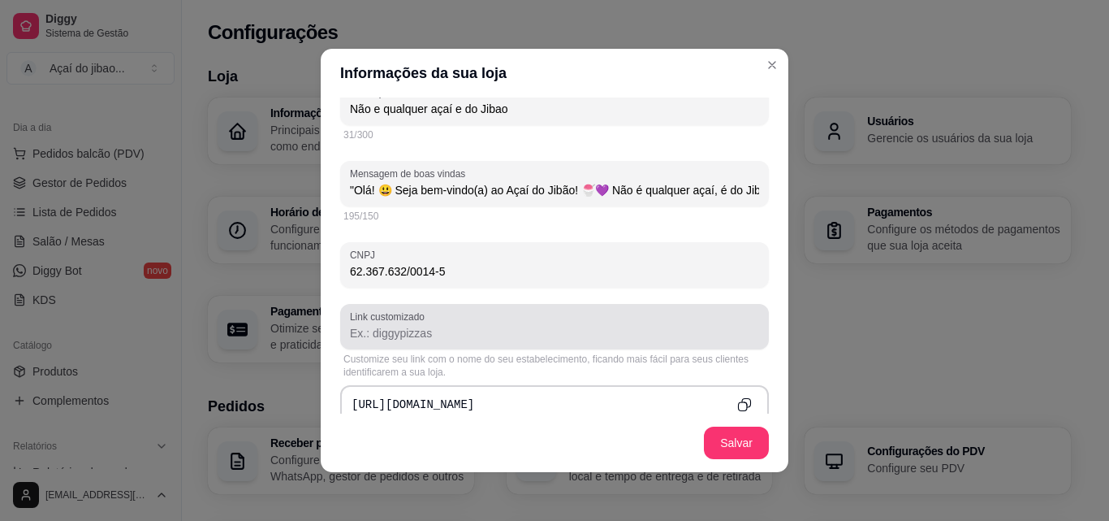
type input "62.367.632/0014-5"
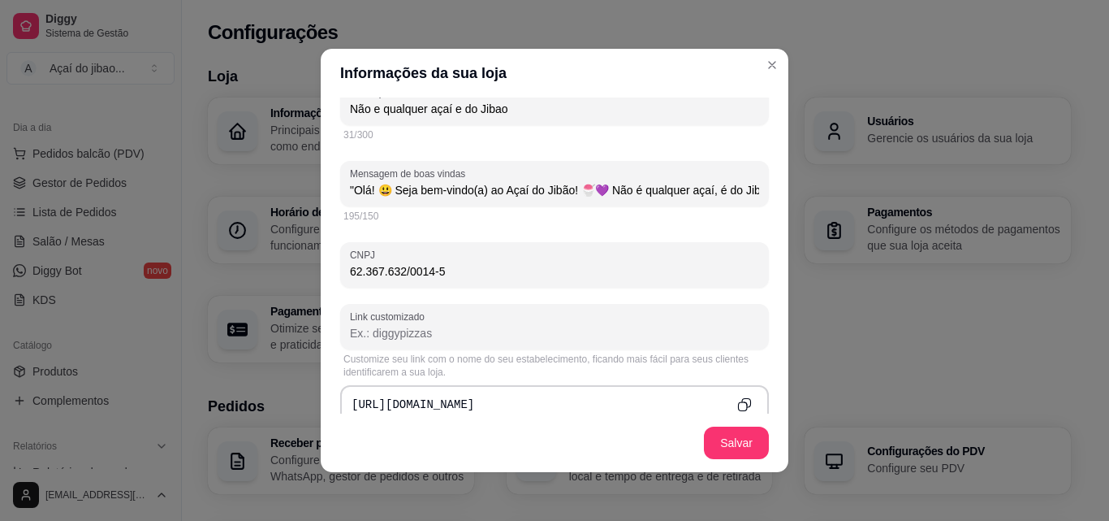
click at [437, 303] on div "Nome da loja Açaí do JiBão Número de contato (62) 9 8103-9525 Descrição Não e q…" at bounding box center [554, 190] width 429 height 468
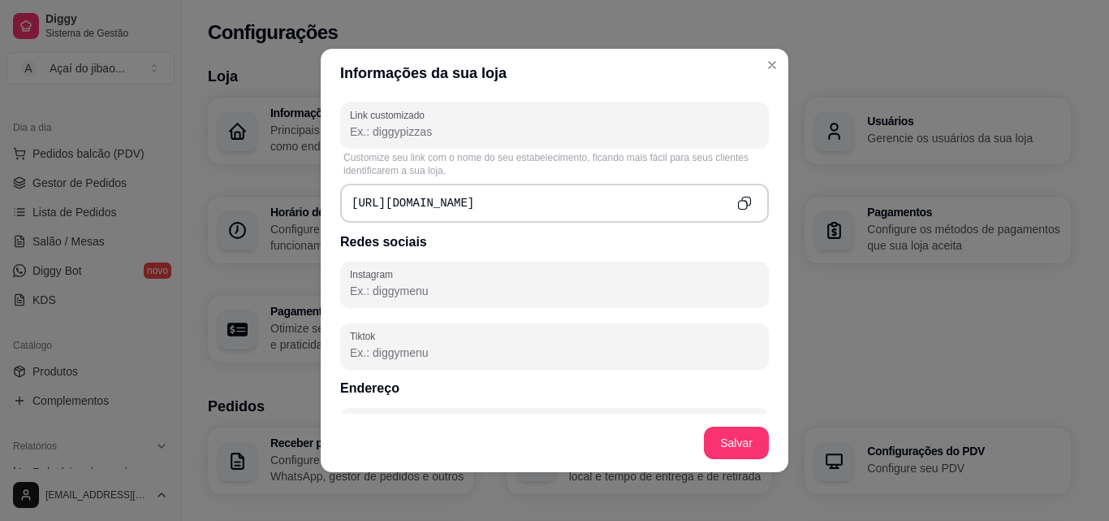
scroll to position [669, 0]
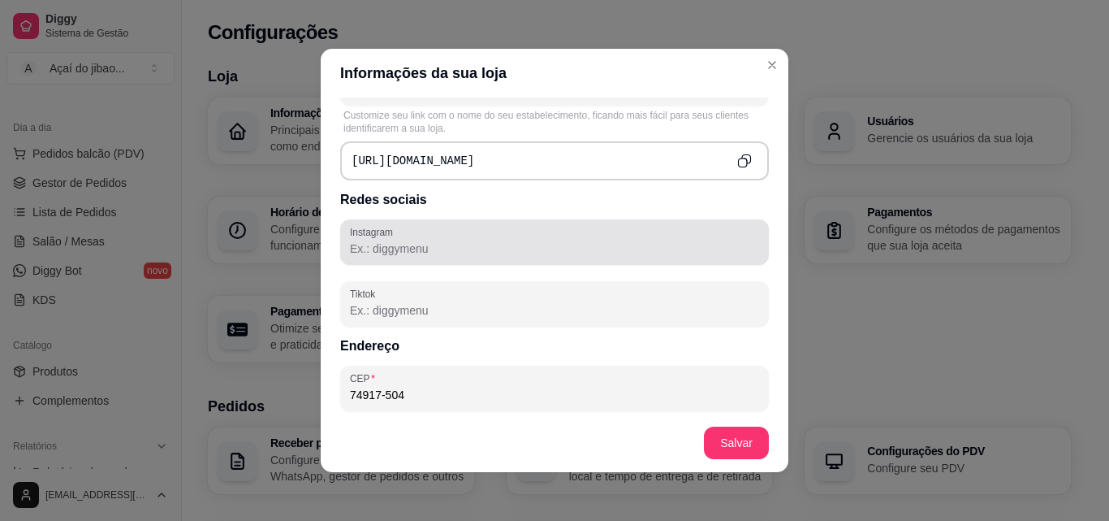
click at [440, 249] on input "Instagram" at bounding box center [554, 248] width 409 height 16
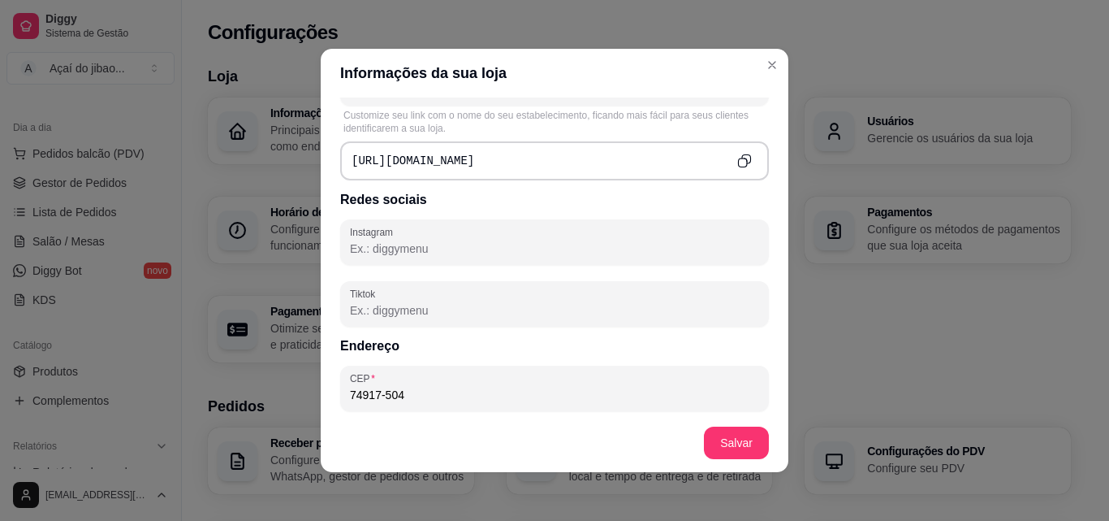
click at [383, 249] on input "Instagram" at bounding box center [554, 248] width 409 height 16
type input "a"
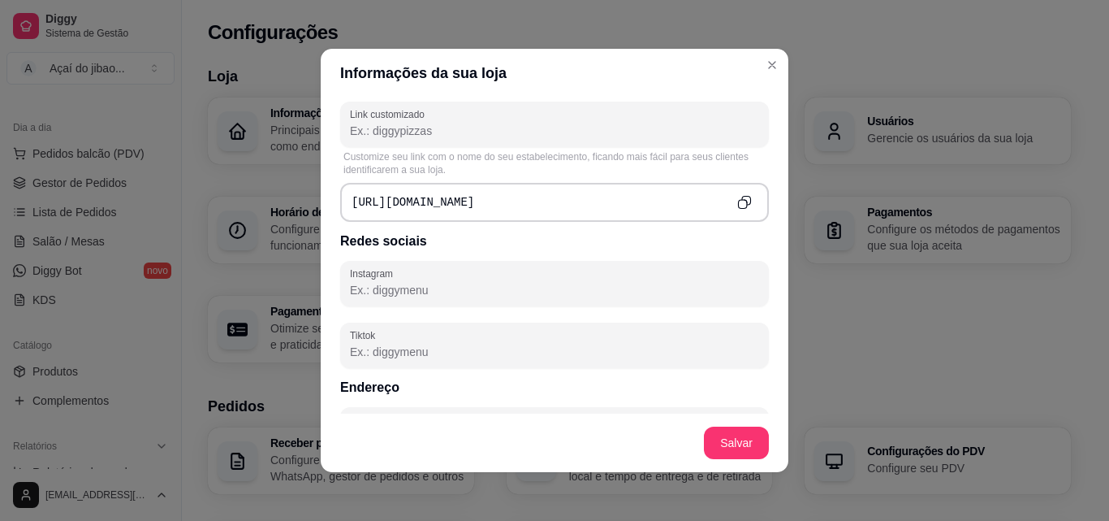
scroll to position [588, 0]
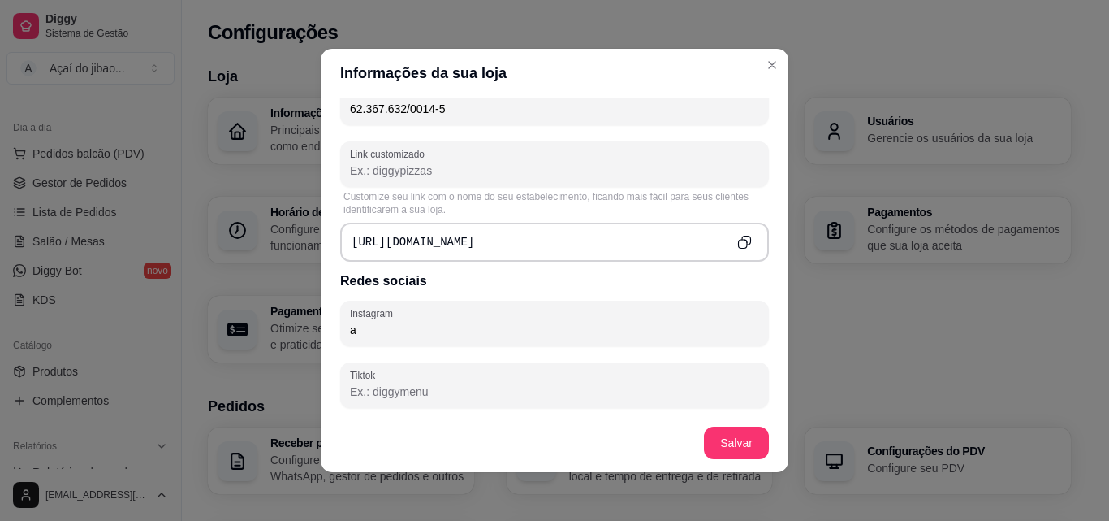
type input "a"
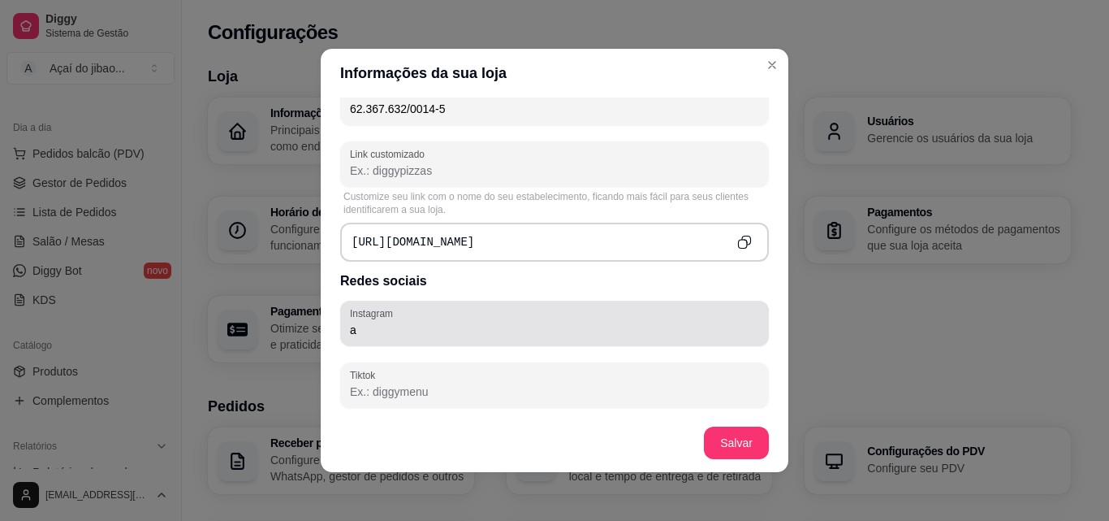
click at [412, 345] on div "Instagram a" at bounding box center [554, 322] width 429 height 45
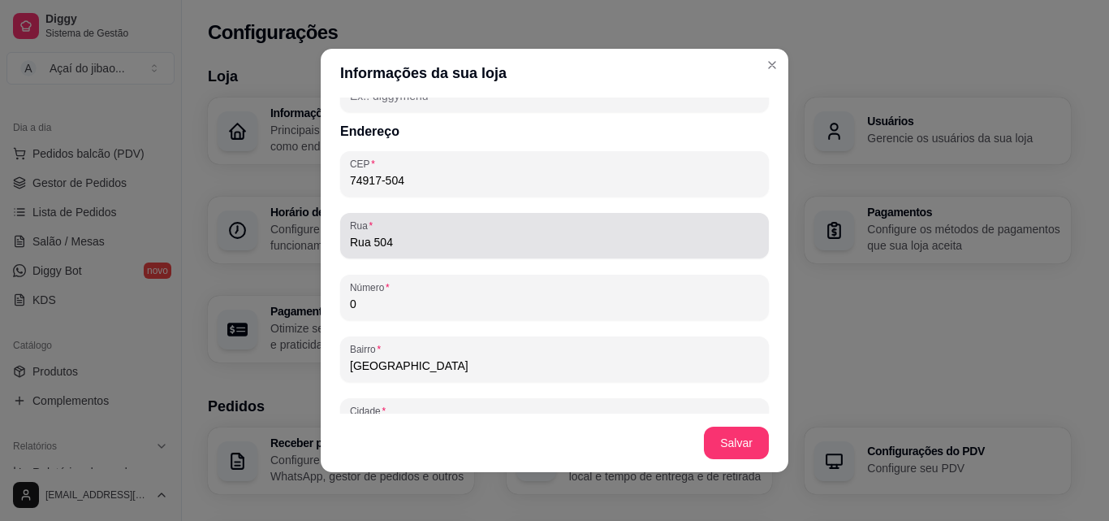
scroll to position [994, 0]
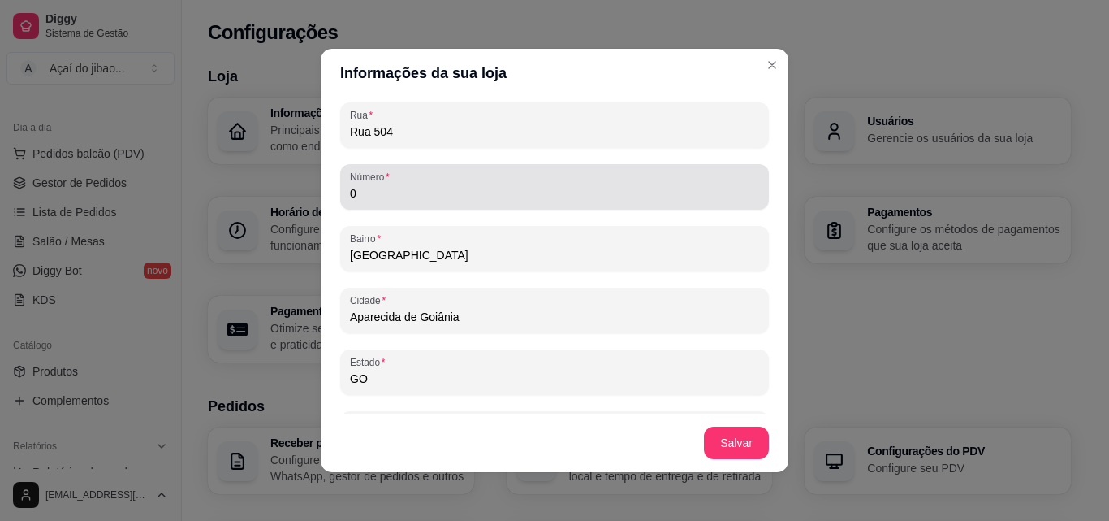
type input "AçaiDoJibao"
click at [385, 184] on label "Número" at bounding box center [372, 177] width 45 height 14
click at [385, 185] on input "0" at bounding box center [554, 193] width 409 height 16
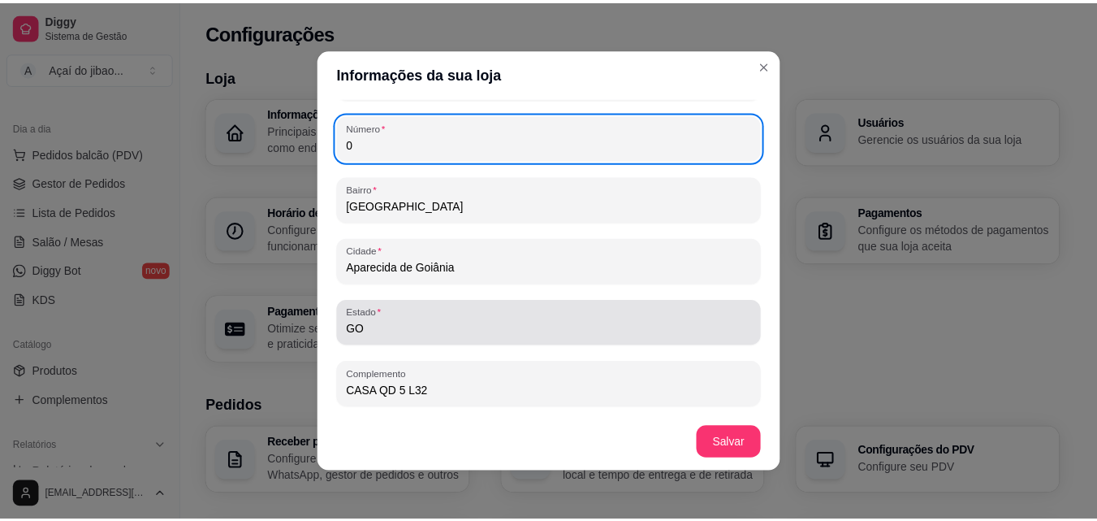
scroll to position [3, 0]
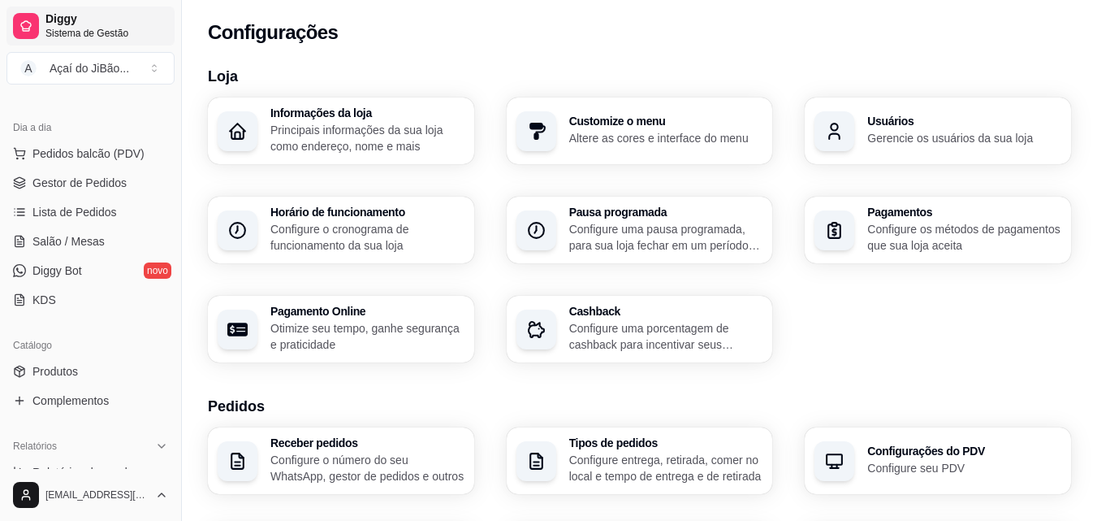
click at [98, 28] on span "Sistema de Gestão" at bounding box center [106, 33] width 123 height 13
click at [87, 36] on span "Sistema de Gestão" at bounding box center [106, 33] width 123 height 13
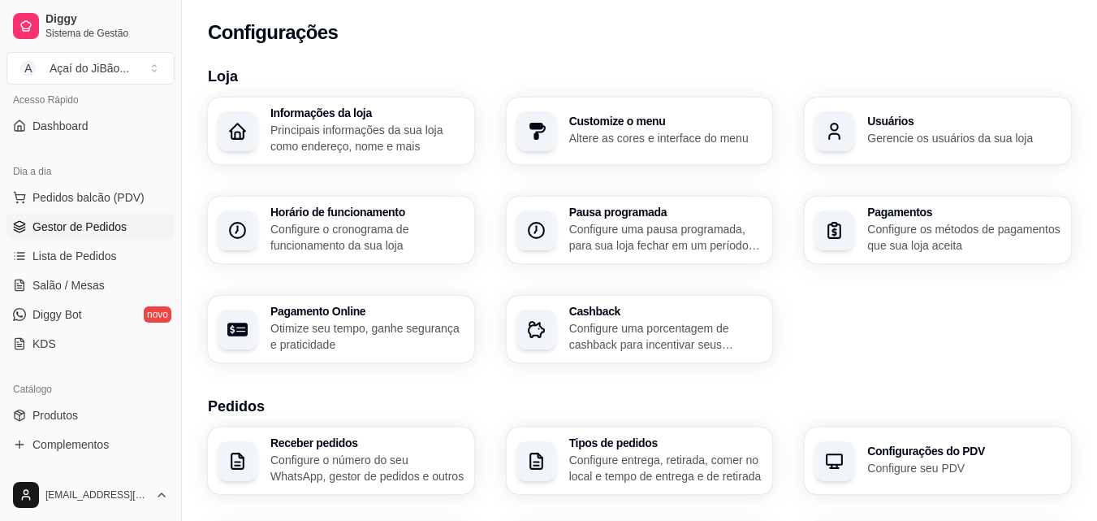
scroll to position [0, 0]
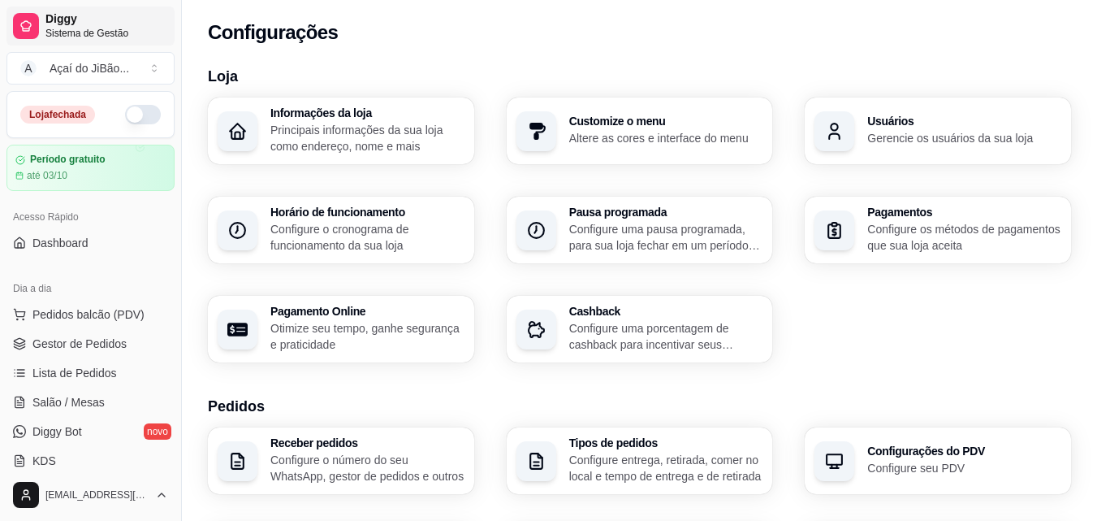
click at [45, 25] on span "Diggy" at bounding box center [106, 19] width 123 height 15
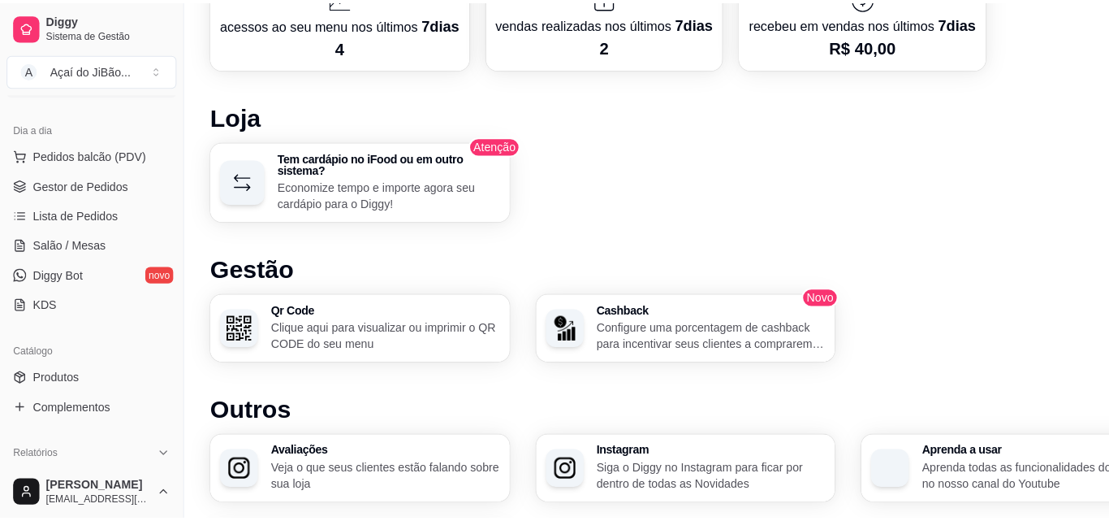
scroll to position [803, 0]
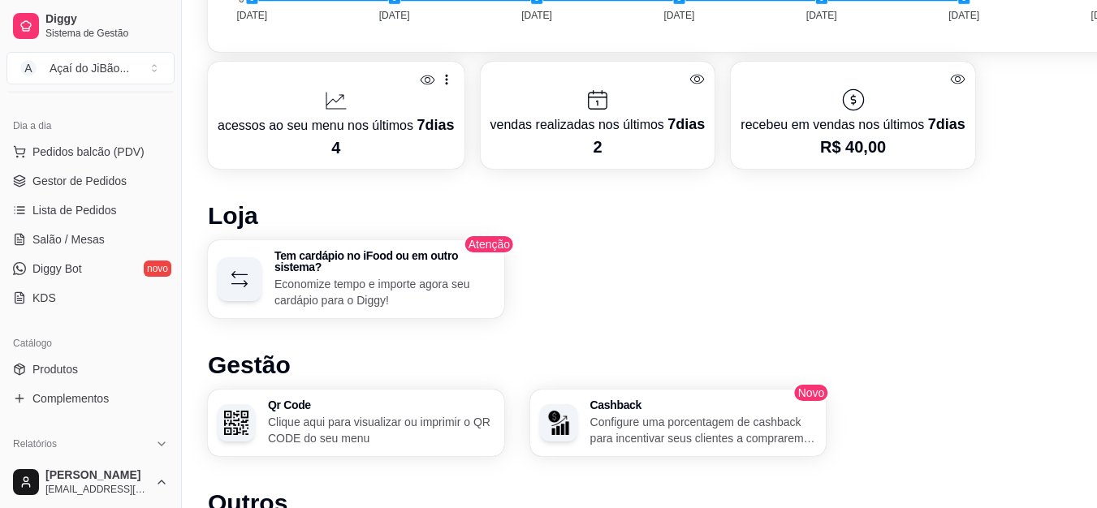
click at [379, 290] on p "Economize tempo e importe agora seu cardápio para o Diggy!" at bounding box center [385, 292] width 220 height 32
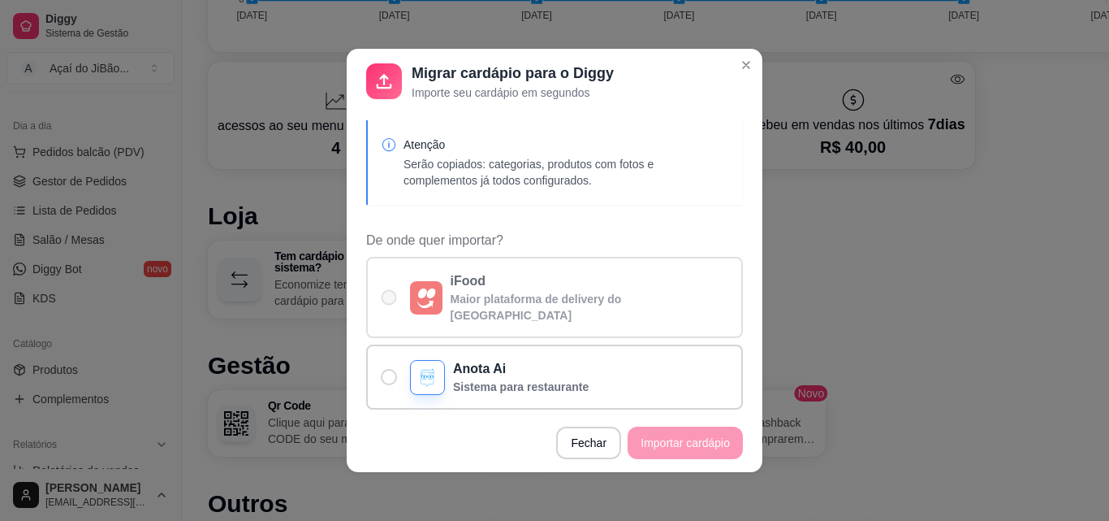
click at [383, 293] on span "De onde quer importar?" at bounding box center [389, 297] width 15 height 15
click at [383, 300] on input "iFood Maior plataforma de delivery do Brasil" at bounding box center [385, 305] width 11 height 11
radio input "true"
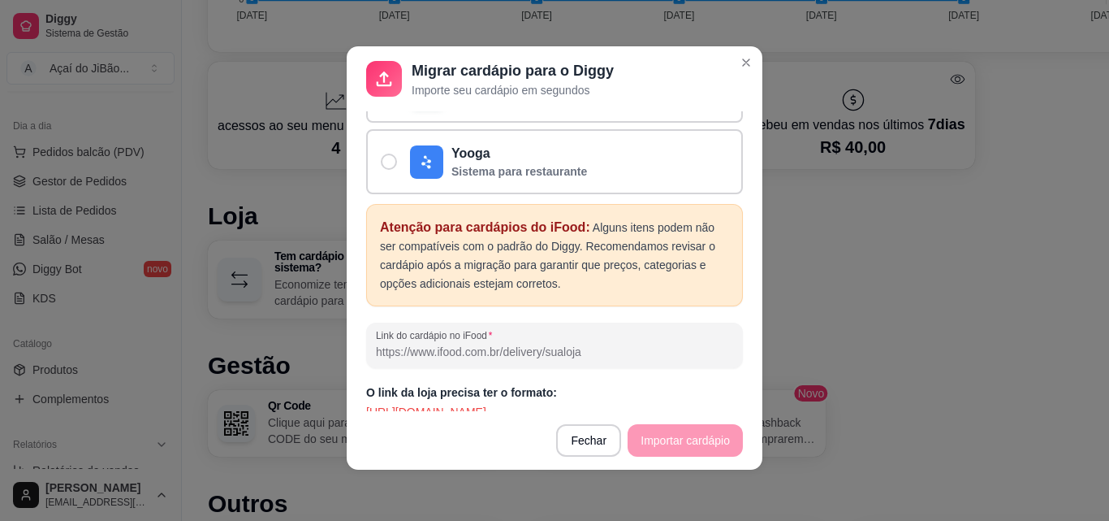
scroll to position [3, 0]
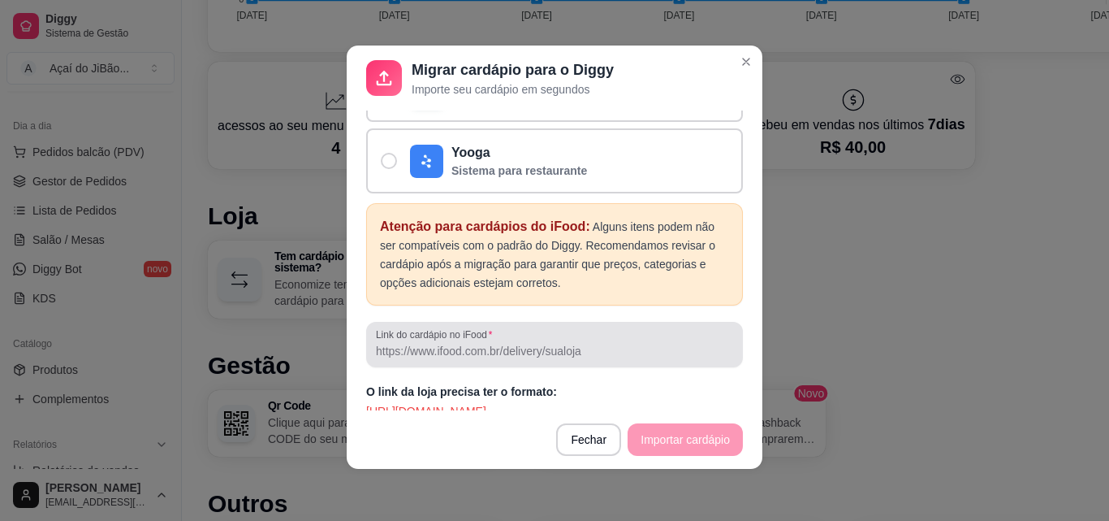
click at [439, 343] on input "Link do cardápio no iFood" at bounding box center [554, 351] width 357 height 16
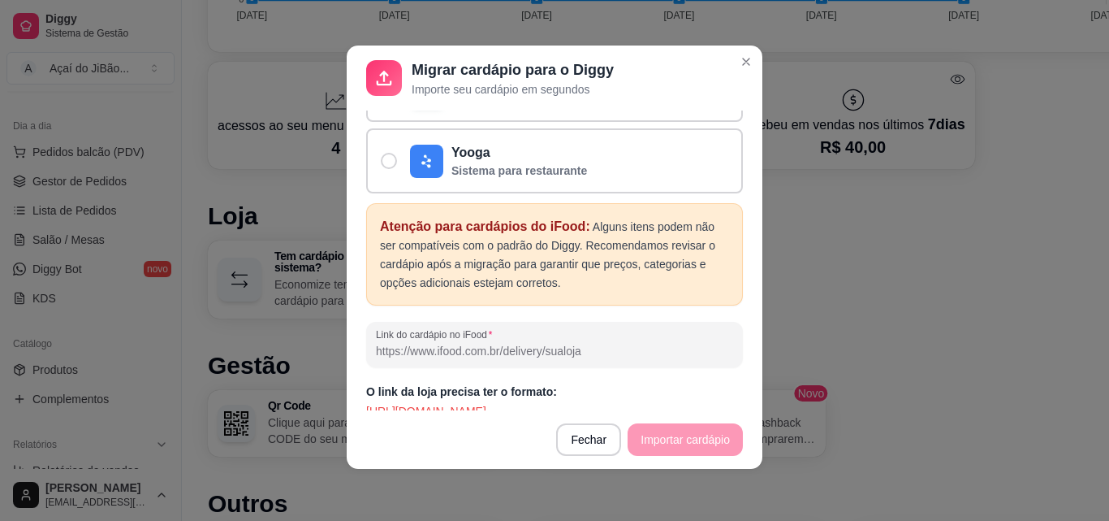
paste input "https://www.ifood.com.br/delivery/aparecida-de-goiania-go/acai-do-jibao-jardim-…"
type input "https://www.ifood.com.br/delivery/aparecida-de-goiania-go/acai-do-jibao-jardim-…"
click at [666, 441] on button "Importar cardápio" at bounding box center [684, 440] width 111 height 32
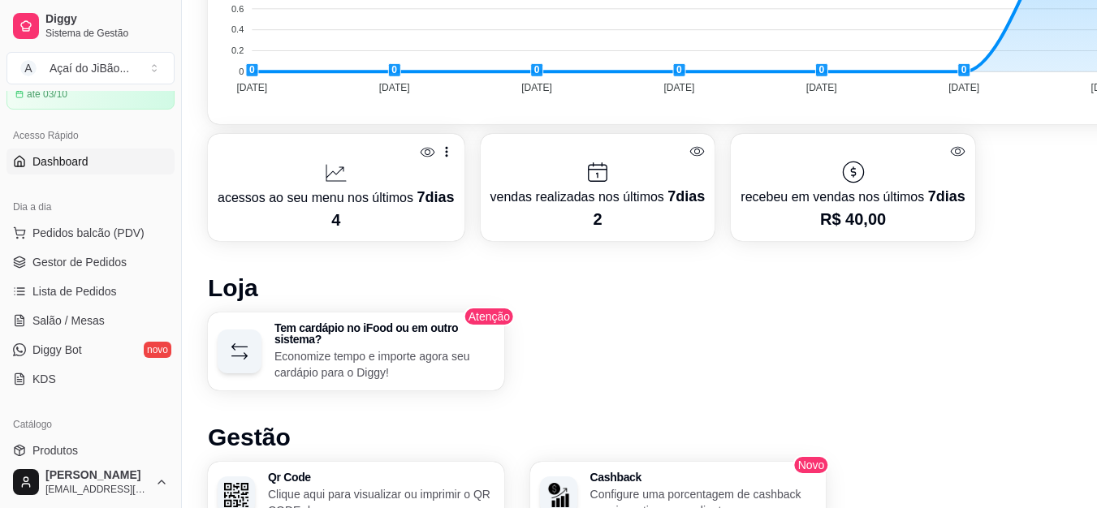
scroll to position [975, 0]
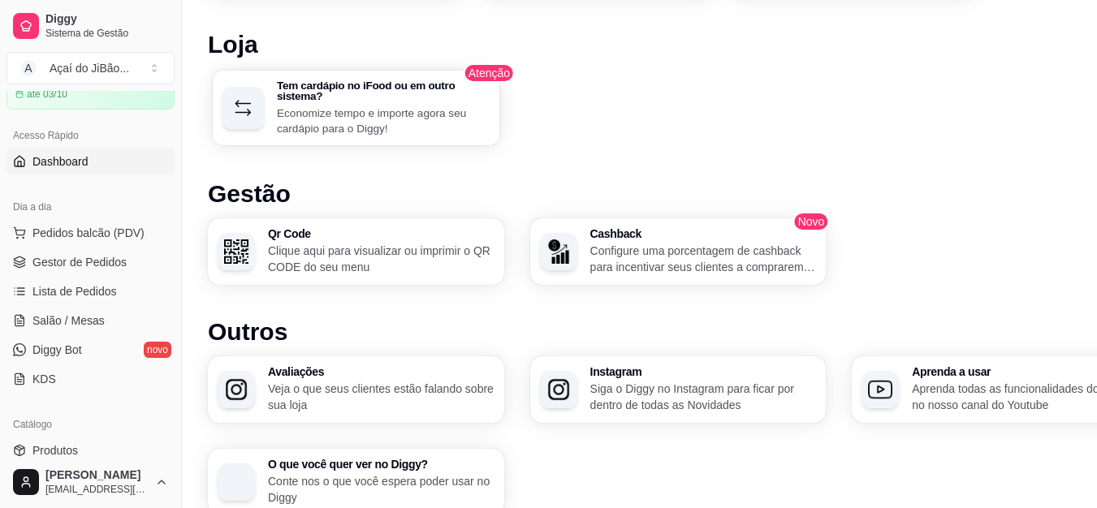
click at [280, 121] on p "Economize tempo e importe agora seu cardápio para o Diggy!" at bounding box center [383, 121] width 213 height 32
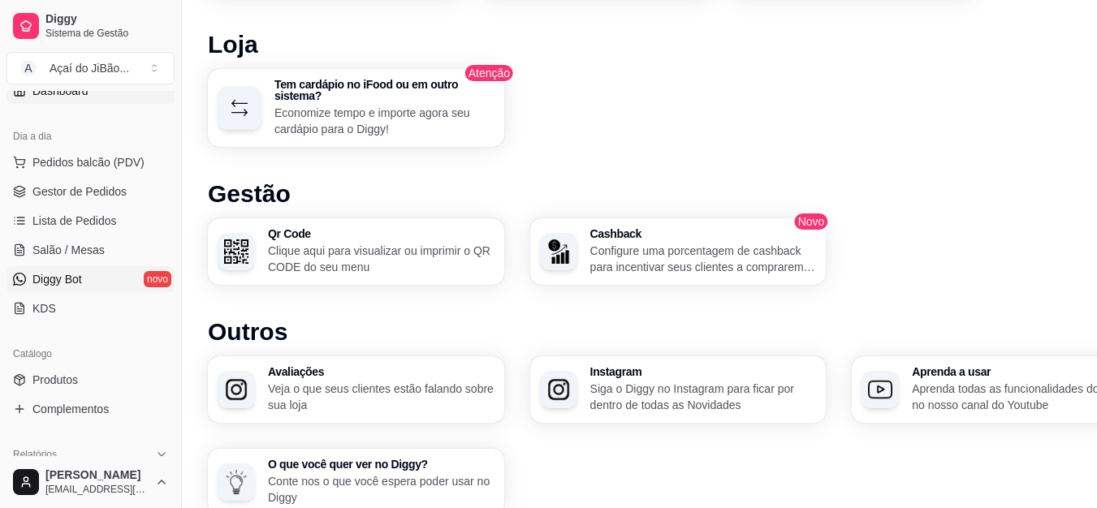
scroll to position [325, 0]
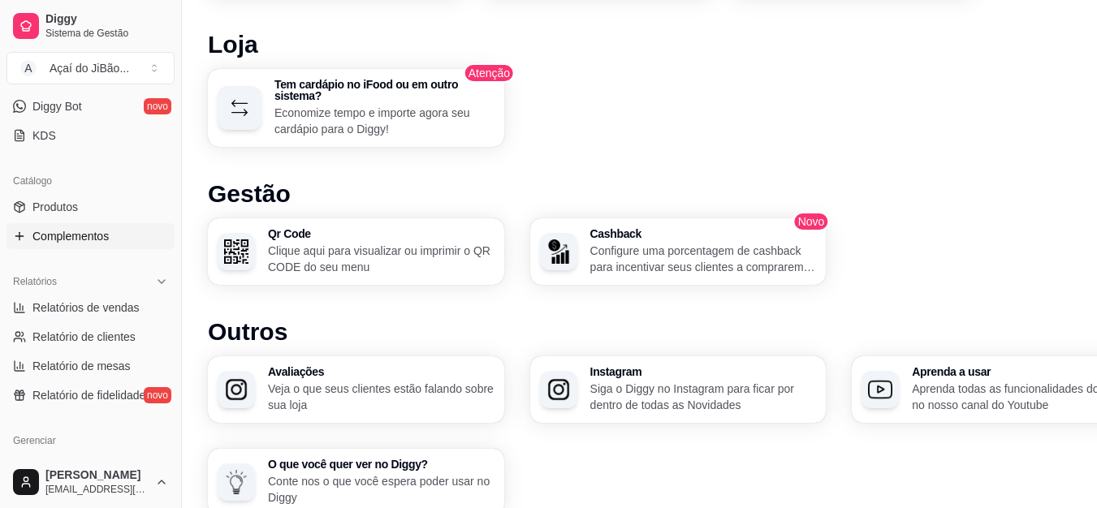
click at [105, 245] on link "Complementos" at bounding box center [90, 236] width 168 height 26
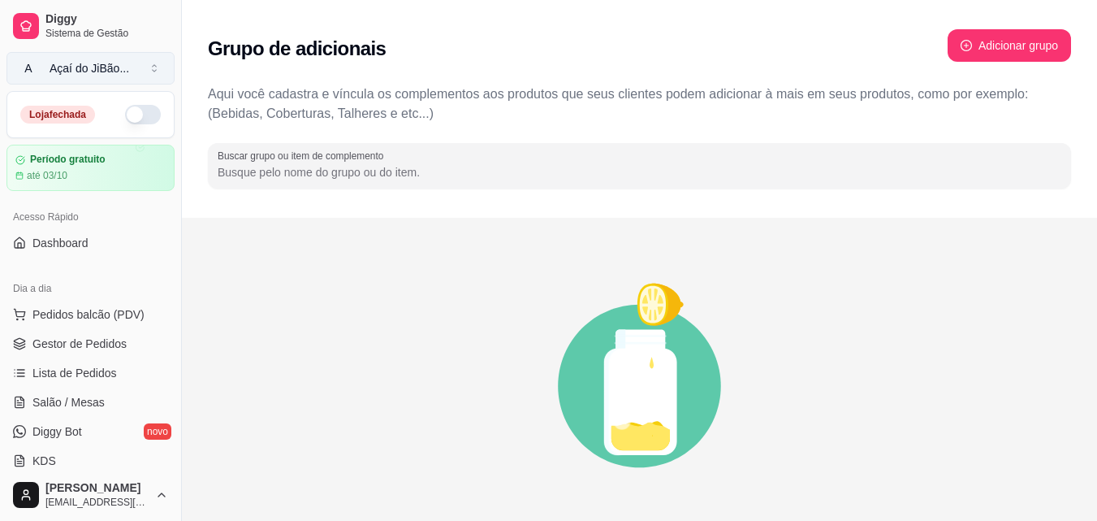
click at [71, 57] on button "A Açaí do JiBão ..." at bounding box center [90, 68] width 168 height 32
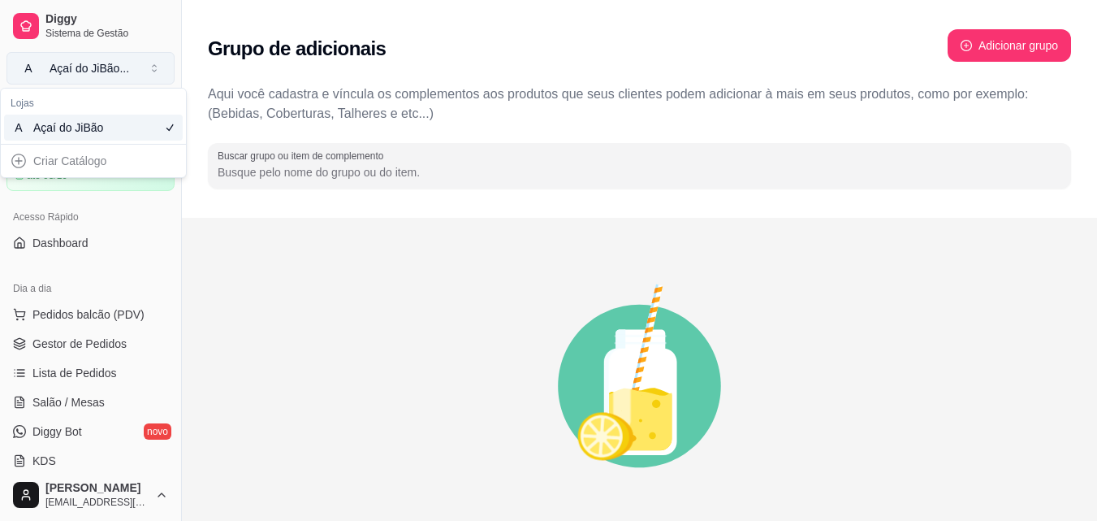
click at [67, 71] on div "Açaí do JiBão ..." at bounding box center [90, 68] width 80 height 16
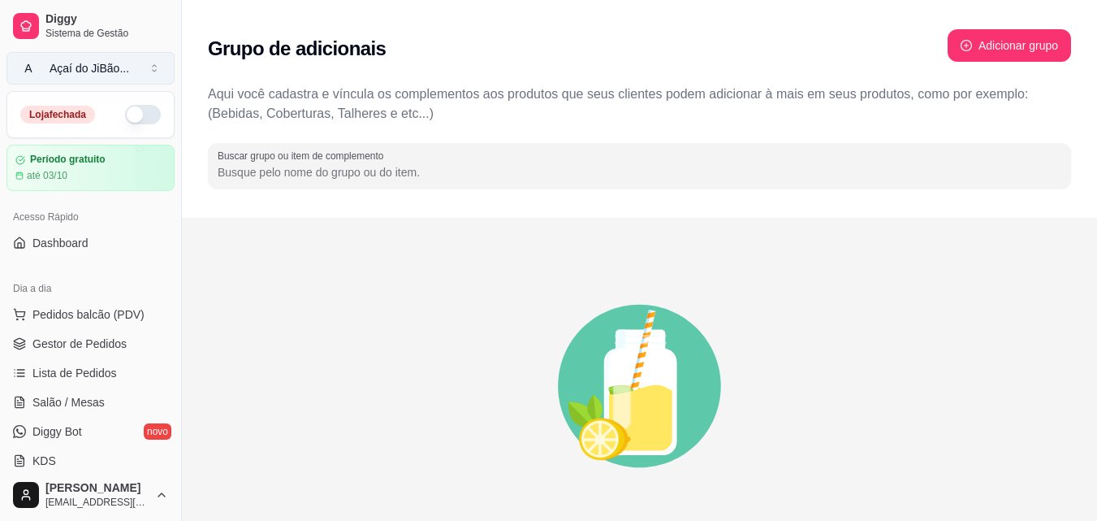
click at [74, 69] on div "Açaí do JiBão ..." at bounding box center [90, 68] width 80 height 16
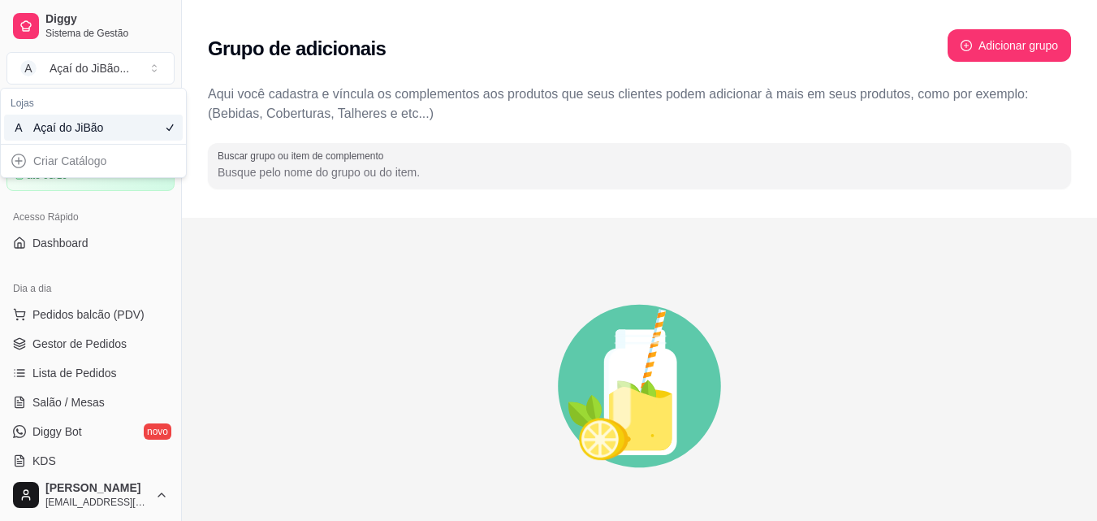
drag, startPoint x: 56, startPoint y: 145, endPoint x: 59, endPoint y: 136, distance: 9.5
click at [58, 145] on div "Criar Catálogo" at bounding box center [93, 161] width 185 height 32
click at [59, 136] on div "A Açaí do JiBão" at bounding box center [93, 128] width 179 height 26
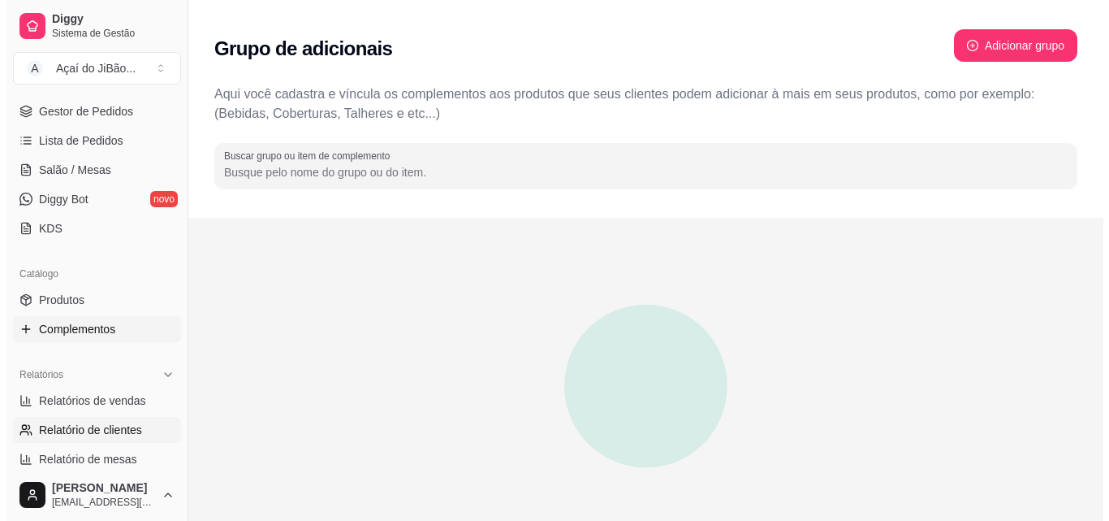
scroll to position [325, 0]
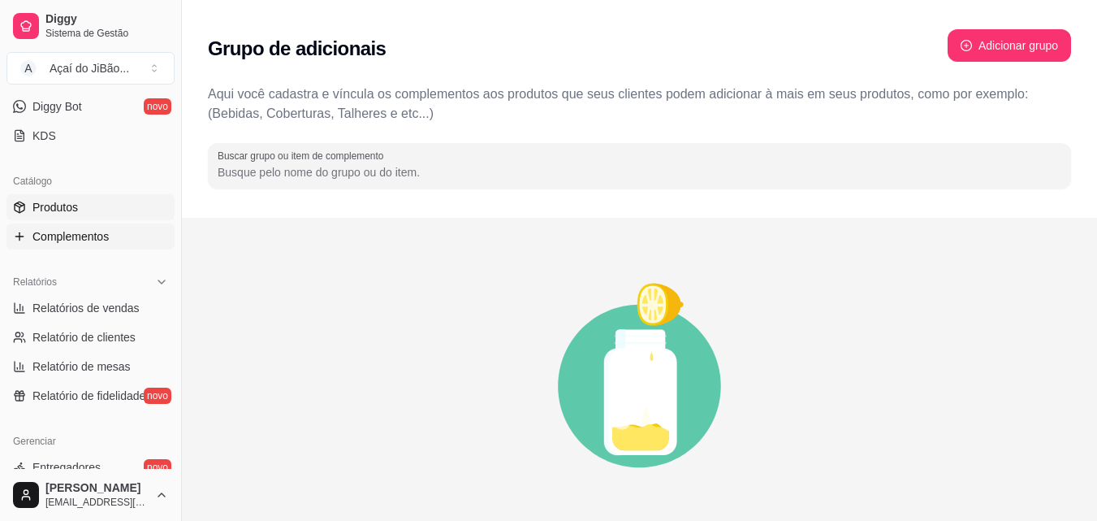
click at [30, 210] on link "Produtos" at bounding box center [90, 207] width 168 height 26
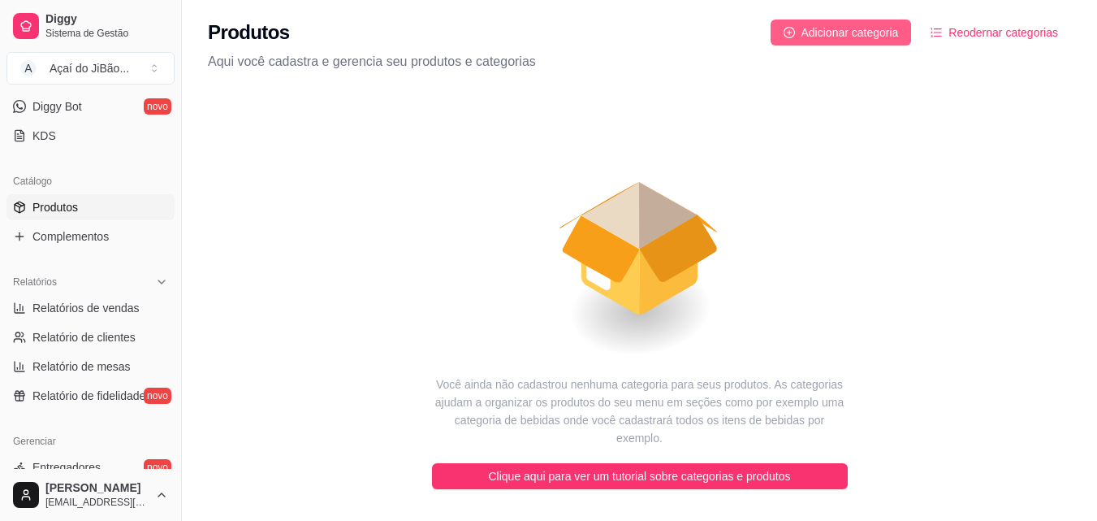
click at [870, 39] on span "Adicionar categoria" at bounding box center [850, 33] width 97 height 18
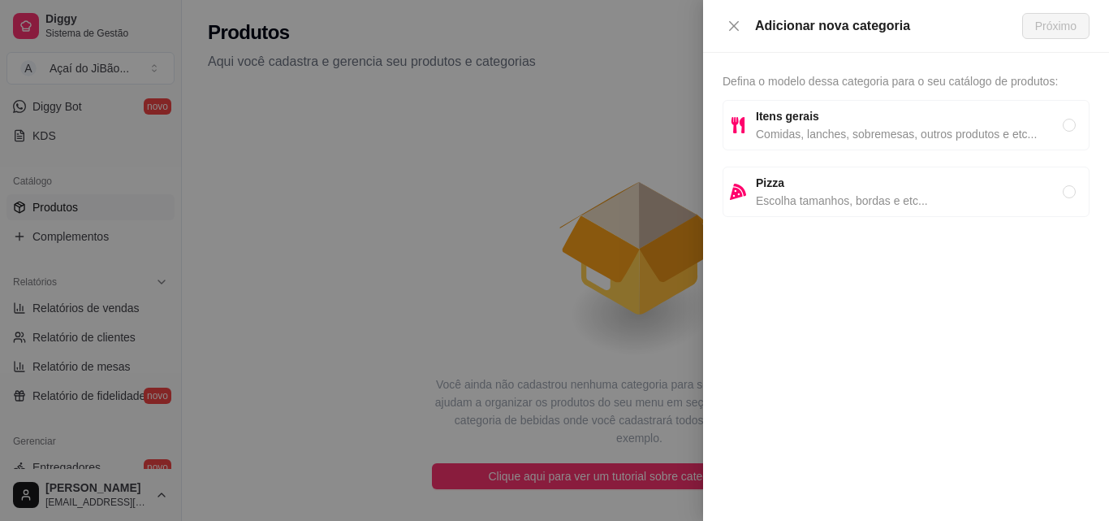
click at [802, 113] on strong "Itens gerais" at bounding box center [787, 116] width 63 height 13
radio input "true"
click at [1059, 19] on span "Próximo" at bounding box center [1055, 26] width 41 height 18
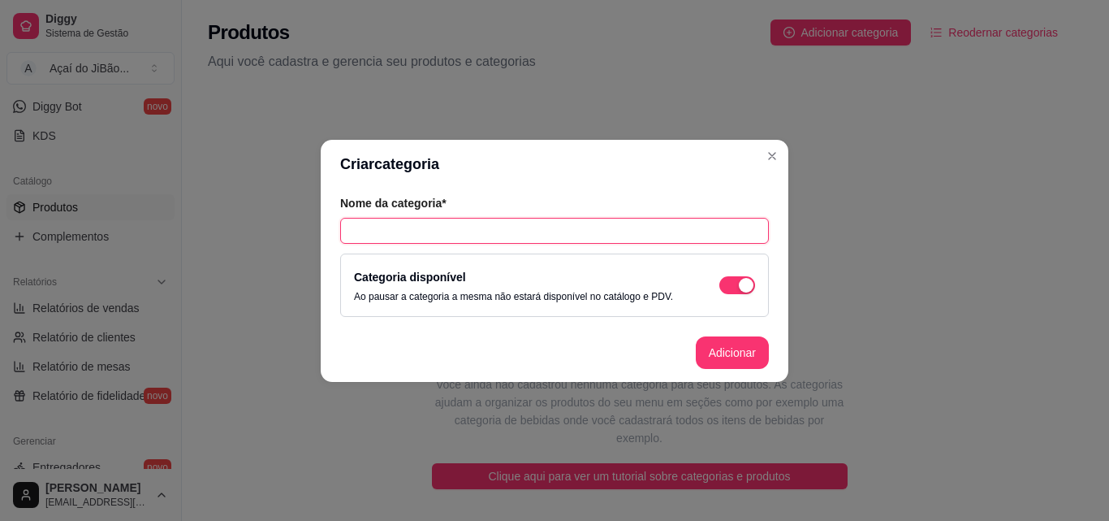
click at [528, 221] on input "text" at bounding box center [554, 231] width 429 height 26
type input "Acai do jibao"
click at [714, 357] on button "Adicionar" at bounding box center [732, 352] width 71 height 32
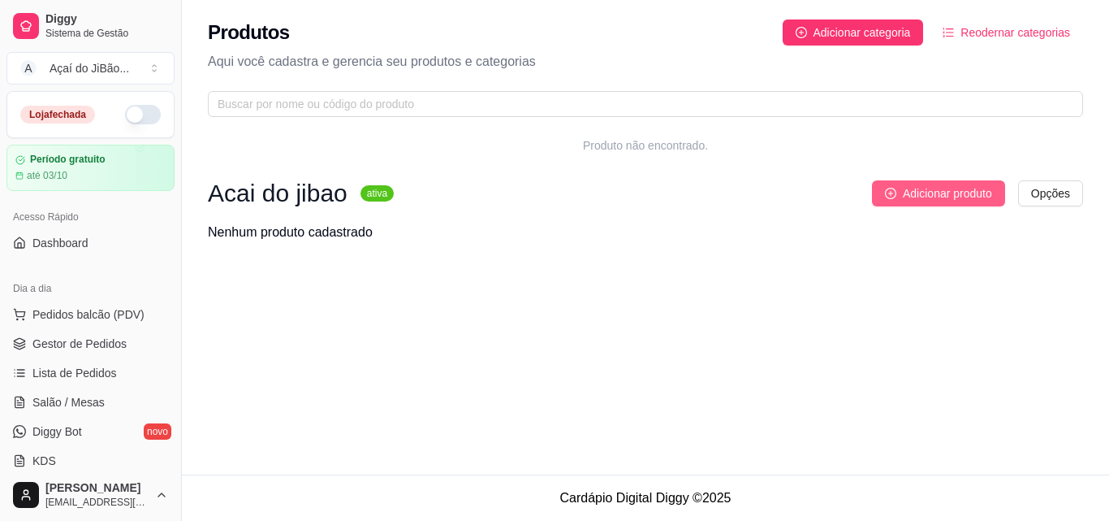
click at [925, 180] on button "Adicionar produto" at bounding box center [938, 193] width 133 height 26
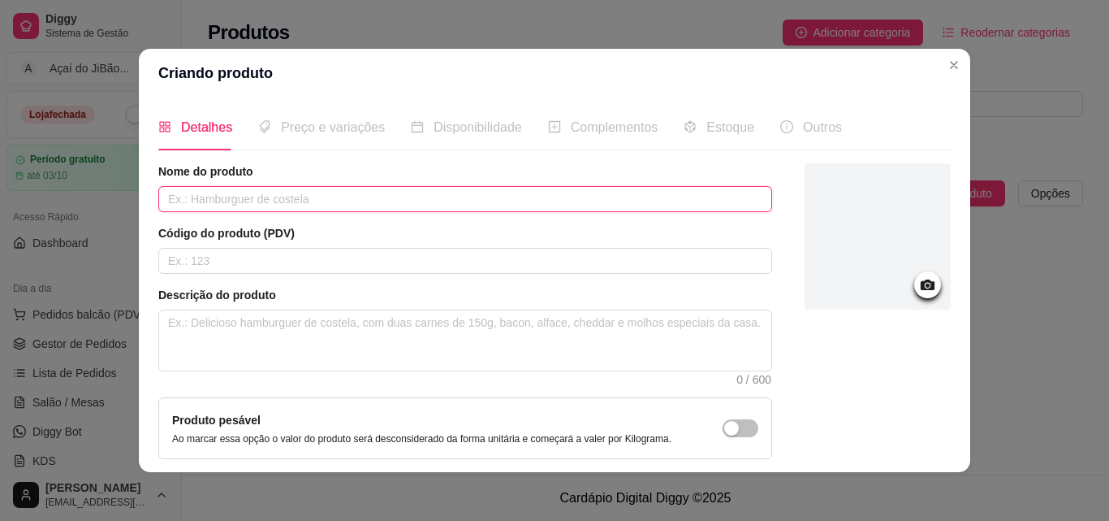
click at [302, 196] on input "text" at bounding box center [465, 199] width 614 height 26
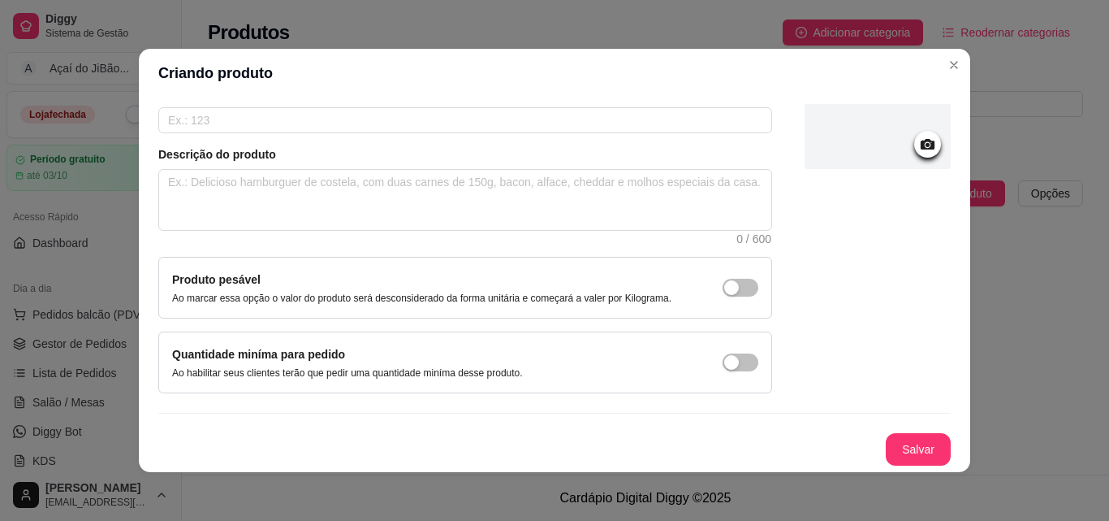
scroll to position [3, 0]
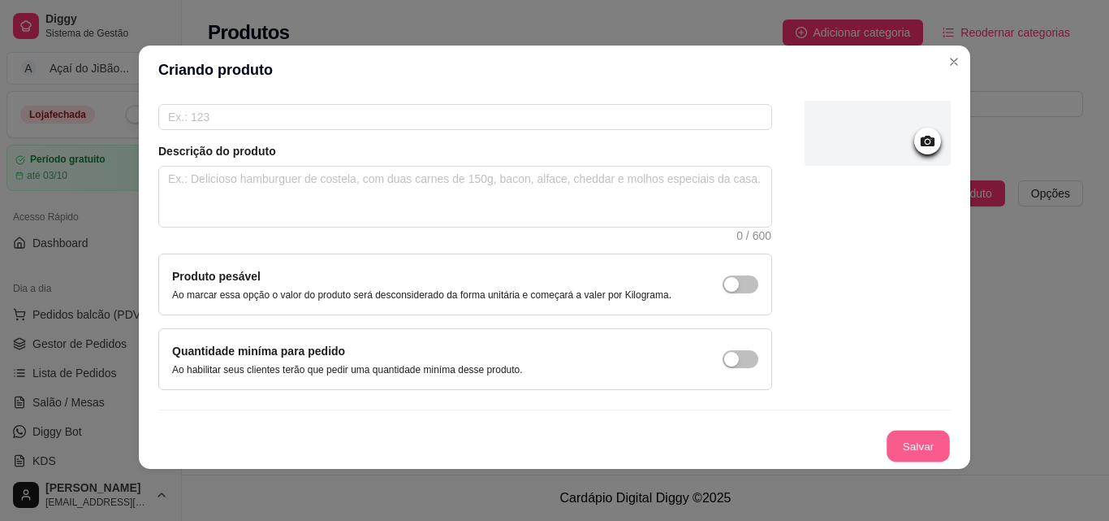
click at [897, 434] on button "Salvar" at bounding box center [918, 446] width 63 height 32
